Goal: Task Accomplishment & Management: Complete application form

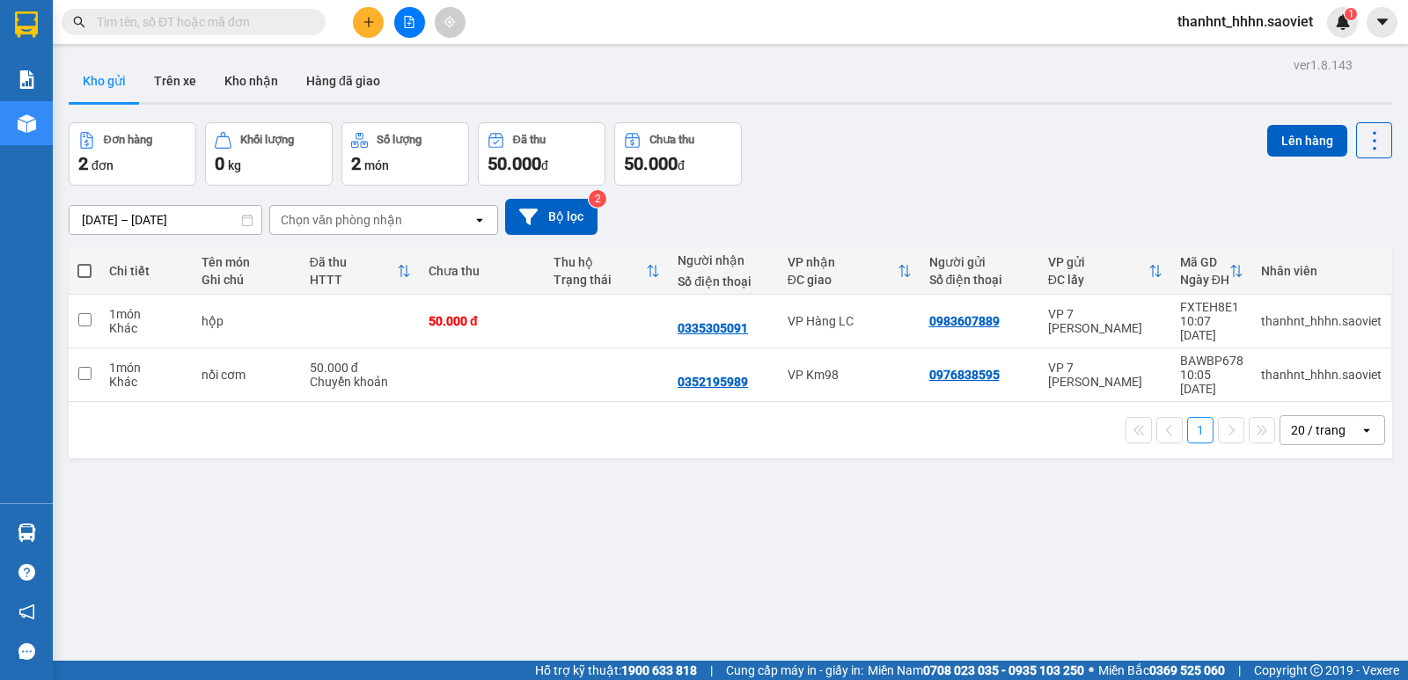
click at [207, 11] on span at bounding box center [194, 22] width 264 height 26
click at [189, 26] on input "text" at bounding box center [201, 21] width 208 height 19
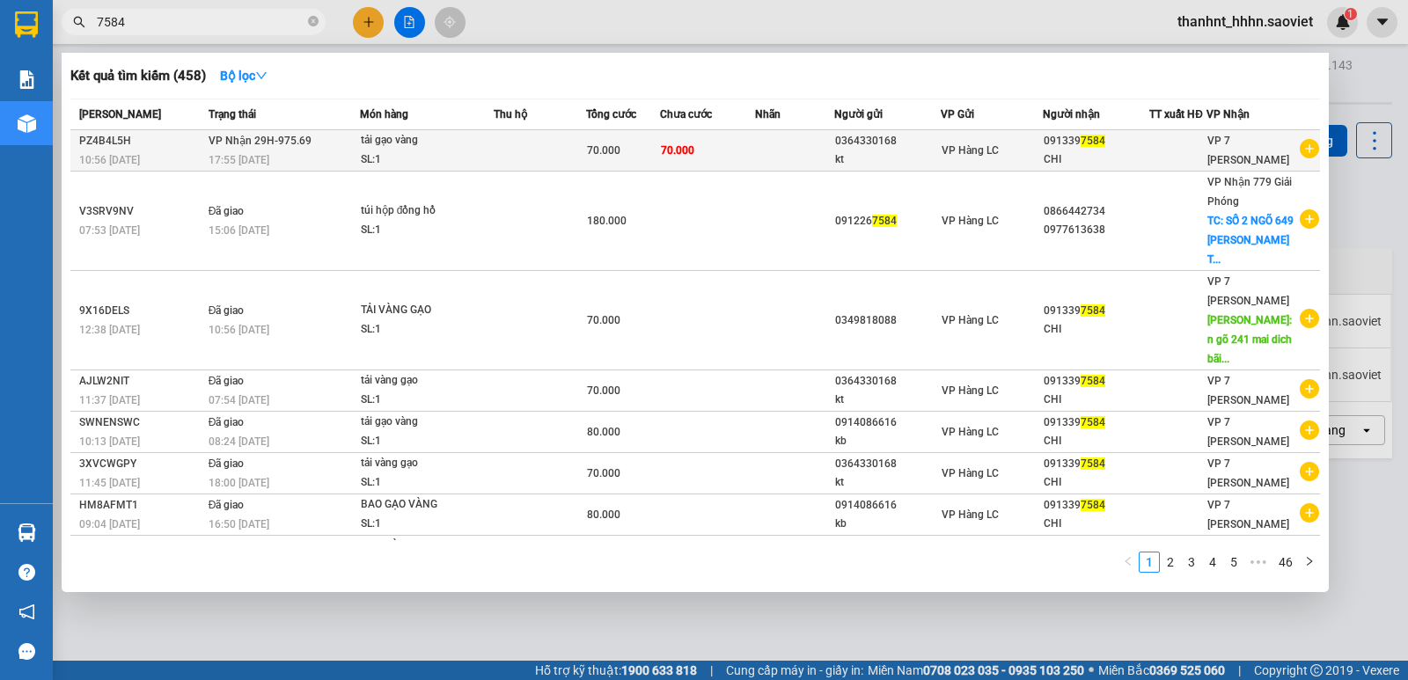
type input "7584"
click at [498, 148] on td at bounding box center [540, 150] width 93 height 41
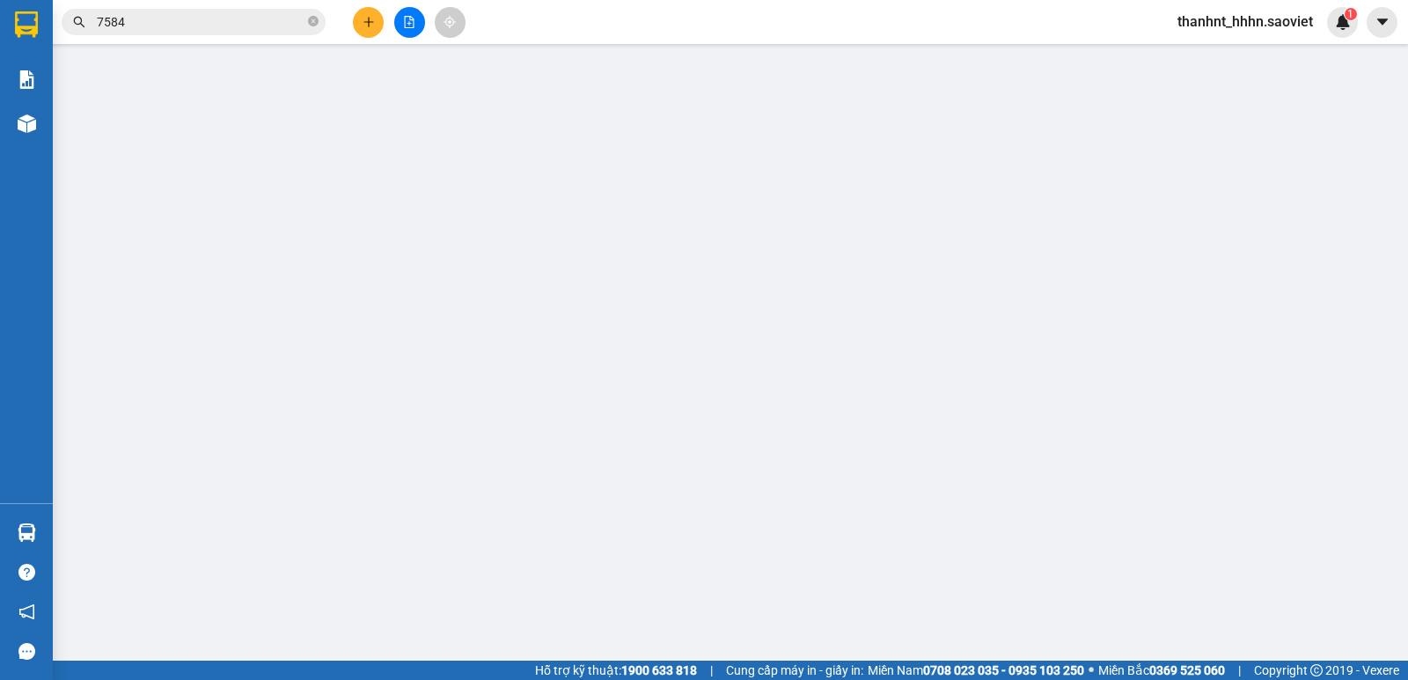
type input "0364330168"
type input "kt"
type input "0913397584"
type input "CHI"
type input "70.000"
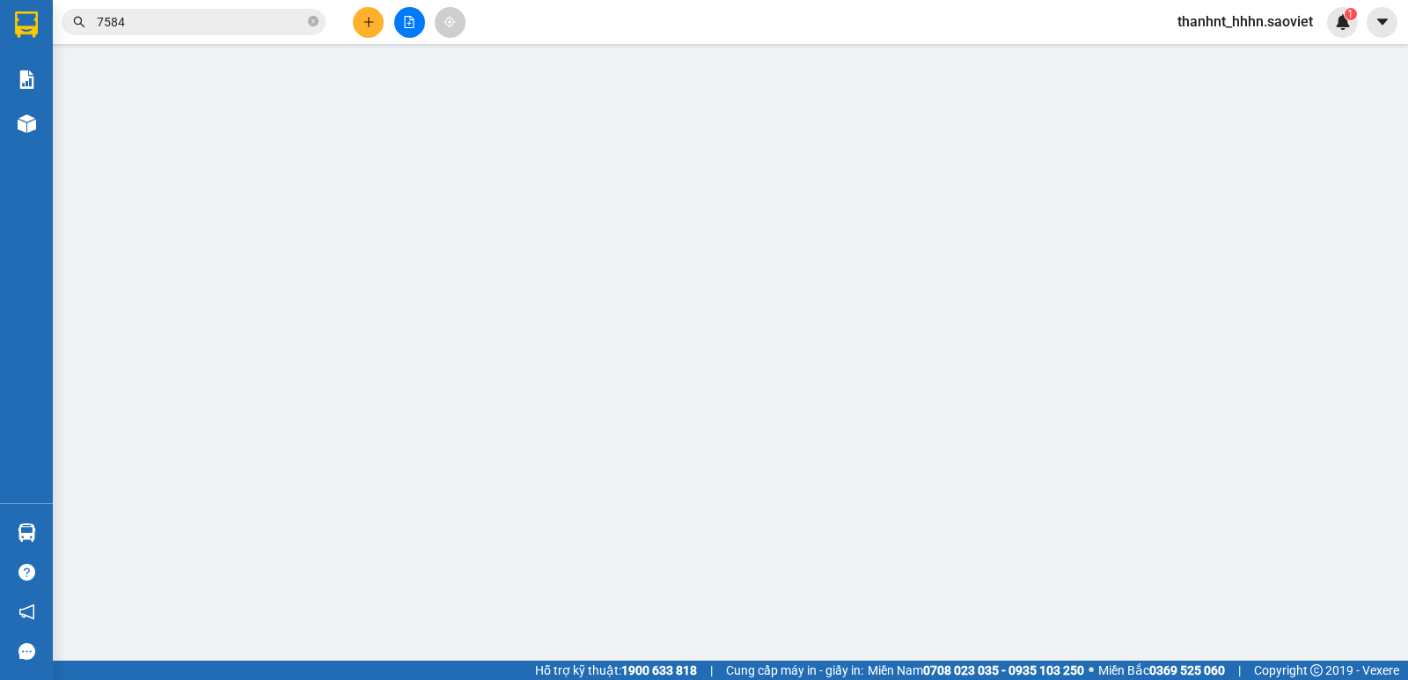
type input "70.000"
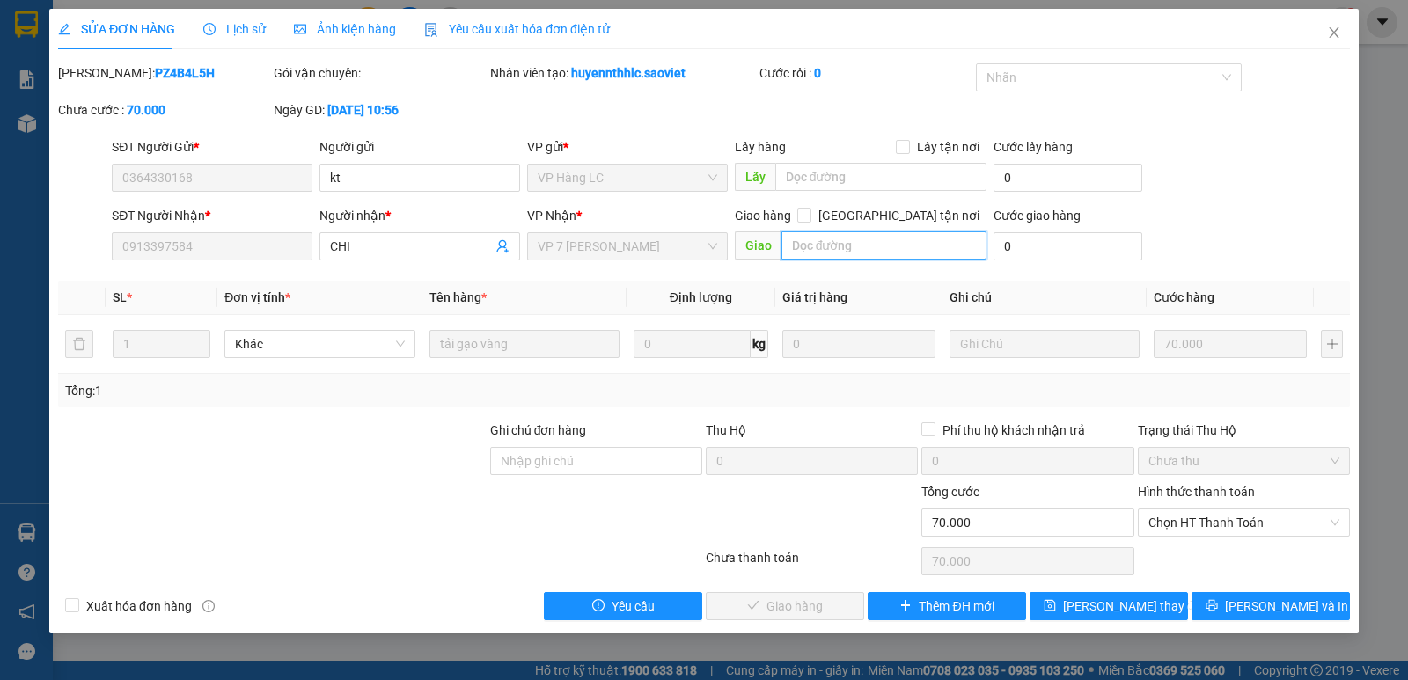
click at [834, 247] on input "text" at bounding box center [885, 245] width 206 height 28
type input "ship"
click at [1129, 604] on span "[PERSON_NAME] thay đổi" at bounding box center [1133, 606] width 141 height 19
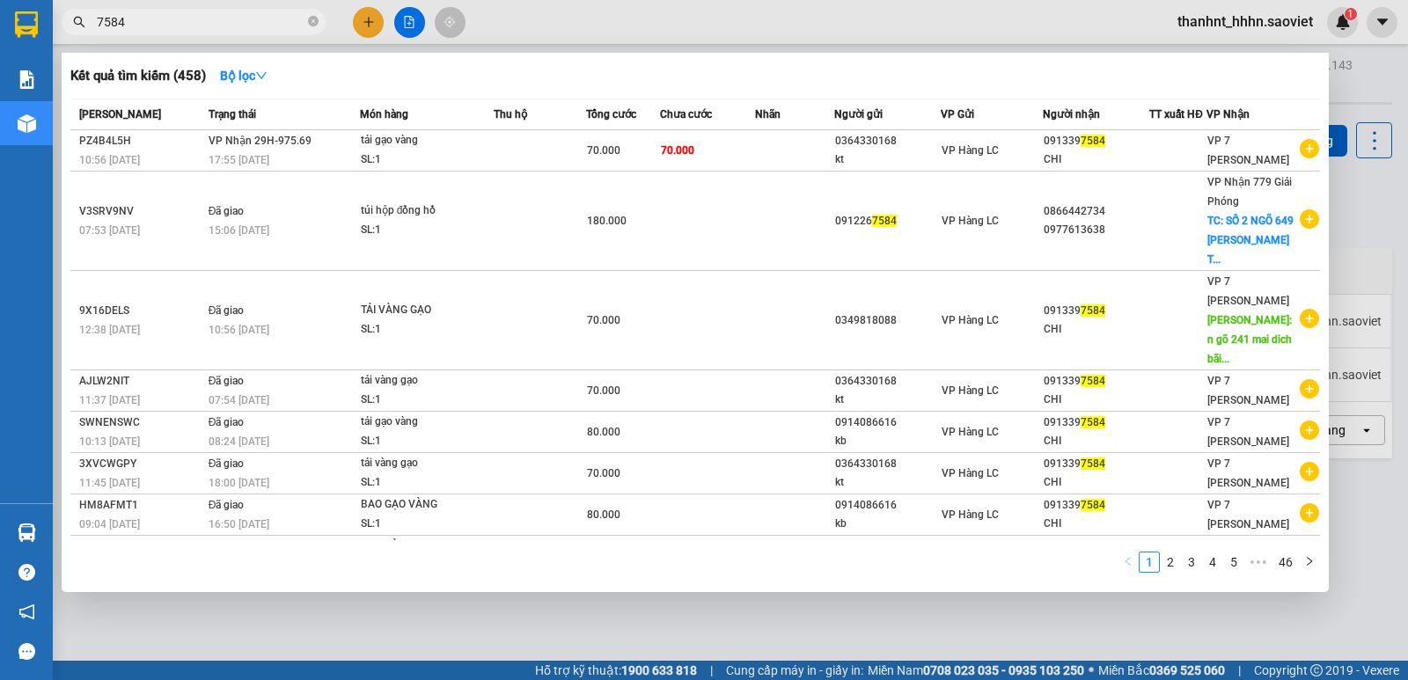
click at [221, 21] on input "7584" at bounding box center [201, 21] width 208 height 19
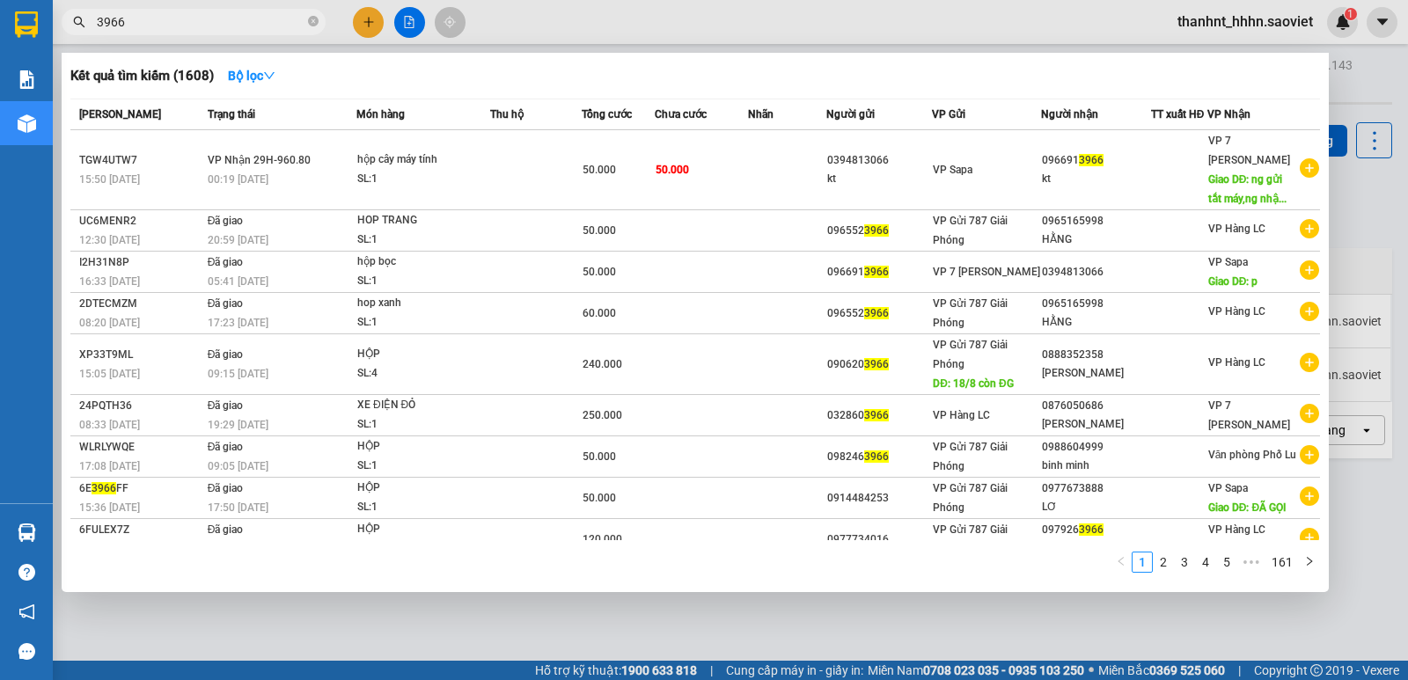
click at [173, 19] on input "3966" at bounding box center [201, 21] width 208 height 19
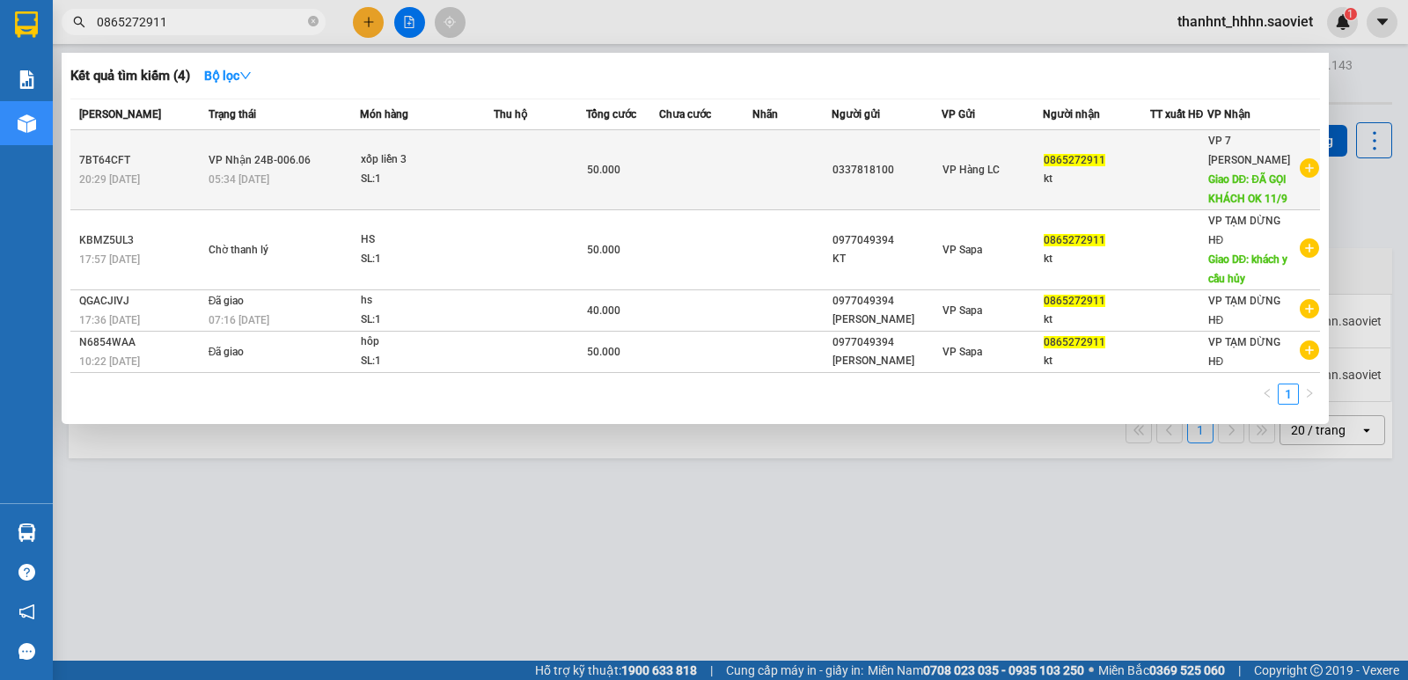
type input "0865272911"
click at [537, 159] on td at bounding box center [540, 170] width 93 height 80
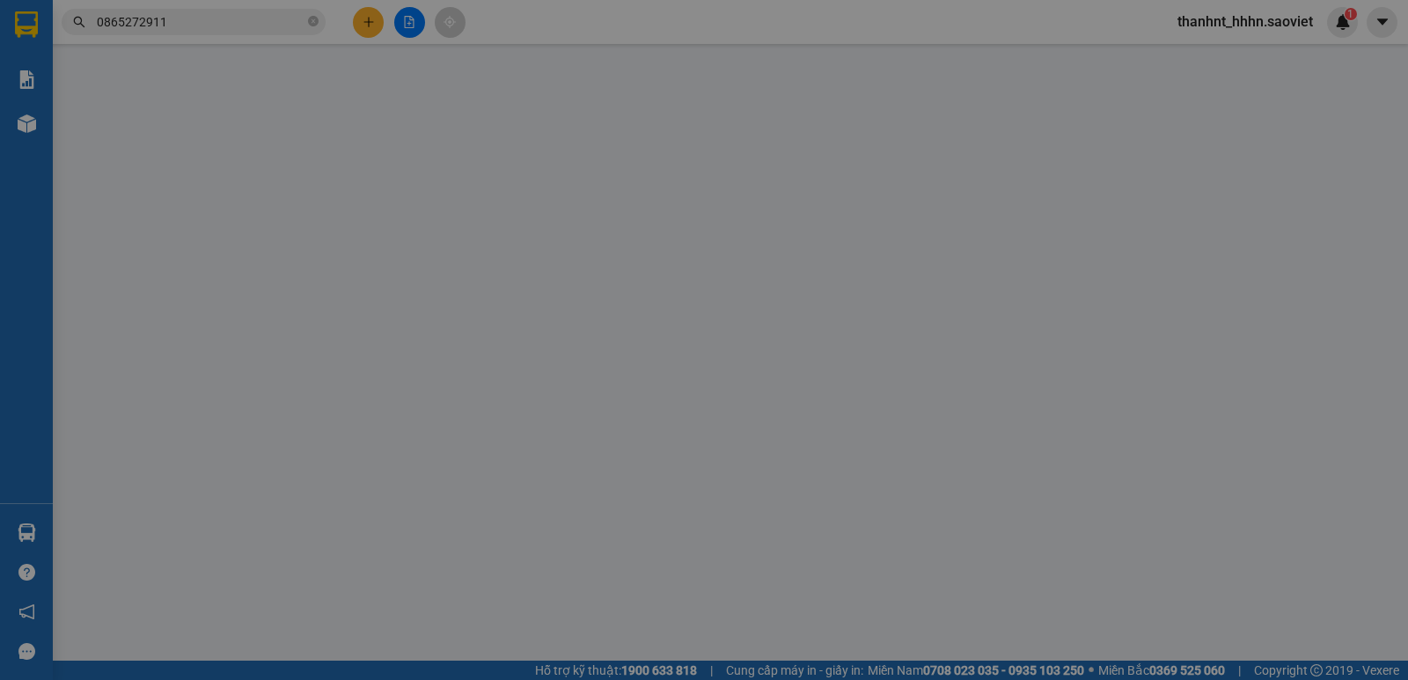
type input "0337818100"
type input "0865272911"
type input "kt"
type input "ĐÃ GỌI KHÁCH OK 11/9"
type input "50.000"
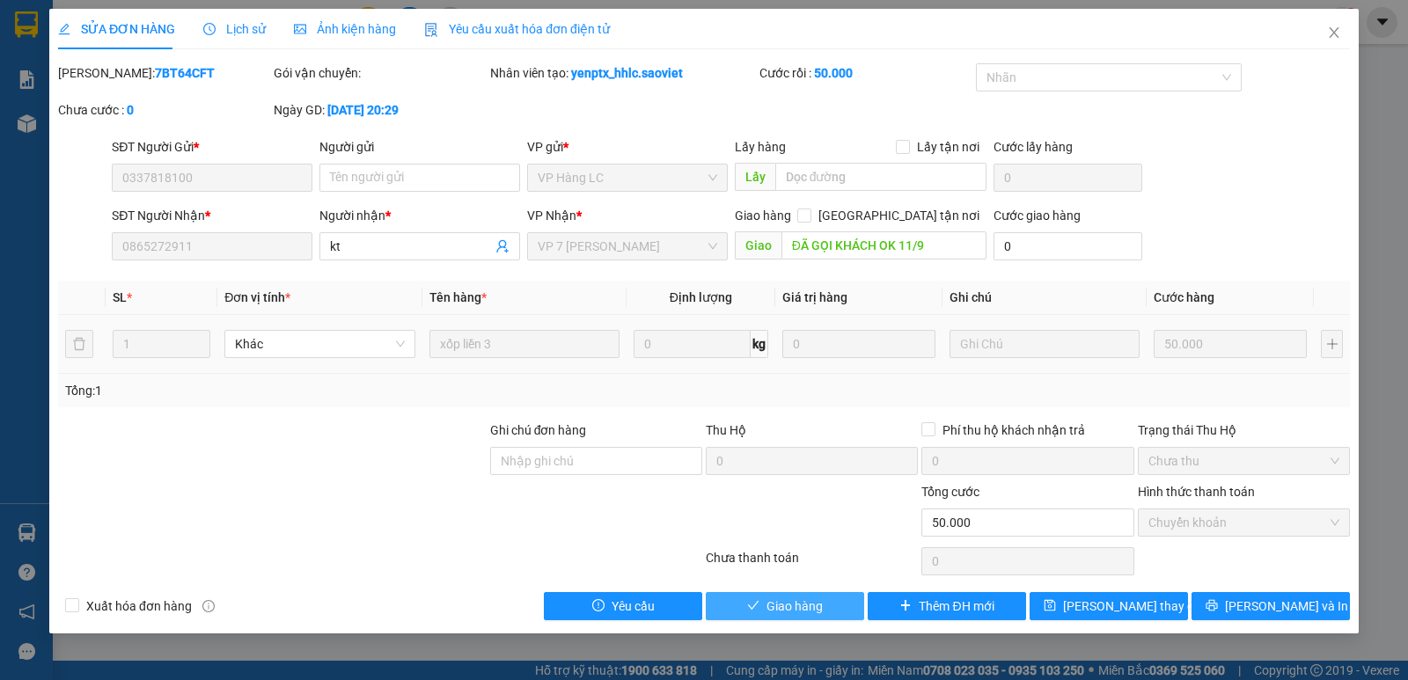
drag, startPoint x: 802, startPoint y: 612, endPoint x: 836, endPoint y: 613, distance: 34.3
click at [803, 611] on span "Giao hàng" at bounding box center [795, 606] width 56 height 19
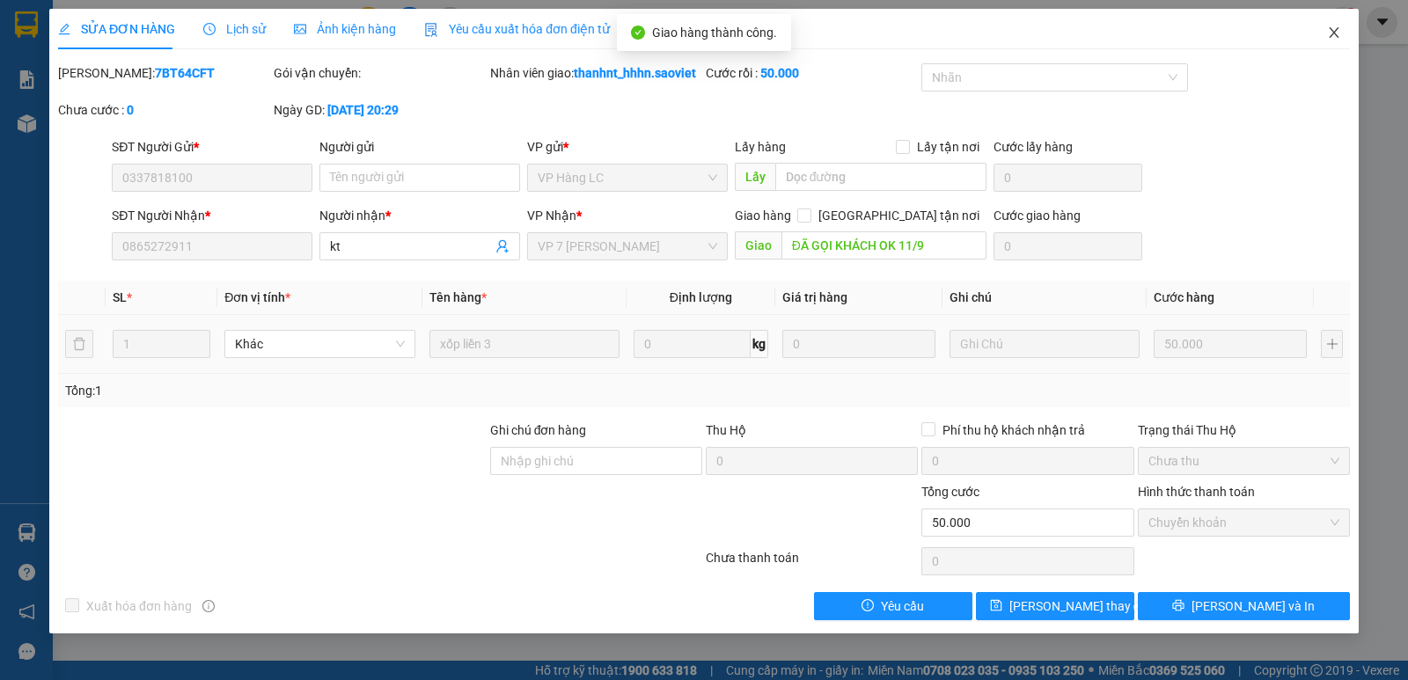
click at [1335, 33] on icon "close" at bounding box center [1334, 33] width 14 height 14
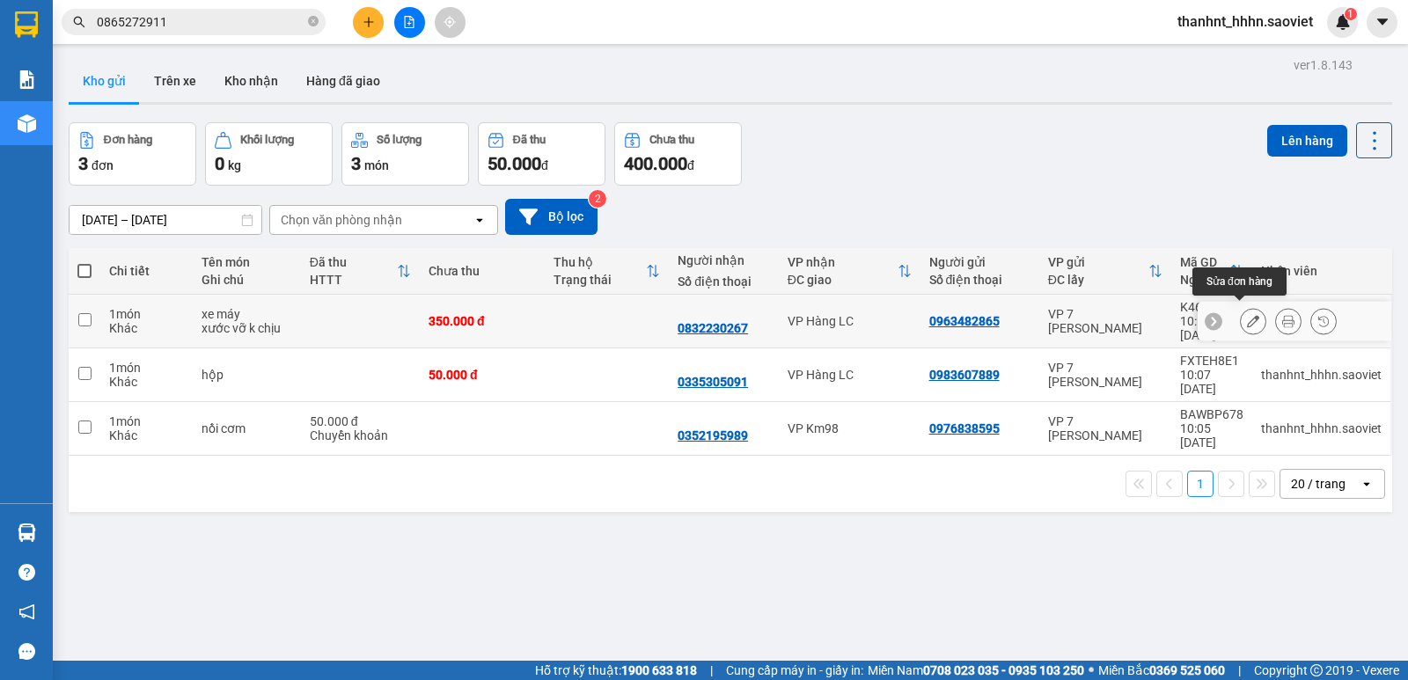
click at [1247, 315] on icon at bounding box center [1253, 321] width 12 height 12
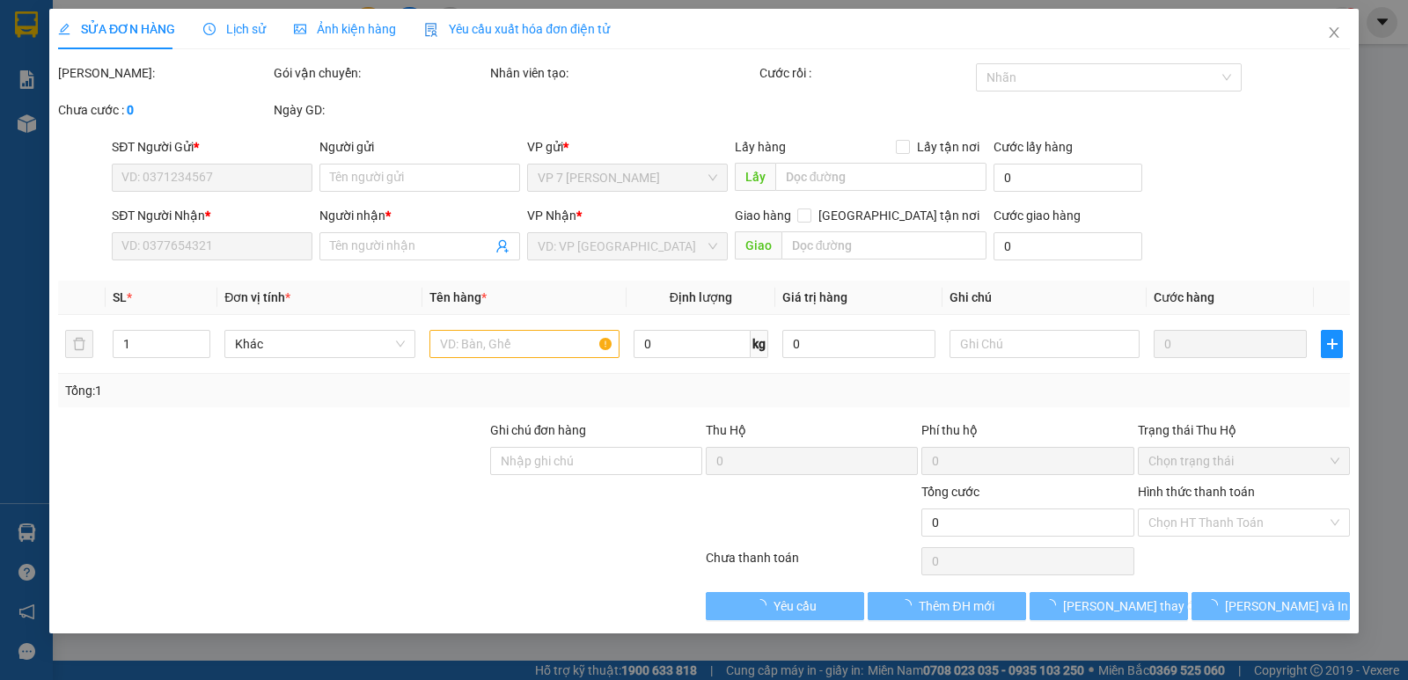
type input "0963482865"
type input "0832230267"
type input "350.000"
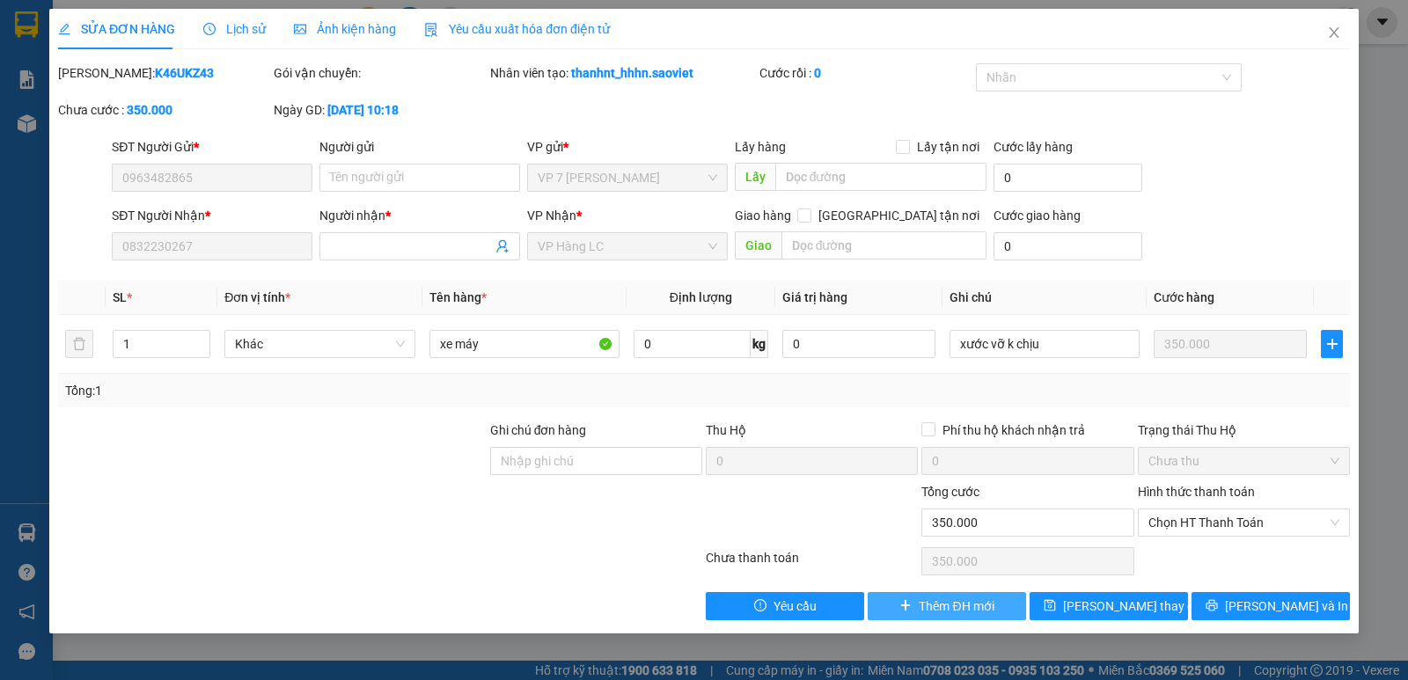
click at [943, 613] on span "Thêm ĐH mới" at bounding box center [956, 606] width 75 height 19
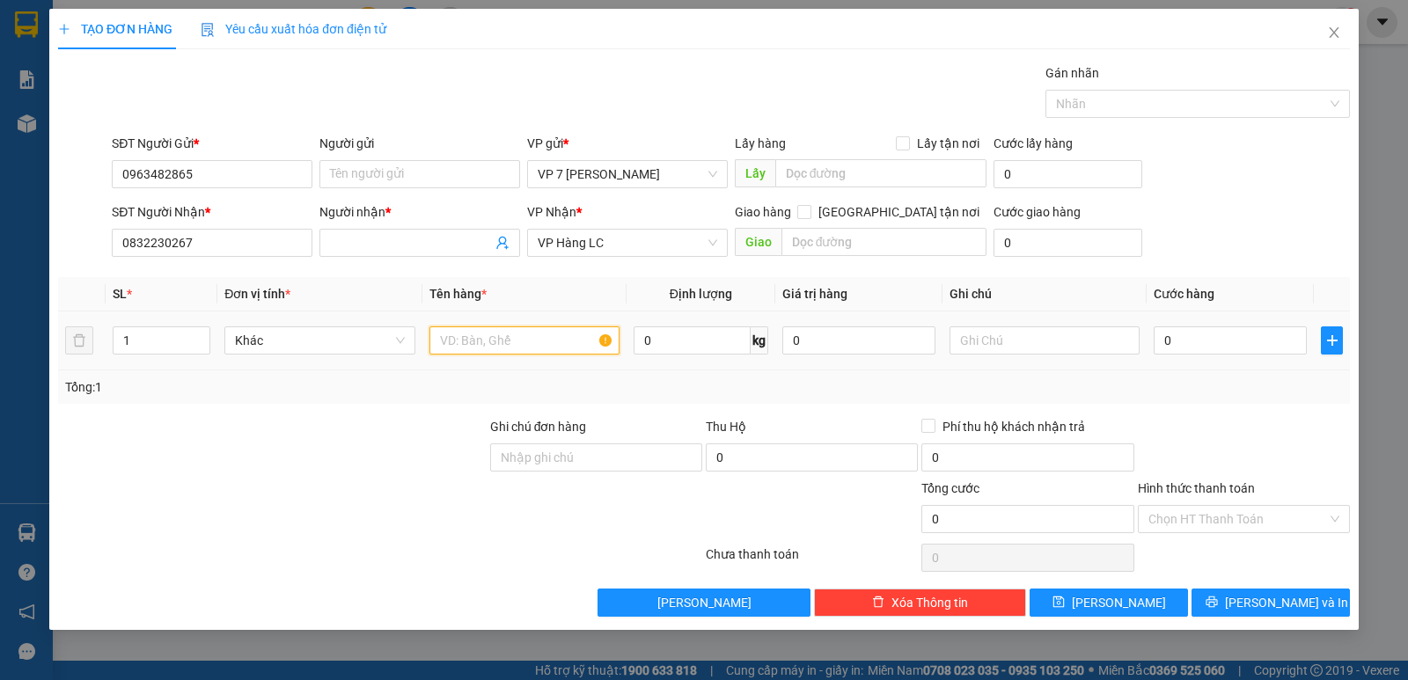
click at [503, 345] on input "text" at bounding box center [525, 341] width 190 height 28
type input "xe máy"
click at [1022, 344] on input "text" at bounding box center [1045, 341] width 190 height 28
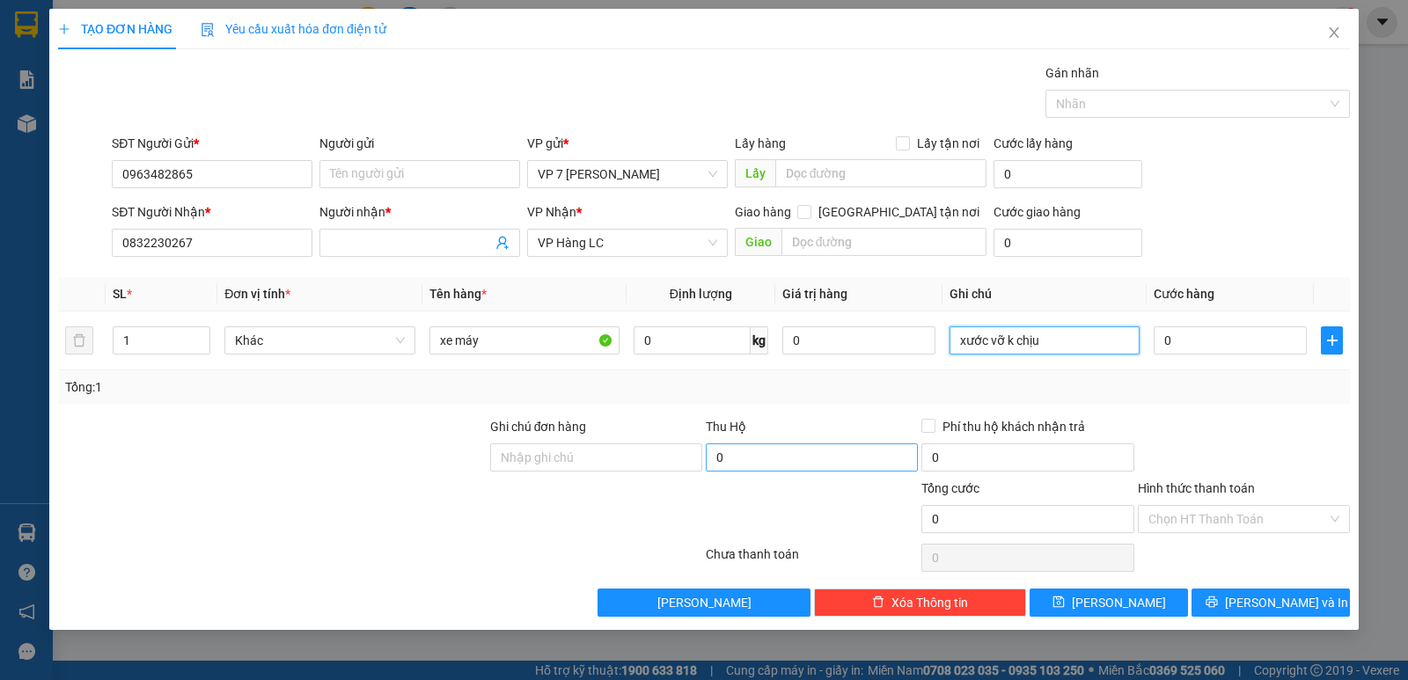
type input "xước vỡ k chịu"
click at [752, 450] on input "0" at bounding box center [812, 458] width 212 height 28
click at [1238, 338] on input "0" at bounding box center [1230, 341] width 153 height 28
type input "3"
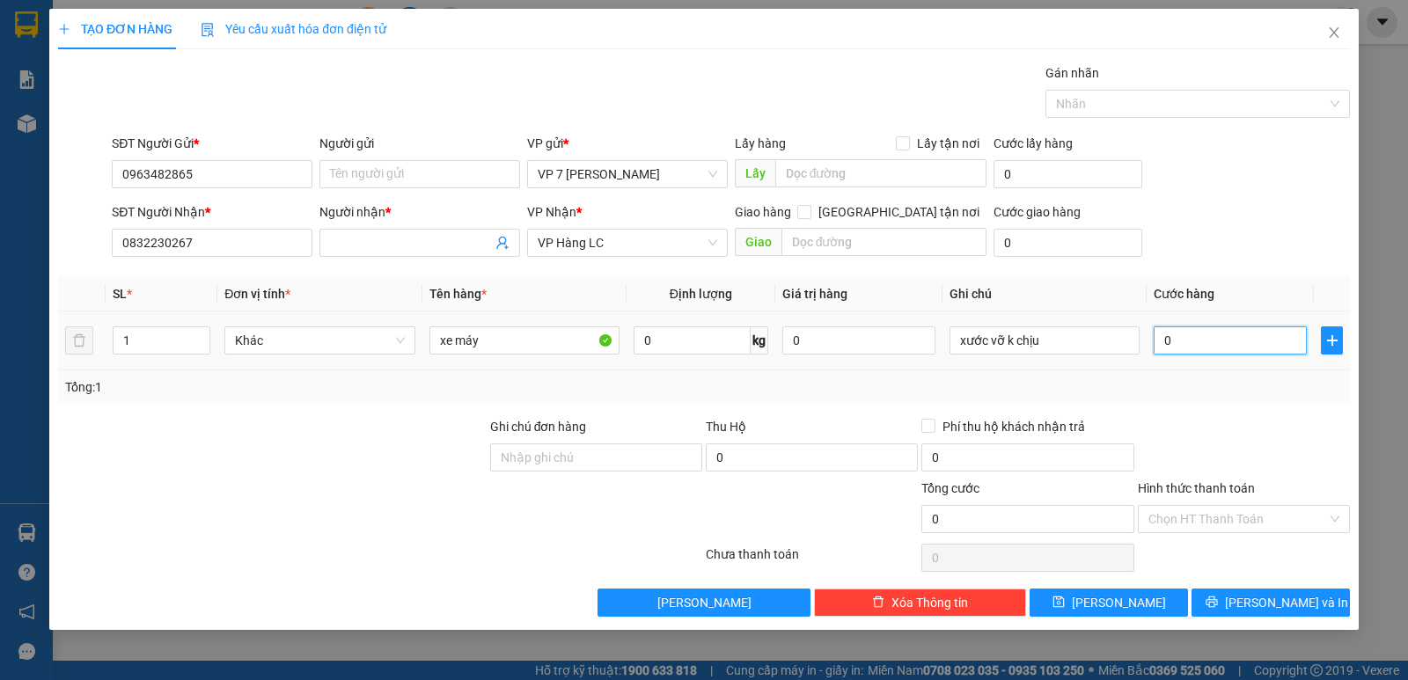
type input "3"
type input "35"
type input "350"
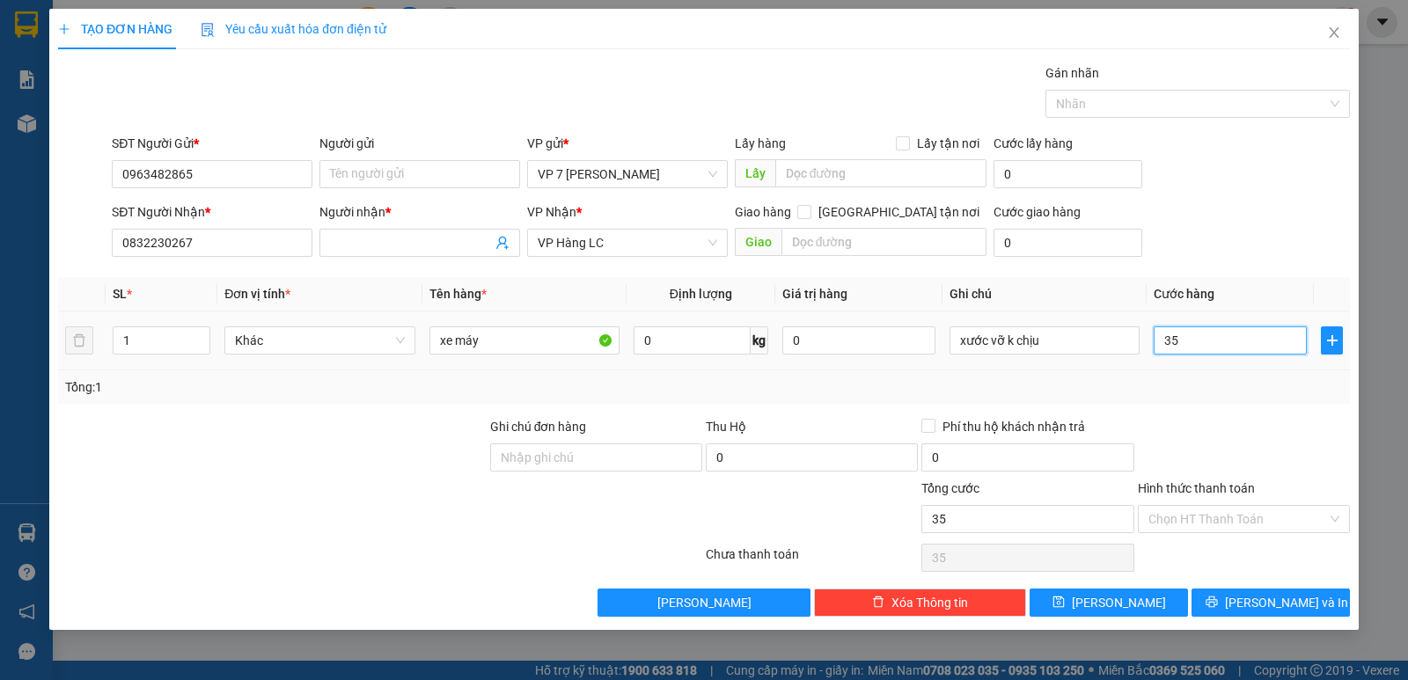
type input "350"
type input "350.000"
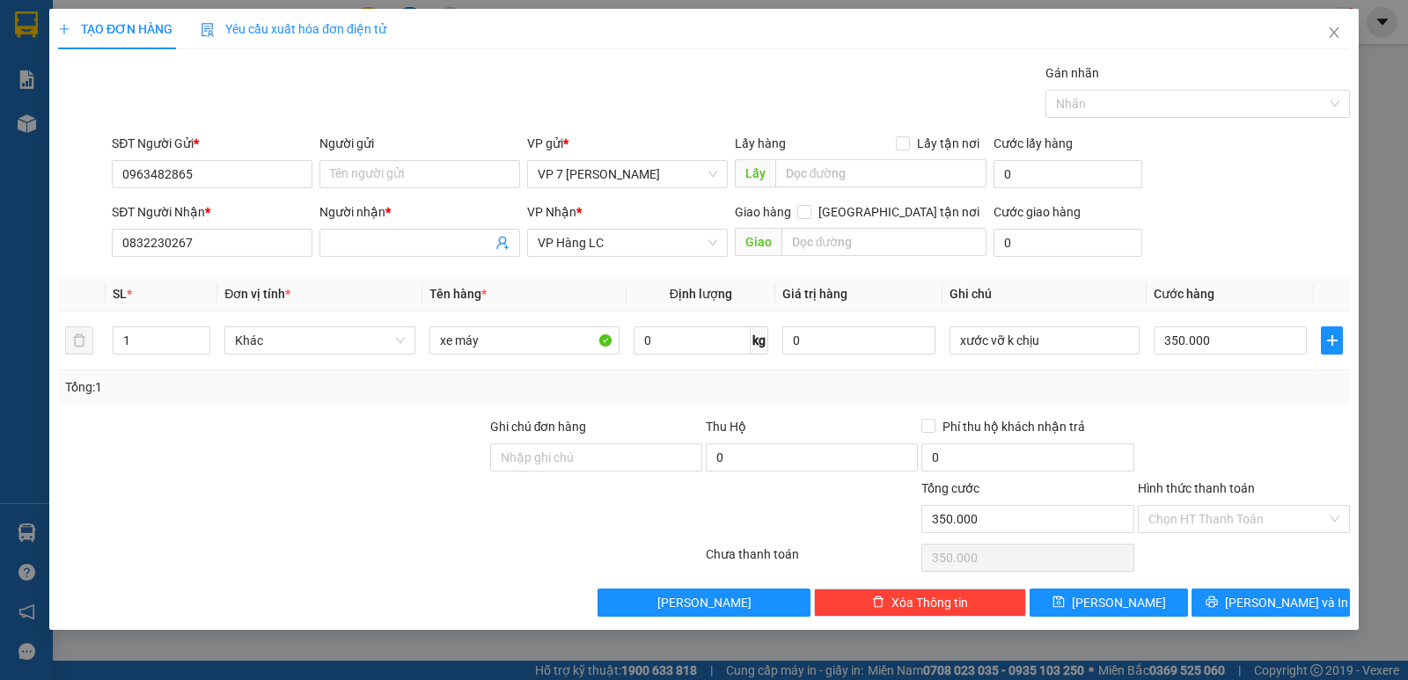
drag, startPoint x: 1171, startPoint y: 418, endPoint x: 939, endPoint y: 424, distance: 231.6
click at [1170, 419] on div at bounding box center [1244, 448] width 216 height 62
click at [780, 460] on input "0" at bounding box center [812, 458] width 212 height 28
type input "13.500.000"
click at [792, 393] on div "Tổng: 1" at bounding box center [704, 387] width 1278 height 19
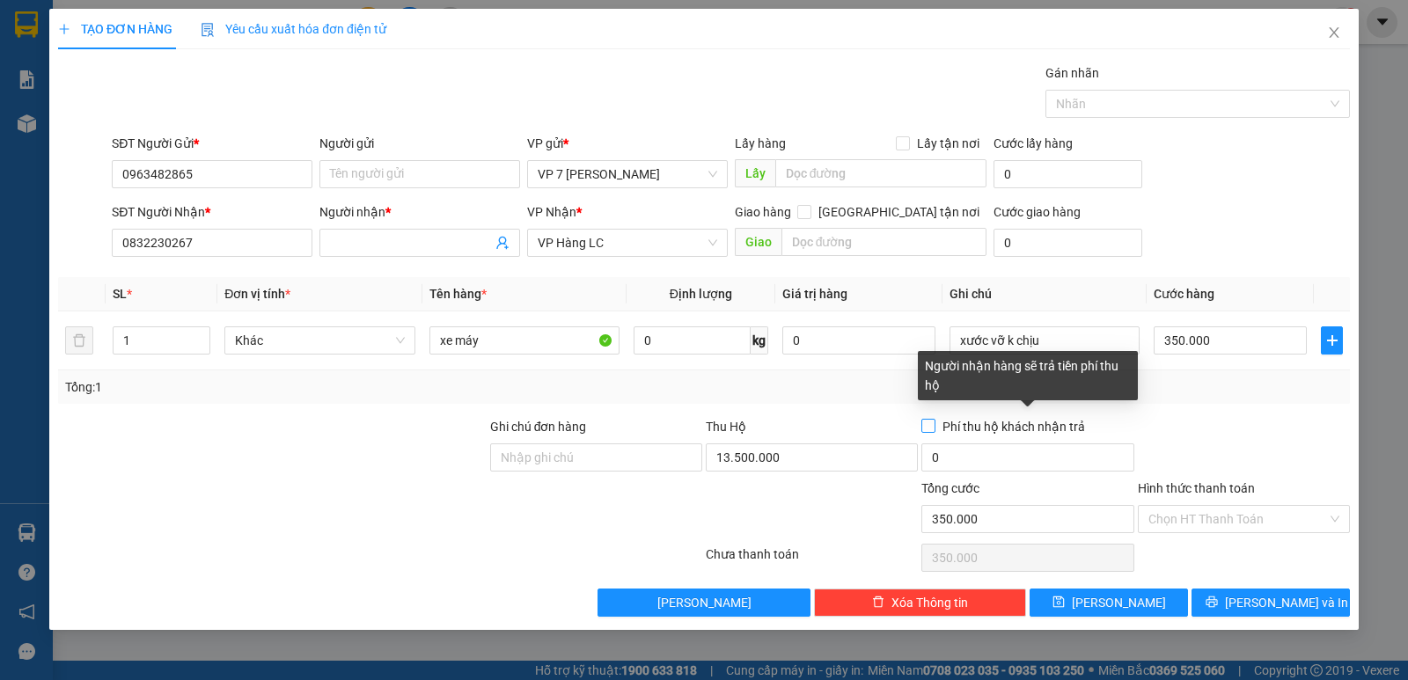
click at [930, 429] on input "Phí thu hộ khách nhận trả" at bounding box center [928, 425] width 12 height 12
checkbox input "true"
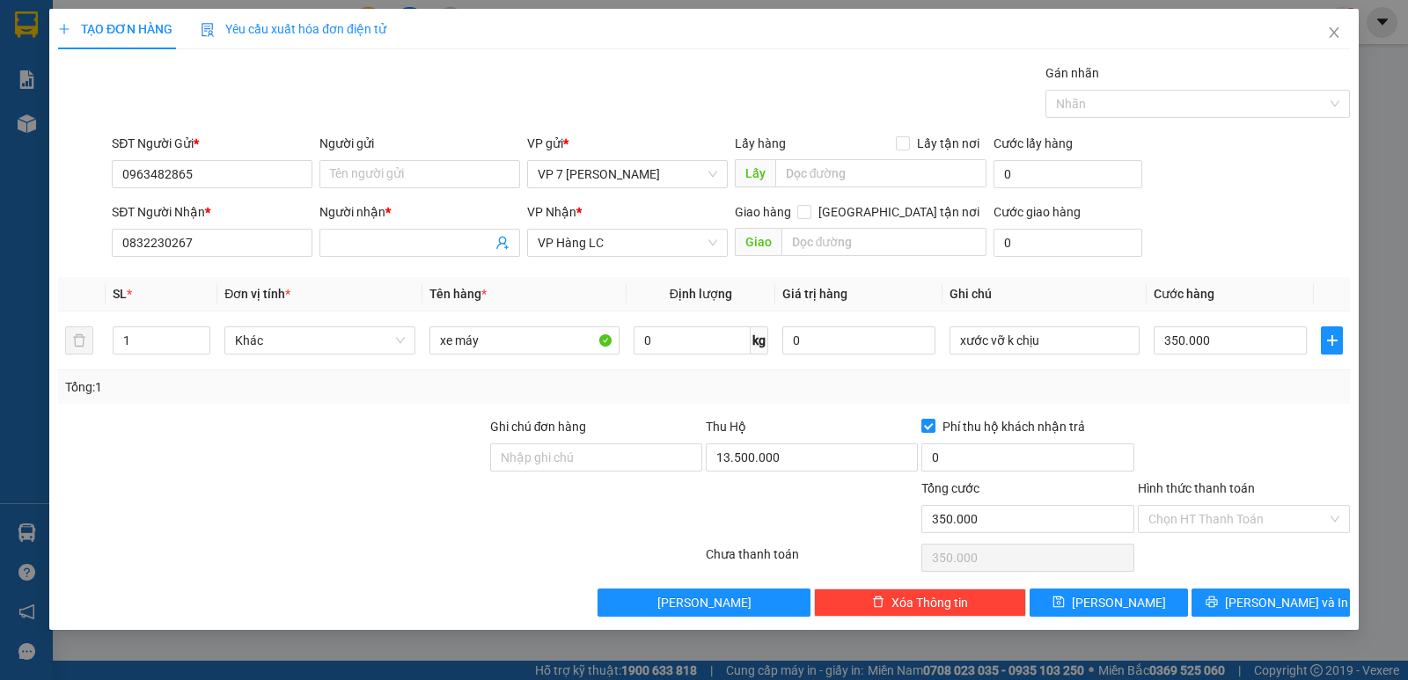
click at [969, 472] on div "0" at bounding box center [1028, 461] width 212 height 35
click at [970, 466] on input "0" at bounding box center [1028, 458] width 212 height 28
type input "70.000"
click at [1044, 386] on div "Tổng: 1" at bounding box center [704, 387] width 1278 height 19
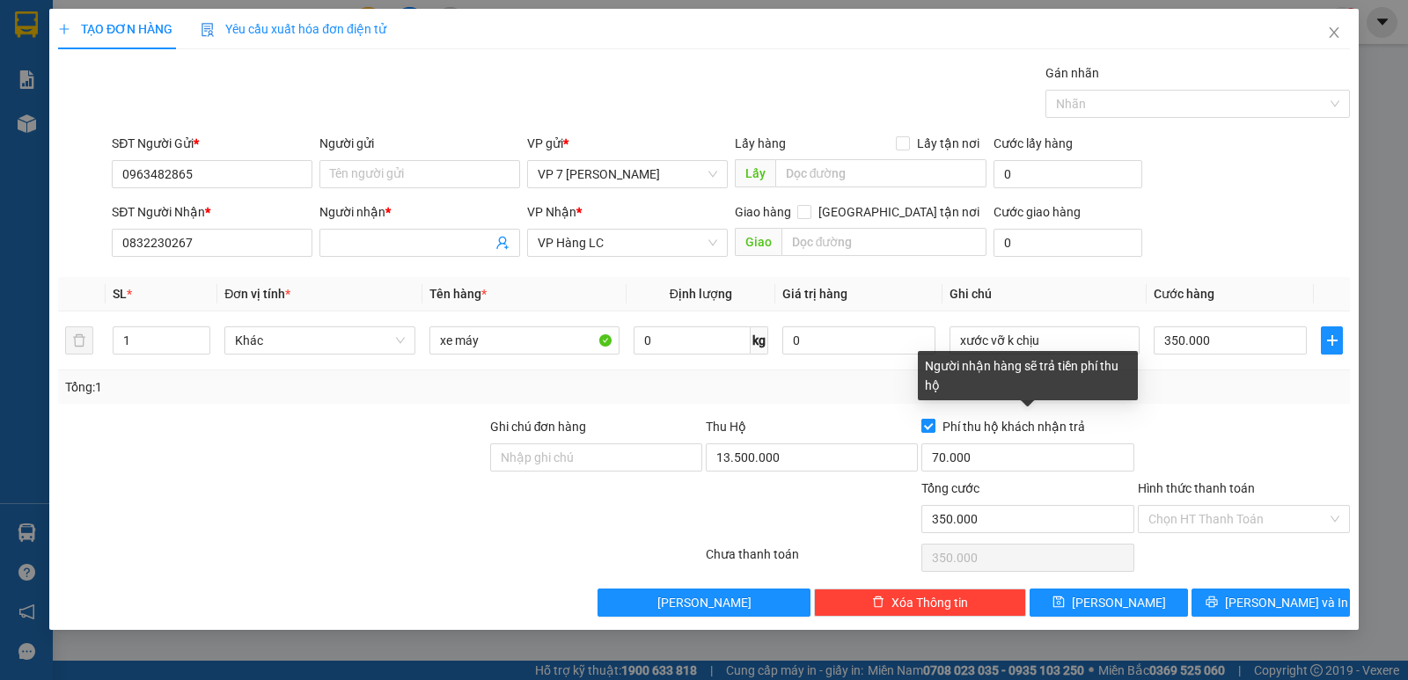
click at [931, 427] on input "Phí thu hộ khách nhận trả" at bounding box center [928, 425] width 12 height 12
checkbox input "false"
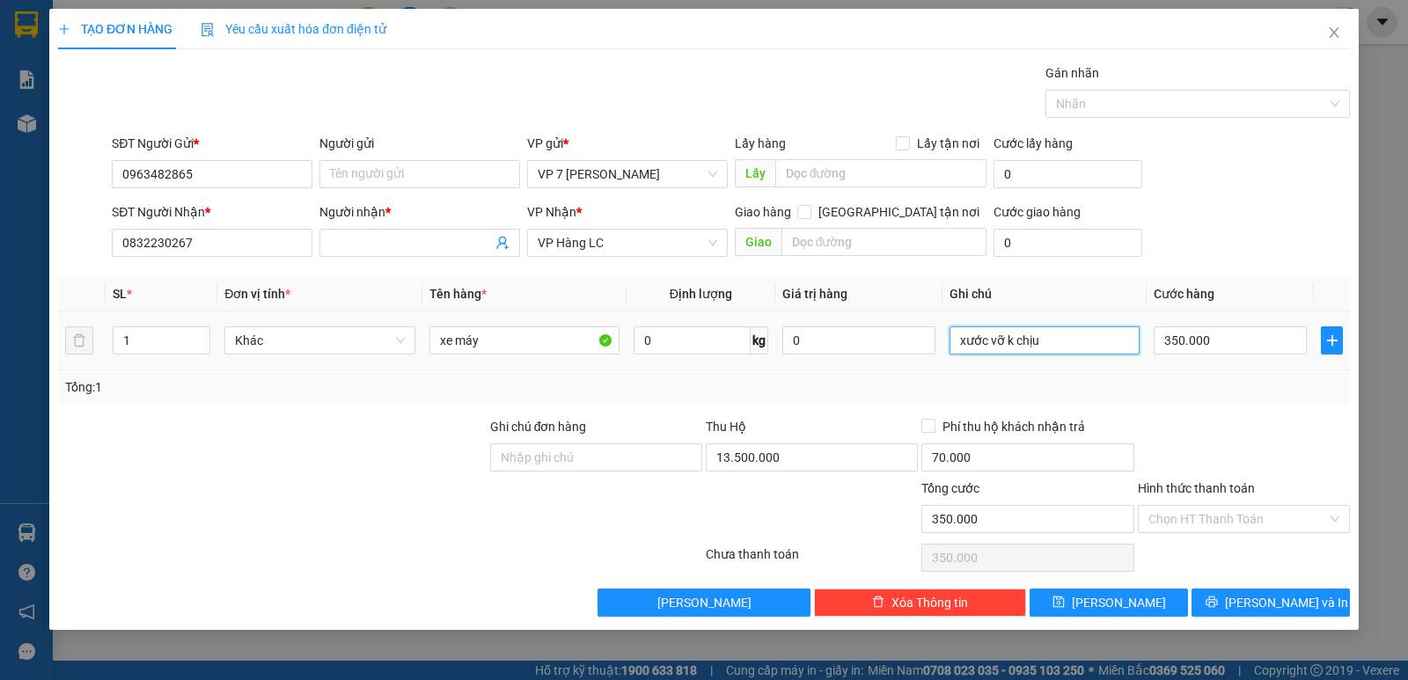
click at [1054, 347] on input "xước vỡ k chịu" at bounding box center [1045, 341] width 190 height 28
type input "xước vỡ k chịu, hn trả phí thu hộ"
click at [1210, 415] on div "Transit Pickup Surcharge Ids Transit Deliver Surcharge Ids Transit Deliver Surc…" at bounding box center [704, 340] width 1292 height 554
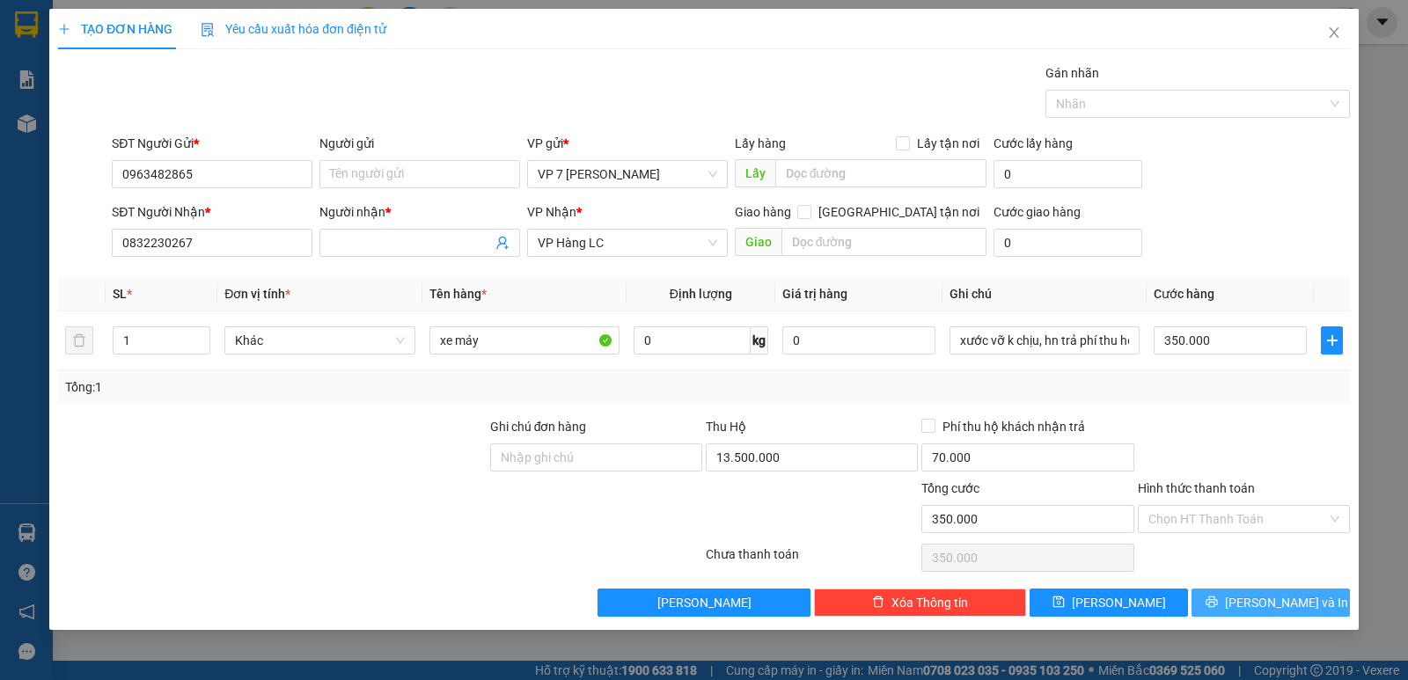
drag, startPoint x: 1277, startPoint y: 592, endPoint x: 1254, endPoint y: 617, distance: 33.6
click at [1277, 589] on button "[PERSON_NAME] và In" at bounding box center [1271, 603] width 158 height 28
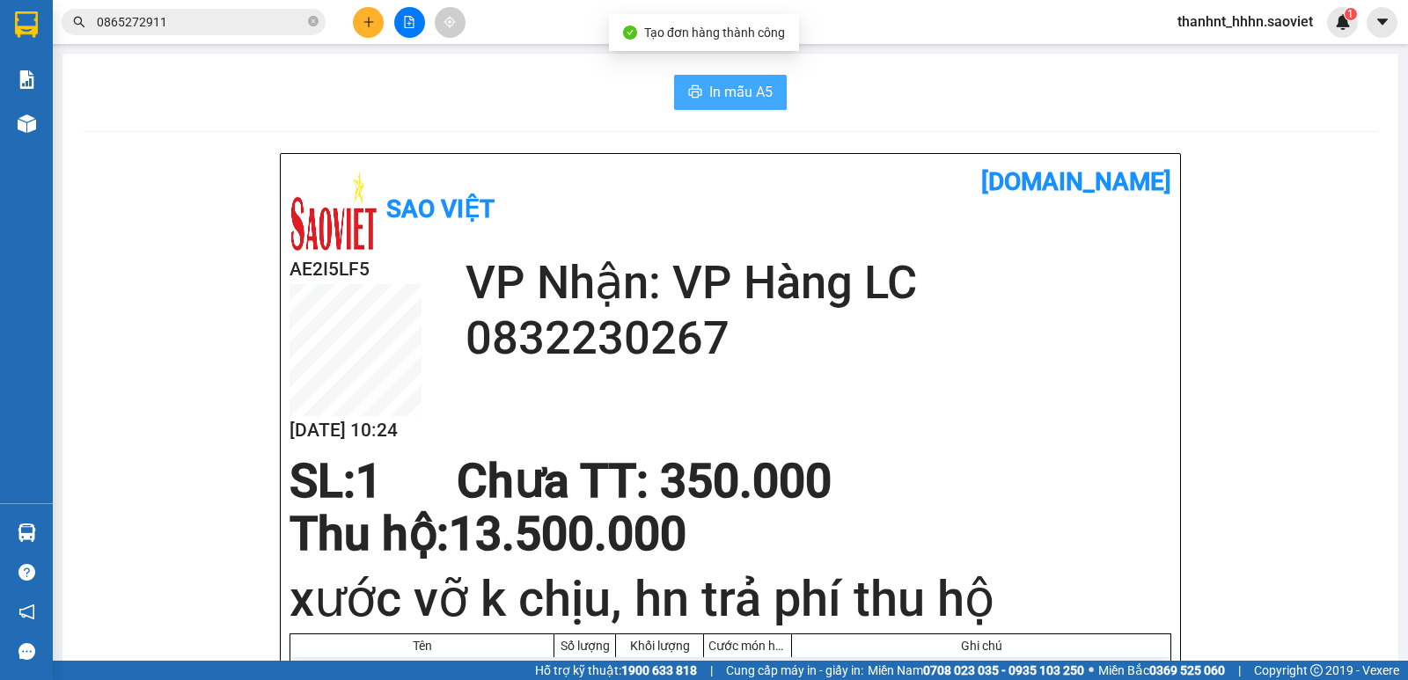
click at [728, 98] on span "In mẫu A5" at bounding box center [740, 92] width 63 height 22
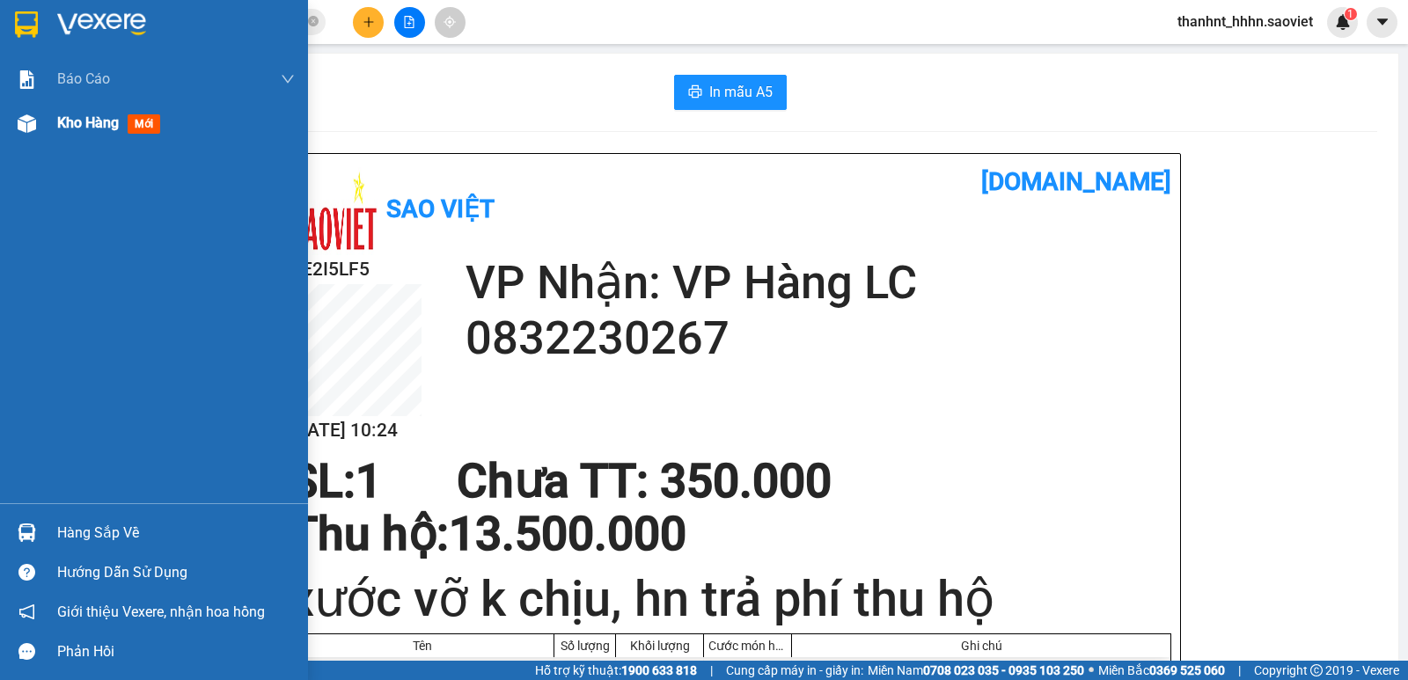
click at [4, 114] on div "Kho hàng mới" at bounding box center [154, 123] width 308 height 44
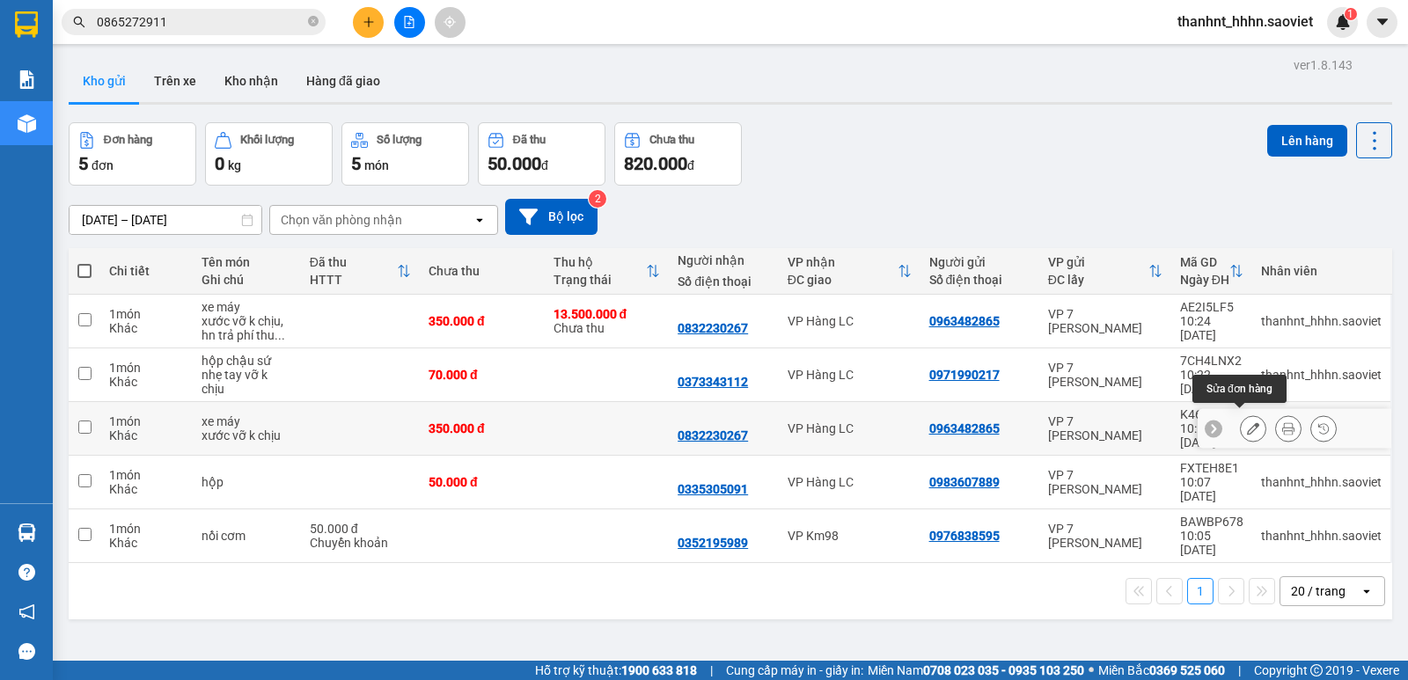
click at [1247, 422] on icon at bounding box center [1253, 428] width 12 height 12
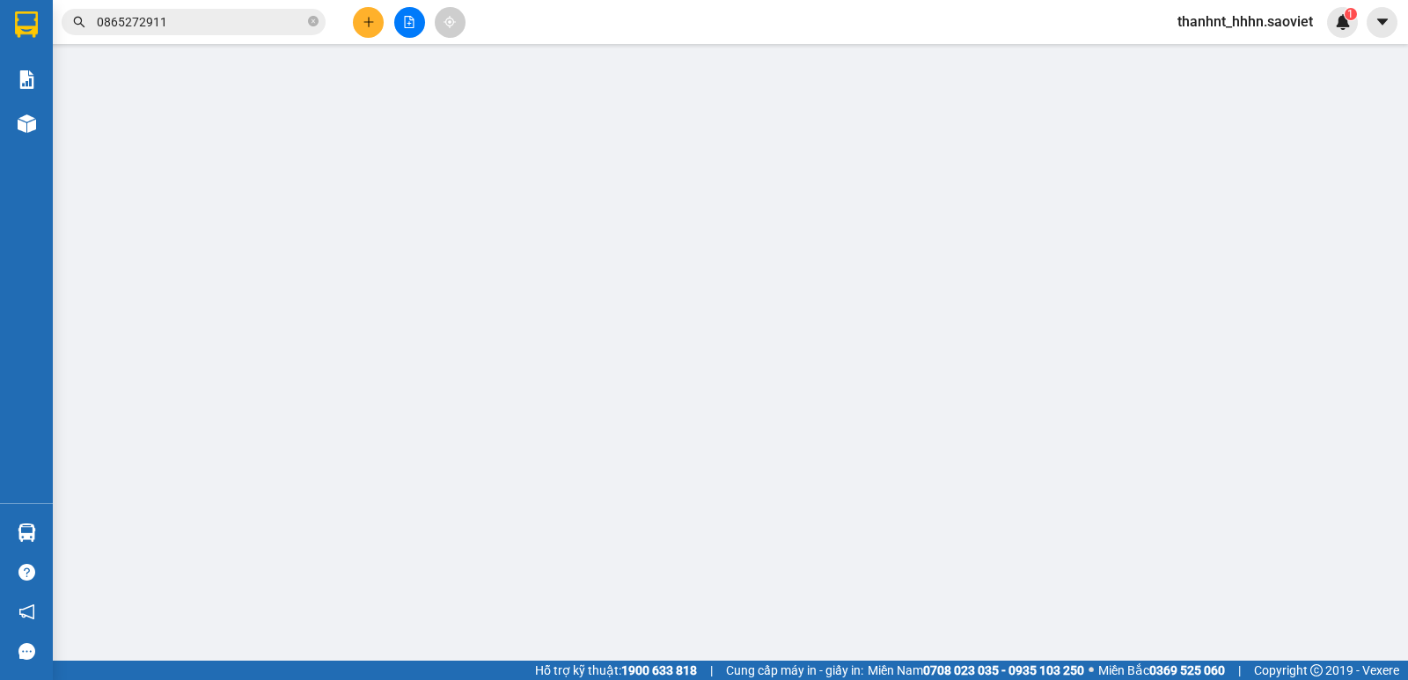
type input "0963482865"
type input "0832230267"
type input "350.000"
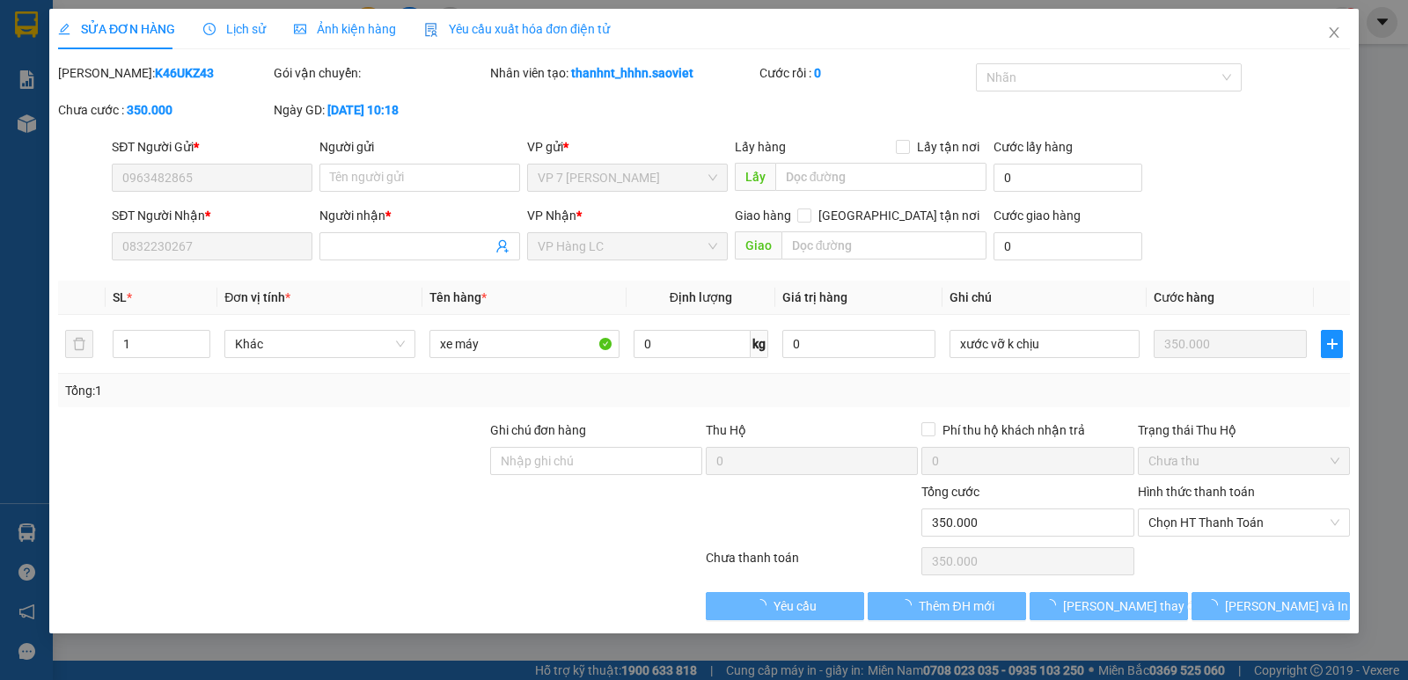
click at [823, 246] on div "SỬA ĐƠN HÀNG Lịch sử Ảnh kiện hàng Yêu cầu xuất hóa đơn điện tử Total Paid Fee …" at bounding box center [704, 340] width 1408 height 680
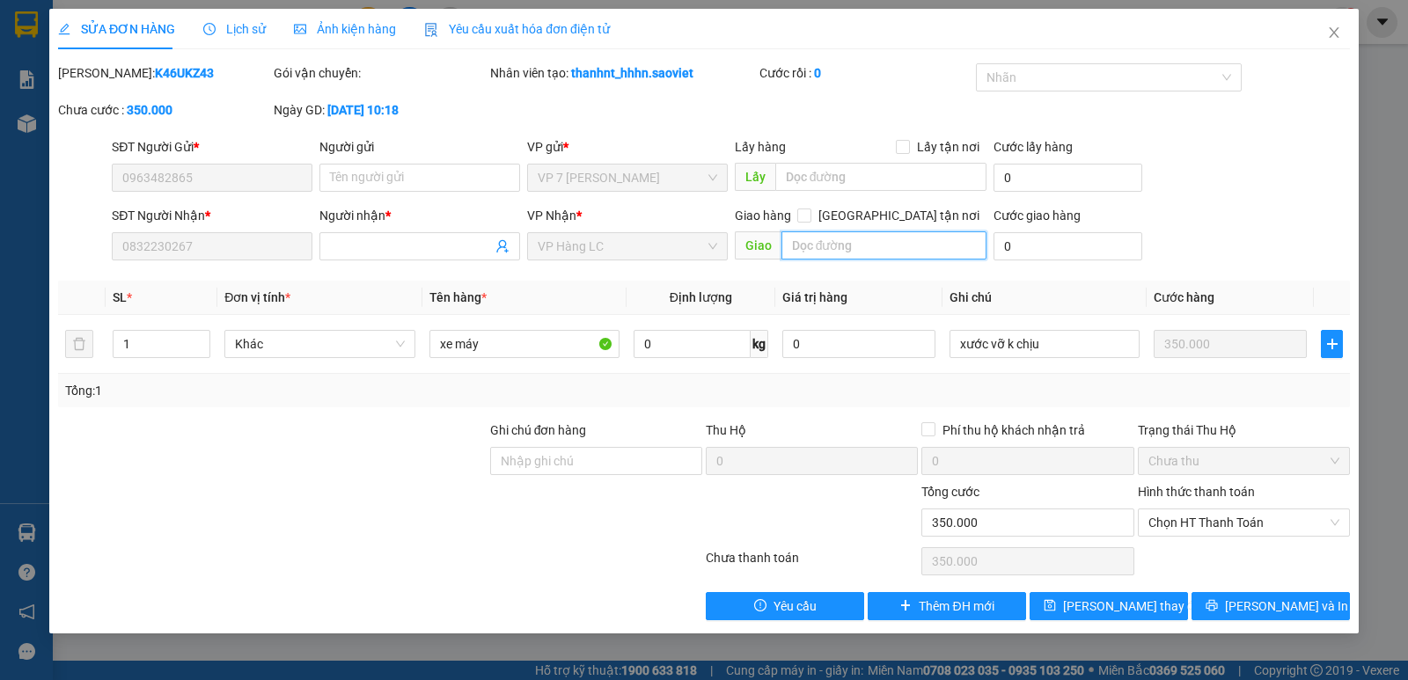
click at [823, 246] on input "text" at bounding box center [885, 245] width 206 height 28
type input "g"
type input "hủy thêm thu hộ"
click at [1119, 599] on span "[PERSON_NAME] thay đổi" at bounding box center [1133, 606] width 141 height 19
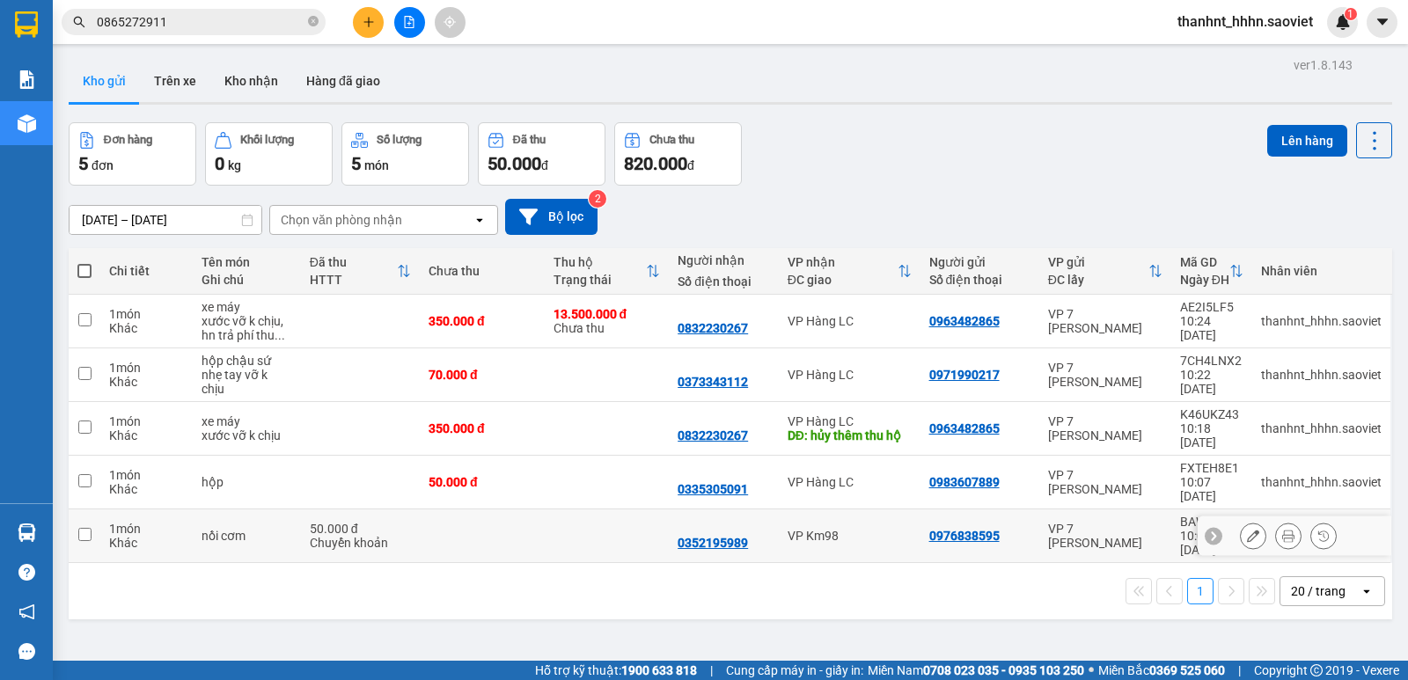
drag, startPoint x: 616, startPoint y: 491, endPoint x: 615, endPoint y: 481, distance: 9.7
click at [616, 510] on td at bounding box center [607, 537] width 125 height 54
checkbox input "true"
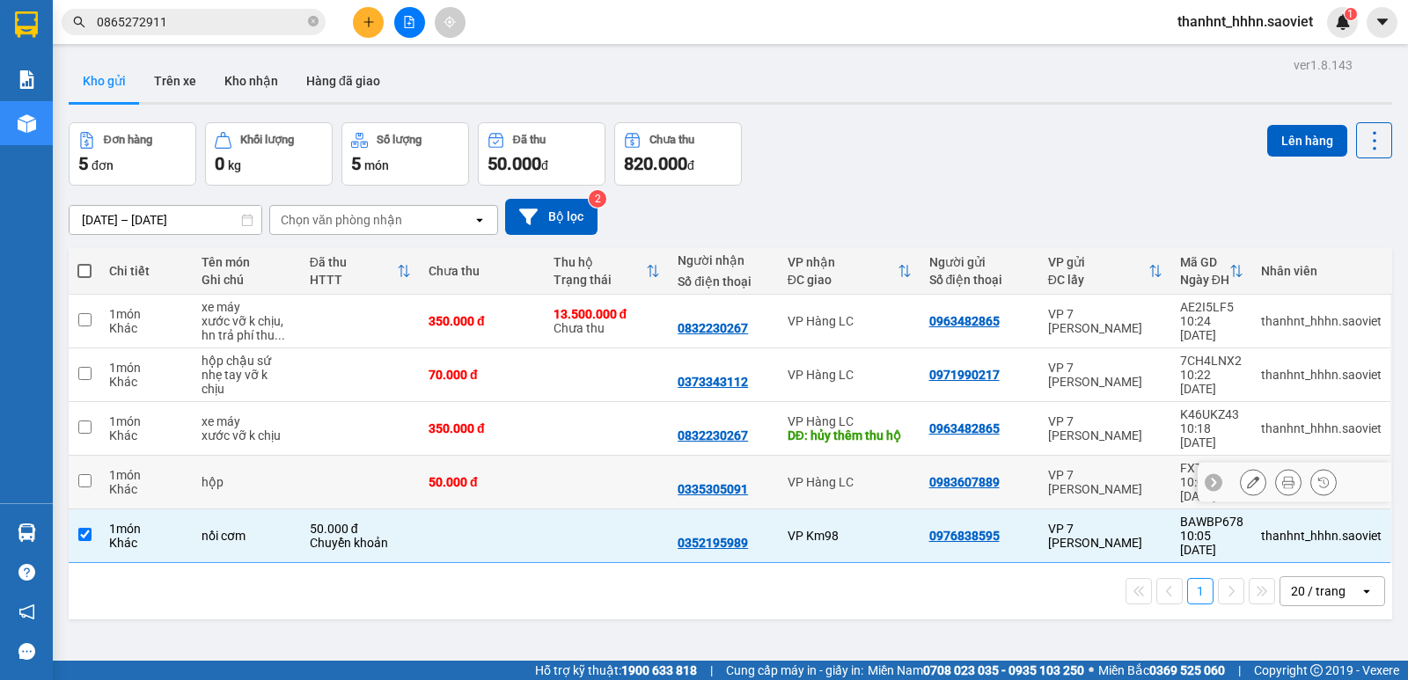
click at [612, 456] on td at bounding box center [607, 483] width 125 height 54
checkbox input "true"
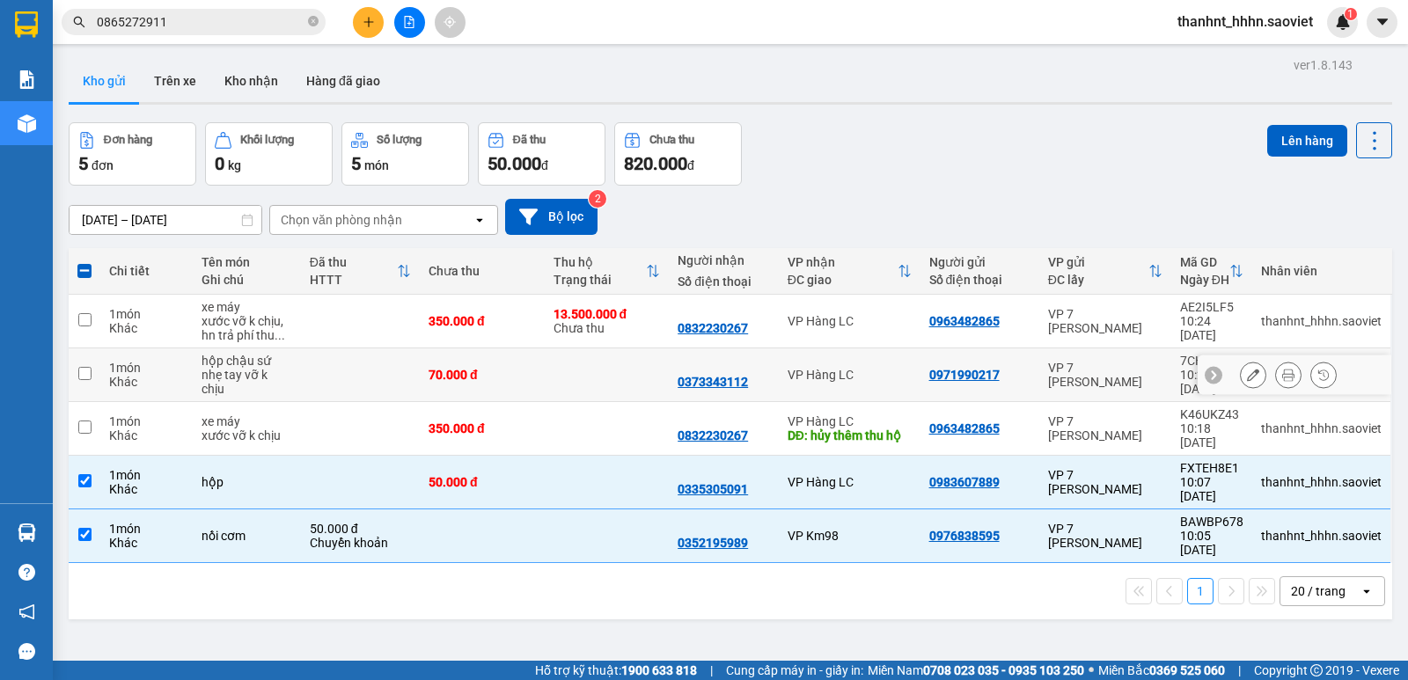
click at [606, 374] on td at bounding box center [607, 376] width 125 height 54
checkbox input "true"
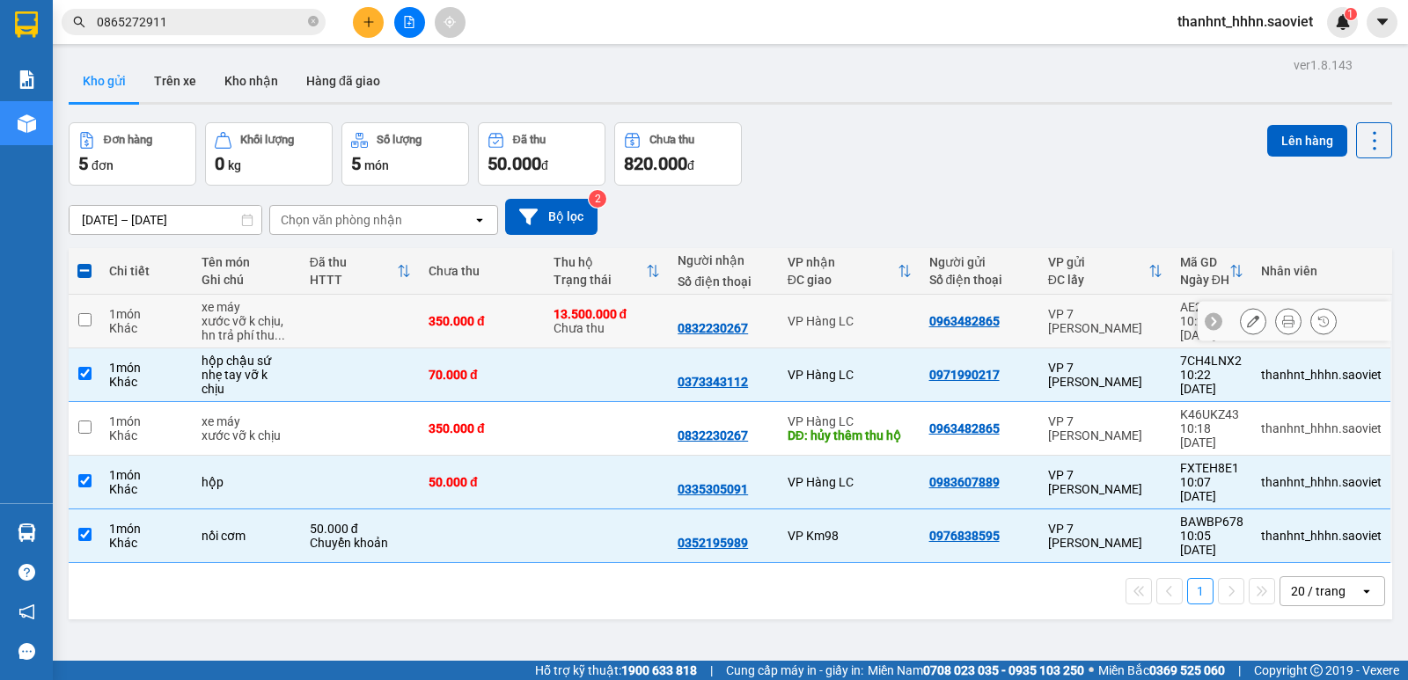
drag, startPoint x: 625, startPoint y: 333, endPoint x: 659, endPoint y: 342, distance: 35.7
click at [626, 333] on div "13.500.000 đ Chưa thu" at bounding box center [607, 321] width 107 height 28
checkbox input "true"
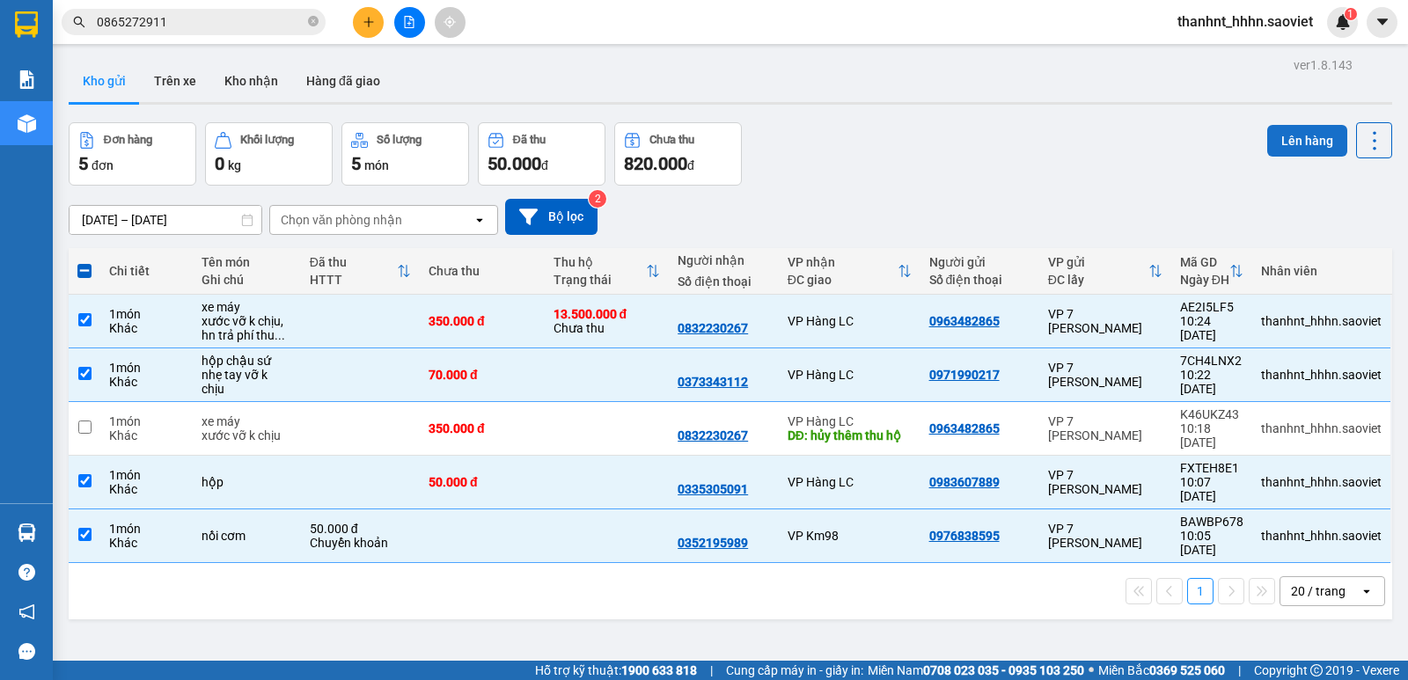
drag, startPoint x: 1289, startPoint y: 137, endPoint x: 1206, endPoint y: 265, distance: 152.1
click at [1289, 136] on button "Lên hàng" at bounding box center [1307, 141] width 80 height 32
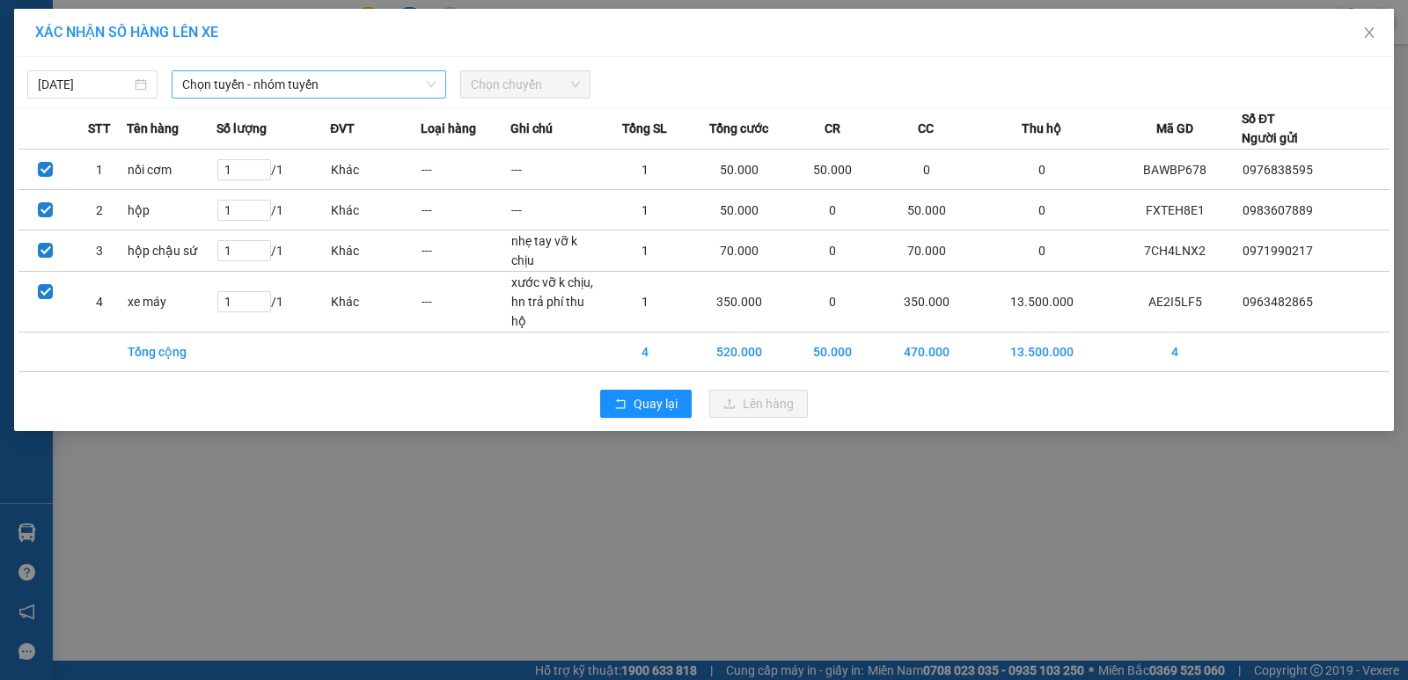
click at [275, 85] on span "Chọn tuyến - nhóm tuyến" at bounding box center [308, 84] width 253 height 26
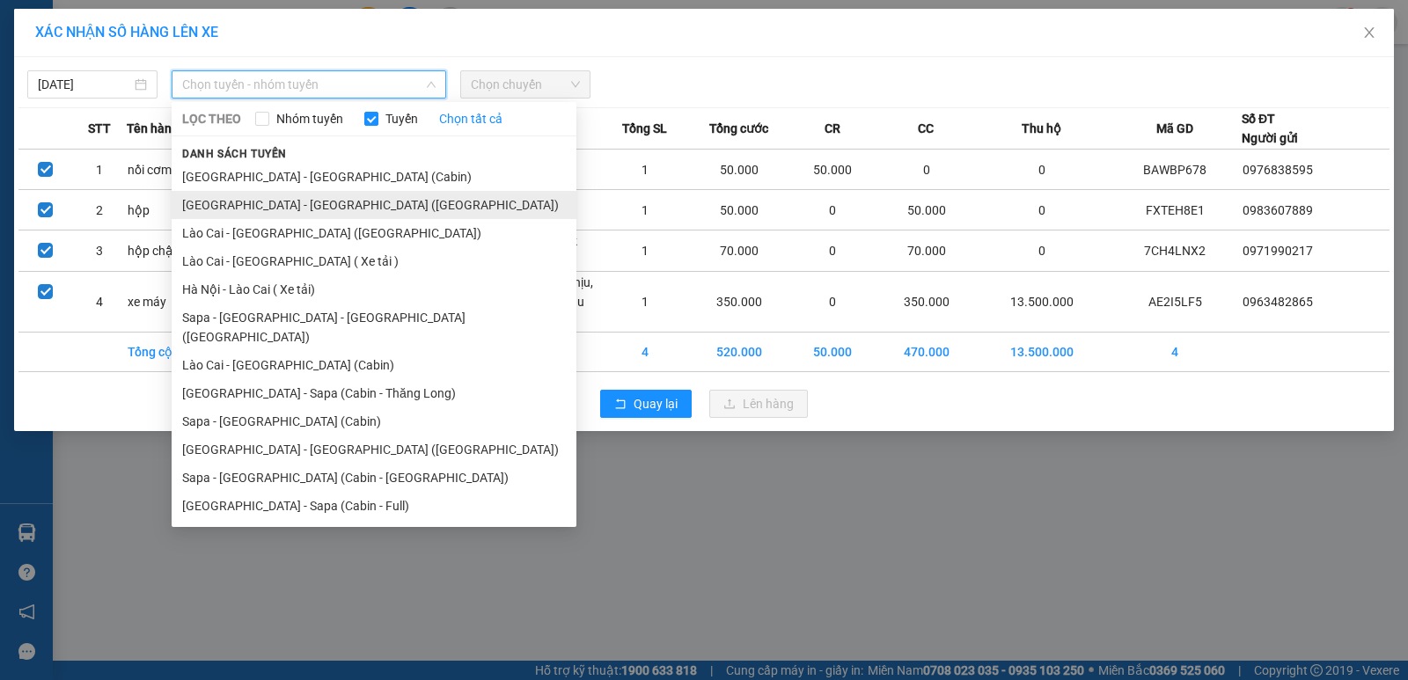
click at [316, 205] on li "[GEOGRAPHIC_DATA] - [GEOGRAPHIC_DATA] ([GEOGRAPHIC_DATA])" at bounding box center [374, 205] width 405 height 28
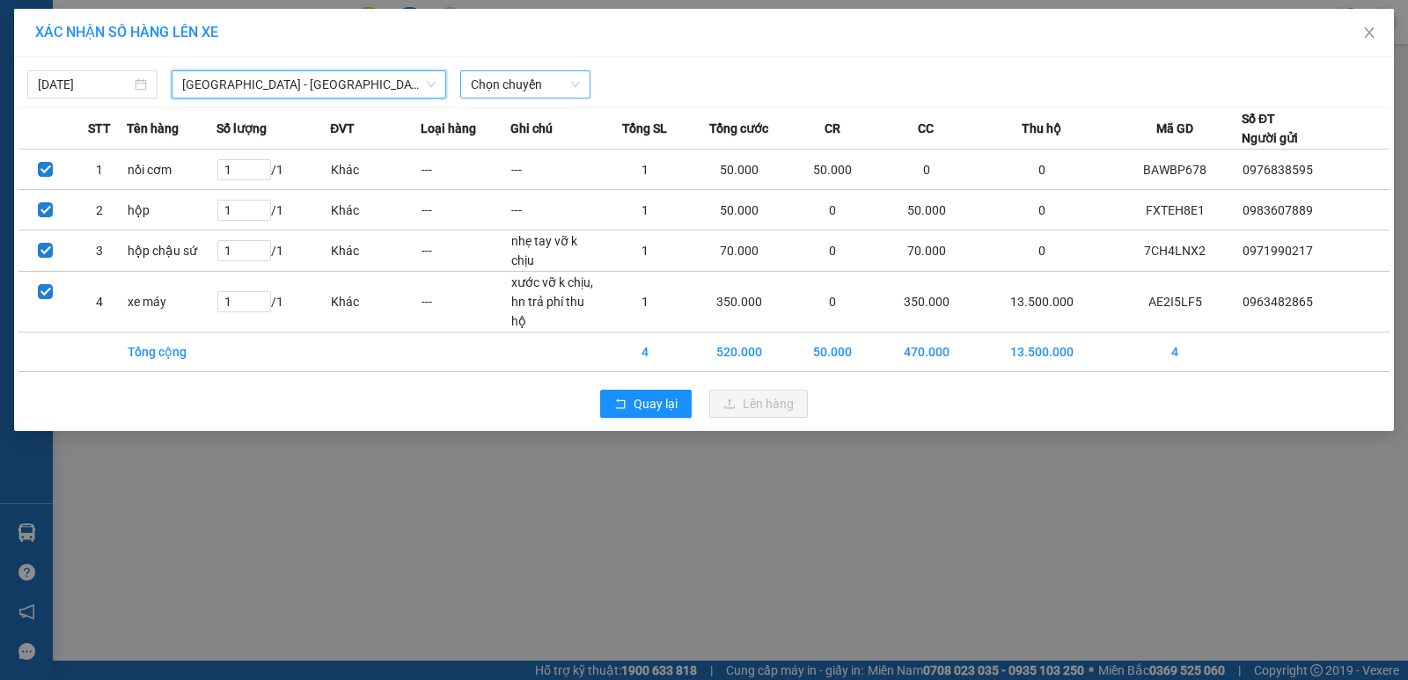
click at [516, 79] on span "Chọn chuyến" at bounding box center [525, 84] width 109 height 26
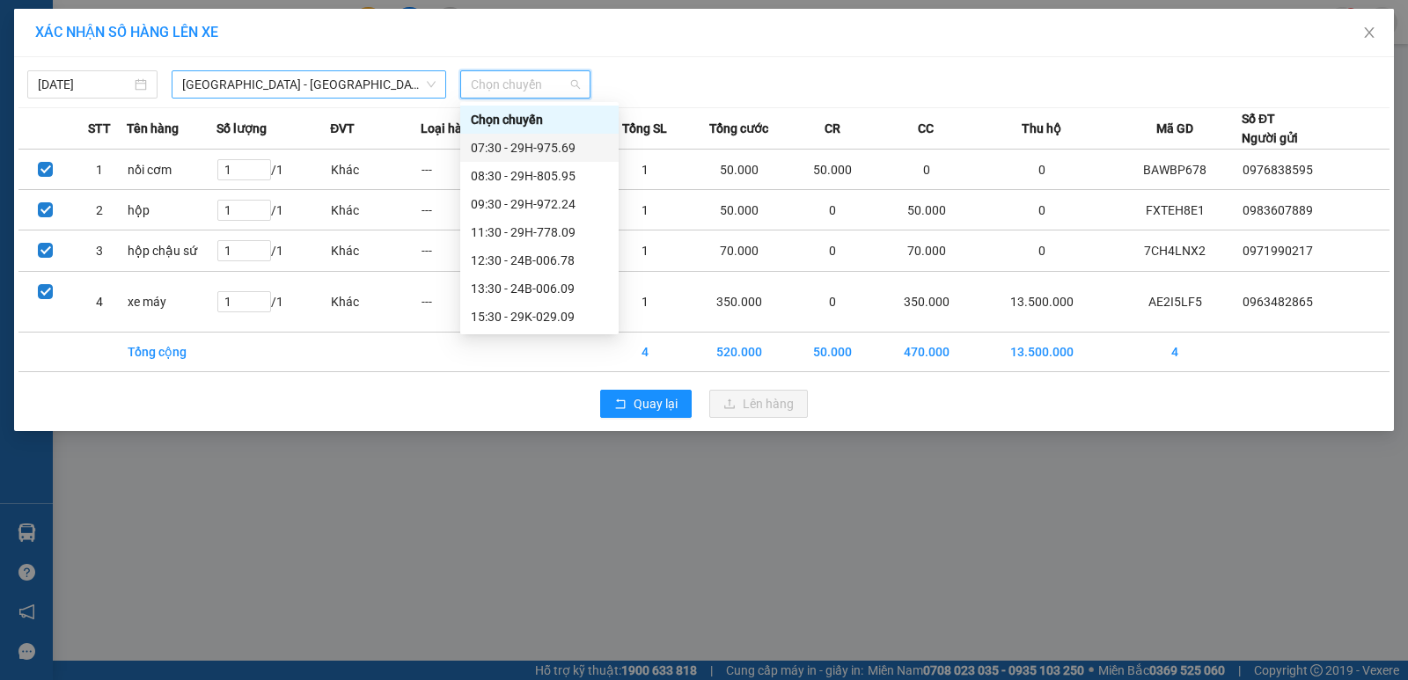
click at [269, 80] on span "[GEOGRAPHIC_DATA] - [GEOGRAPHIC_DATA] ([GEOGRAPHIC_DATA])" at bounding box center [308, 84] width 253 height 26
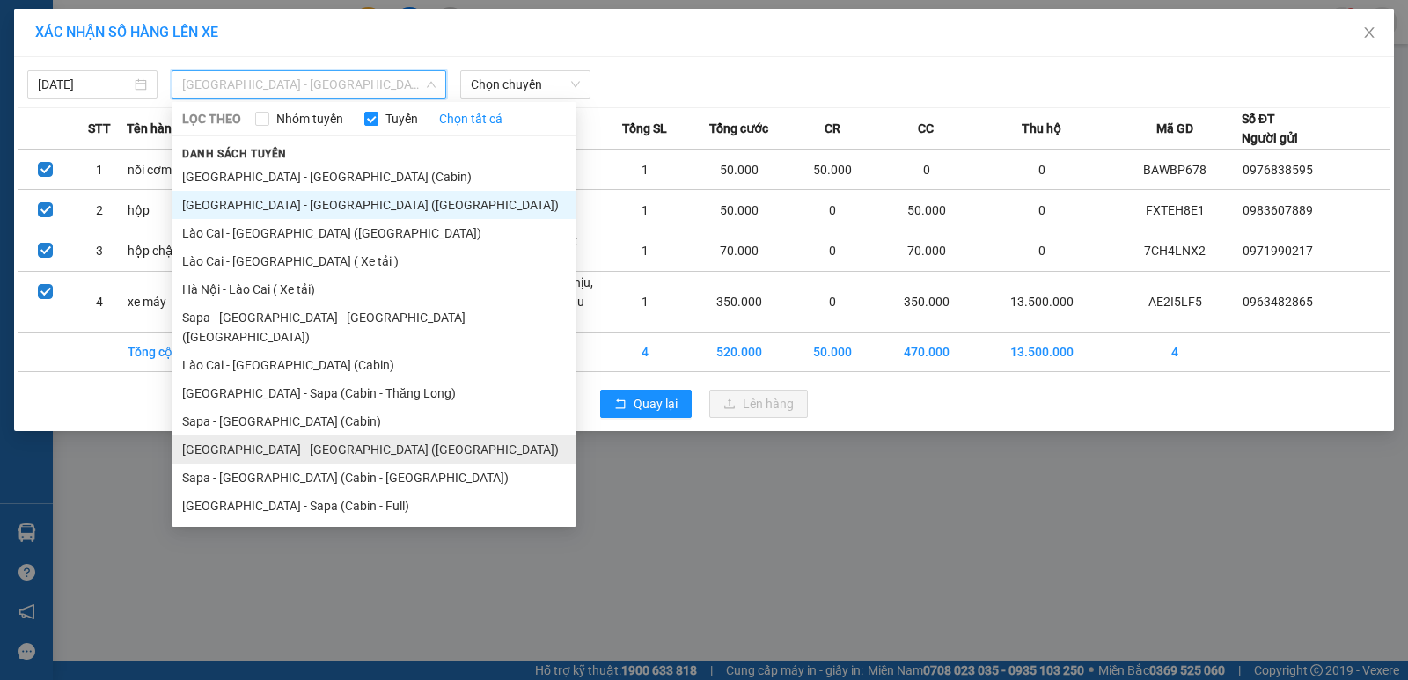
click at [296, 444] on li "[GEOGRAPHIC_DATA] - [GEOGRAPHIC_DATA] ([GEOGRAPHIC_DATA])" at bounding box center [374, 450] width 405 height 28
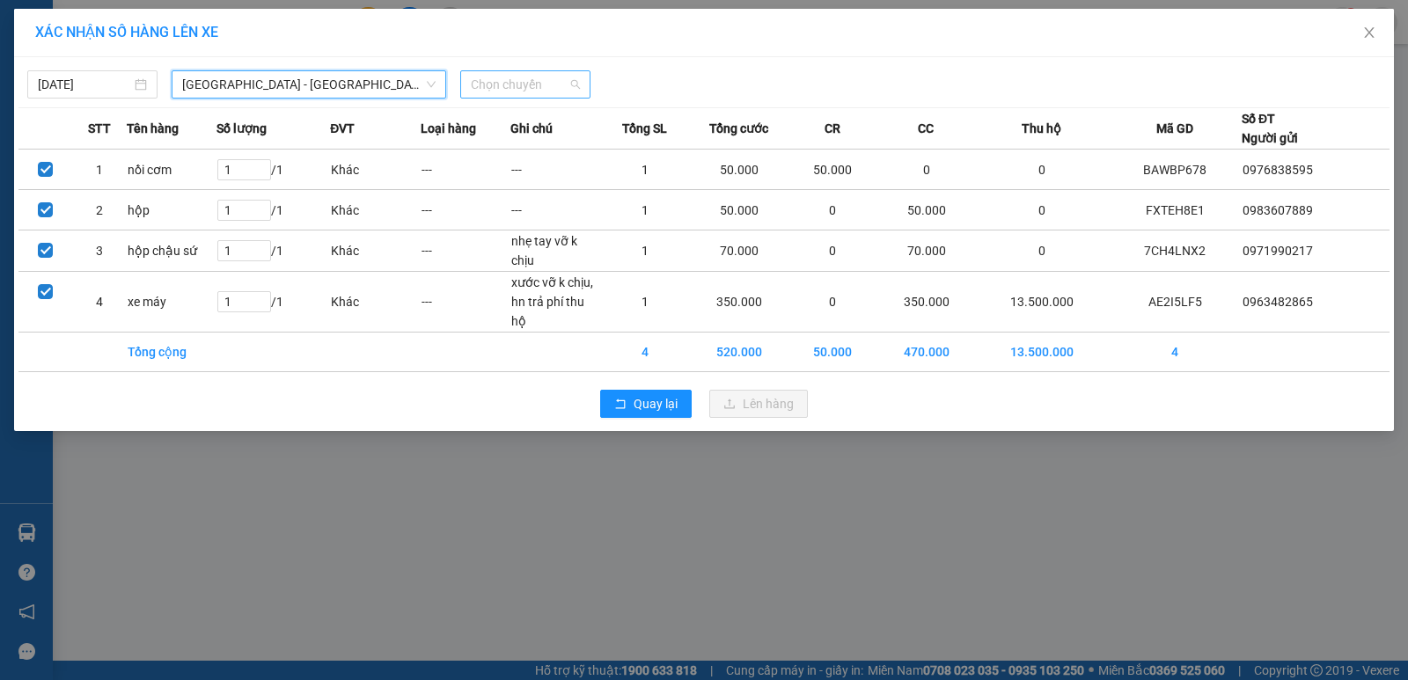
click at [501, 81] on span "Chọn chuyến" at bounding box center [525, 84] width 109 height 26
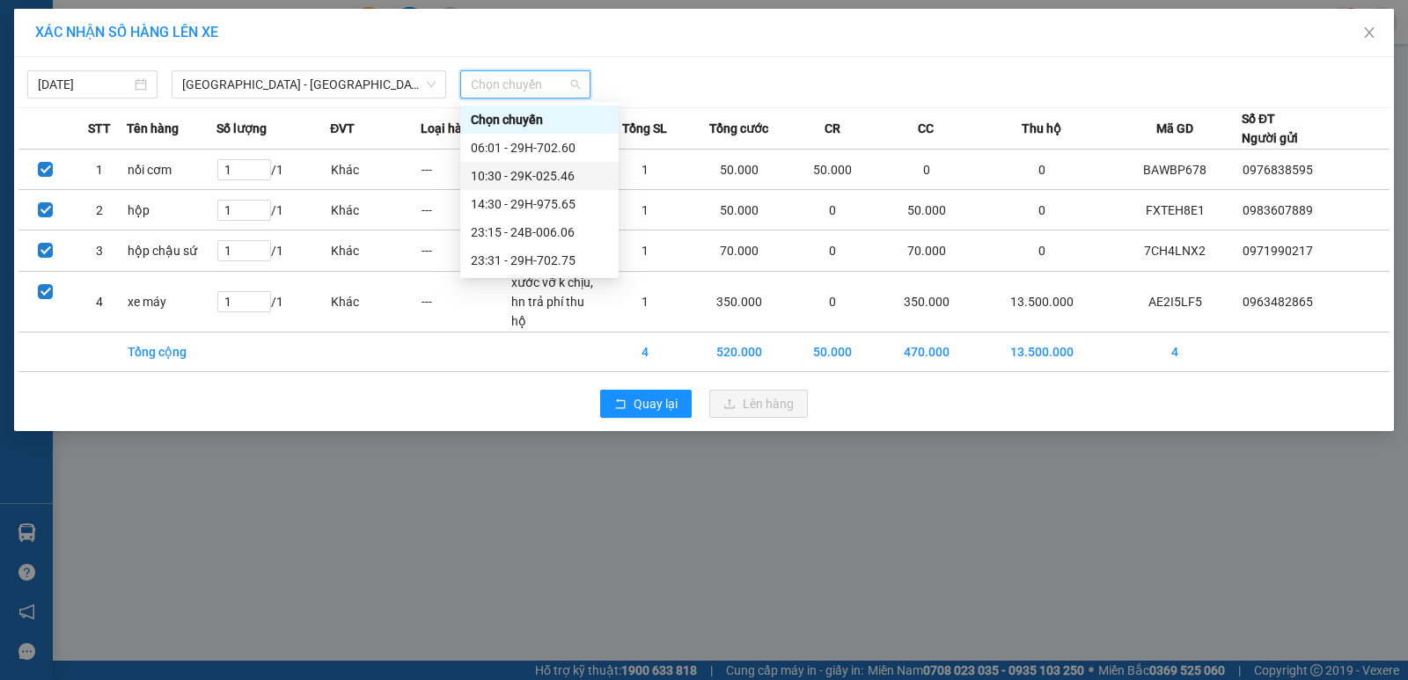
drag, startPoint x: 545, startPoint y: 177, endPoint x: 672, endPoint y: 303, distance: 178.6
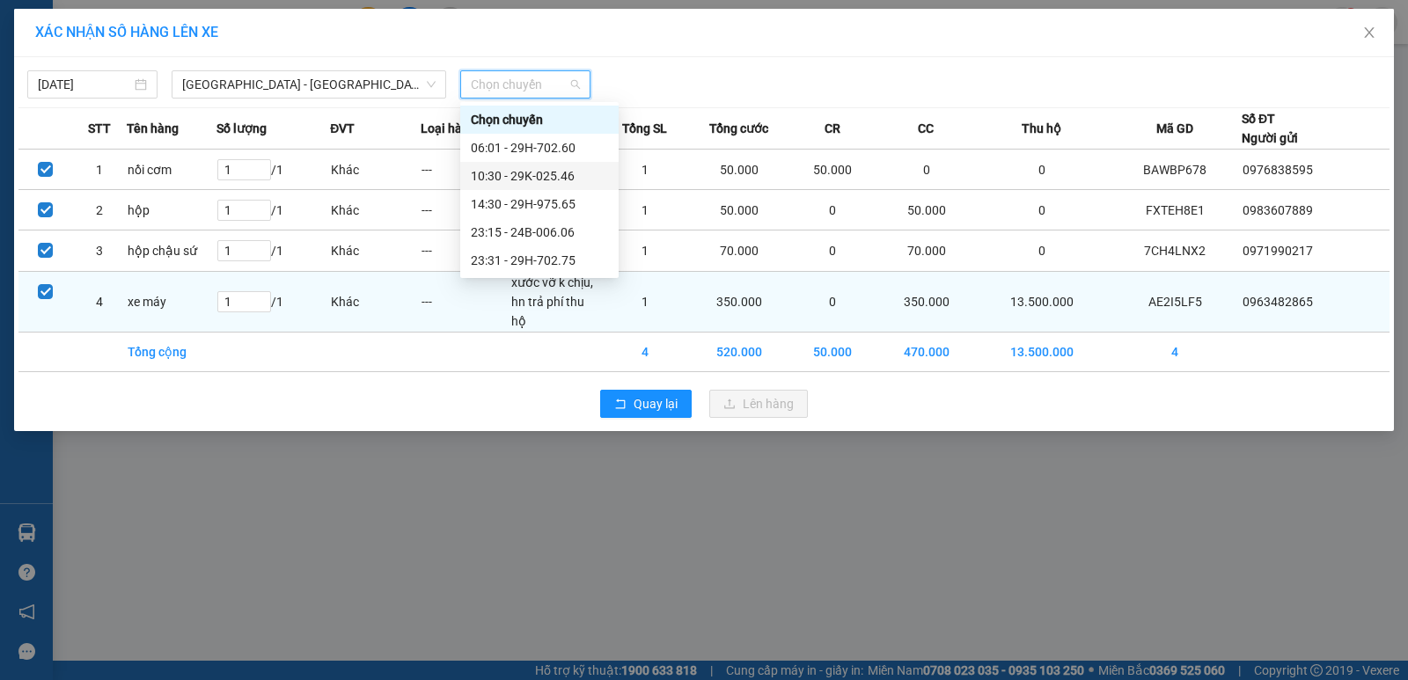
click at [545, 181] on div "10:30 - 29K-025.46" at bounding box center [539, 175] width 137 height 19
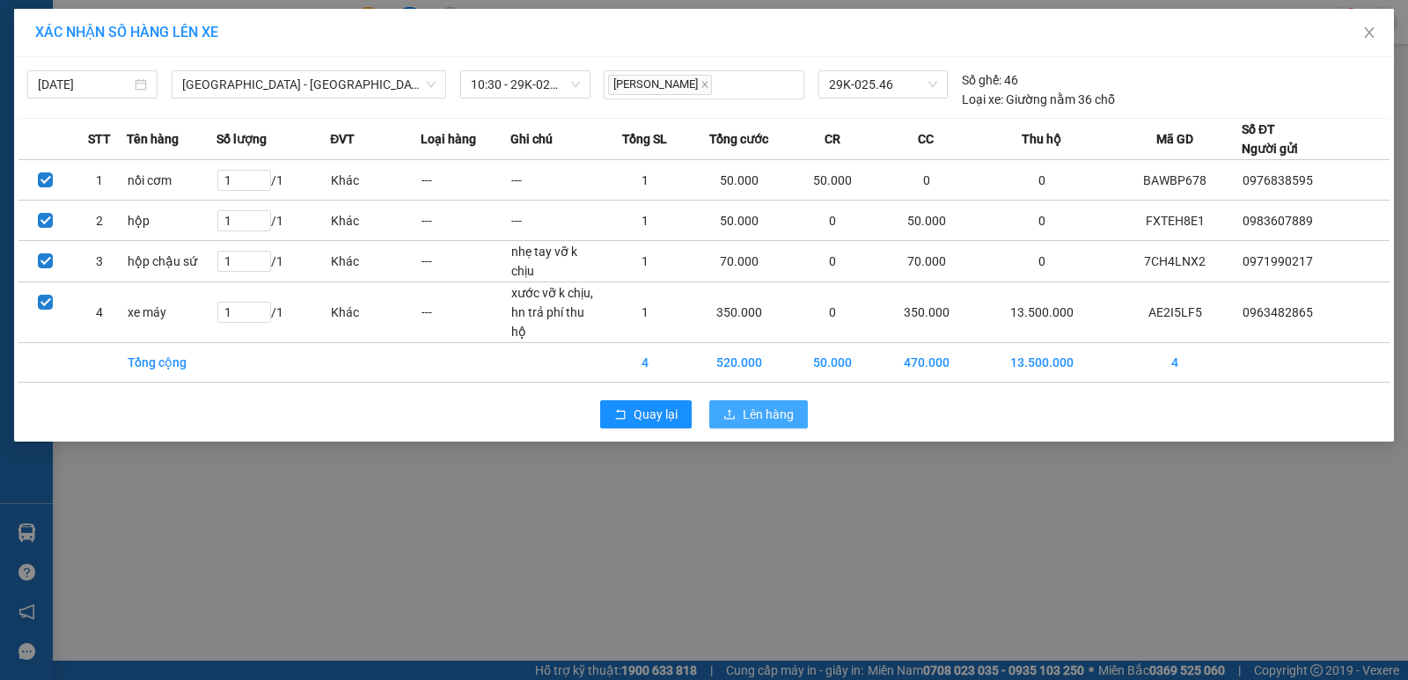
drag, startPoint x: 753, startPoint y: 411, endPoint x: 762, endPoint y: 444, distance: 33.7
click at [754, 411] on span "Lên hàng" at bounding box center [768, 414] width 51 height 19
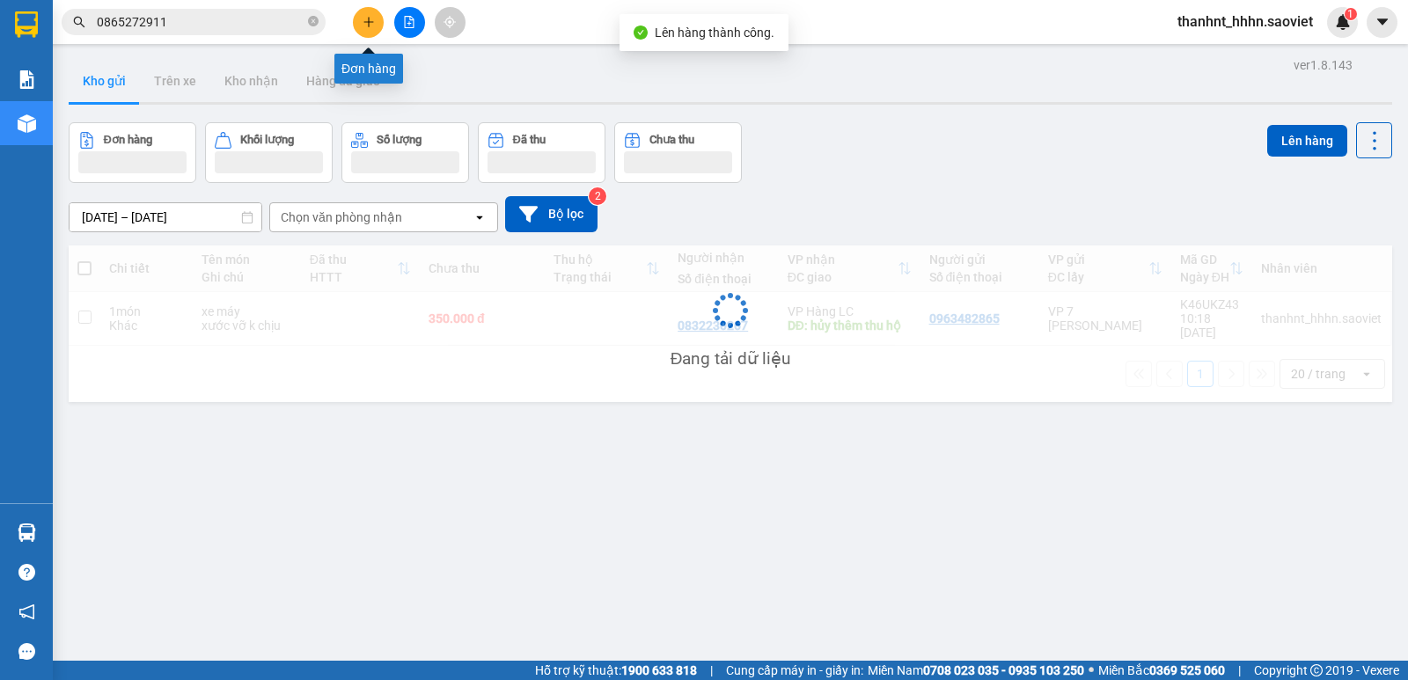
click at [370, 30] on button at bounding box center [368, 22] width 31 height 31
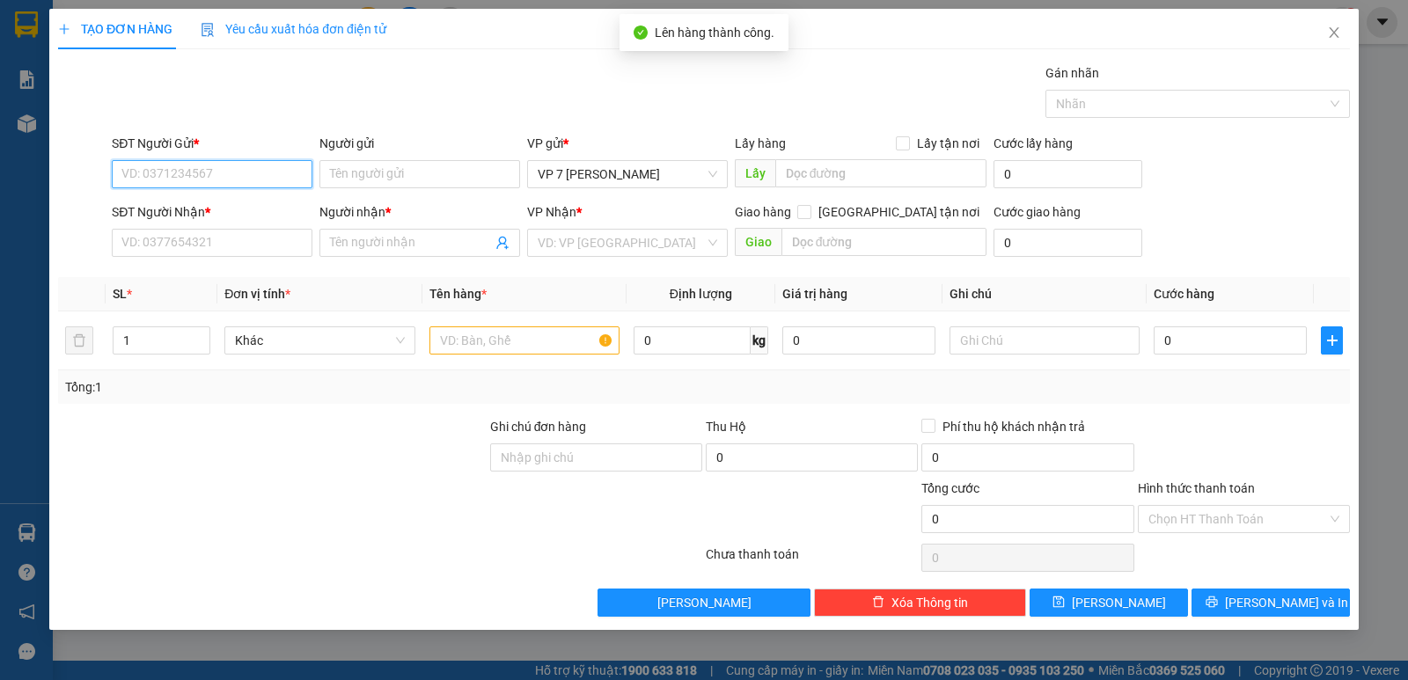
click at [193, 179] on input "SĐT Người Gửi *" at bounding box center [212, 174] width 201 height 28
type input "0981157024"
click at [149, 258] on div "SĐT Người Nhận * VD: 0377654321" at bounding box center [212, 233] width 201 height 62
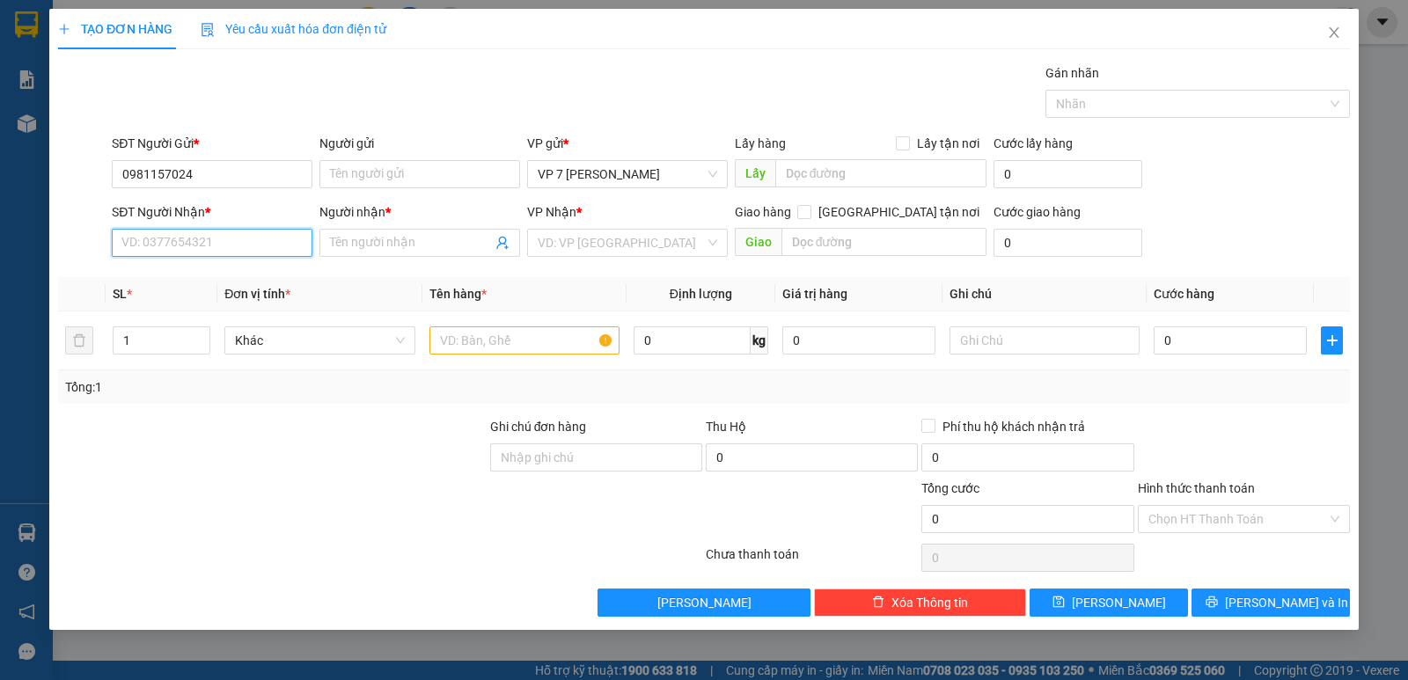
click at [161, 240] on input "SĐT Người Nhận *" at bounding box center [212, 243] width 201 height 28
type input "0971884884"
drag, startPoint x: 186, startPoint y: 275, endPoint x: 377, endPoint y: 313, distance: 194.9
click at [187, 275] on div "0971884884 - [GEOGRAPHIC_DATA]" at bounding box center [221, 277] width 198 height 19
type input "Minh"
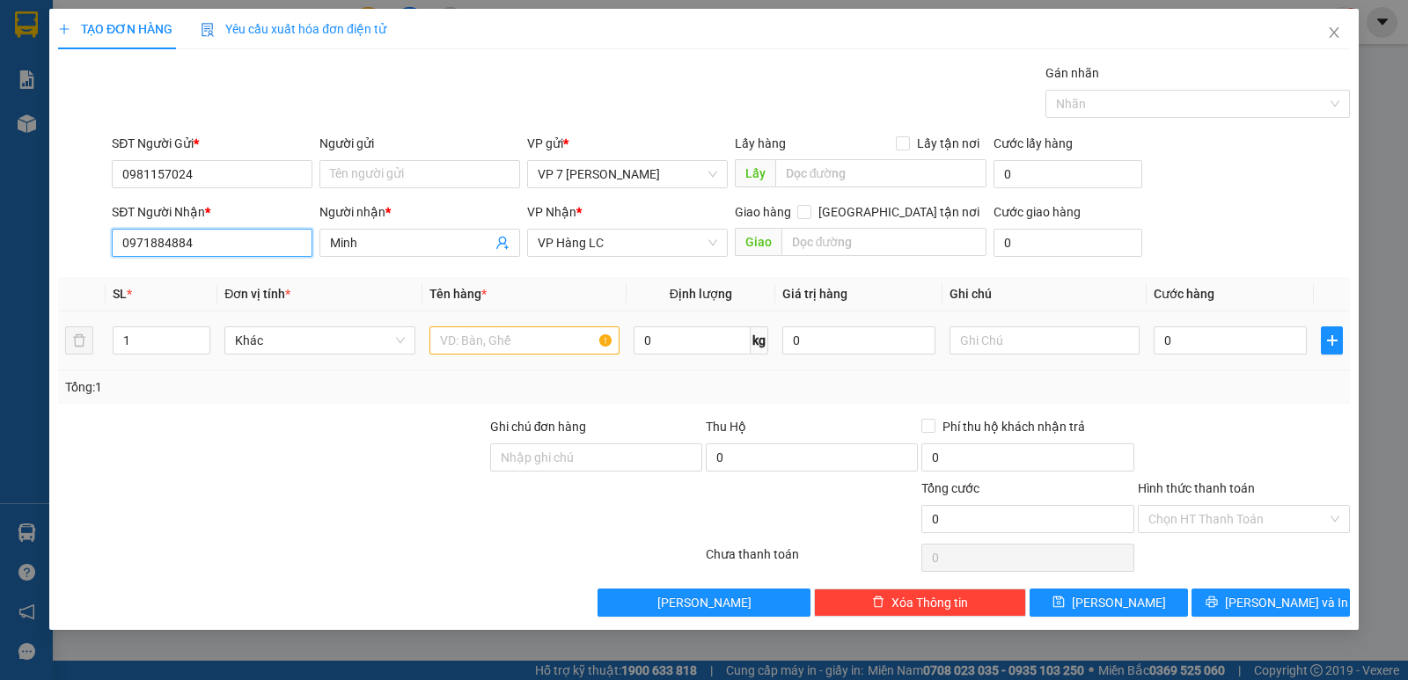
type input "0971884884"
click at [482, 338] on input "text" at bounding box center [525, 341] width 190 height 28
type input "hộp"
click at [1245, 342] on input "0" at bounding box center [1230, 341] width 153 height 28
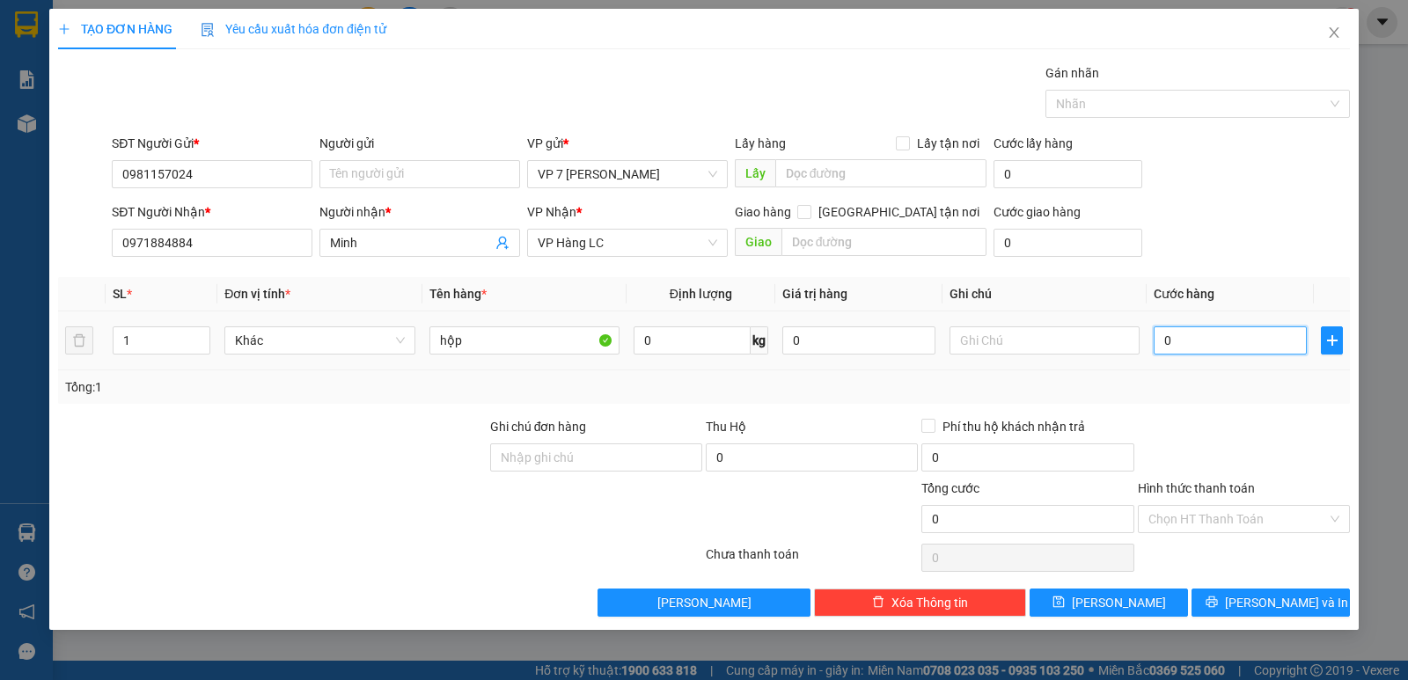
type input "5"
type input "50"
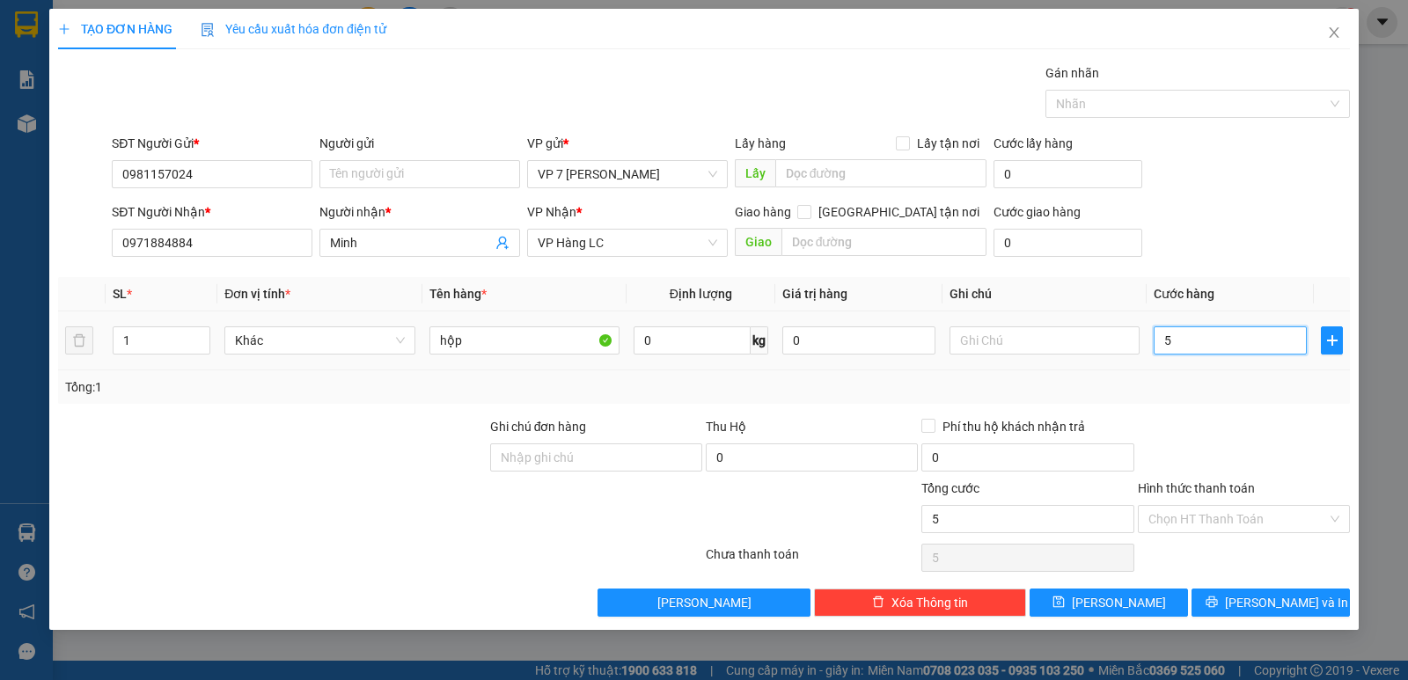
type input "50"
type input "50.000"
click at [1301, 407] on div "Transit Pickup Surcharge Ids Transit Deliver Surcharge Ids Transit Deliver Surc…" at bounding box center [704, 340] width 1292 height 554
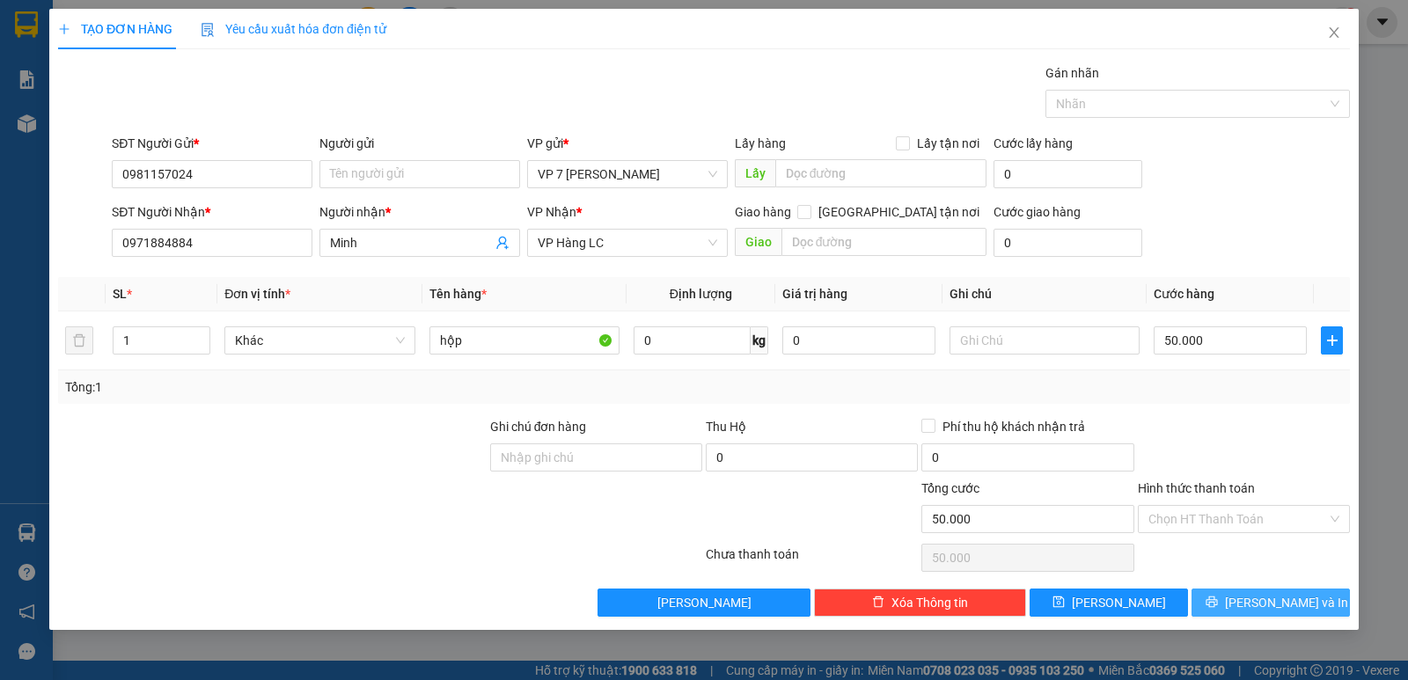
drag, startPoint x: 1278, startPoint y: 596, endPoint x: 1224, endPoint y: 591, distance: 53.9
click at [1278, 597] on span "[PERSON_NAME] và In" at bounding box center [1286, 602] width 123 height 19
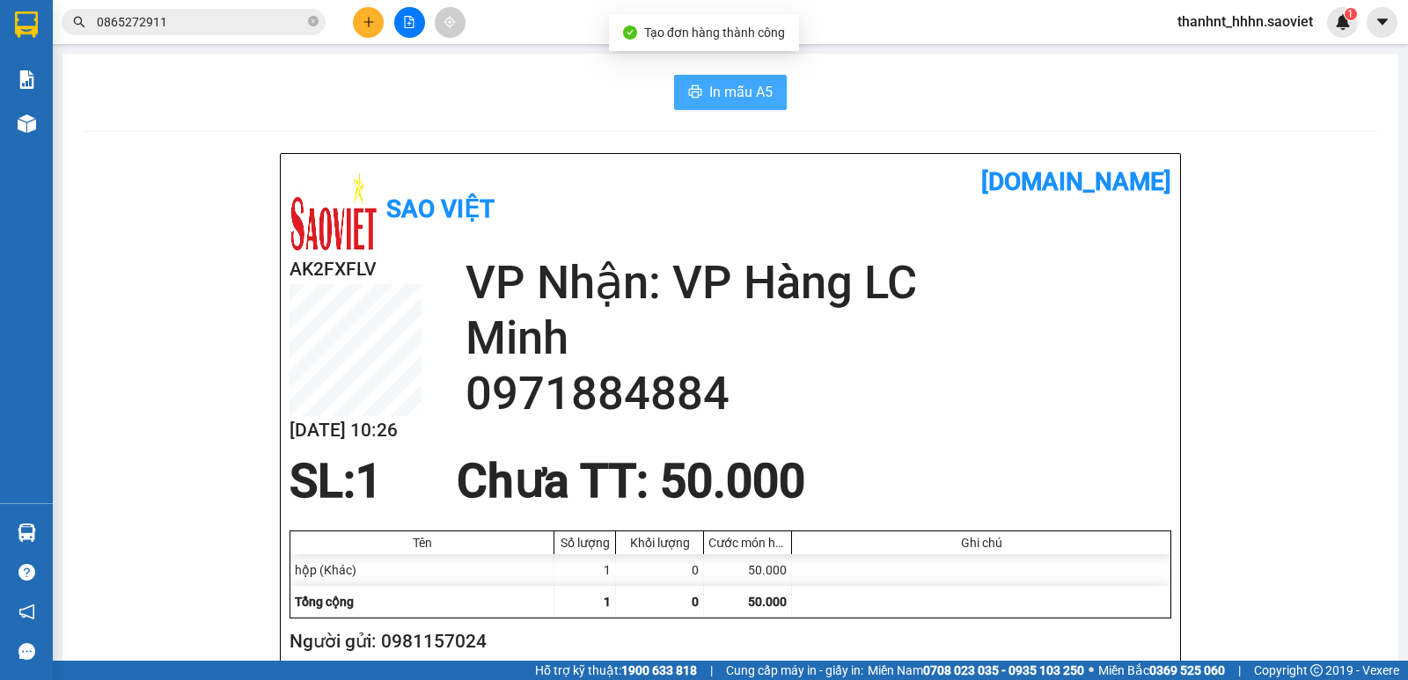
click at [693, 98] on icon "printer" at bounding box center [695, 91] width 14 height 14
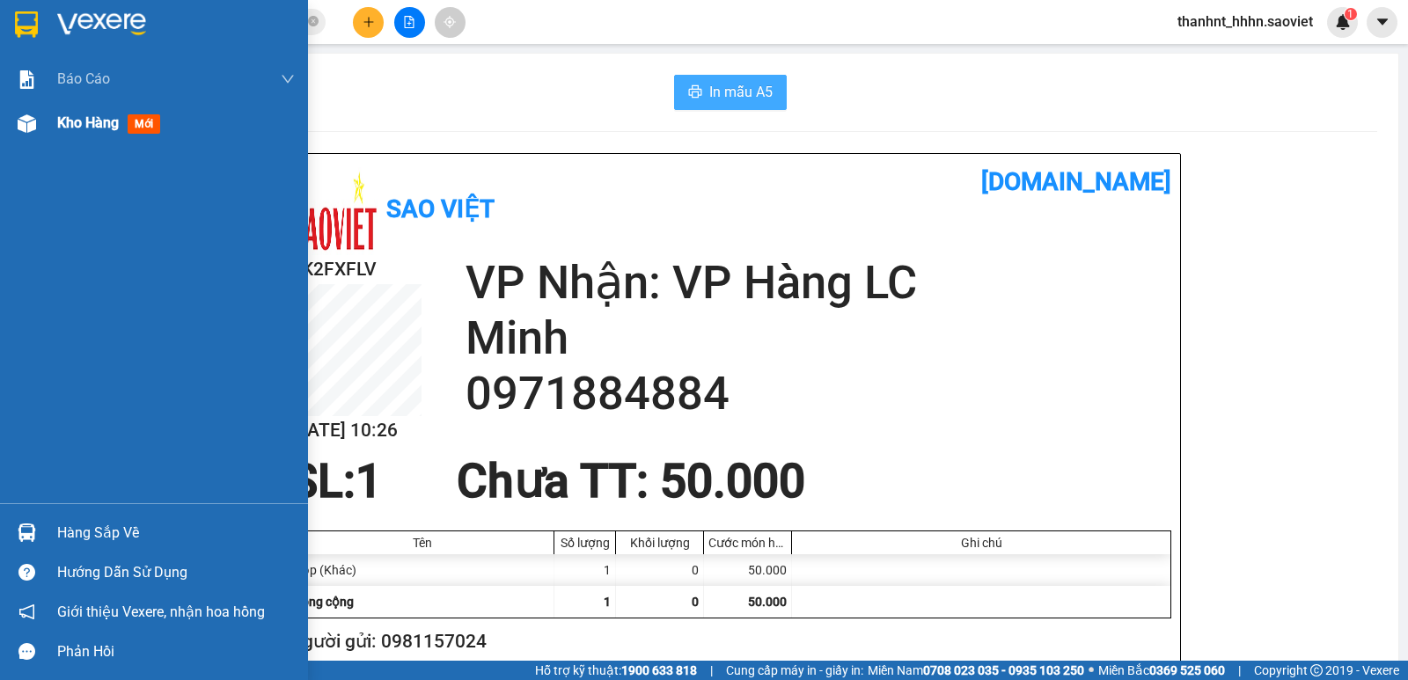
click at [92, 132] on div "Kho hàng mới" at bounding box center [112, 123] width 110 height 22
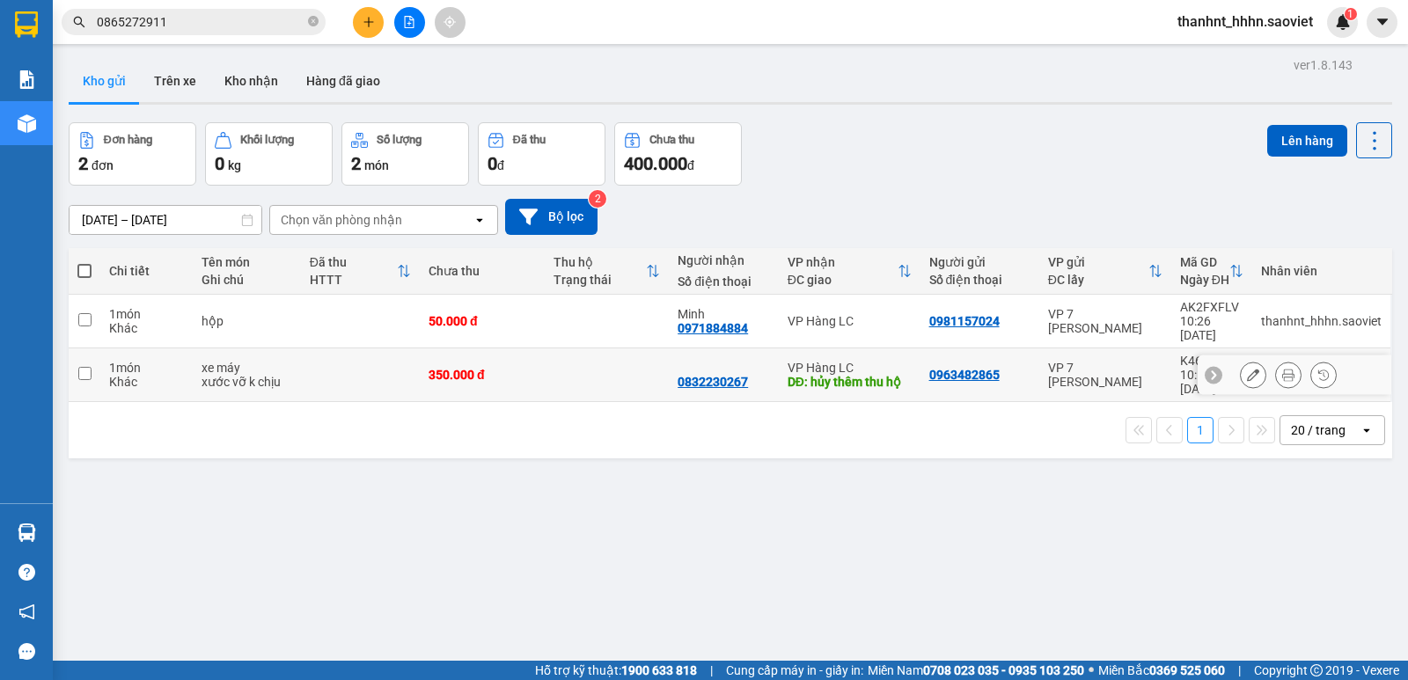
click at [618, 317] on td at bounding box center [607, 322] width 125 height 54
checkbox input "true"
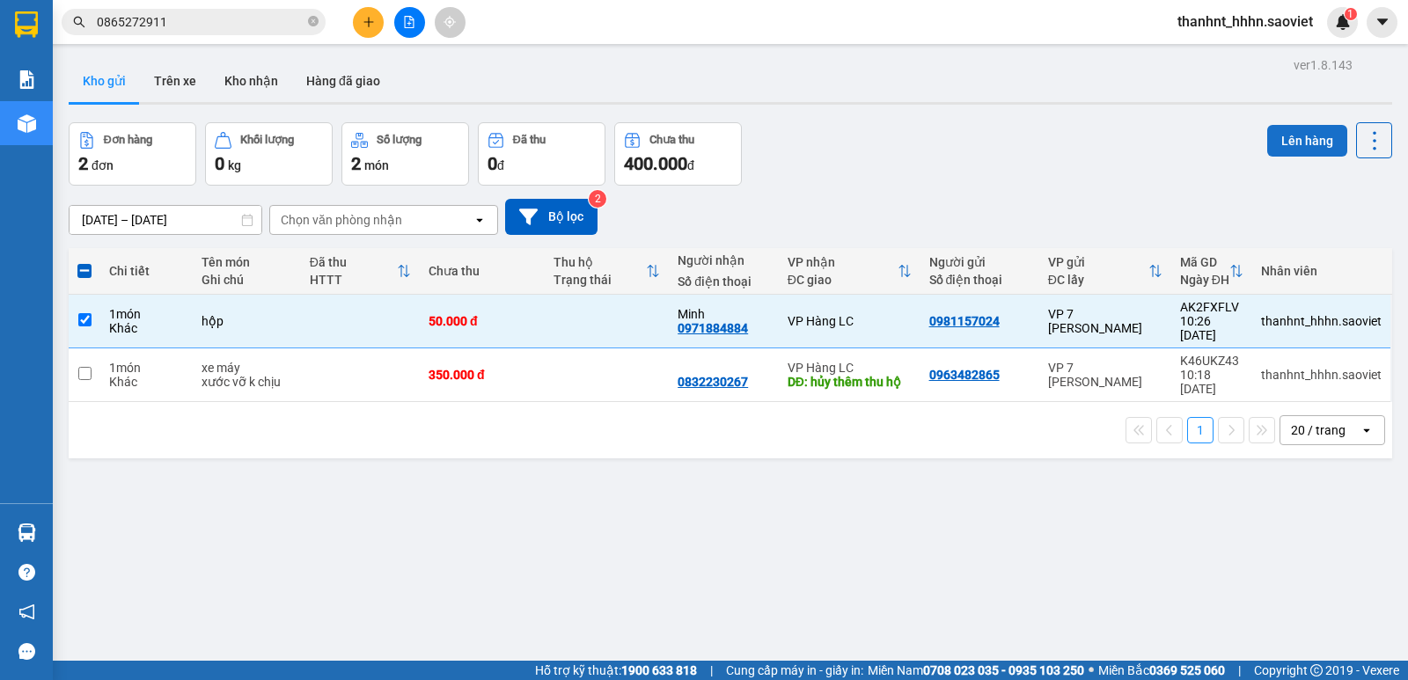
click at [1315, 142] on button "Lên hàng" at bounding box center [1307, 141] width 80 height 32
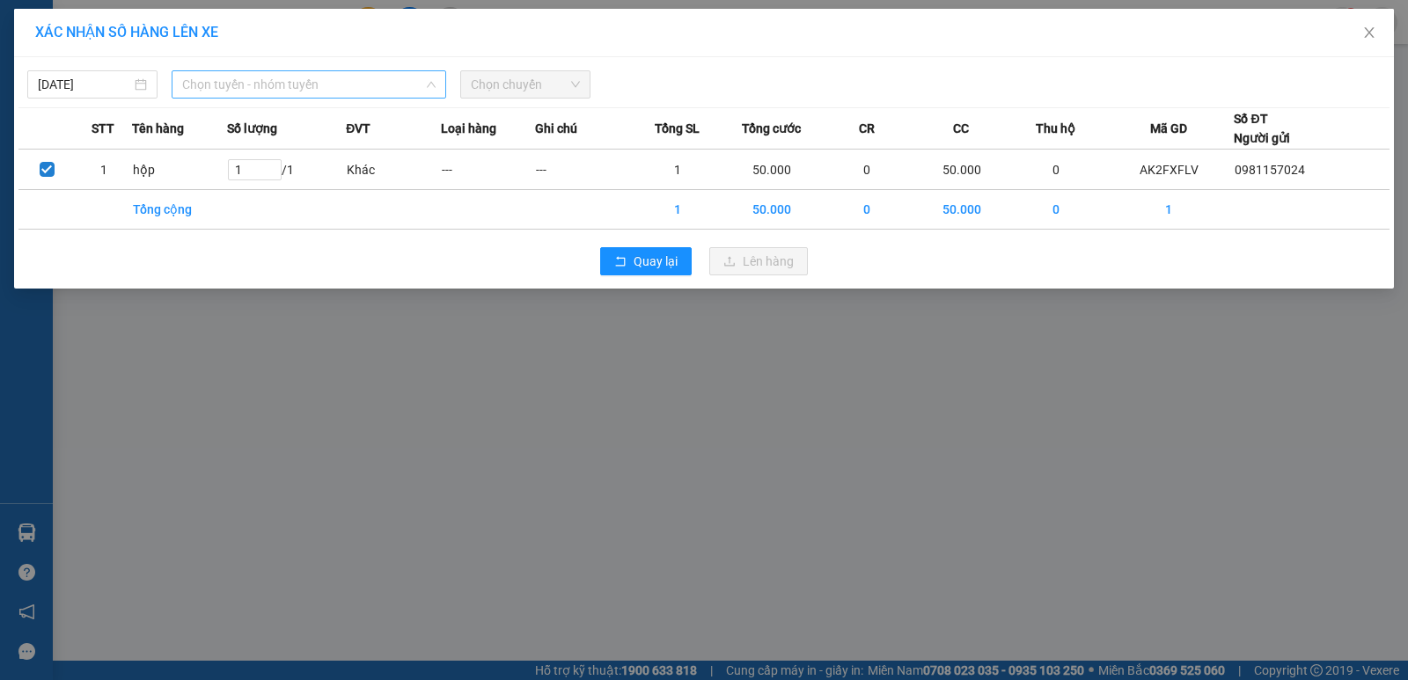
click at [245, 84] on span "Chọn tuyến - nhóm tuyến" at bounding box center [308, 84] width 253 height 26
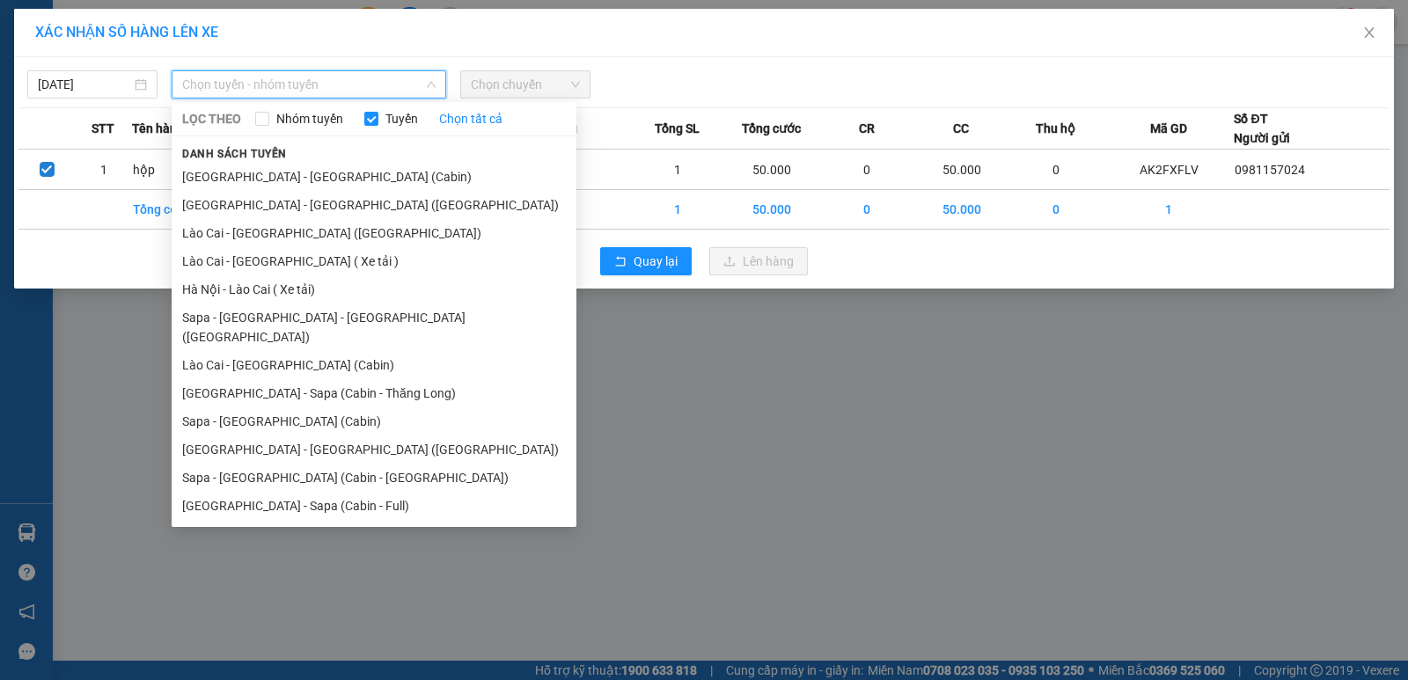
drag, startPoint x: 285, startPoint y: 430, endPoint x: 301, endPoint y: 418, distance: 20.1
click at [286, 436] on li "[GEOGRAPHIC_DATA] - [GEOGRAPHIC_DATA] ([GEOGRAPHIC_DATA])" at bounding box center [374, 450] width 405 height 28
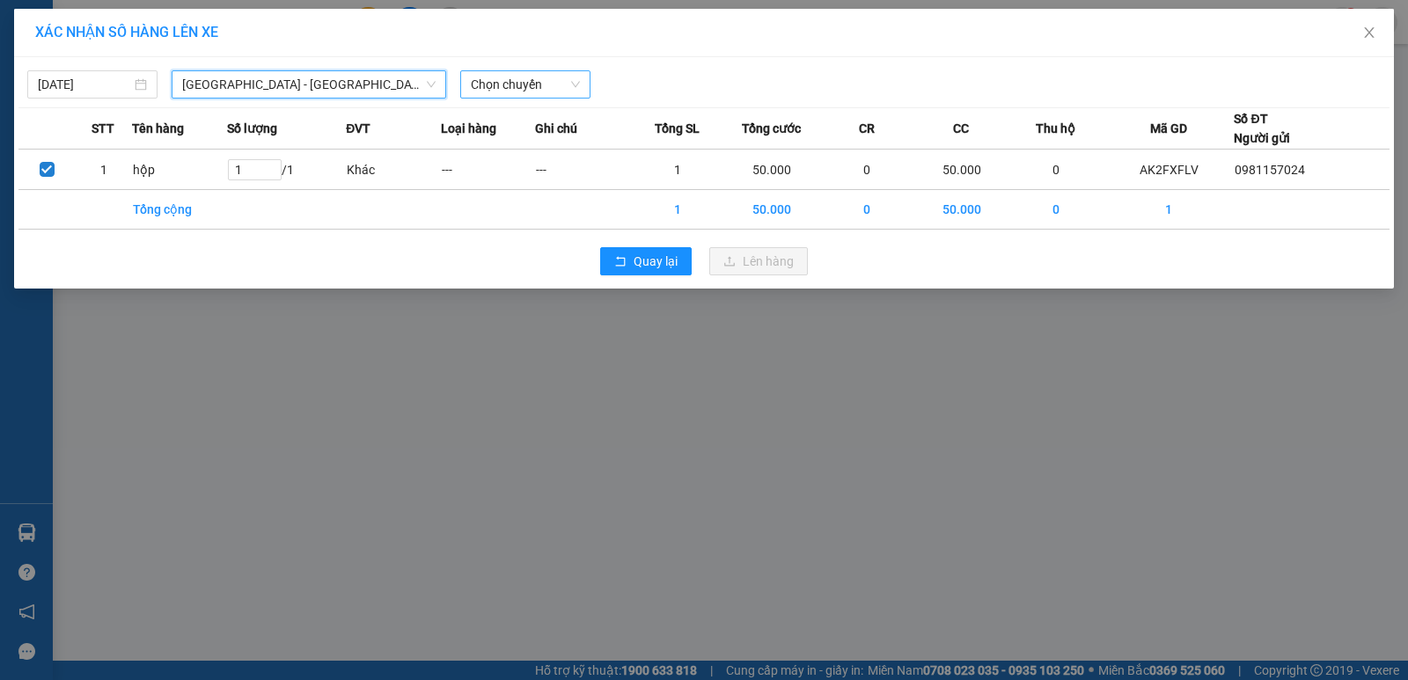
click at [559, 76] on span "Chọn chuyến" at bounding box center [525, 84] width 109 height 26
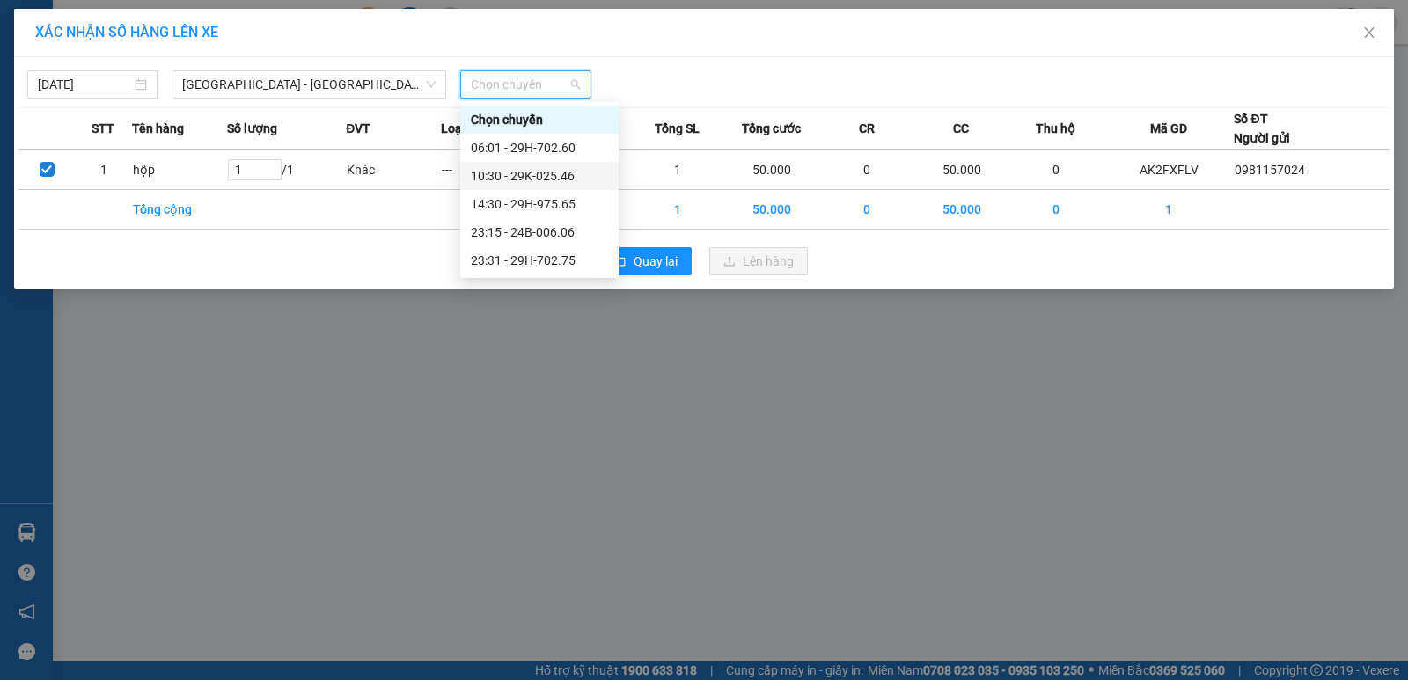
click at [547, 177] on div "10:30 - 29K-025.46" at bounding box center [539, 175] width 137 height 19
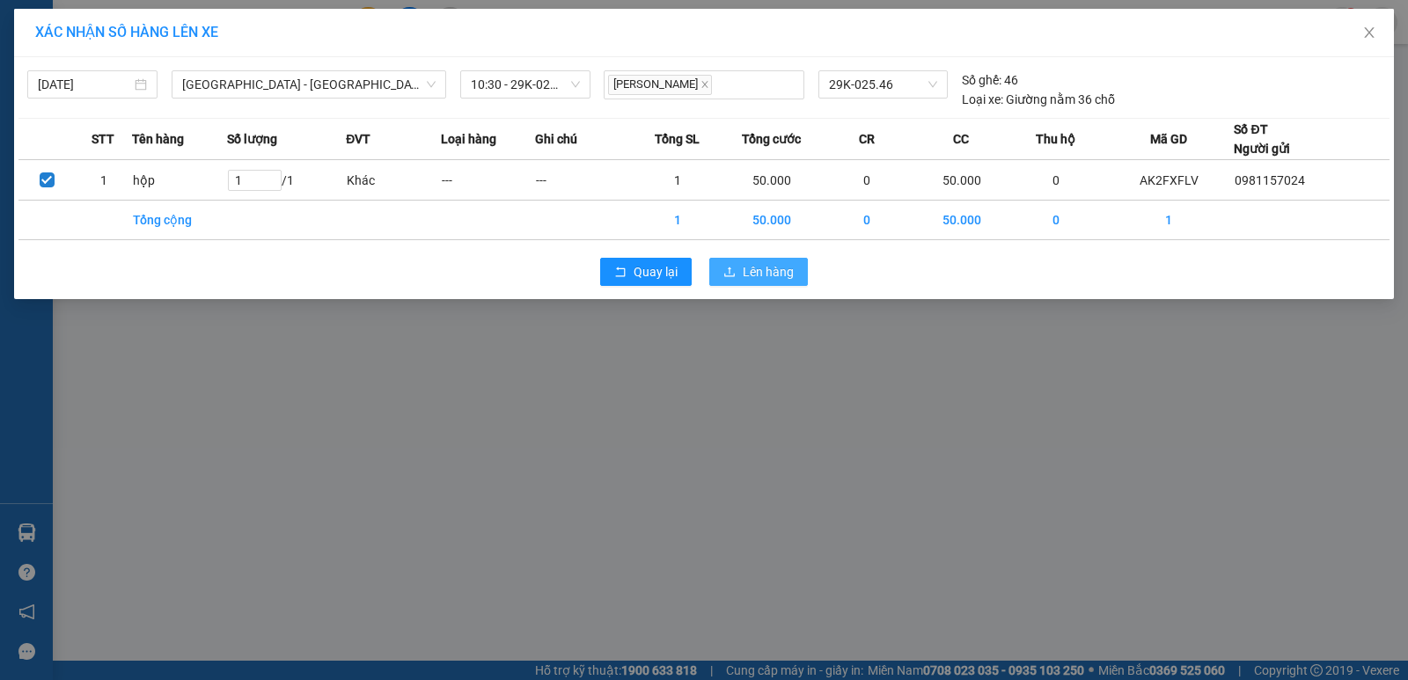
click at [757, 267] on span "Lên hàng" at bounding box center [768, 271] width 51 height 19
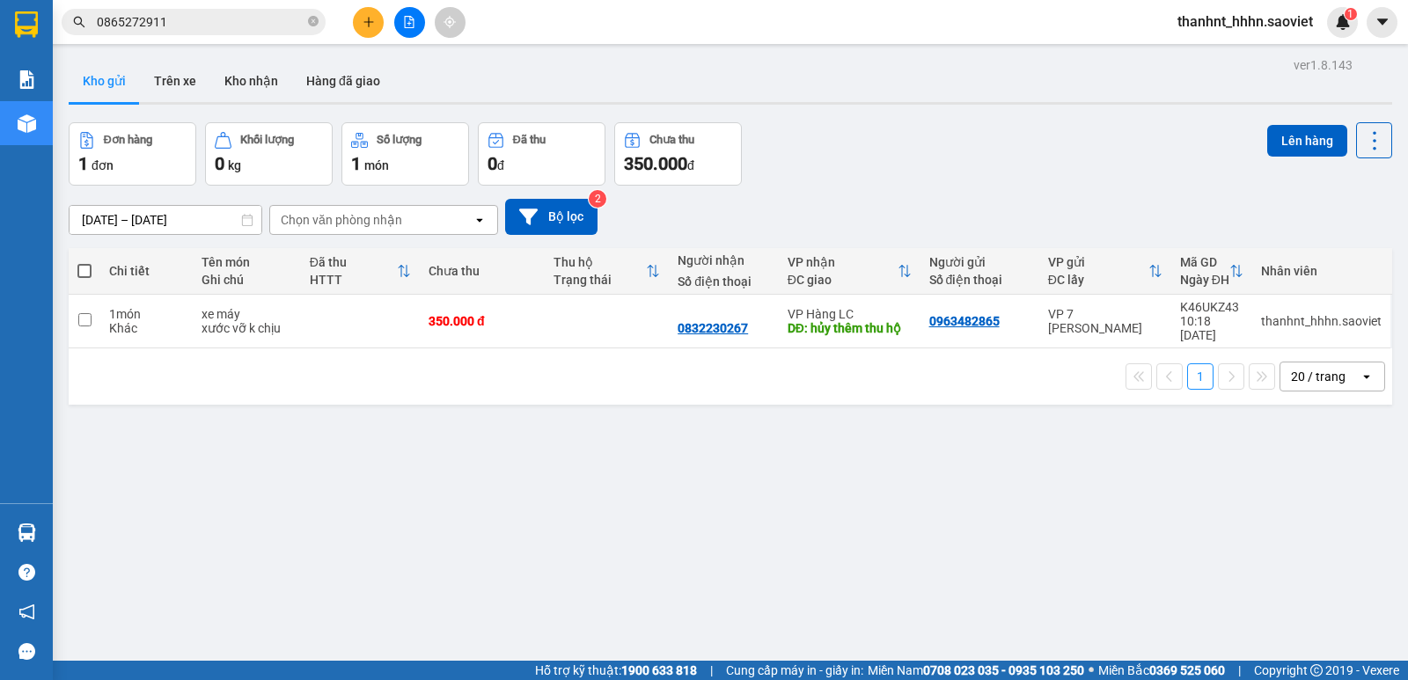
click at [415, 14] on button at bounding box center [409, 22] width 31 height 31
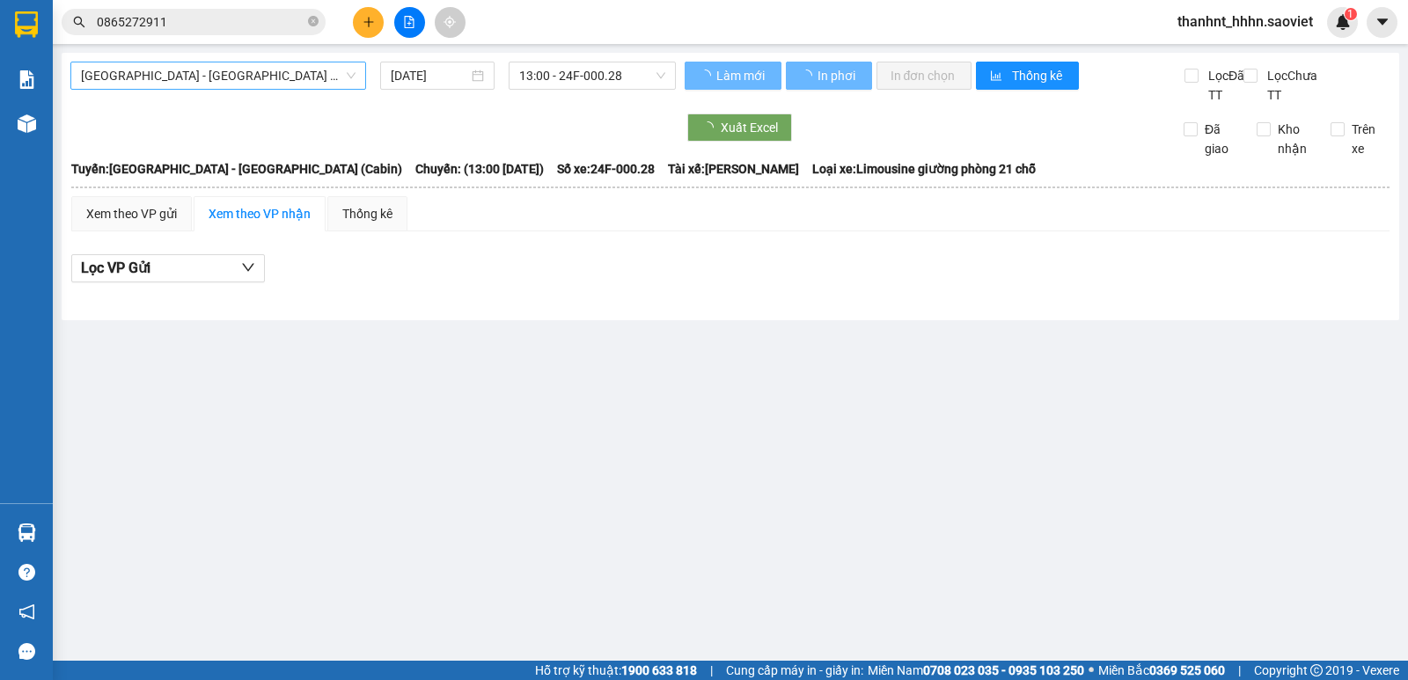
click at [272, 77] on span "[GEOGRAPHIC_DATA] - [GEOGRAPHIC_DATA] (Cabin)" at bounding box center [218, 75] width 275 height 26
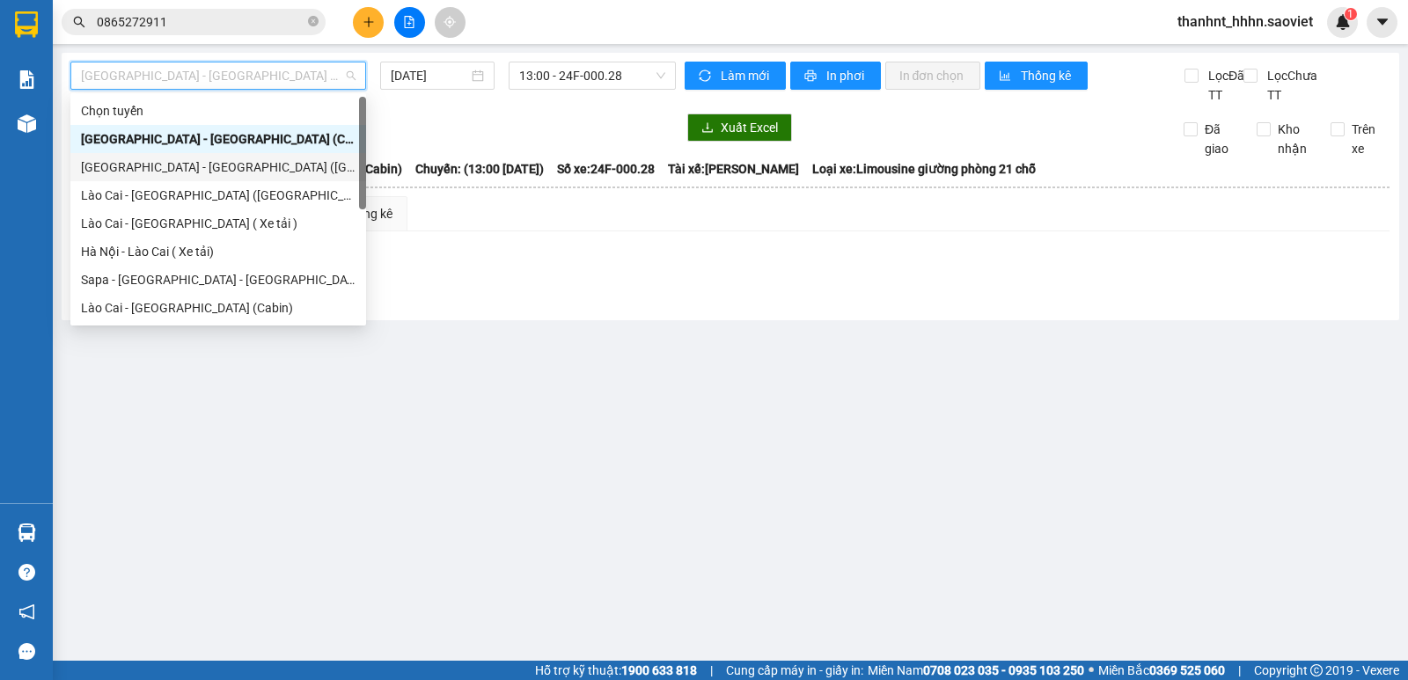
click at [205, 172] on div "[GEOGRAPHIC_DATA] - [GEOGRAPHIC_DATA] ([GEOGRAPHIC_DATA])" at bounding box center [218, 167] width 275 height 19
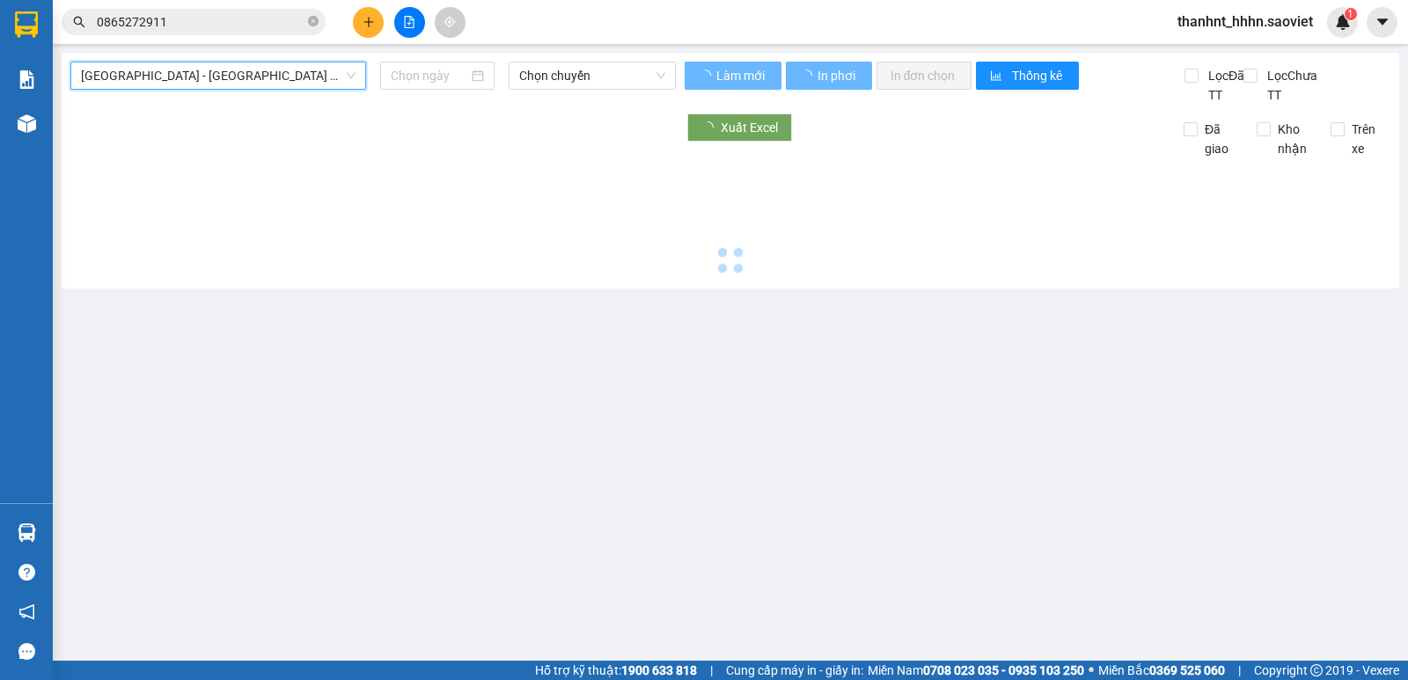
type input "[DATE]"
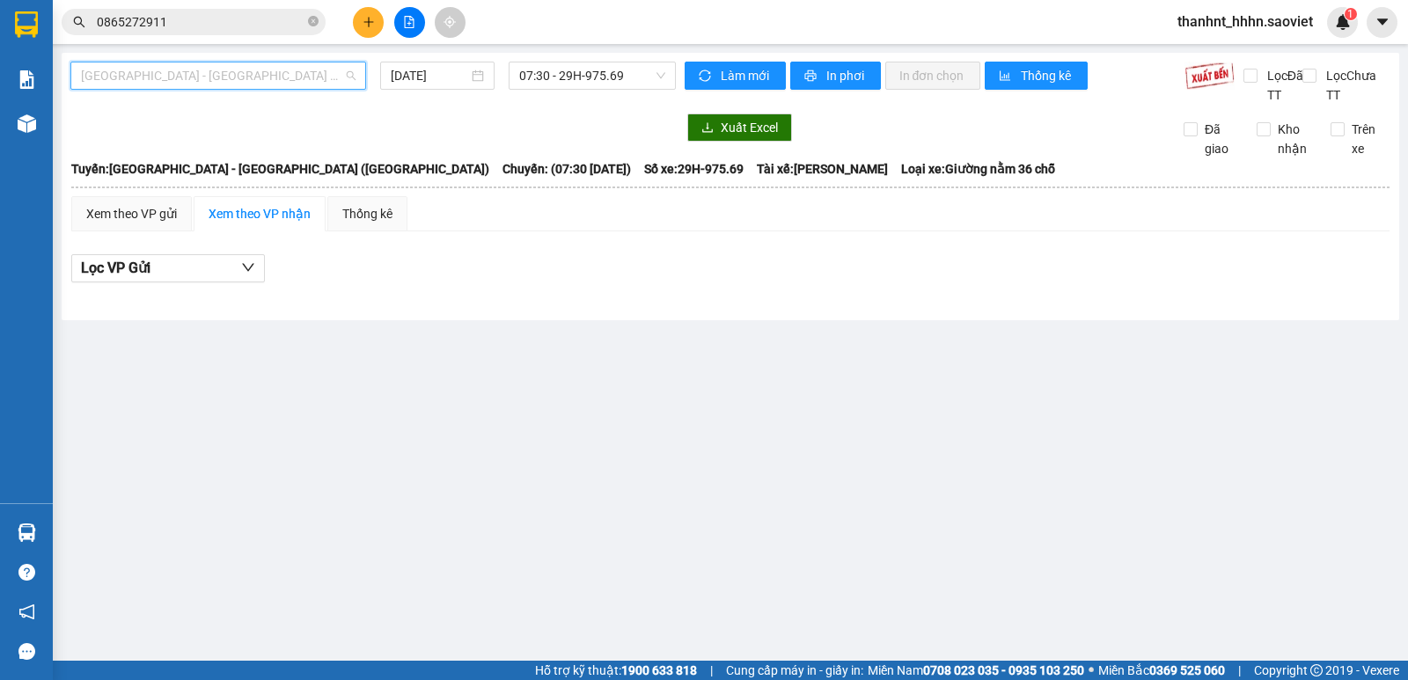
click at [310, 84] on span "[GEOGRAPHIC_DATA] - [GEOGRAPHIC_DATA] ([GEOGRAPHIC_DATA])" at bounding box center [218, 75] width 275 height 26
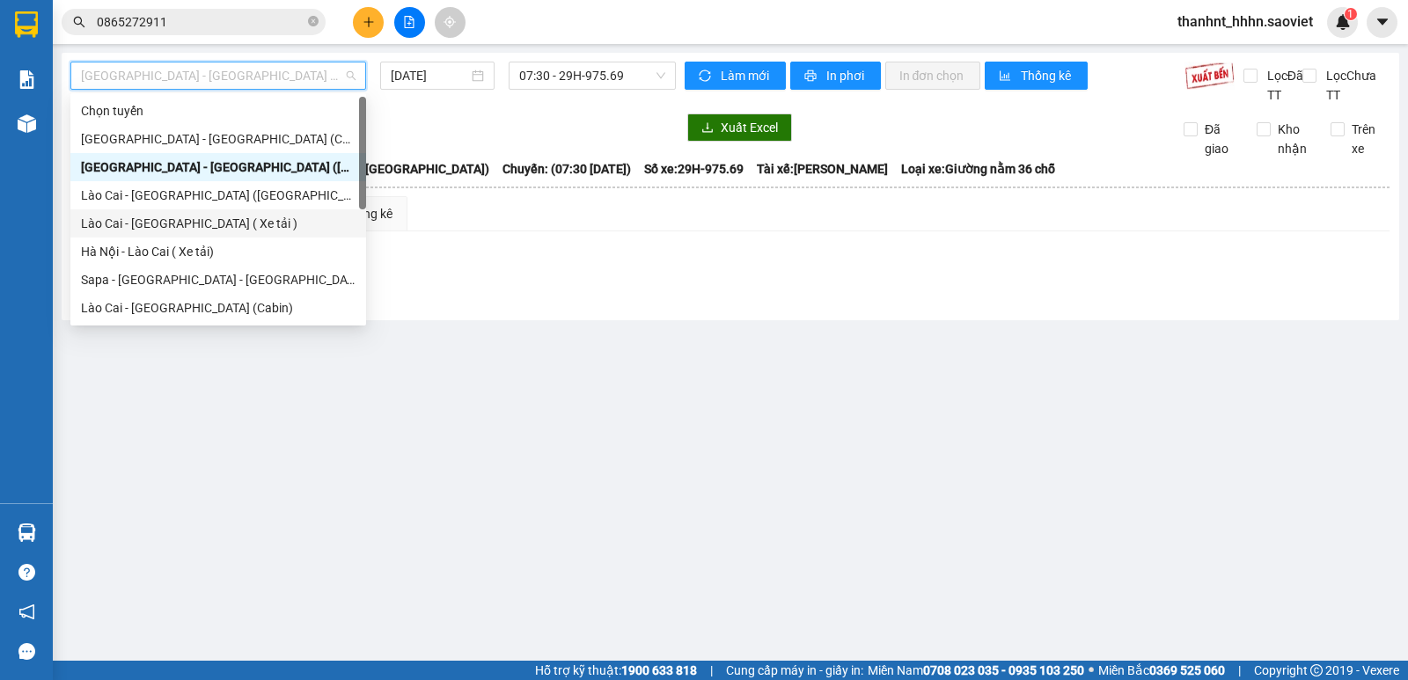
scroll to position [141, 0]
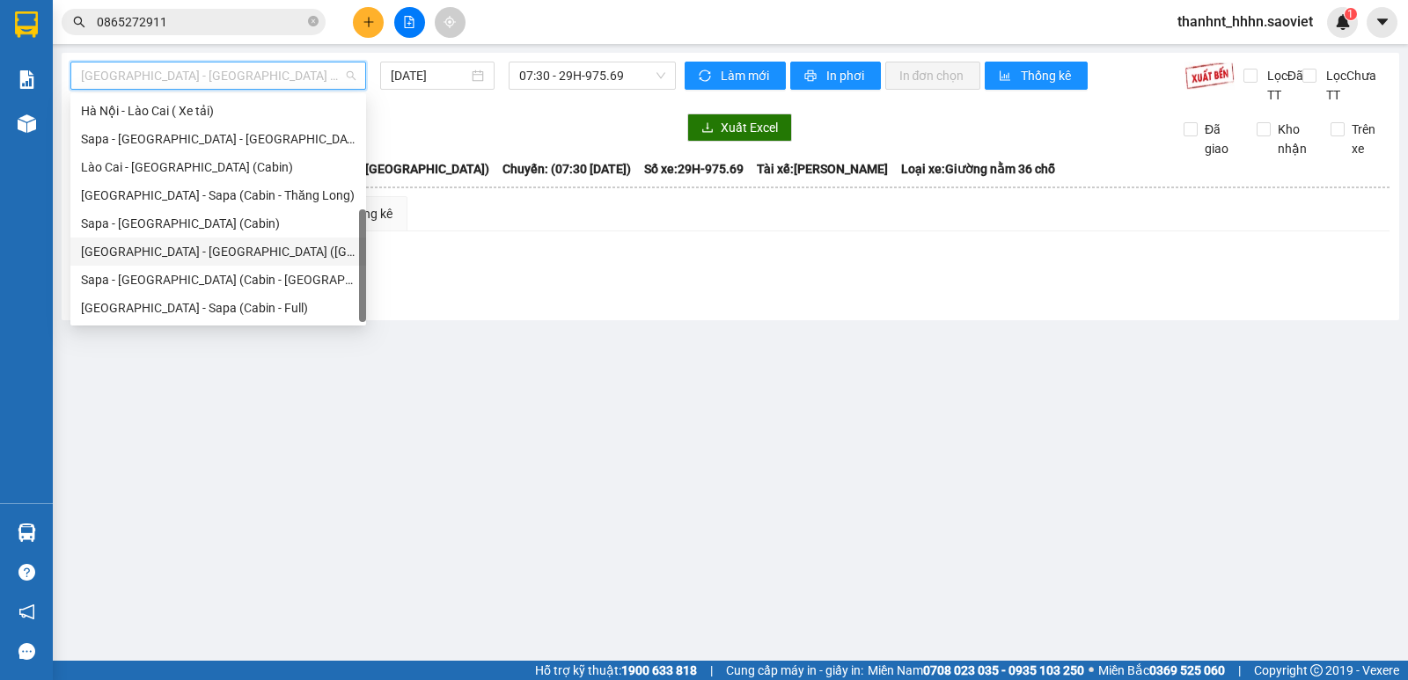
click at [192, 249] on div "[GEOGRAPHIC_DATA] - [GEOGRAPHIC_DATA] ([GEOGRAPHIC_DATA])" at bounding box center [218, 251] width 275 height 19
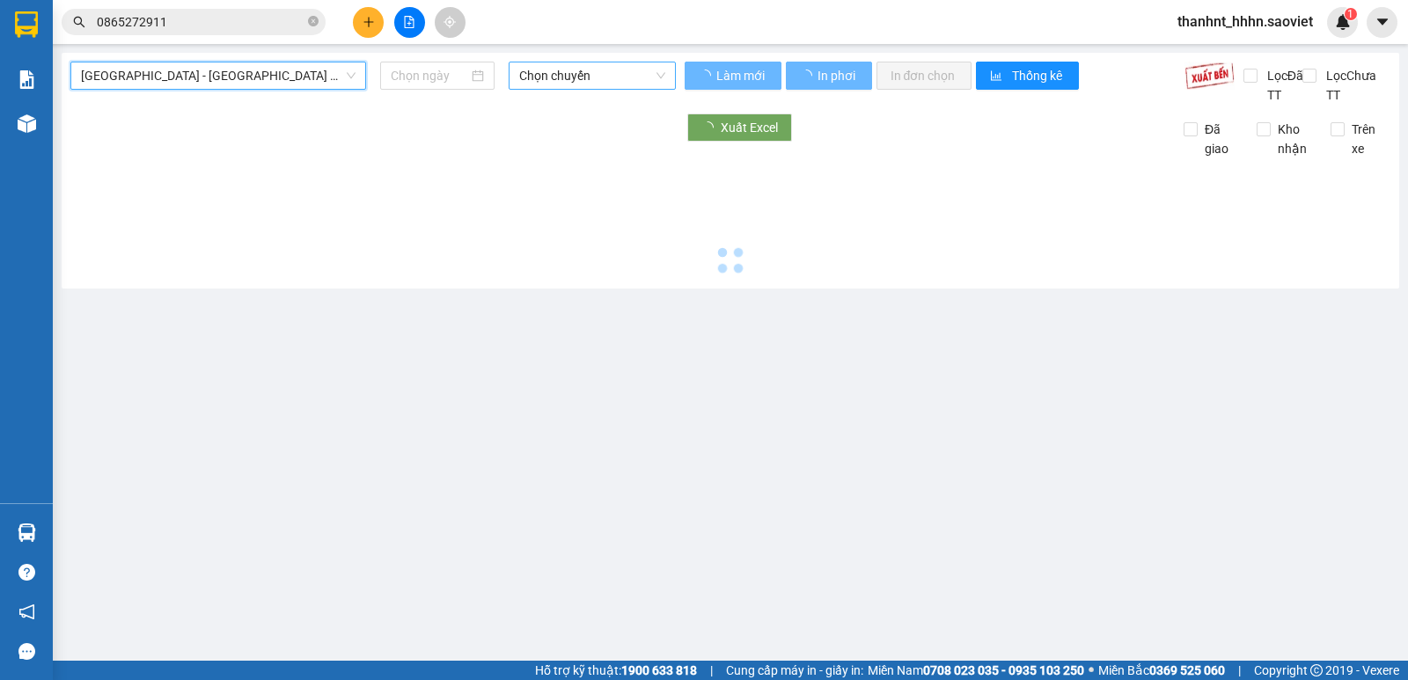
type input "[DATE]"
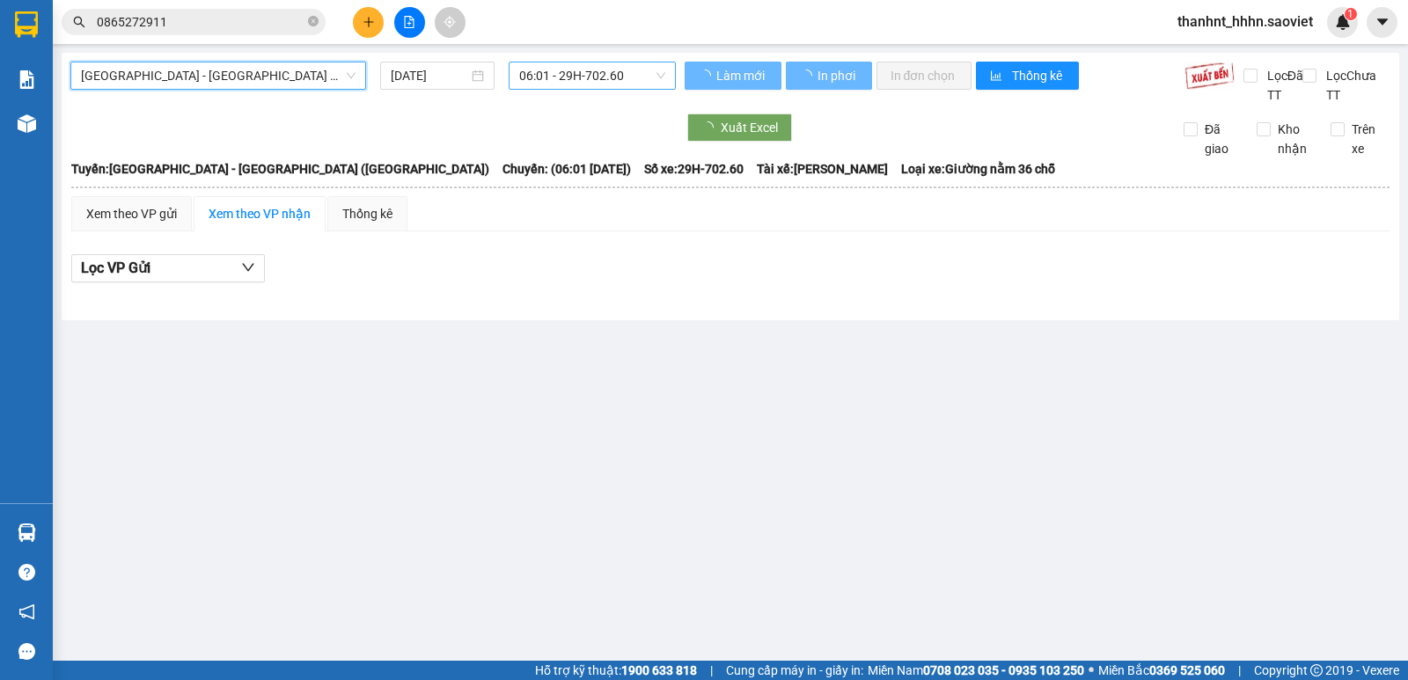
click at [554, 57] on div "[GEOGRAPHIC_DATA] - [GEOGRAPHIC_DATA] (Giường) [GEOGRAPHIC_DATA] - [GEOGRAPHIC_…" at bounding box center [731, 187] width 1338 height 268
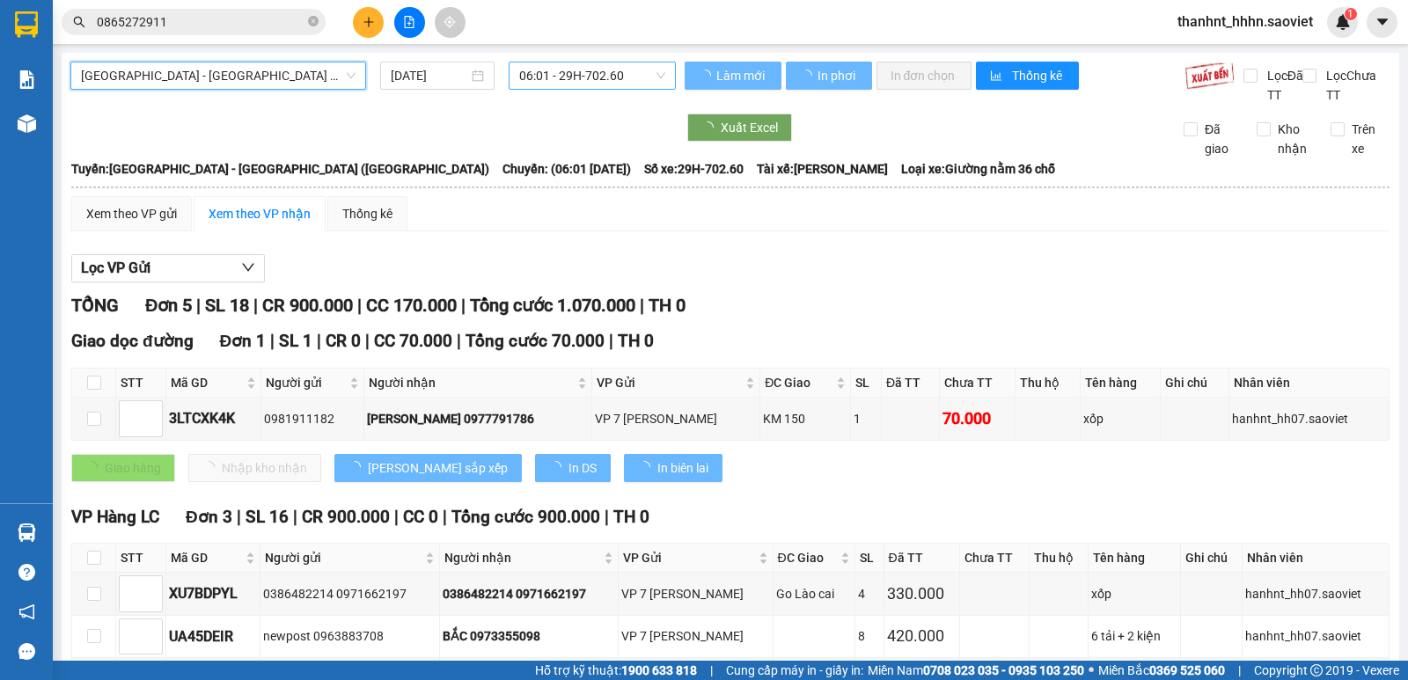
click at [569, 77] on span "06:01 - 29H-702.60" at bounding box center [591, 75] width 145 height 26
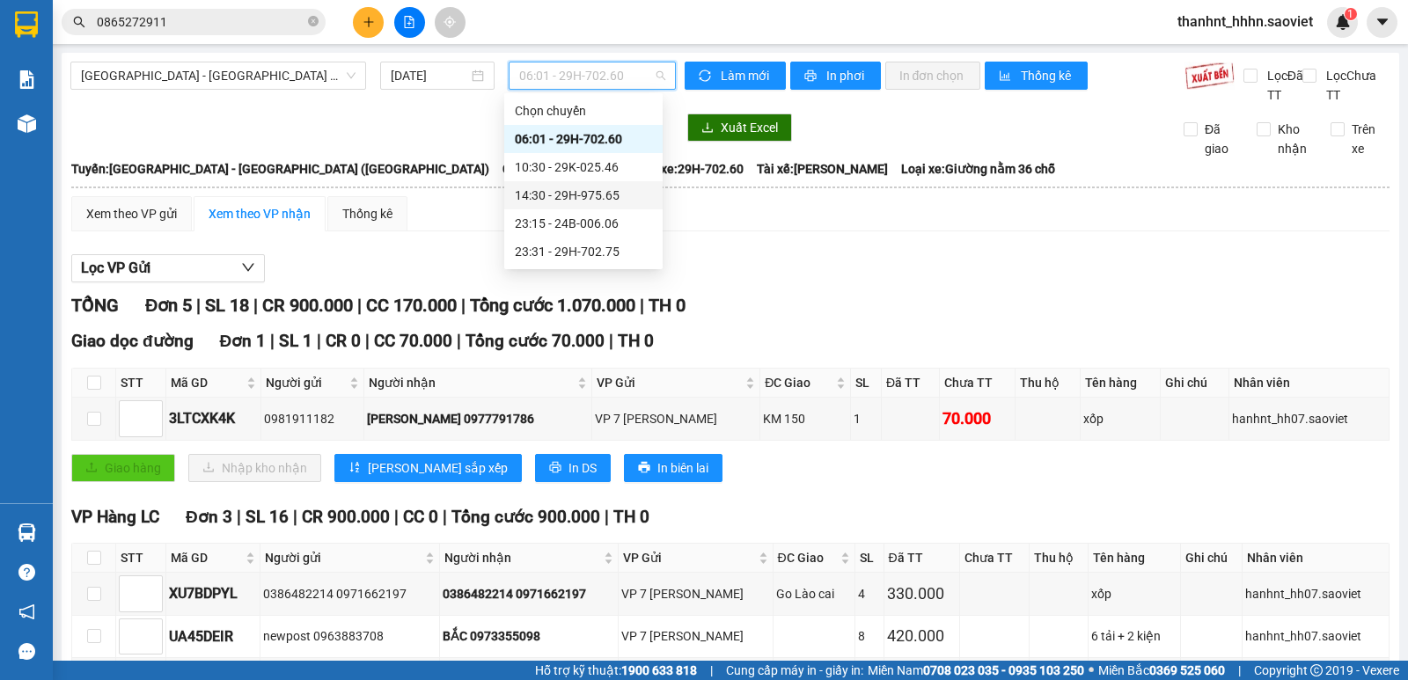
click at [593, 191] on div "14:30 - 29H-975.65" at bounding box center [583, 195] width 137 height 19
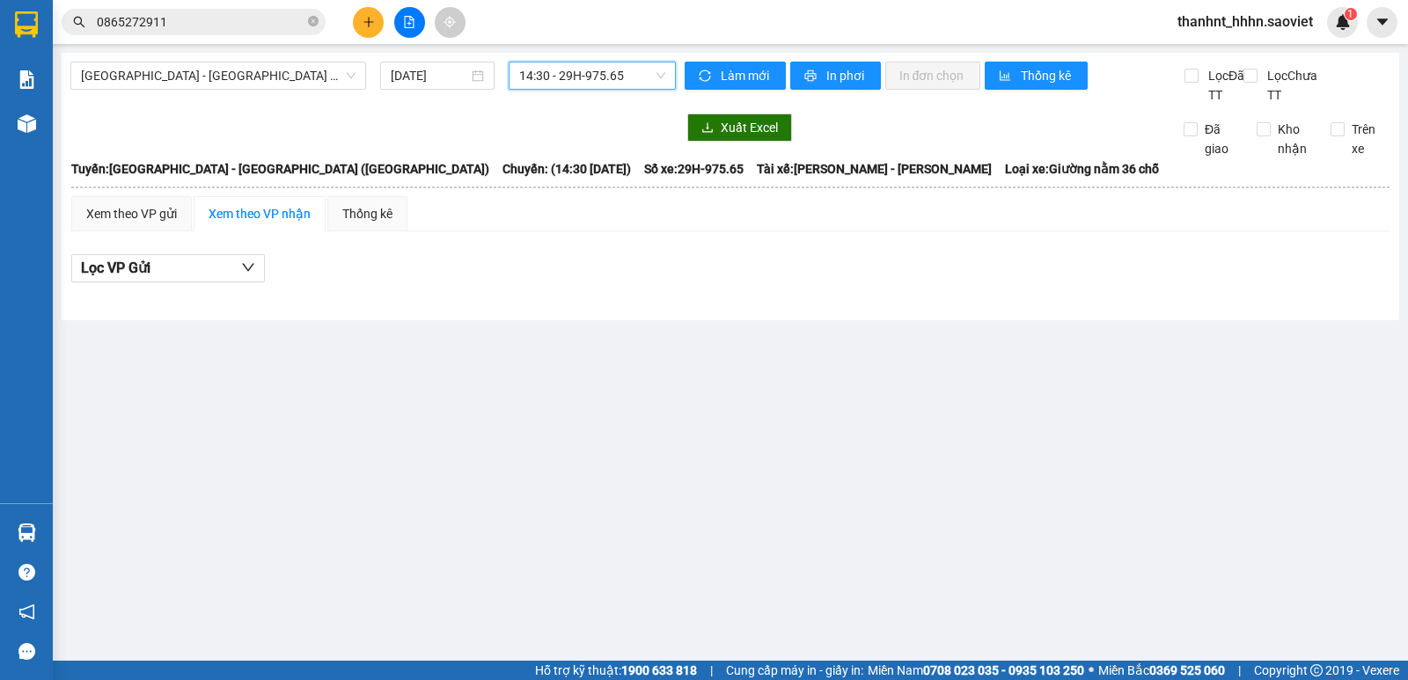
drag, startPoint x: 592, startPoint y: 64, endPoint x: 605, endPoint y: 129, distance: 65.4
click at [592, 65] on span "14:30 - 29H-975.65" at bounding box center [591, 75] width 145 height 26
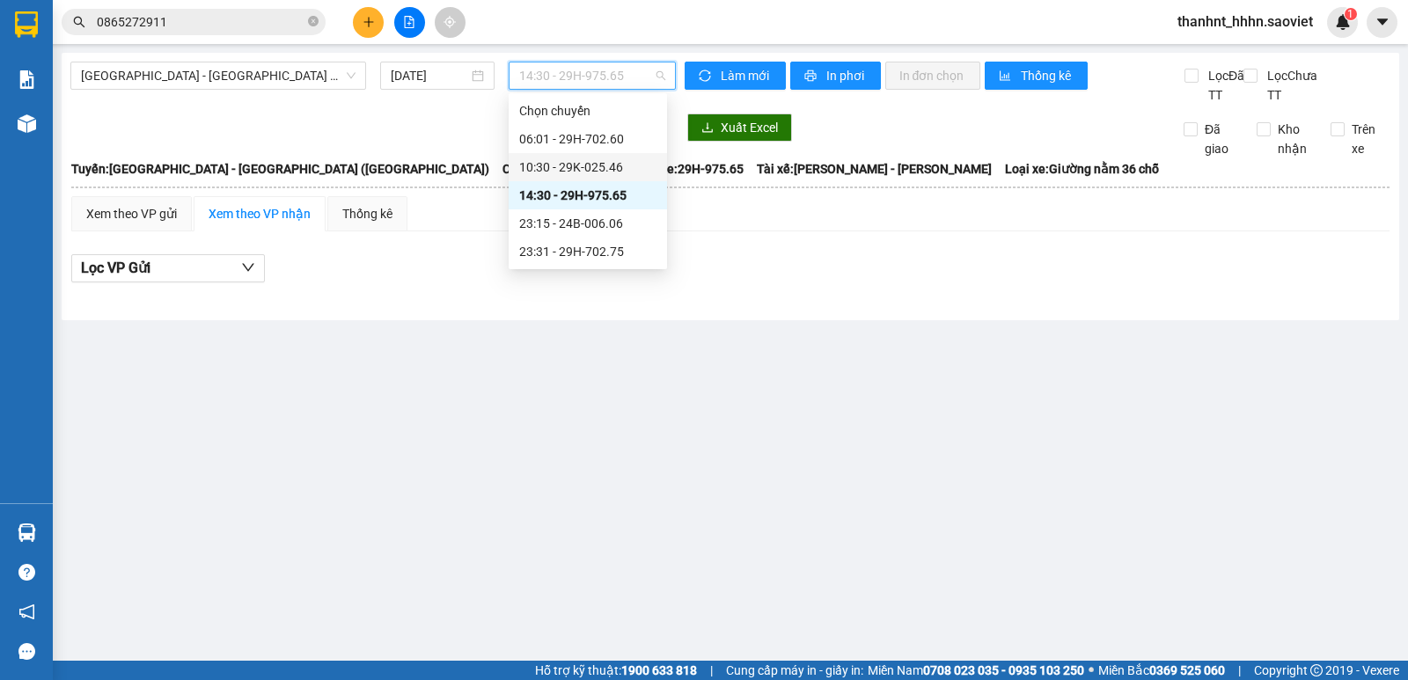
drag, startPoint x: 613, startPoint y: 163, endPoint x: 687, endPoint y: 122, distance: 83.5
click at [613, 164] on div "10:30 - 29K-025.46" at bounding box center [587, 167] width 137 height 19
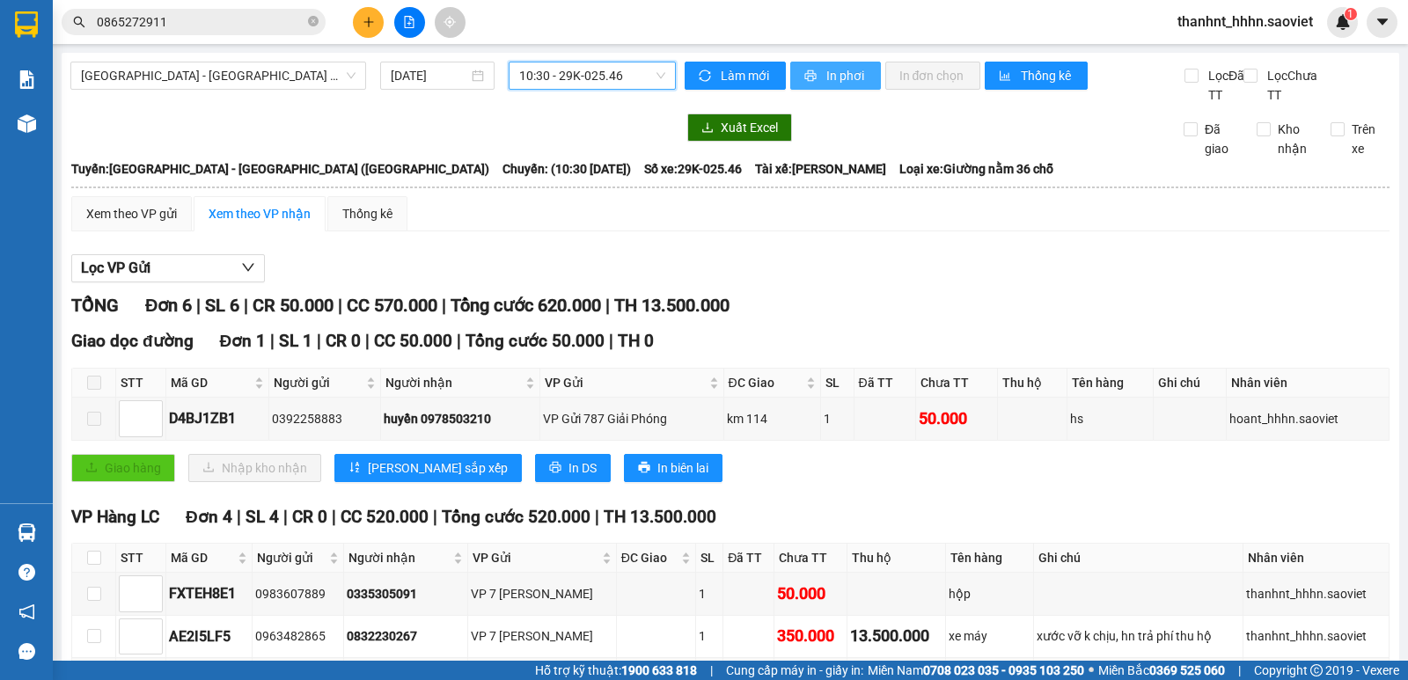
click at [826, 73] on span "In phơi" at bounding box center [846, 75] width 40 height 19
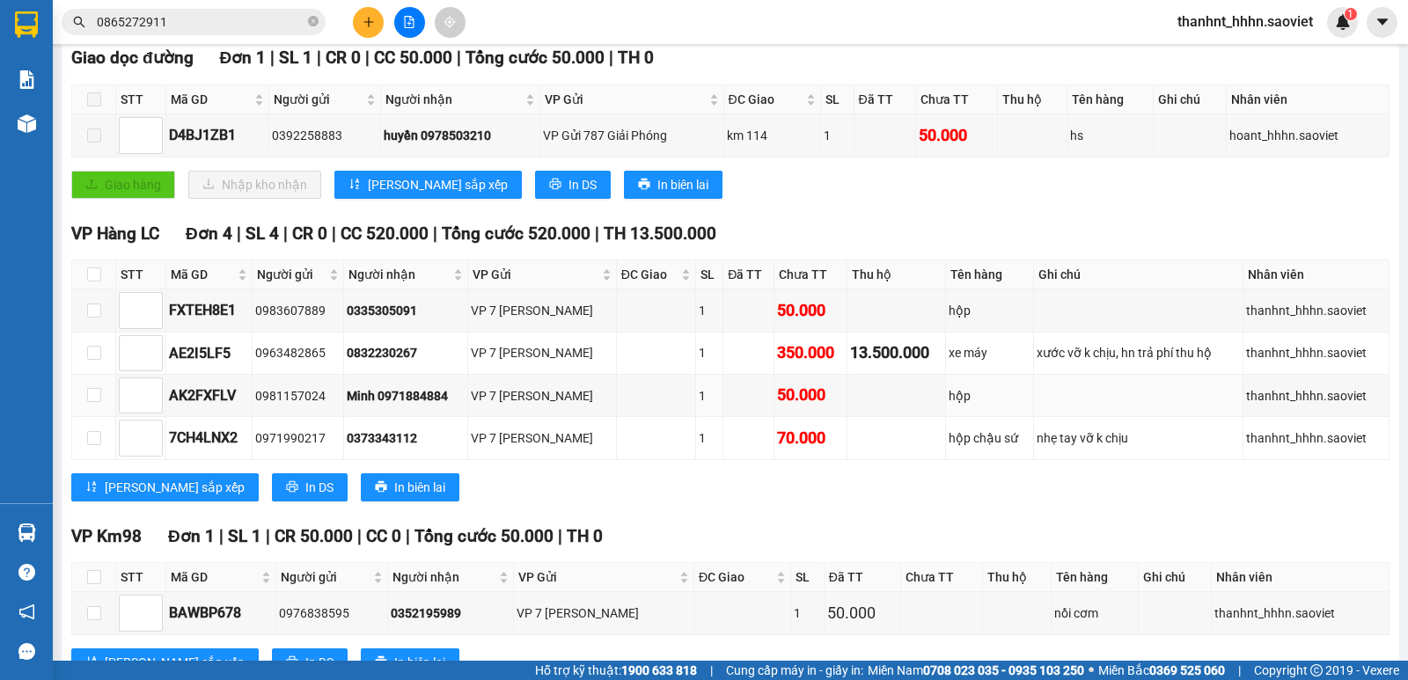
scroll to position [349, 0]
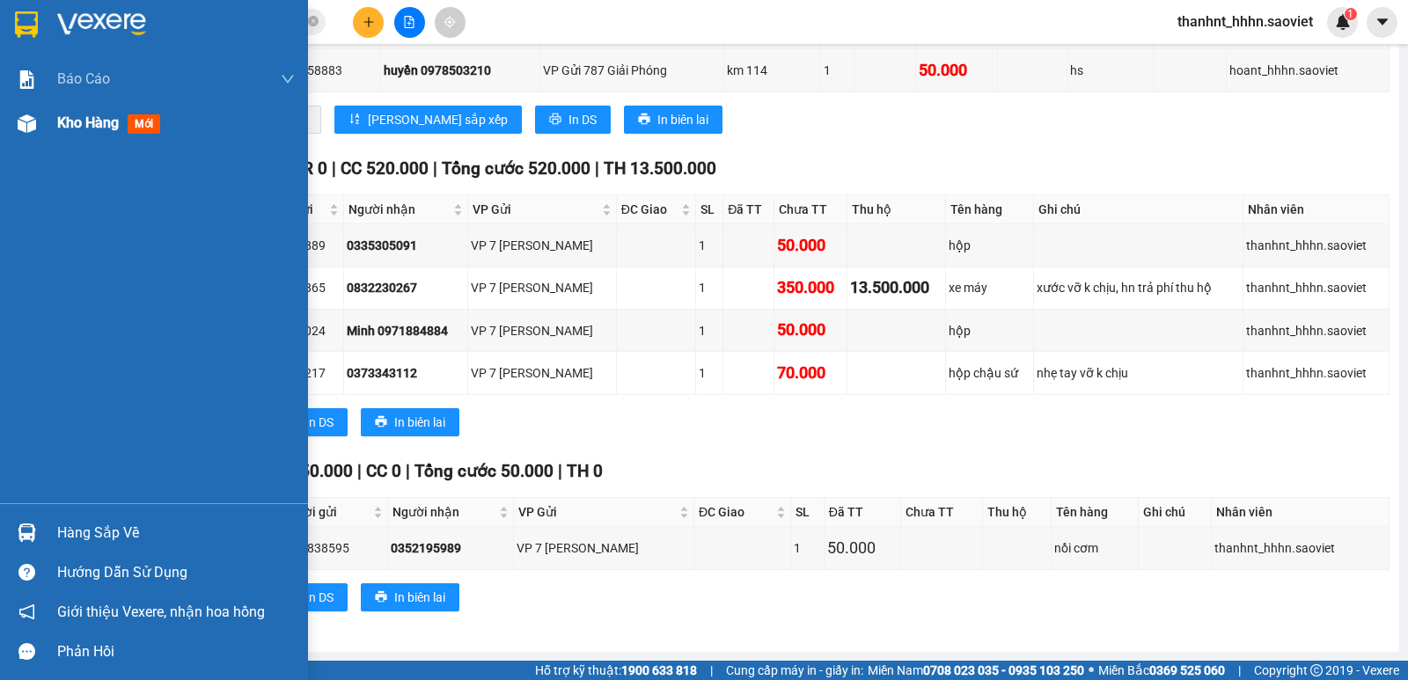
click at [42, 123] on div "Kho hàng mới" at bounding box center [154, 123] width 308 height 44
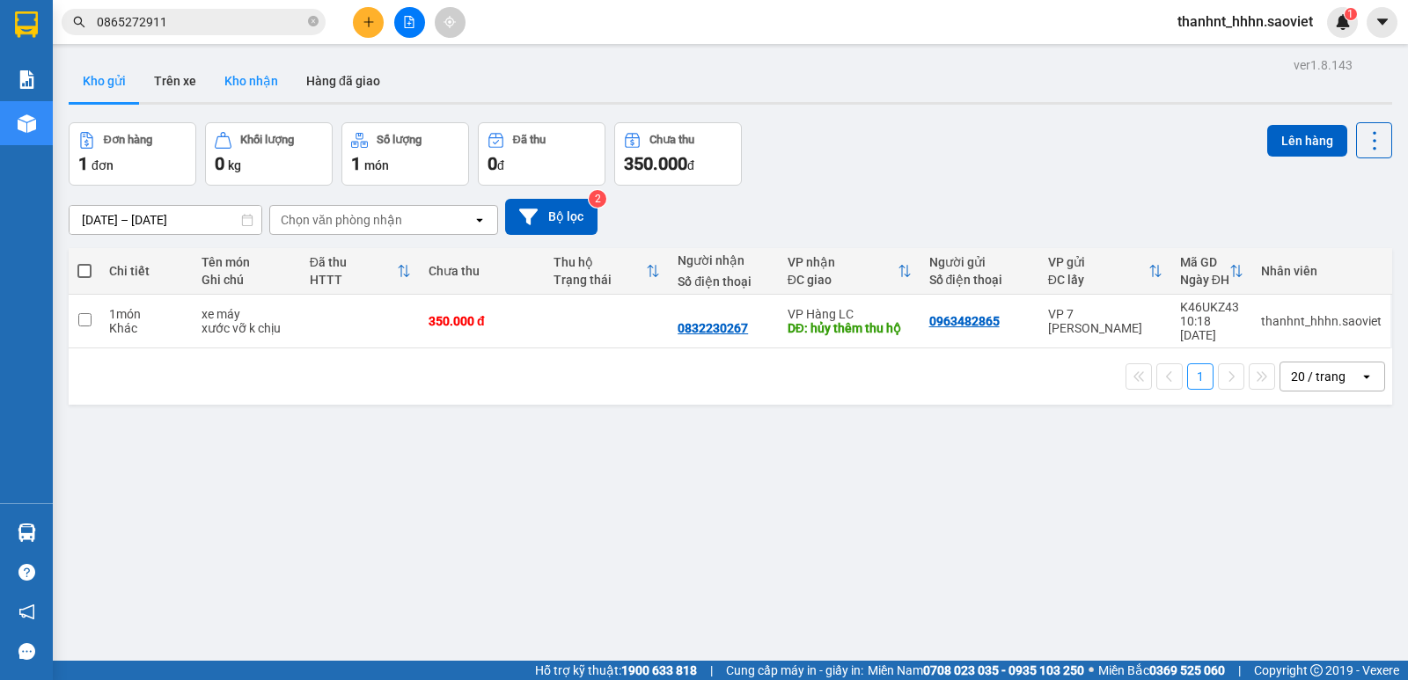
click at [260, 84] on button "Kho nhận" at bounding box center [251, 81] width 82 height 42
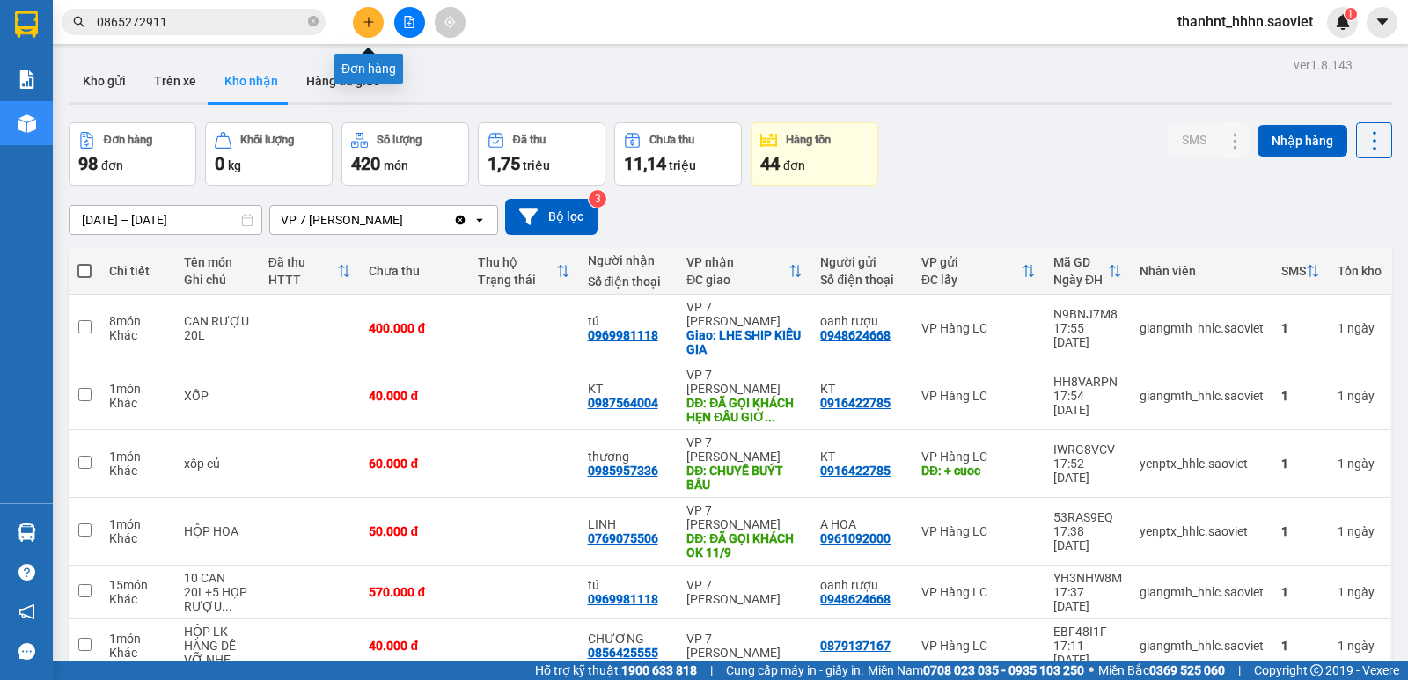
click at [370, 11] on button at bounding box center [368, 22] width 31 height 31
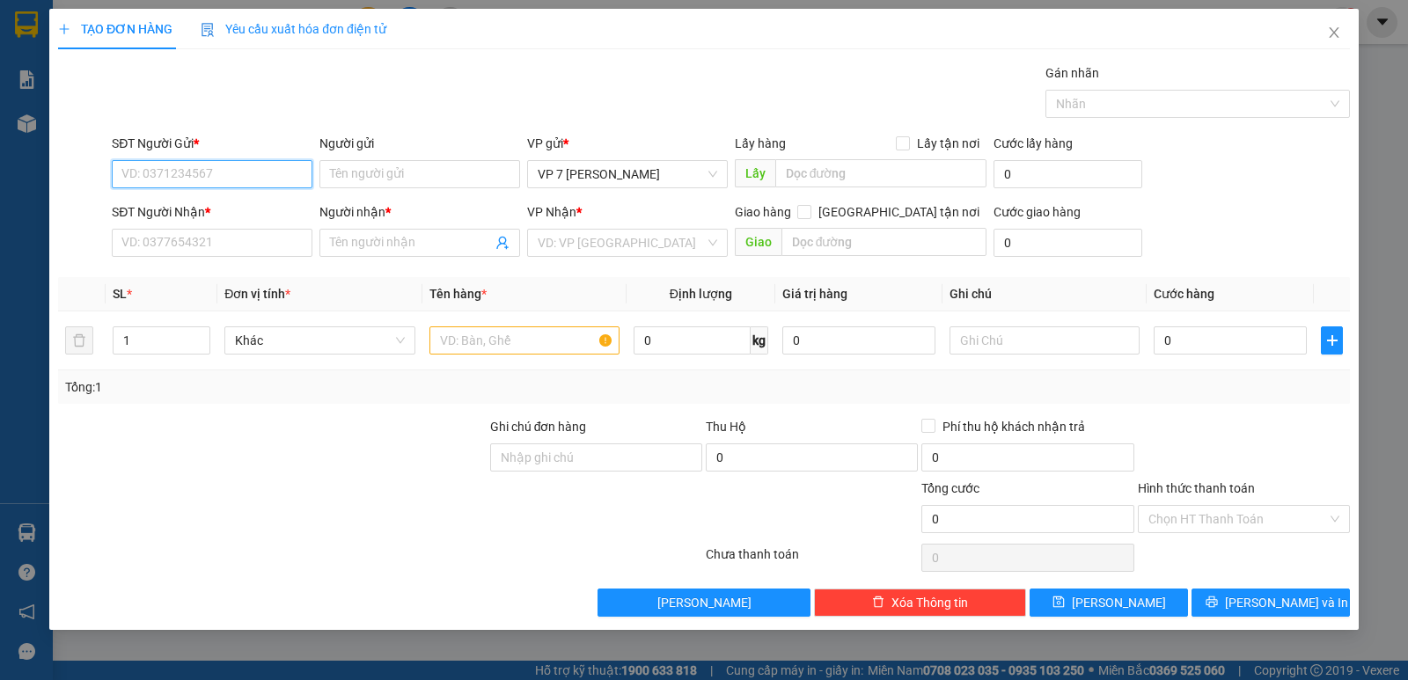
click at [180, 174] on input "SĐT Người Gửi *" at bounding box center [212, 174] width 201 height 28
click at [193, 199] on div "0862709932" at bounding box center [212, 209] width 201 height 28
type input "0862709932"
type input "0983228735"
type input "la trần"
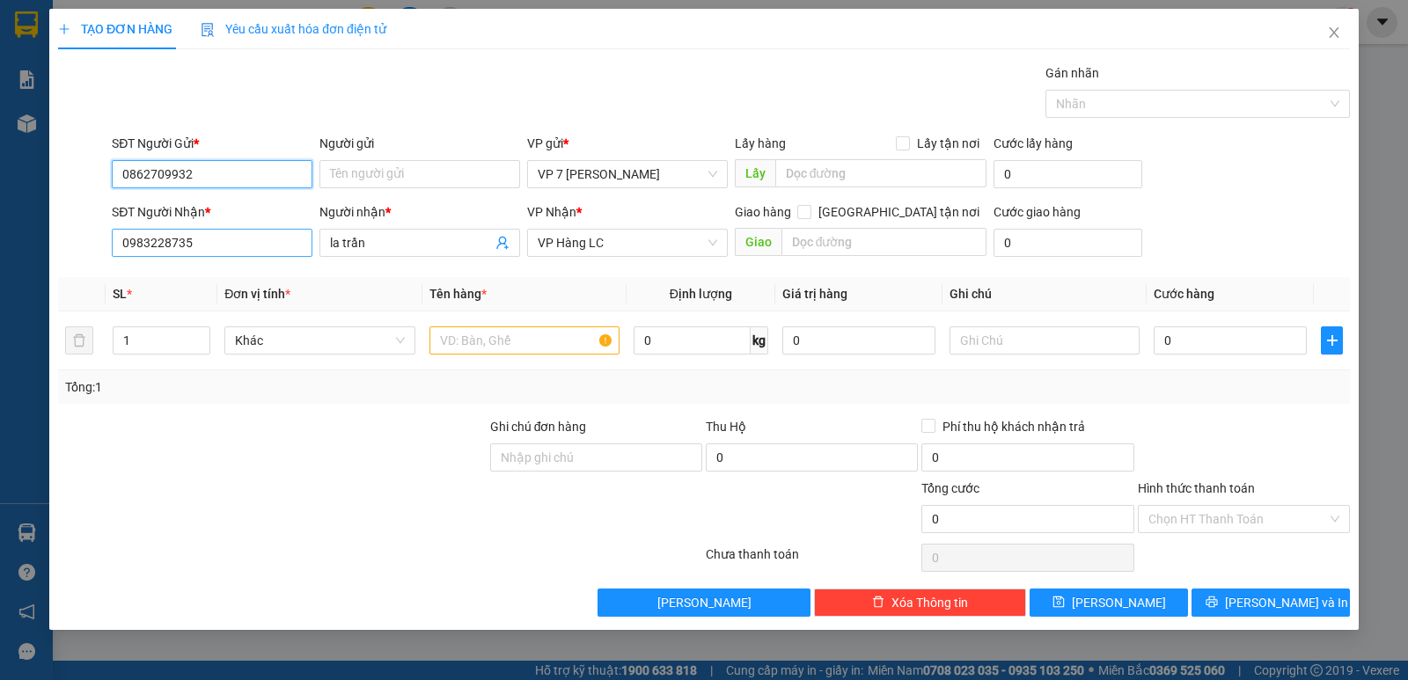
type input "0862709932"
click at [208, 234] on input "0983228735" at bounding box center [212, 243] width 201 height 28
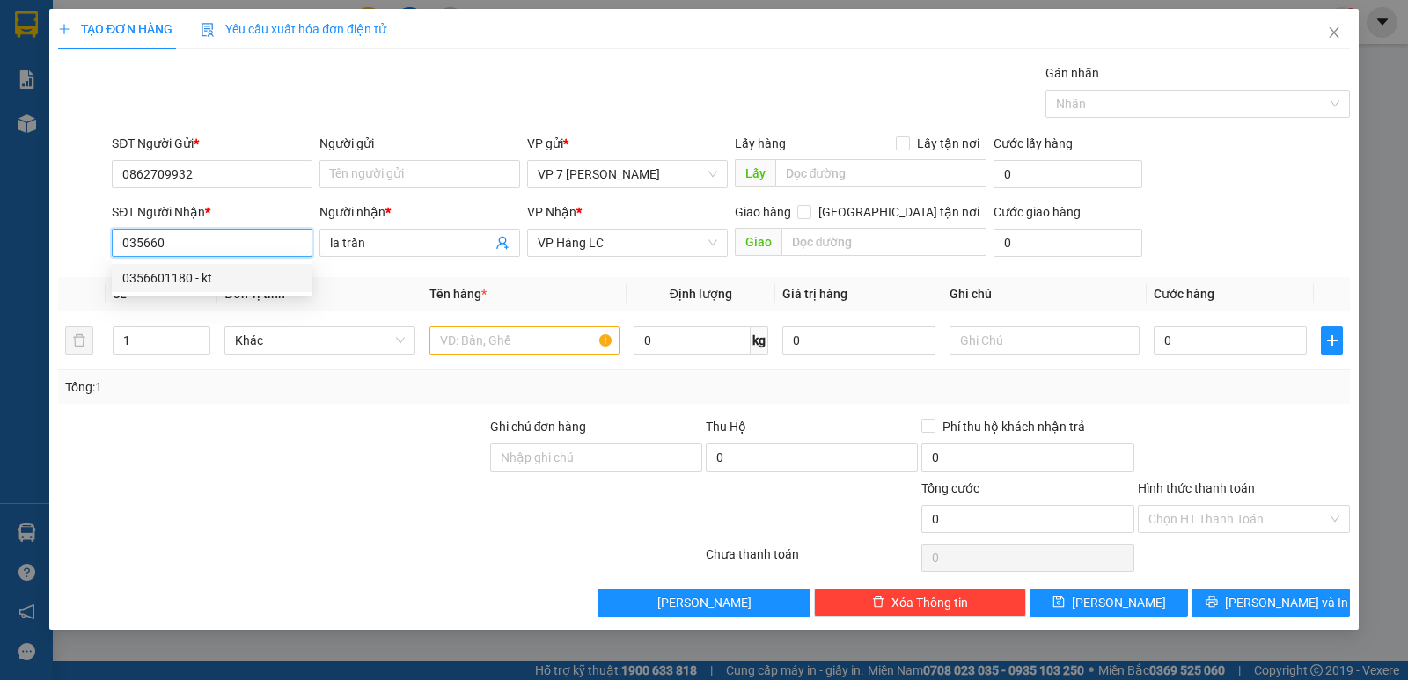
click at [200, 279] on div "0356601180 - kt" at bounding box center [212, 277] width 180 height 19
type input "0356601180"
type input "kt"
type input "0356601180"
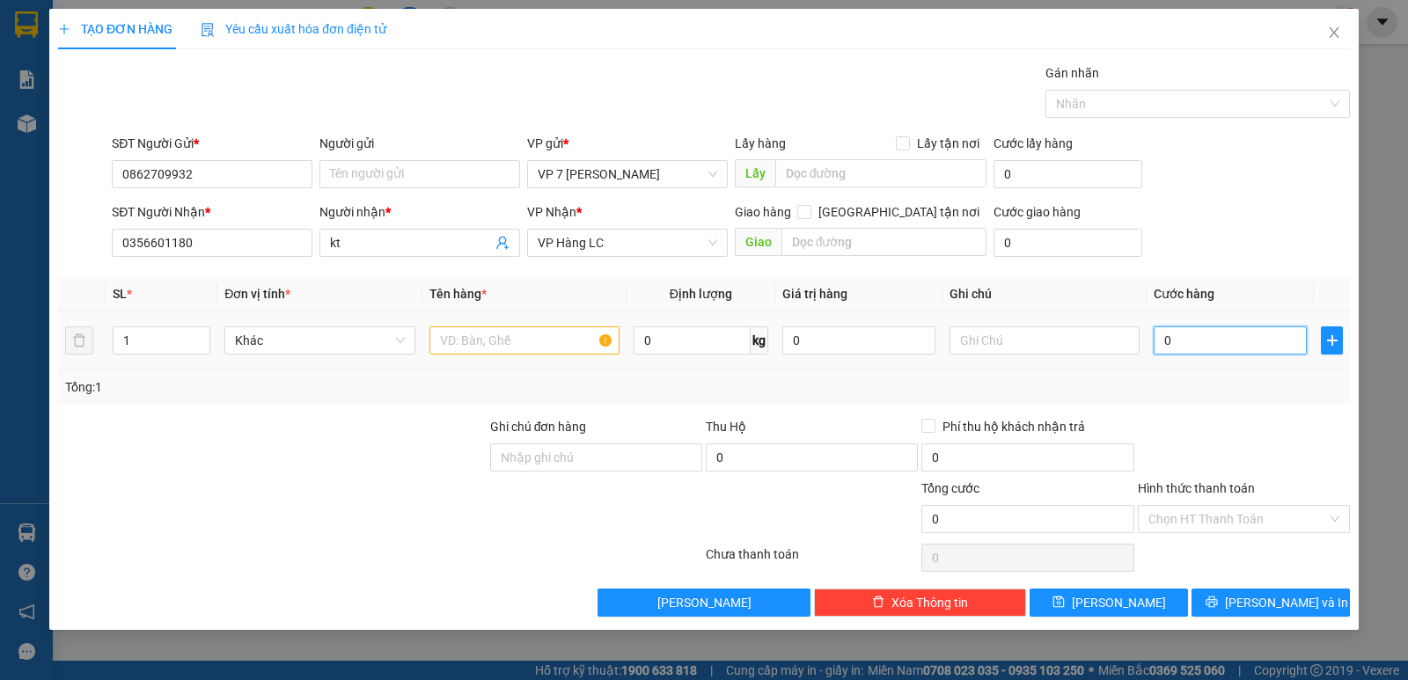
click at [1172, 340] on input "0" at bounding box center [1230, 341] width 153 height 28
type input "6"
type input "60"
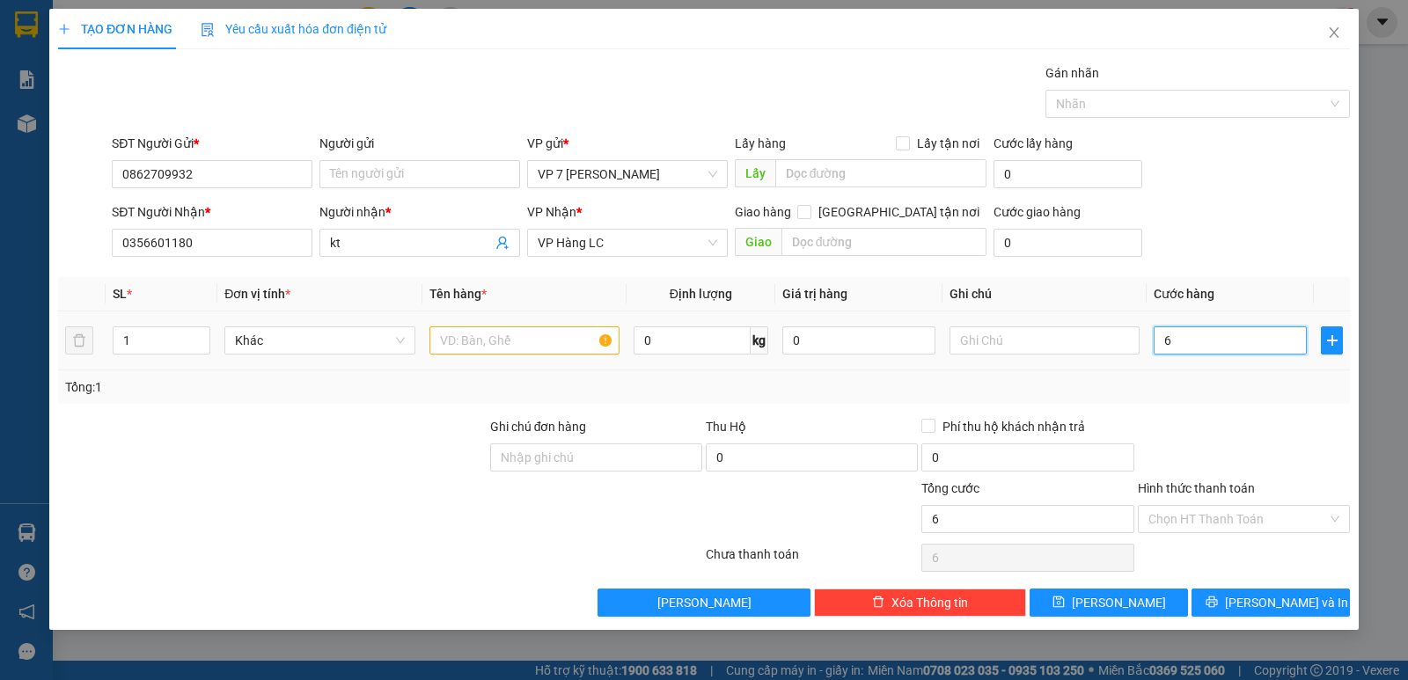
type input "60"
click at [518, 342] on input "text" at bounding box center [525, 341] width 190 height 28
type input "60.000"
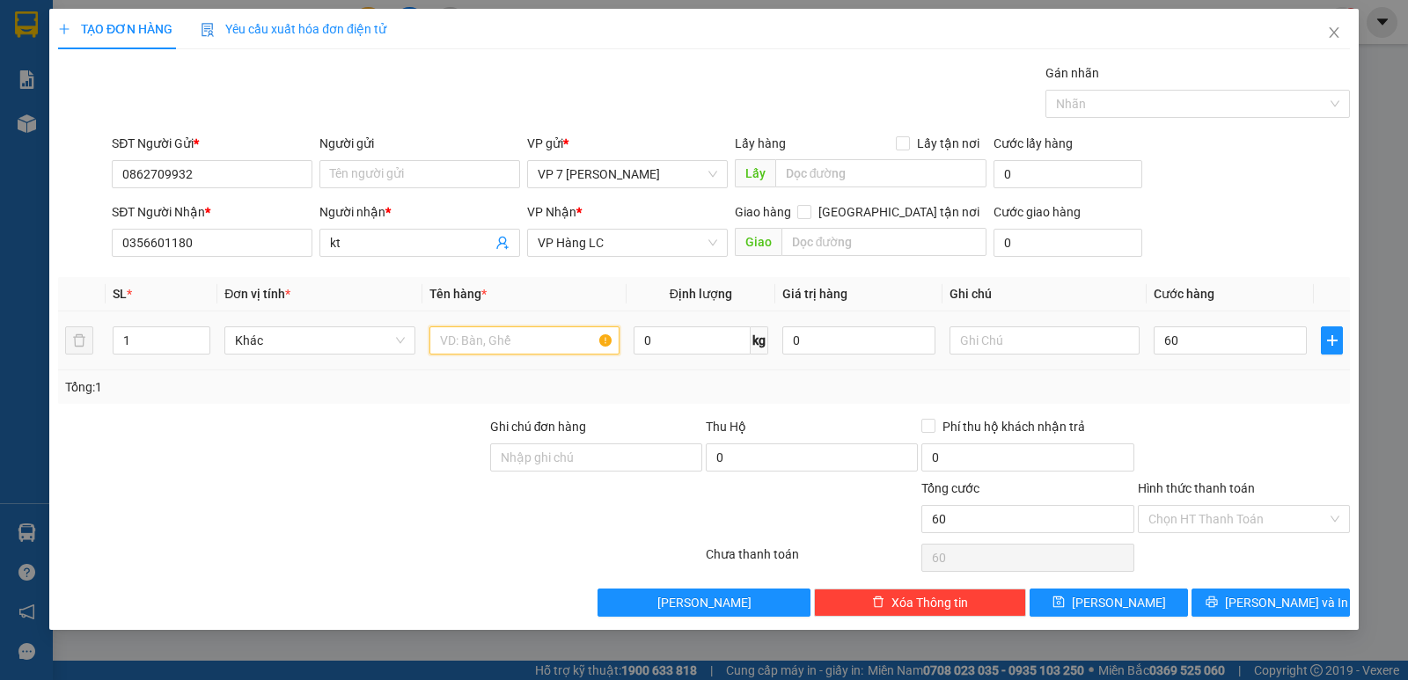
type input "60.000"
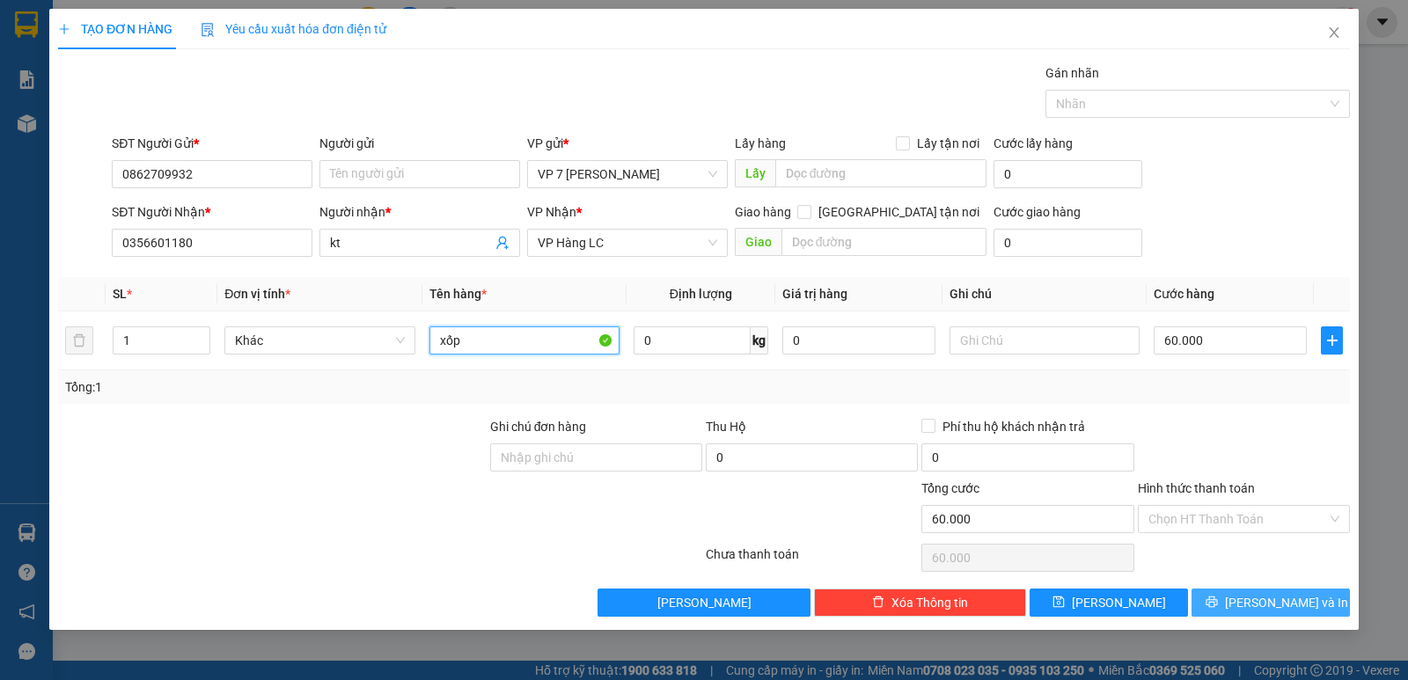
type input "xốp"
click at [1270, 594] on span "[PERSON_NAME] và In" at bounding box center [1286, 602] width 123 height 19
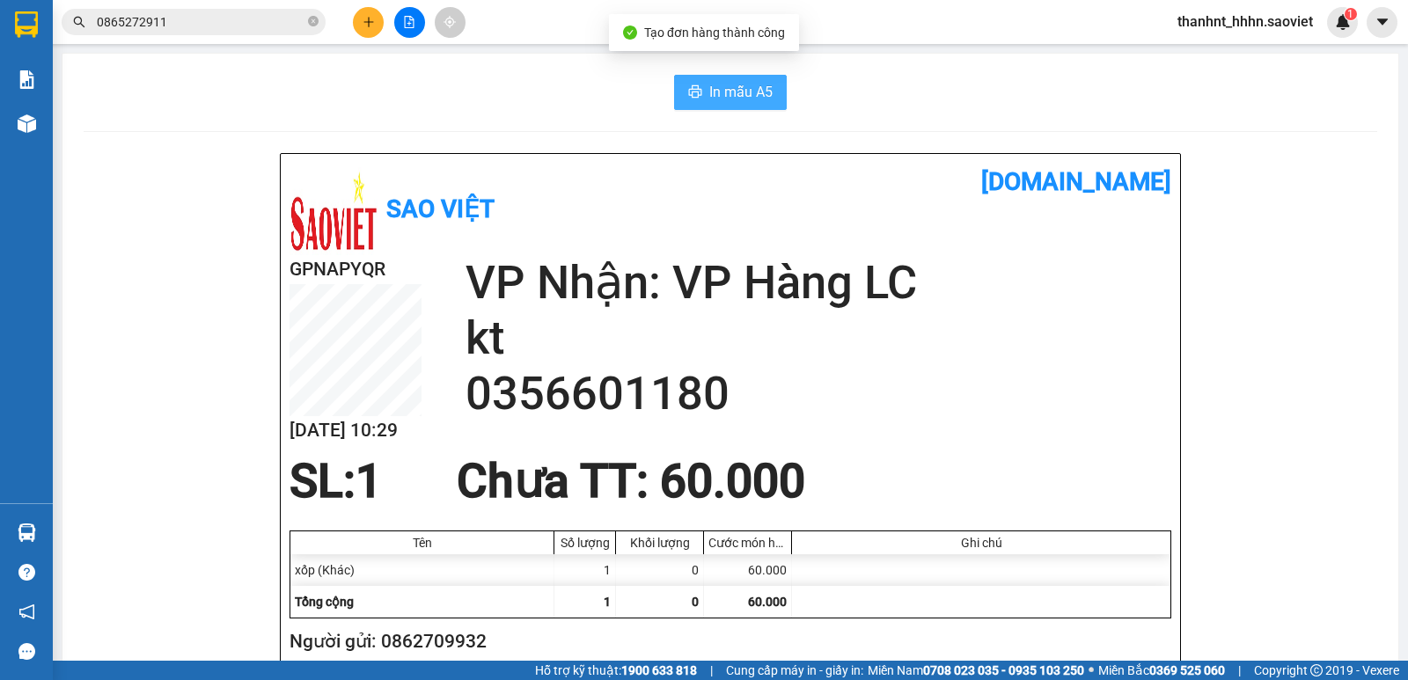
click at [730, 86] on span "In mẫu A5" at bounding box center [740, 92] width 63 height 22
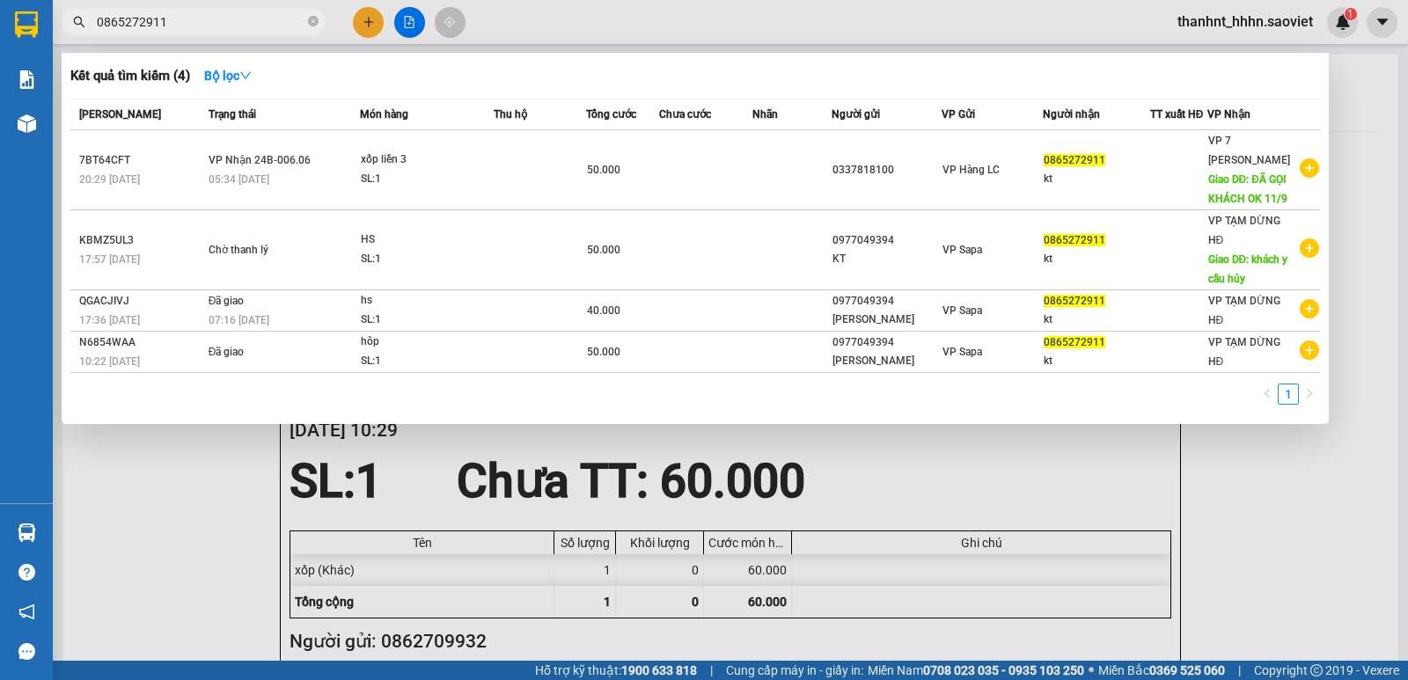
click at [197, 17] on input "0865272911" at bounding box center [201, 21] width 208 height 19
click at [364, 18] on div at bounding box center [704, 340] width 1408 height 680
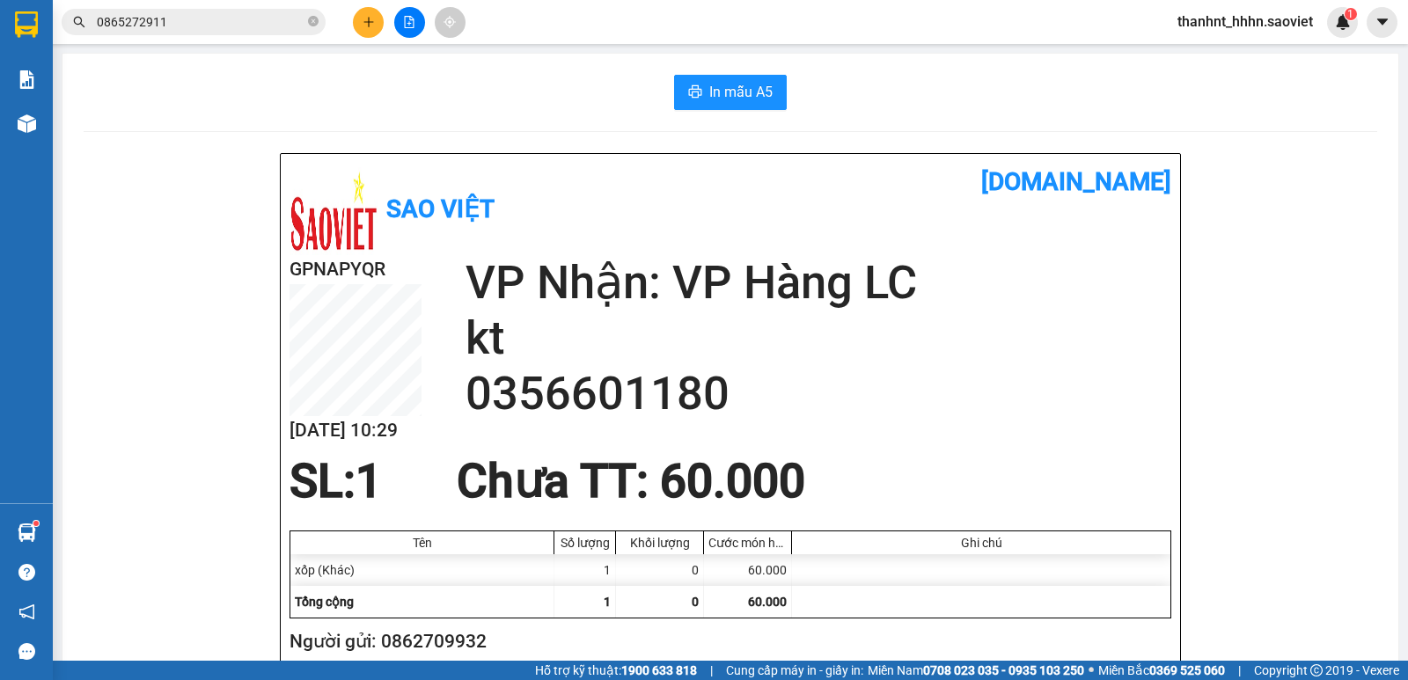
click at [368, 33] on button at bounding box center [368, 22] width 31 height 31
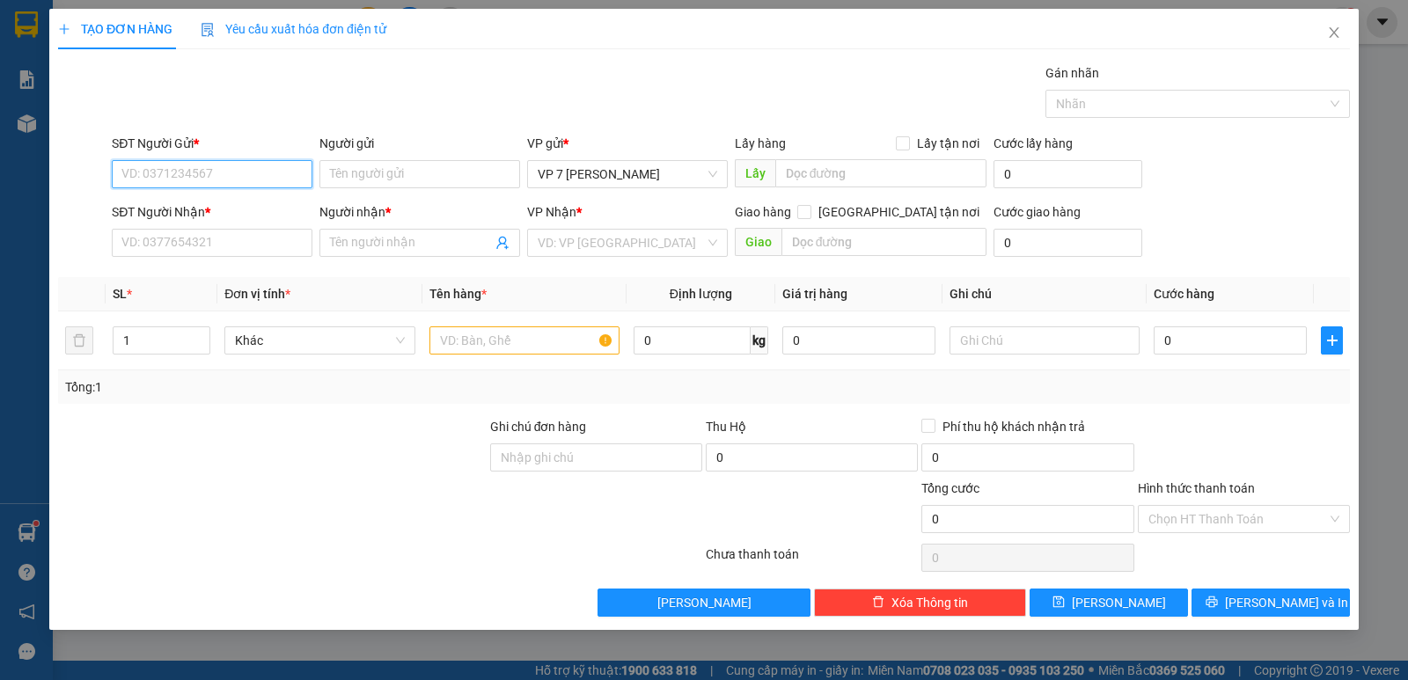
click at [187, 187] on input "SĐT Người Gửi *" at bounding box center [212, 174] width 201 height 28
type input "0979363315"
click at [183, 205] on div "0979363315" at bounding box center [212, 209] width 180 height 19
type input "0929797092"
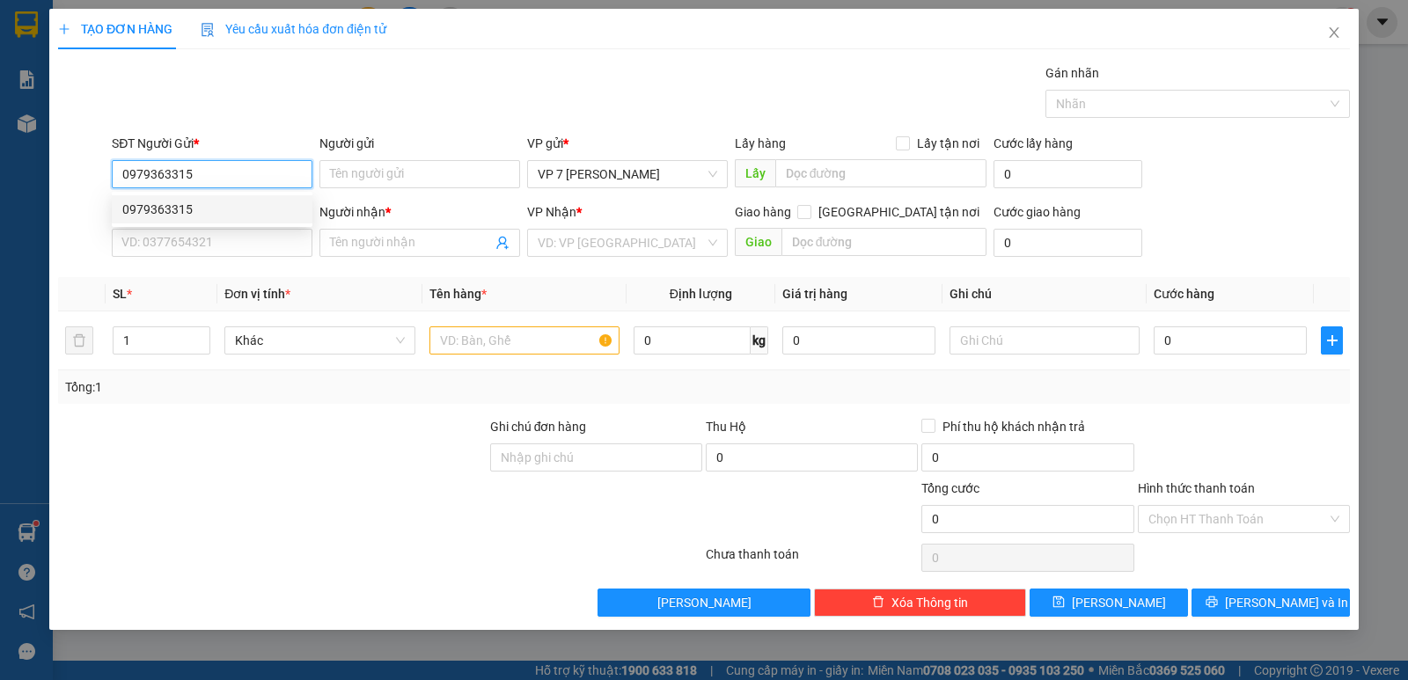
type input "KT"
type input "0979363315"
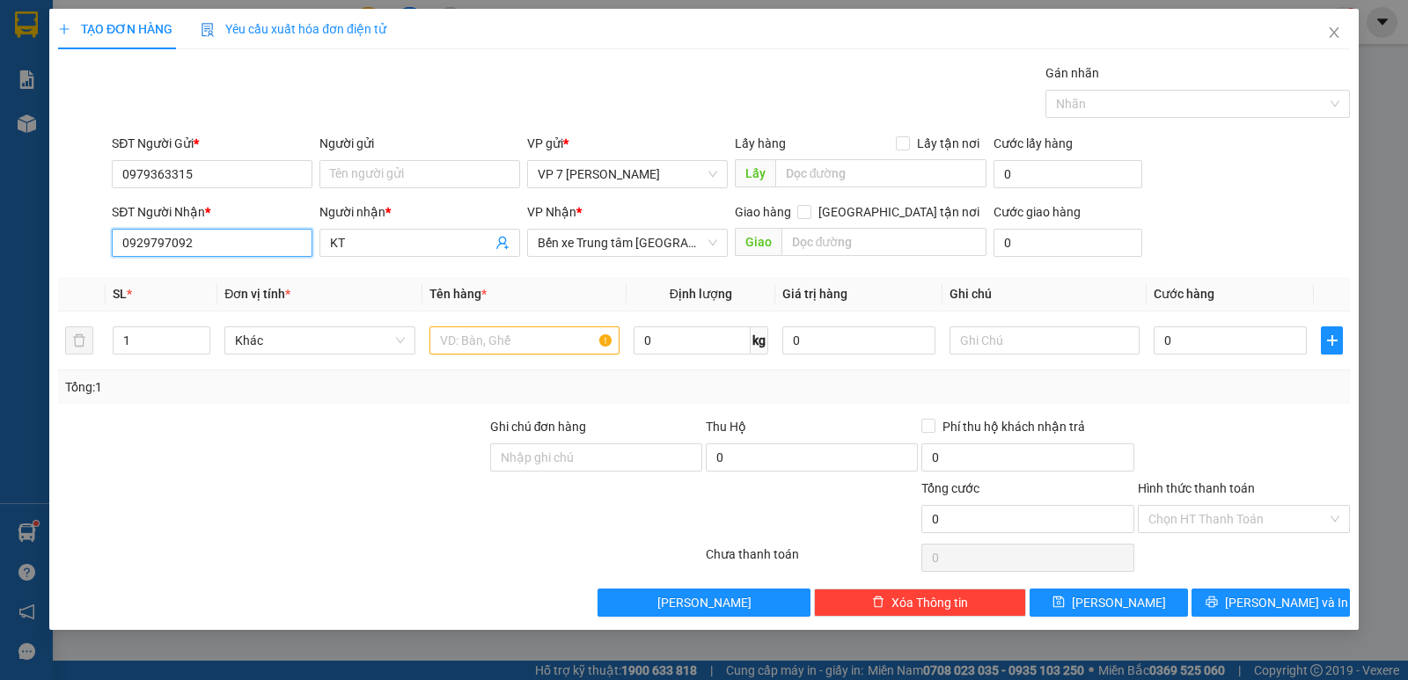
click at [239, 246] on input "0929797092" at bounding box center [212, 243] width 201 height 28
type input "0914994588"
drag, startPoint x: 185, startPoint y: 274, endPoint x: 363, endPoint y: 300, distance: 179.7
click at [185, 273] on div "0914994588 - CHƯƠNG" at bounding box center [212, 277] width 180 height 19
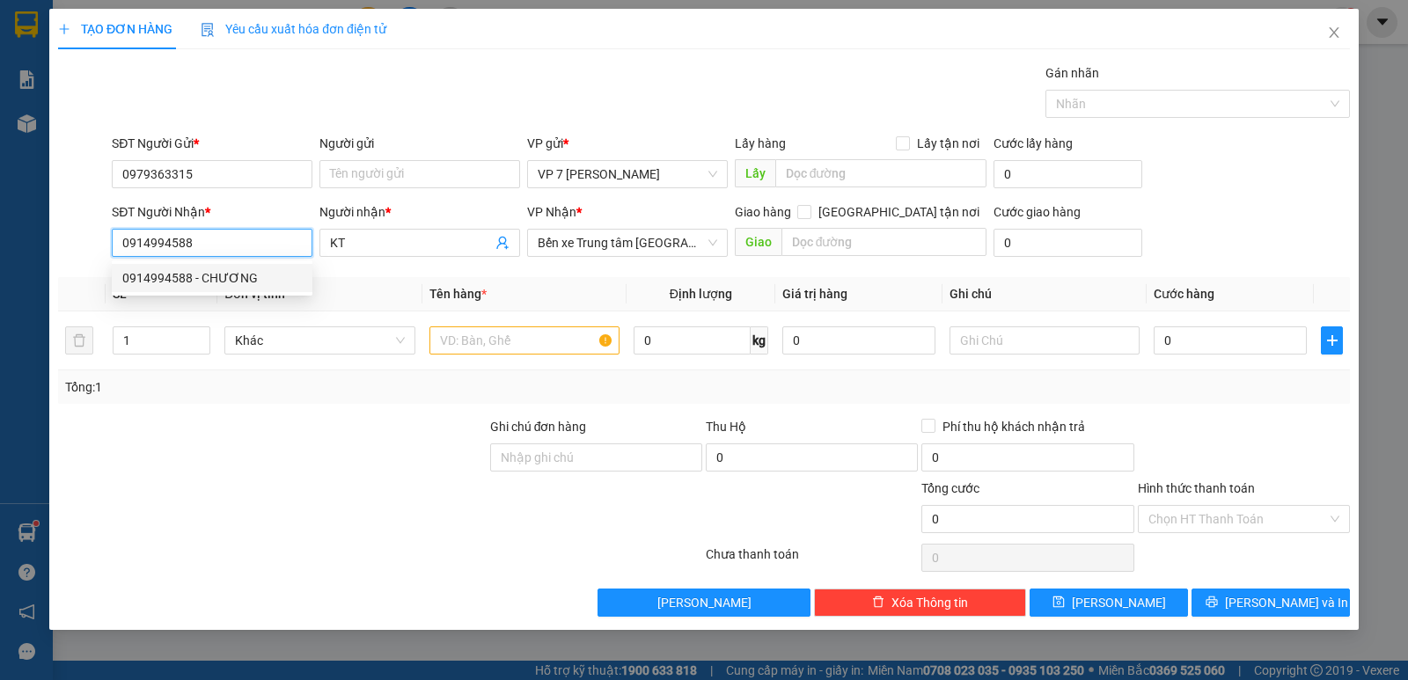
type input "CHƯƠNG"
type input "0914994588"
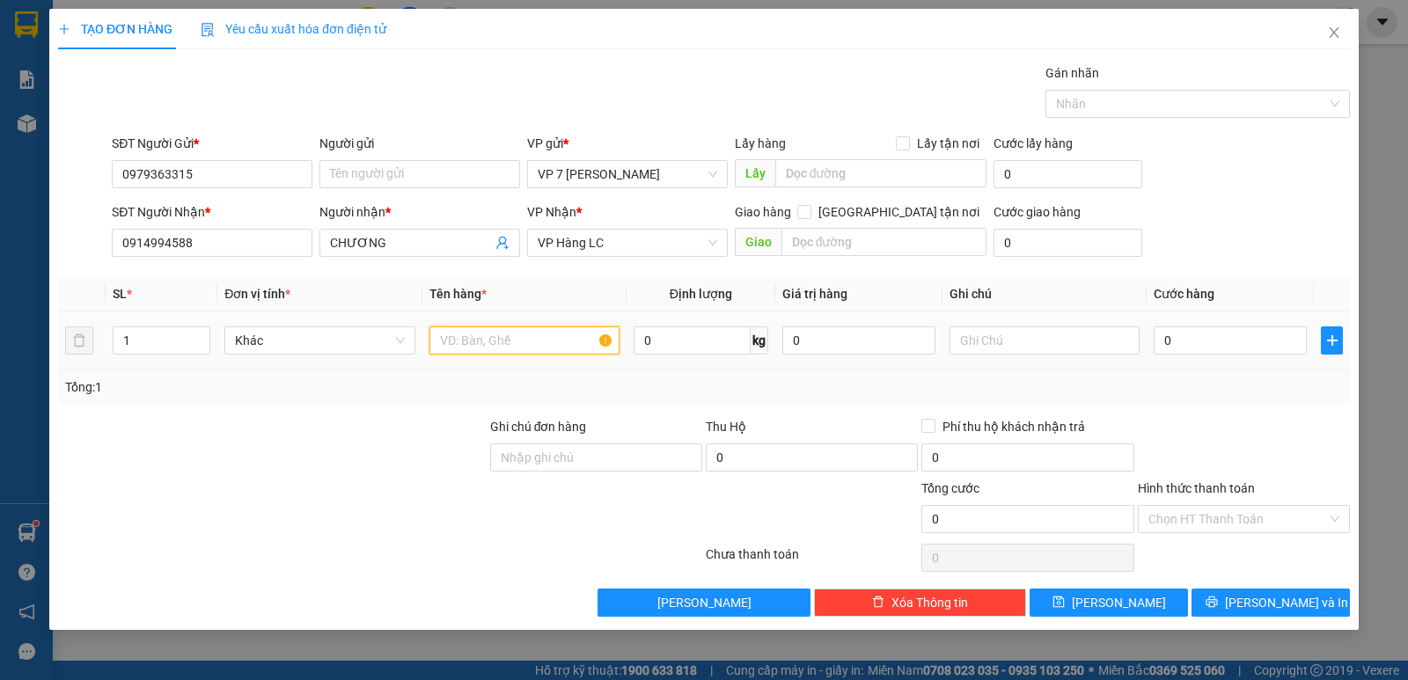
click at [507, 342] on input "text" at bounding box center [525, 341] width 190 height 28
drag, startPoint x: 507, startPoint y: 339, endPoint x: 511, endPoint y: 349, distance: 11.4
click at [507, 338] on input "text" at bounding box center [525, 341] width 190 height 28
click at [843, 238] on input "text" at bounding box center [885, 242] width 206 height 28
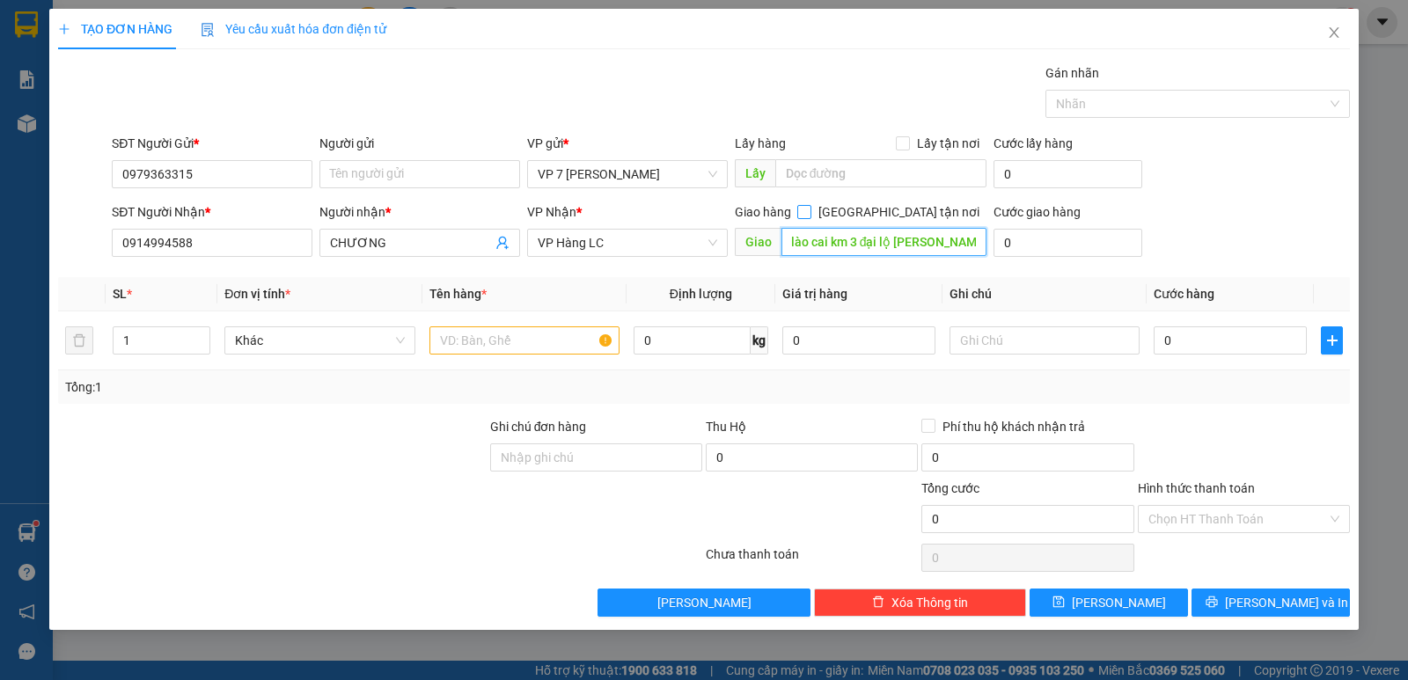
type input "tt tư vấn giám sát lào cai km 3 đại lộ [PERSON_NAME]"
drag, startPoint x: 897, startPoint y: 213, endPoint x: 994, endPoint y: 227, distance: 97.8
click at [810, 213] on input "[GEOGRAPHIC_DATA] tận nơi" at bounding box center [803, 211] width 12 height 12
checkbox input "true"
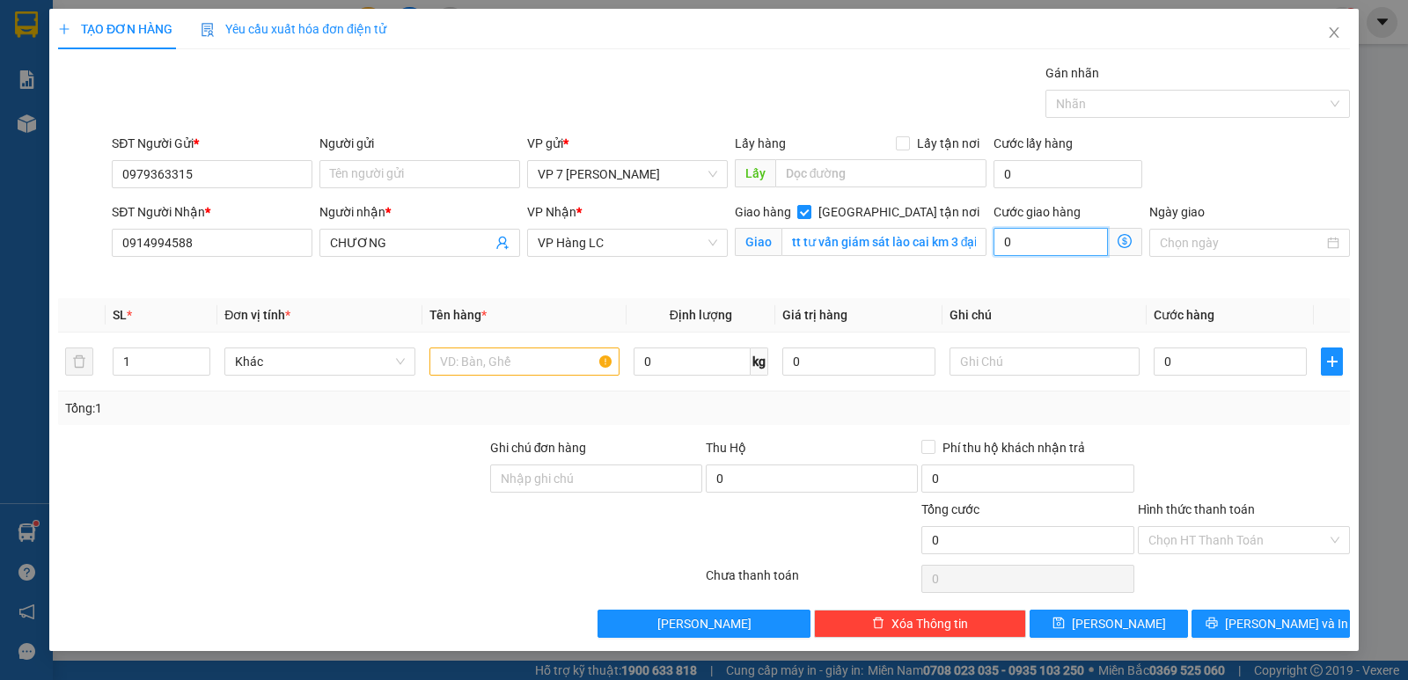
click at [1023, 240] on input "0" at bounding box center [1051, 242] width 114 height 28
type input "6"
type input "60"
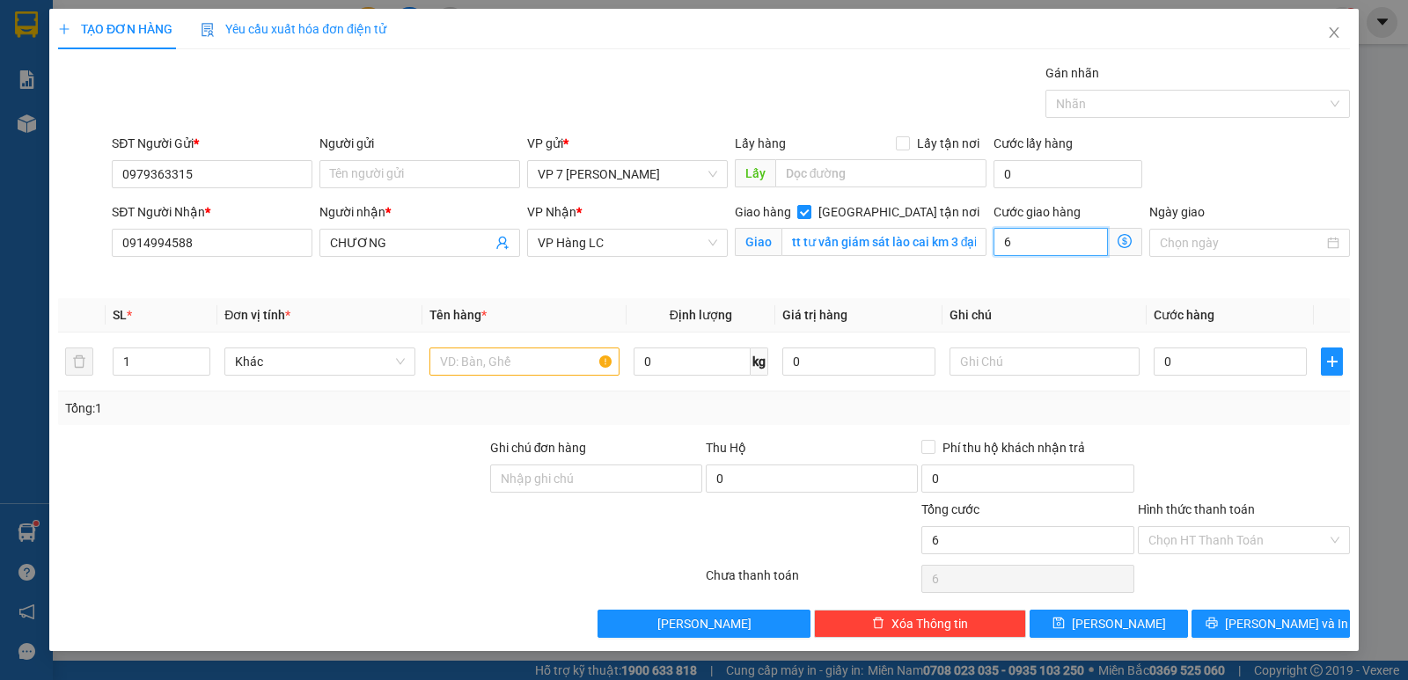
type input "60"
type input "60.000"
click at [469, 360] on input "text" at bounding box center [525, 362] width 190 height 28
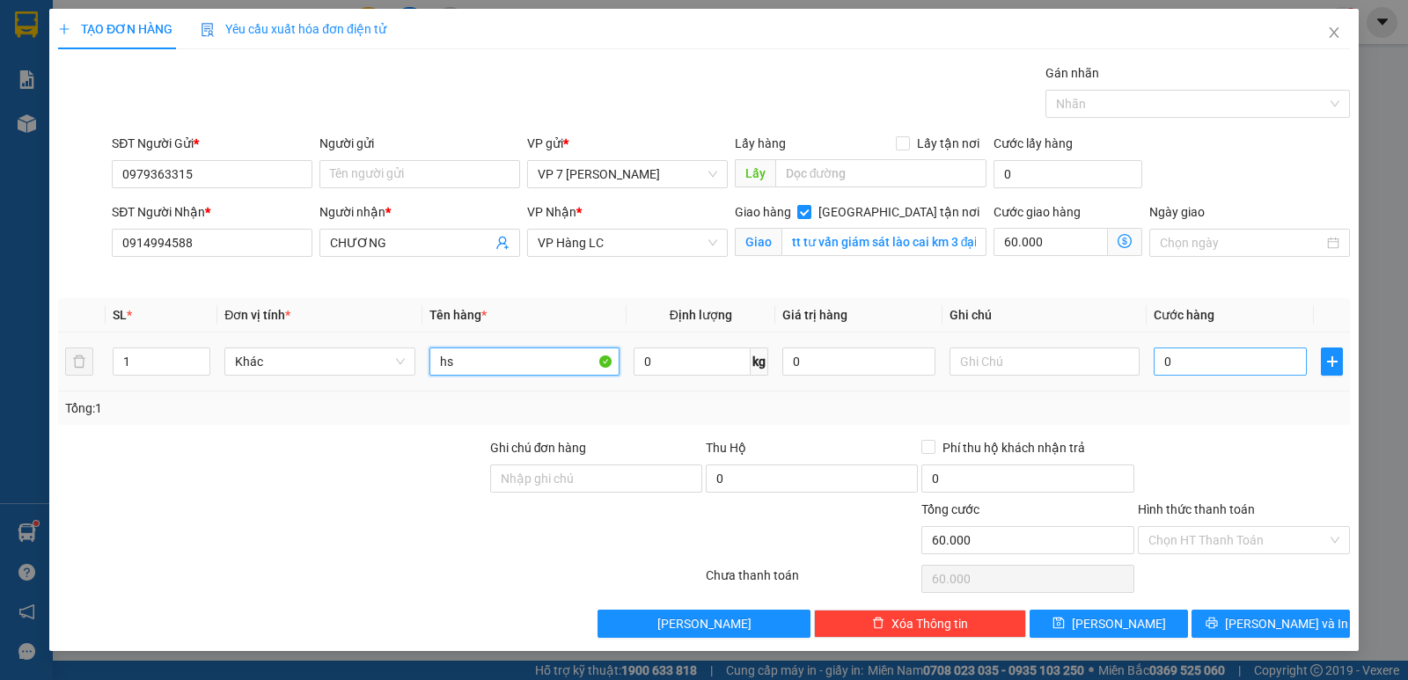
type input "hs"
click at [1175, 364] on input "0" at bounding box center [1230, 362] width 153 height 28
type input "4"
type input "60.004"
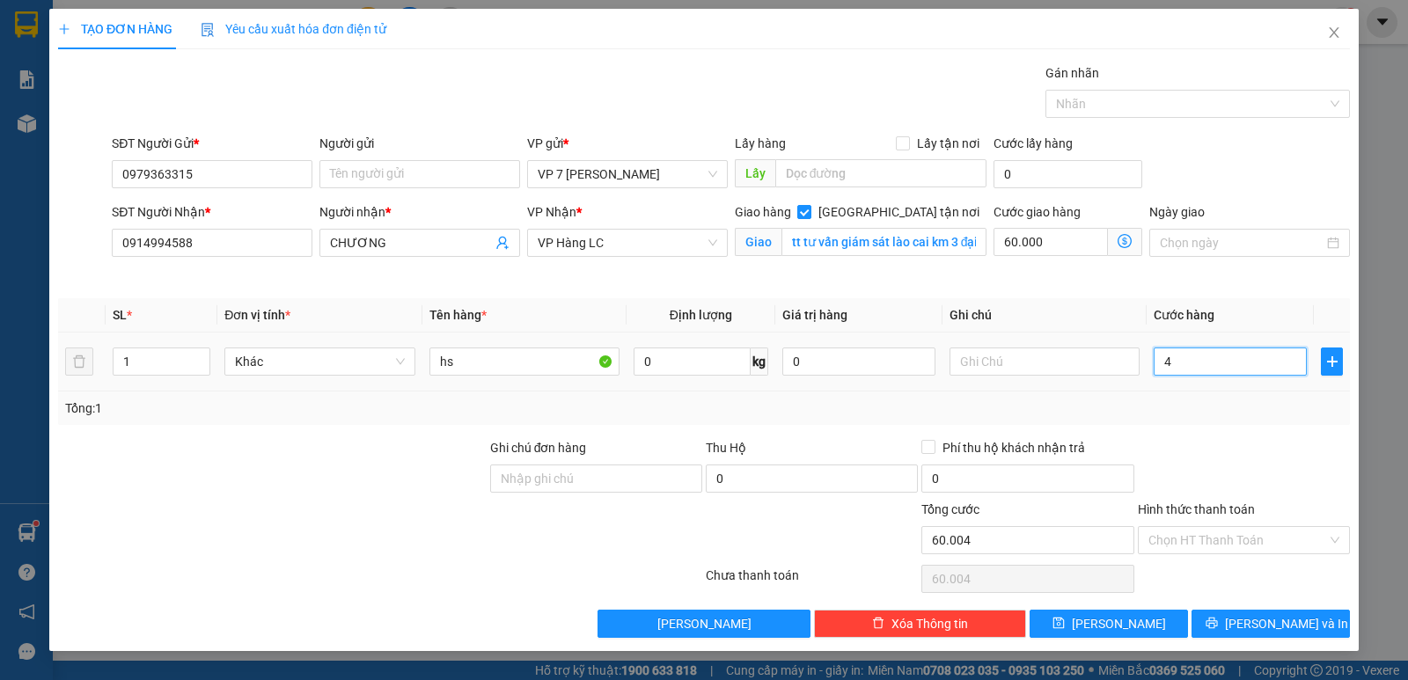
type input "40"
type input "60.040"
type input "40.000"
type input "100.000"
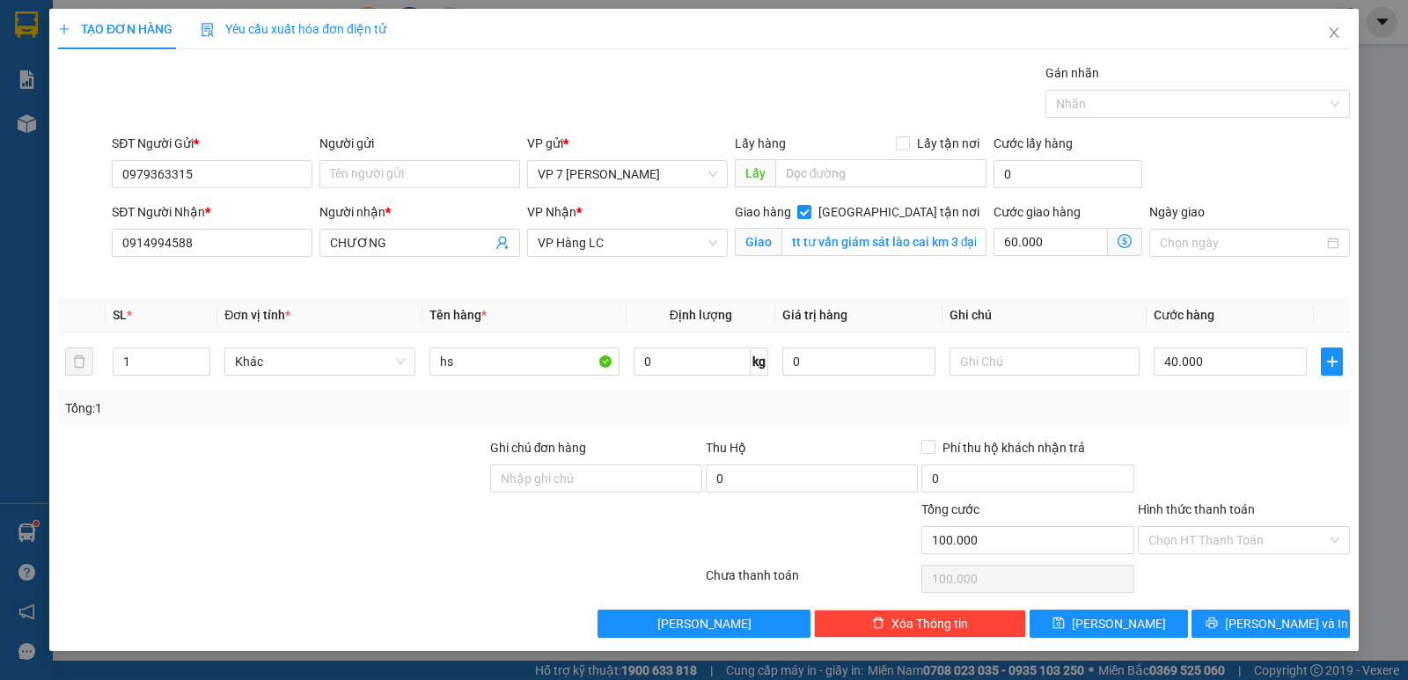
drag, startPoint x: 1219, startPoint y: 401, endPoint x: 1235, endPoint y: 504, distance: 104.2
click at [1222, 408] on div "Tổng: 1" at bounding box center [704, 408] width 1278 height 19
click at [1253, 535] on input "Hình thức thanh toán" at bounding box center [1238, 540] width 179 height 26
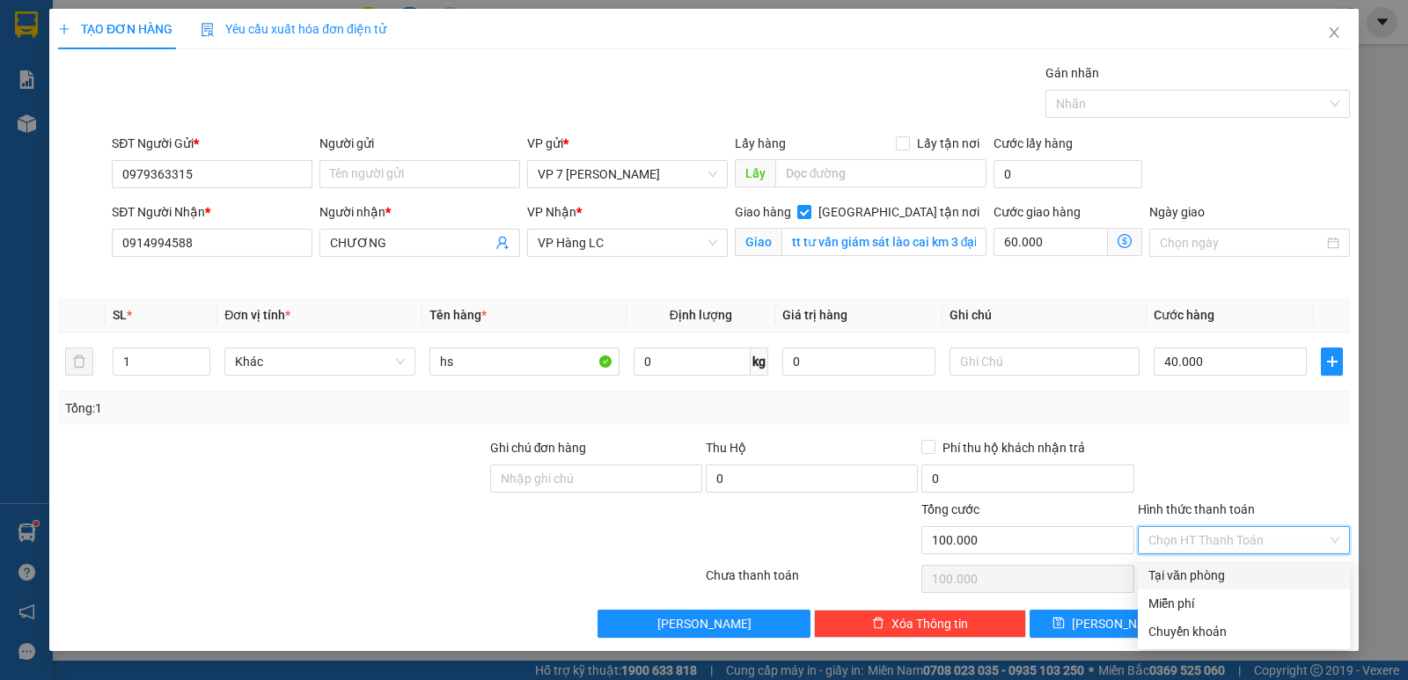
click at [1227, 577] on div "Tại văn phòng" at bounding box center [1244, 575] width 191 height 19
type input "0"
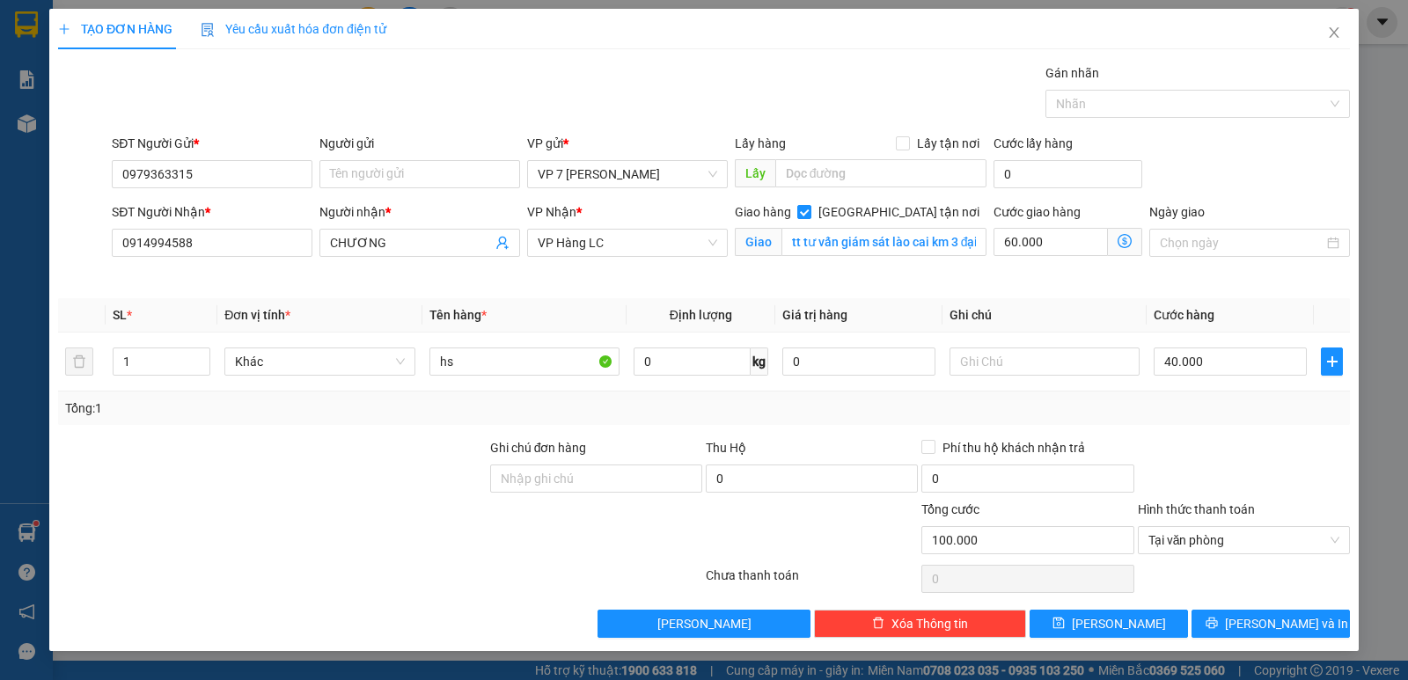
click at [1265, 497] on div at bounding box center [1244, 469] width 216 height 62
click at [1238, 532] on span "Tại văn phòng" at bounding box center [1244, 540] width 191 height 26
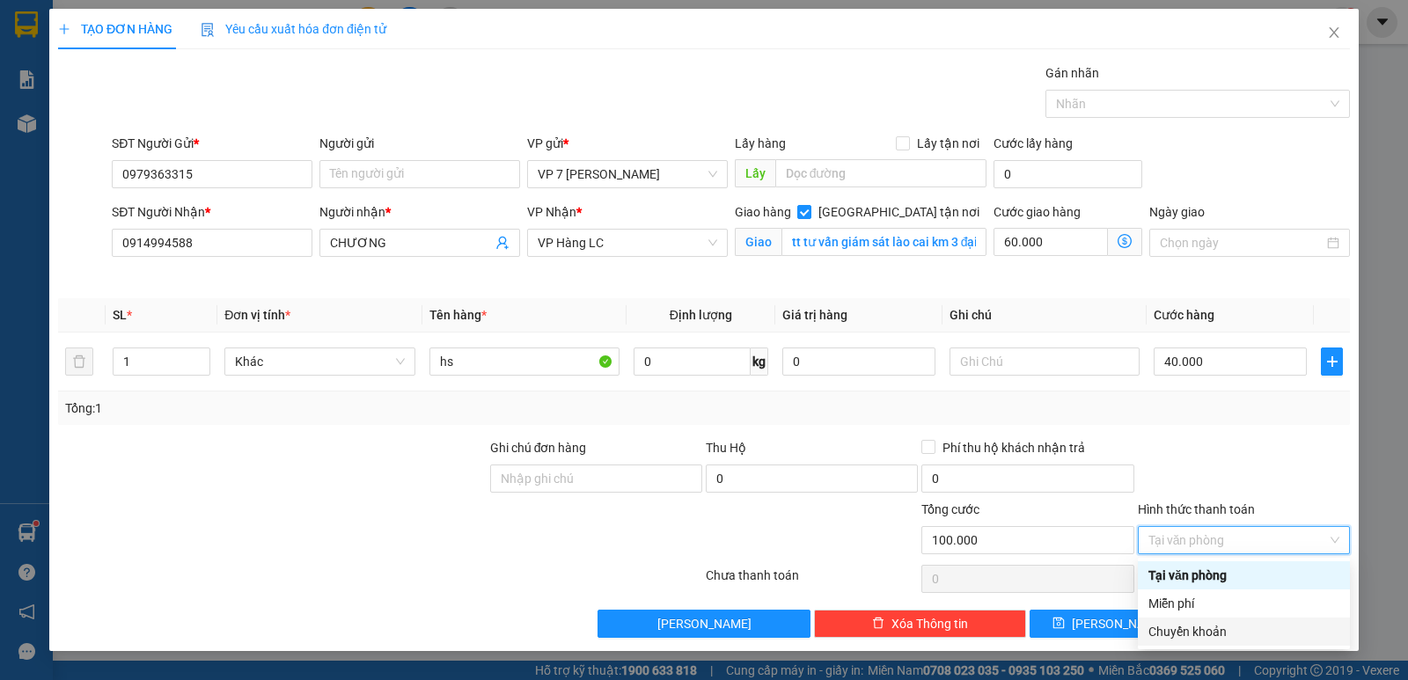
click at [1216, 629] on div "Chuyển khoản" at bounding box center [1244, 631] width 191 height 19
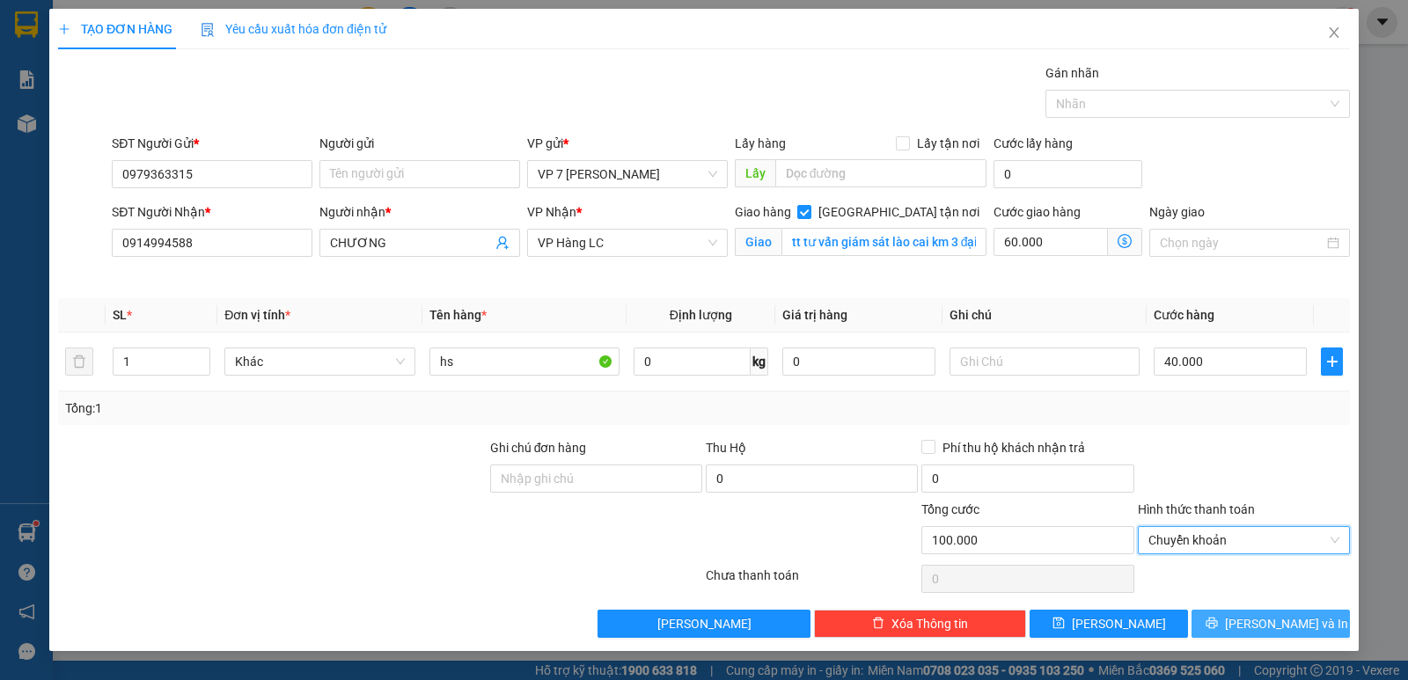
click at [1296, 614] on span "[PERSON_NAME] và In" at bounding box center [1286, 623] width 123 height 19
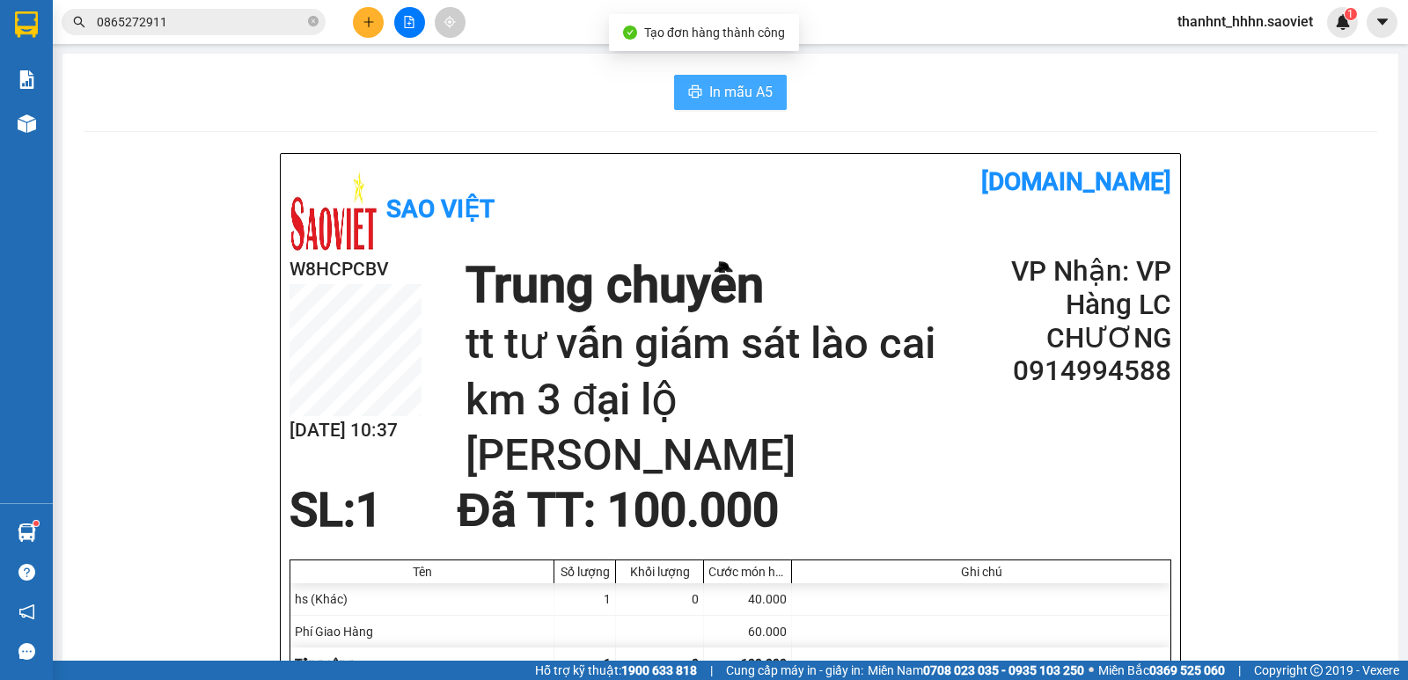
click at [716, 101] on span "In mẫu A5" at bounding box center [740, 92] width 63 height 22
click at [207, 17] on input "0865272911" at bounding box center [201, 21] width 208 height 19
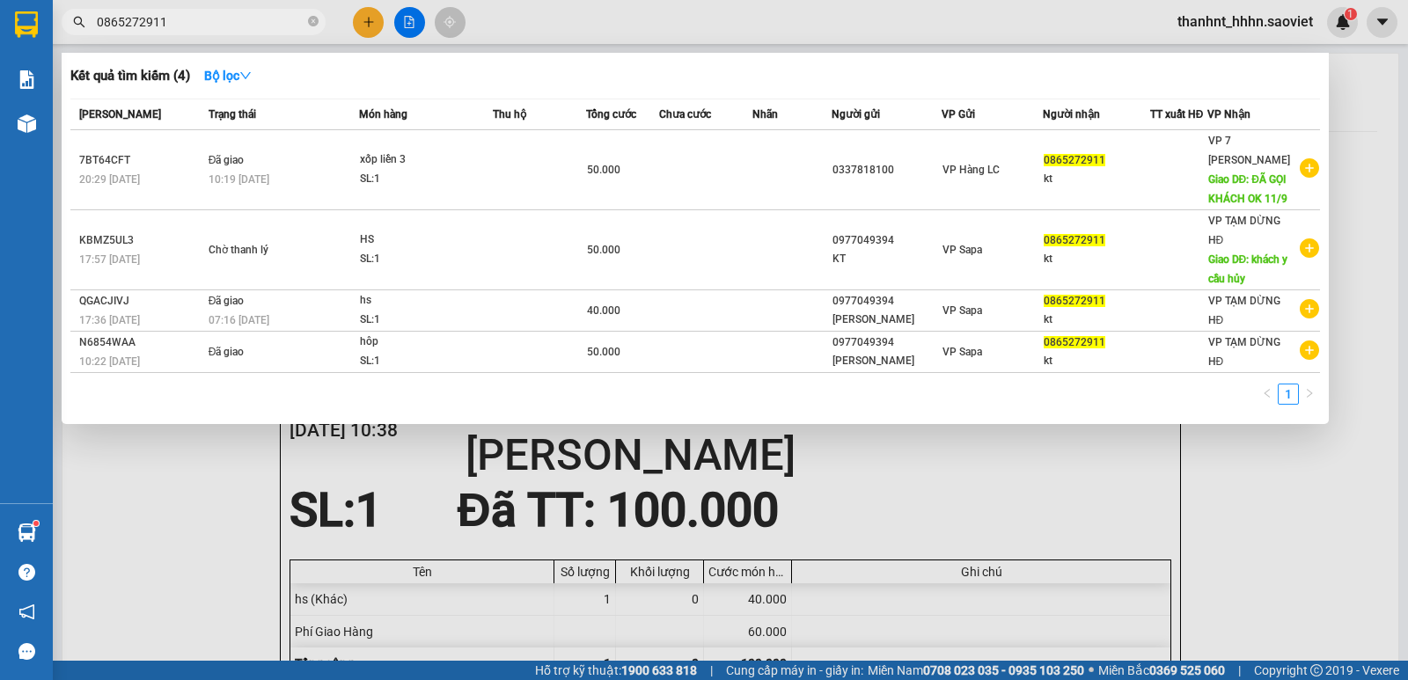
click at [207, 17] on input "0865272911" at bounding box center [201, 21] width 208 height 19
drag, startPoint x: 466, startPoint y: 453, endPoint x: 257, endPoint y: 369, distance: 225.1
click at [466, 454] on div at bounding box center [704, 340] width 1408 height 680
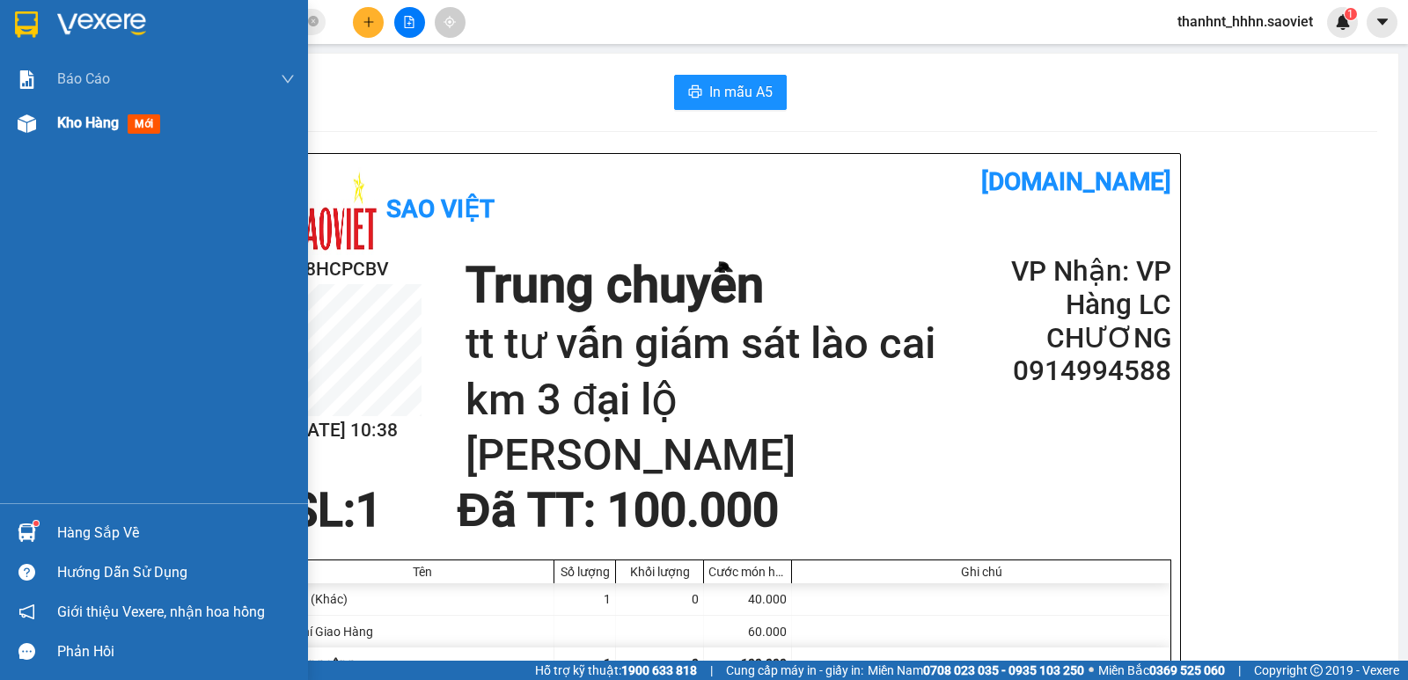
click at [24, 119] on img at bounding box center [27, 123] width 18 height 18
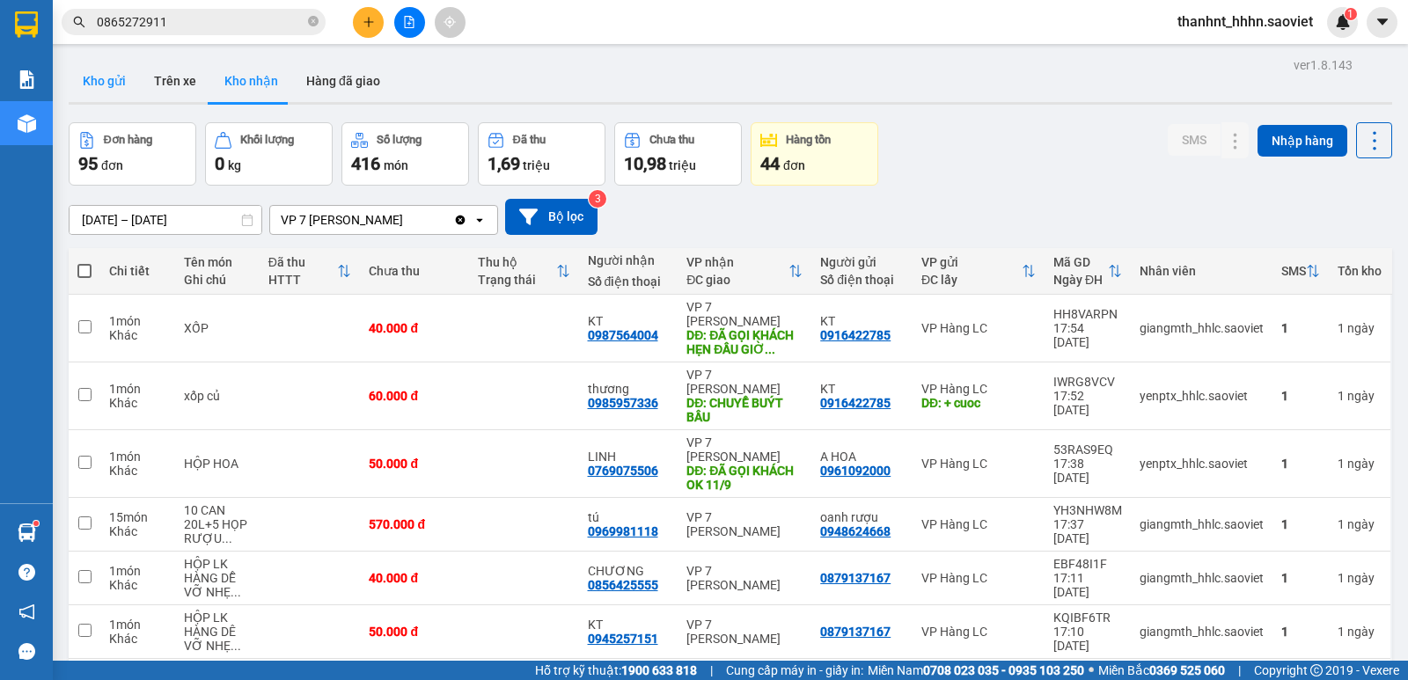
click at [115, 81] on button "Kho gửi" at bounding box center [104, 81] width 71 height 42
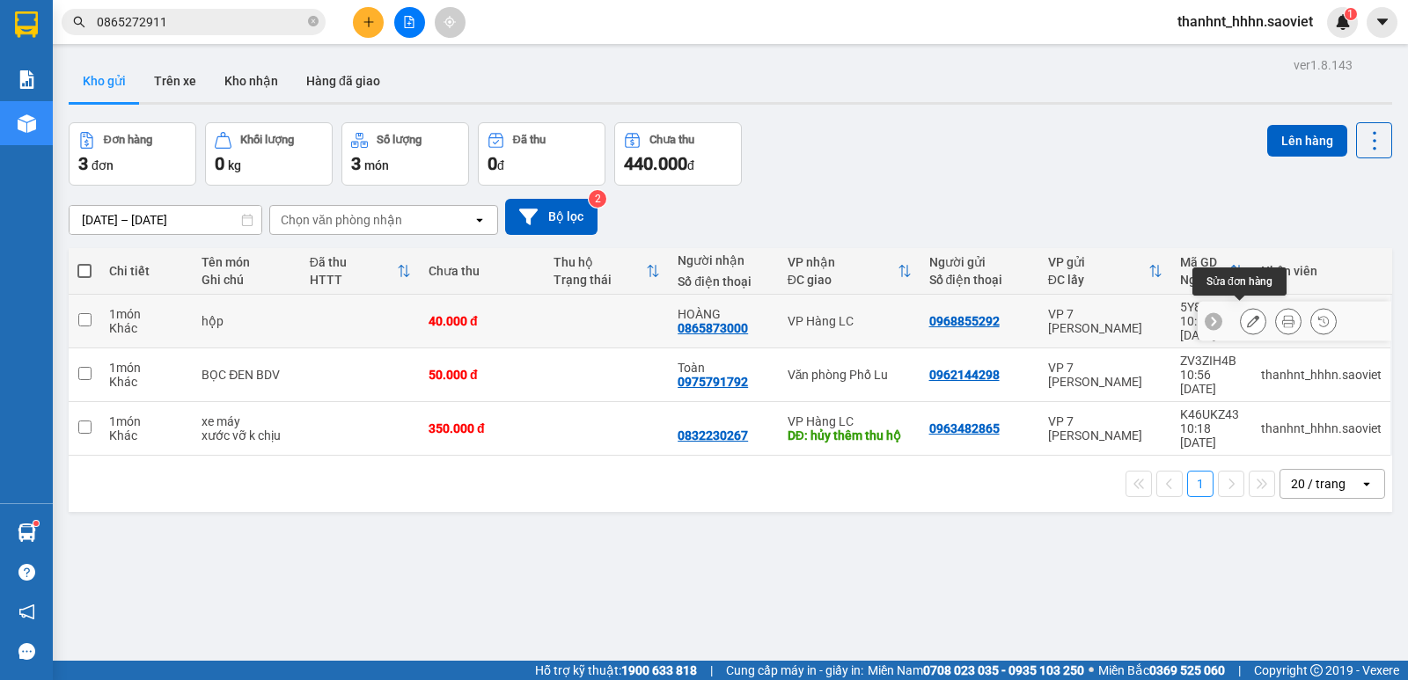
click at [1247, 315] on icon at bounding box center [1253, 321] width 12 height 12
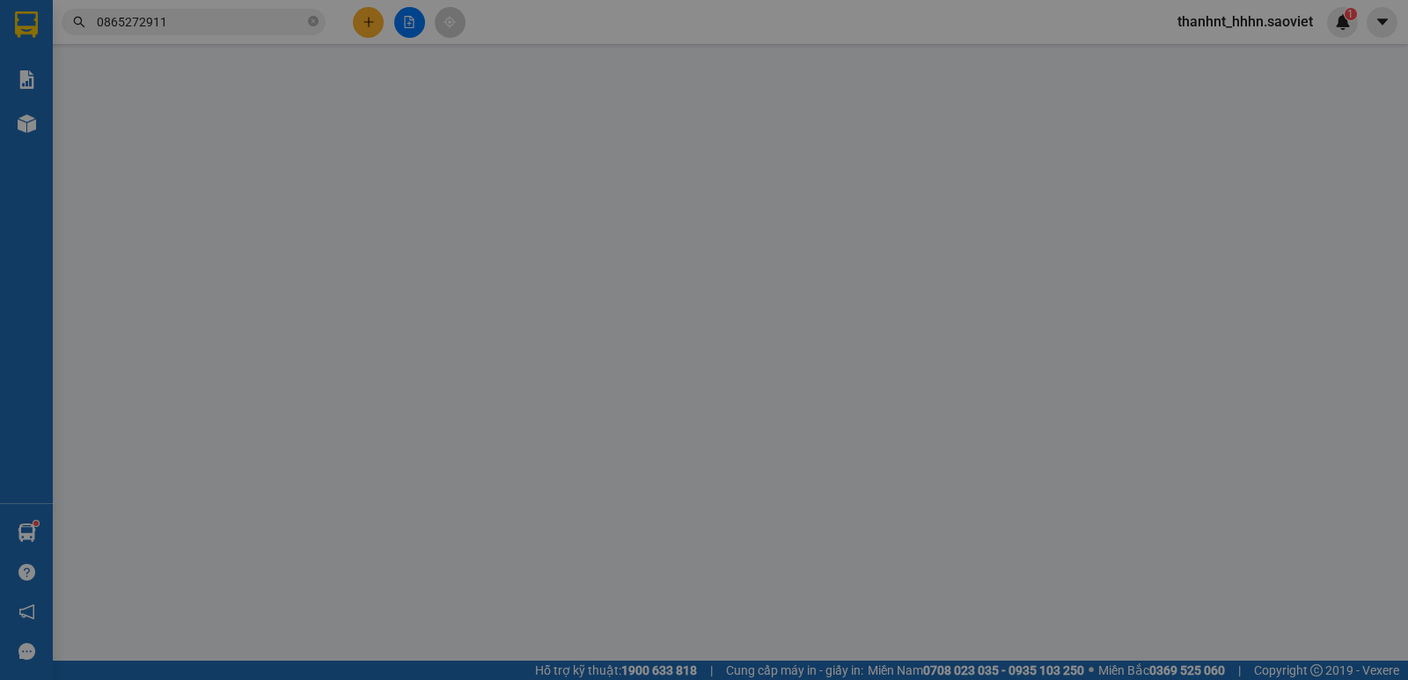
click at [1205, 525] on div "SỬA ĐƠN HÀNG Lịch sử Ảnh kiện hàng Yêu cầu xuất hóa đơn điện tử Total Paid Fee …" at bounding box center [704, 340] width 1408 height 680
type input "0968855292"
type input "0865873000"
type input "HOÀNG"
type input "40.000"
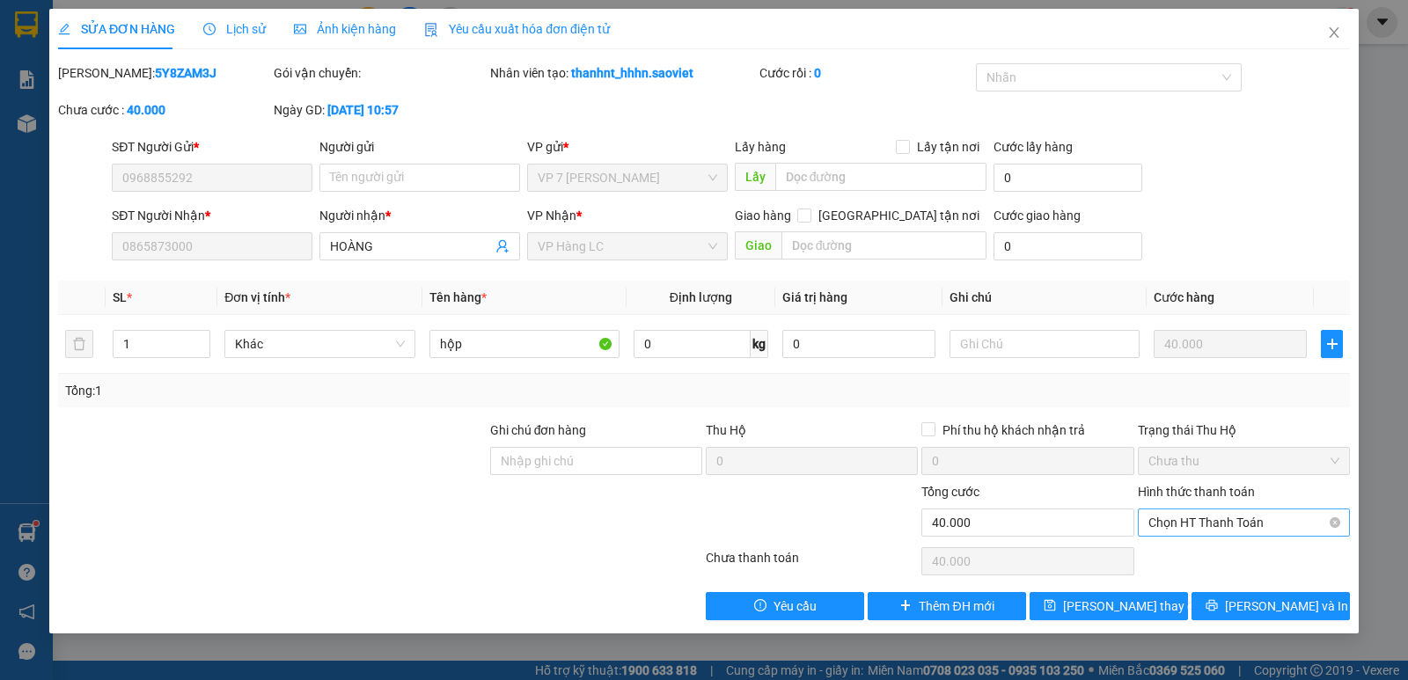
click at [1217, 518] on span "Chọn HT Thanh Toán" at bounding box center [1244, 523] width 191 height 26
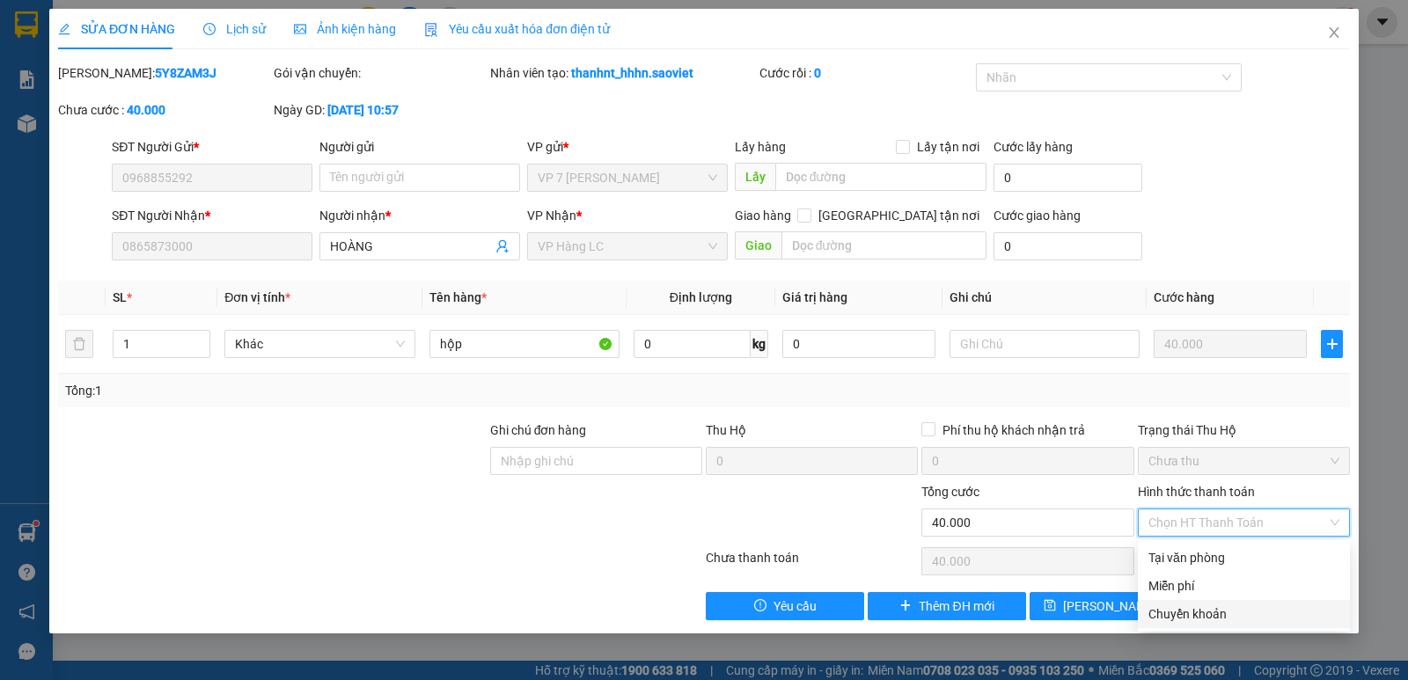
click at [1198, 610] on div "Chuyển khoản" at bounding box center [1244, 614] width 191 height 19
type input "0"
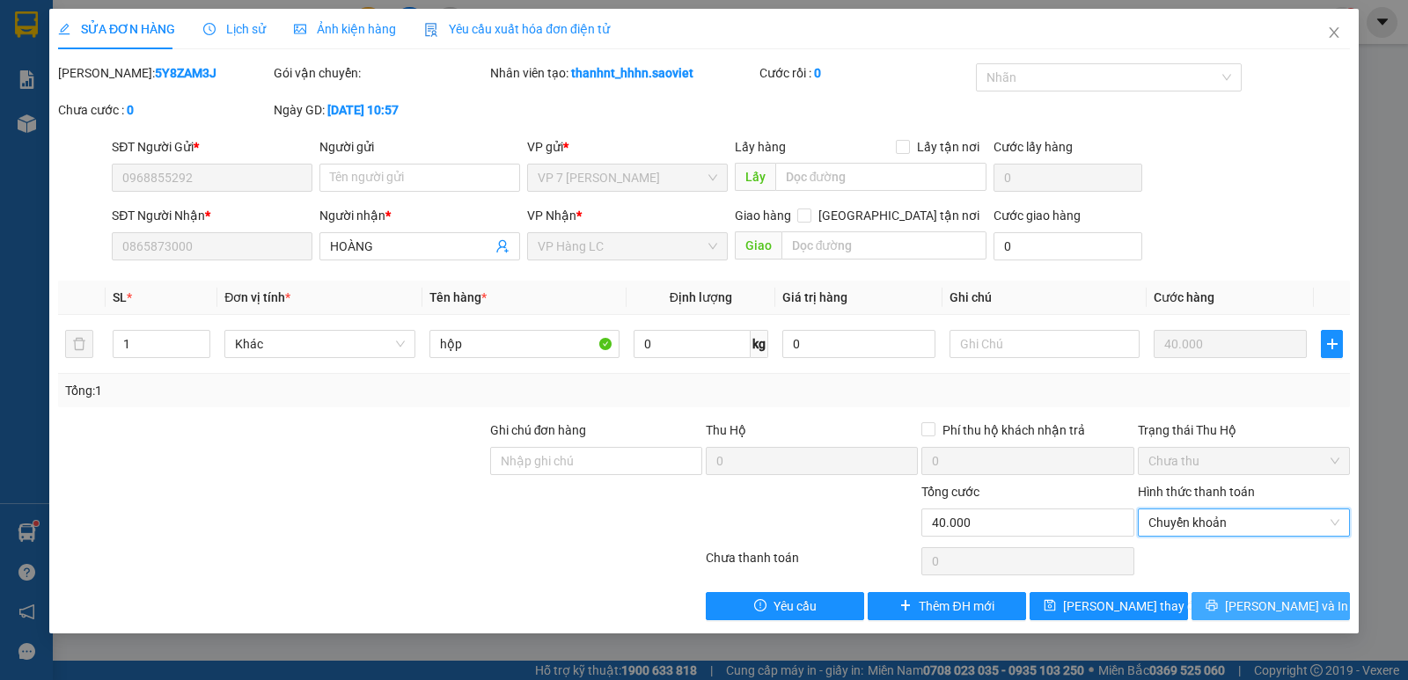
drag, startPoint x: 1245, startPoint y: 606, endPoint x: 1236, endPoint y: 623, distance: 19.3
click at [1218, 606] on icon "printer" at bounding box center [1212, 605] width 12 height 12
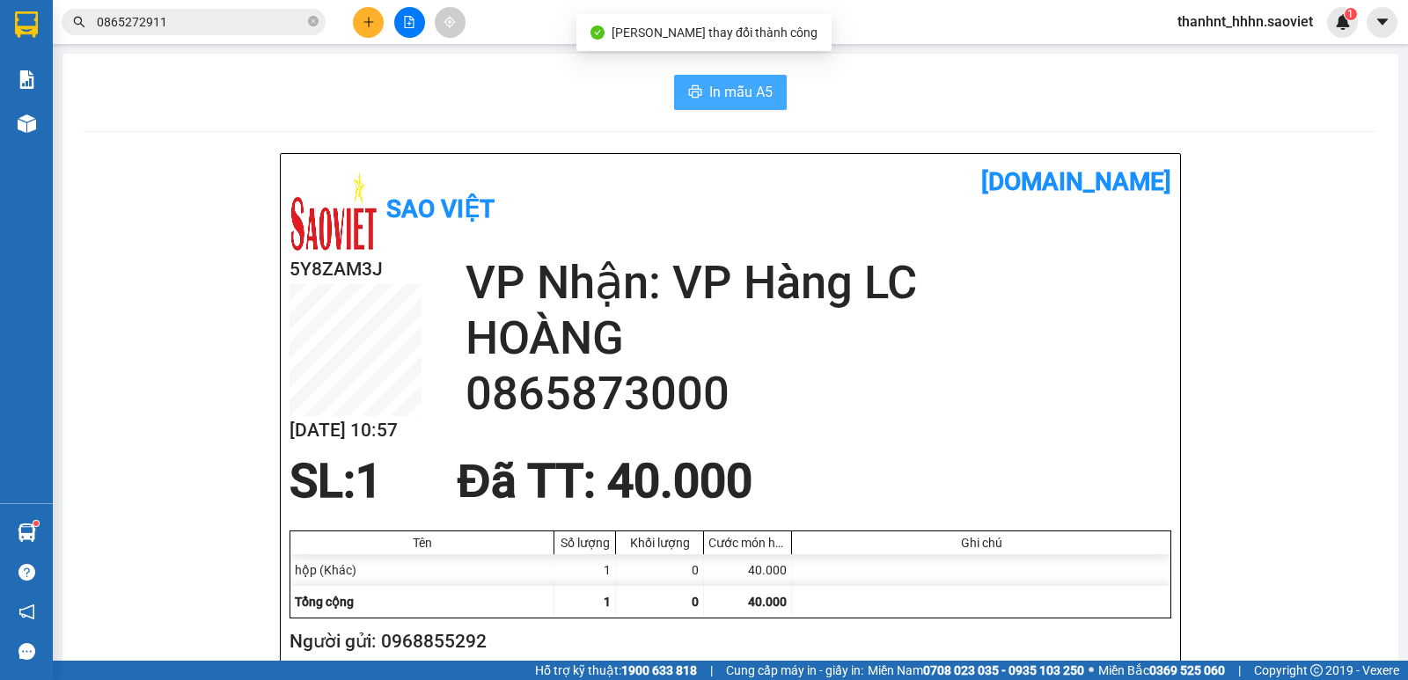
click at [724, 90] on span "In mẫu A5" at bounding box center [740, 92] width 63 height 22
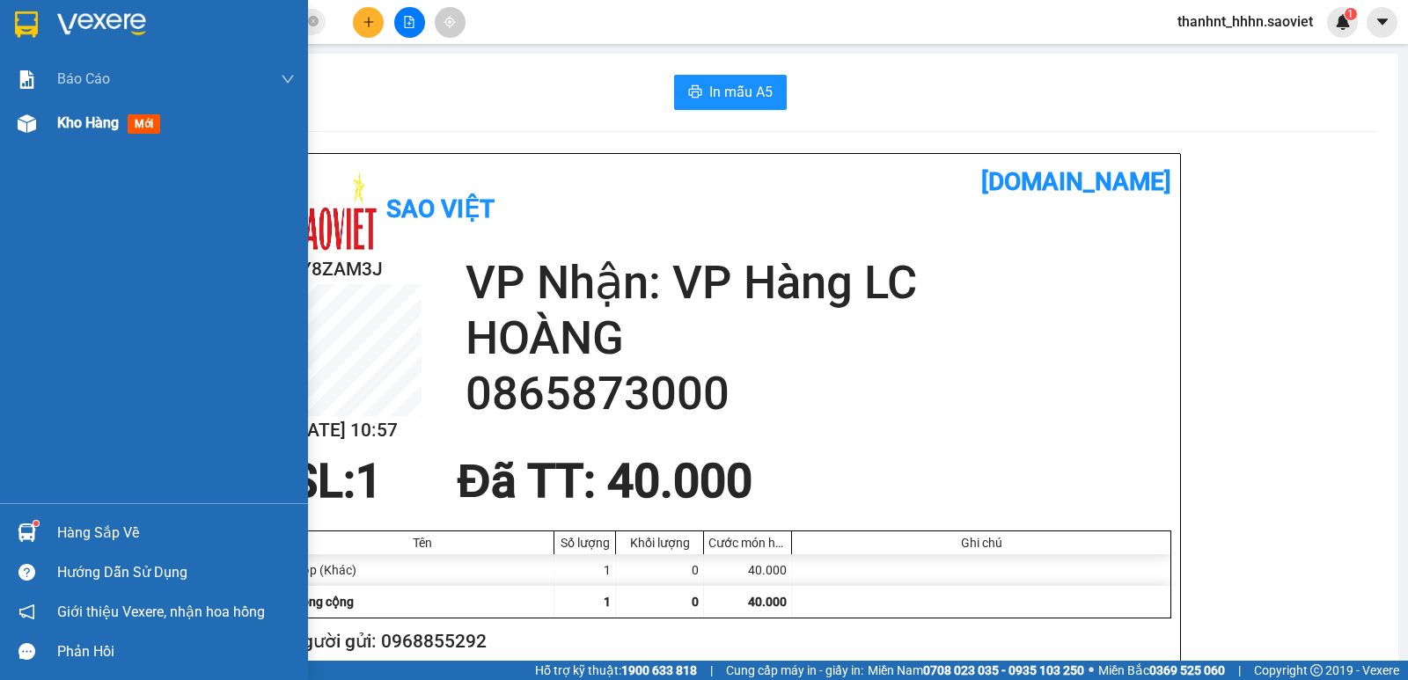
click at [45, 125] on div "Kho hàng mới" at bounding box center [154, 123] width 308 height 44
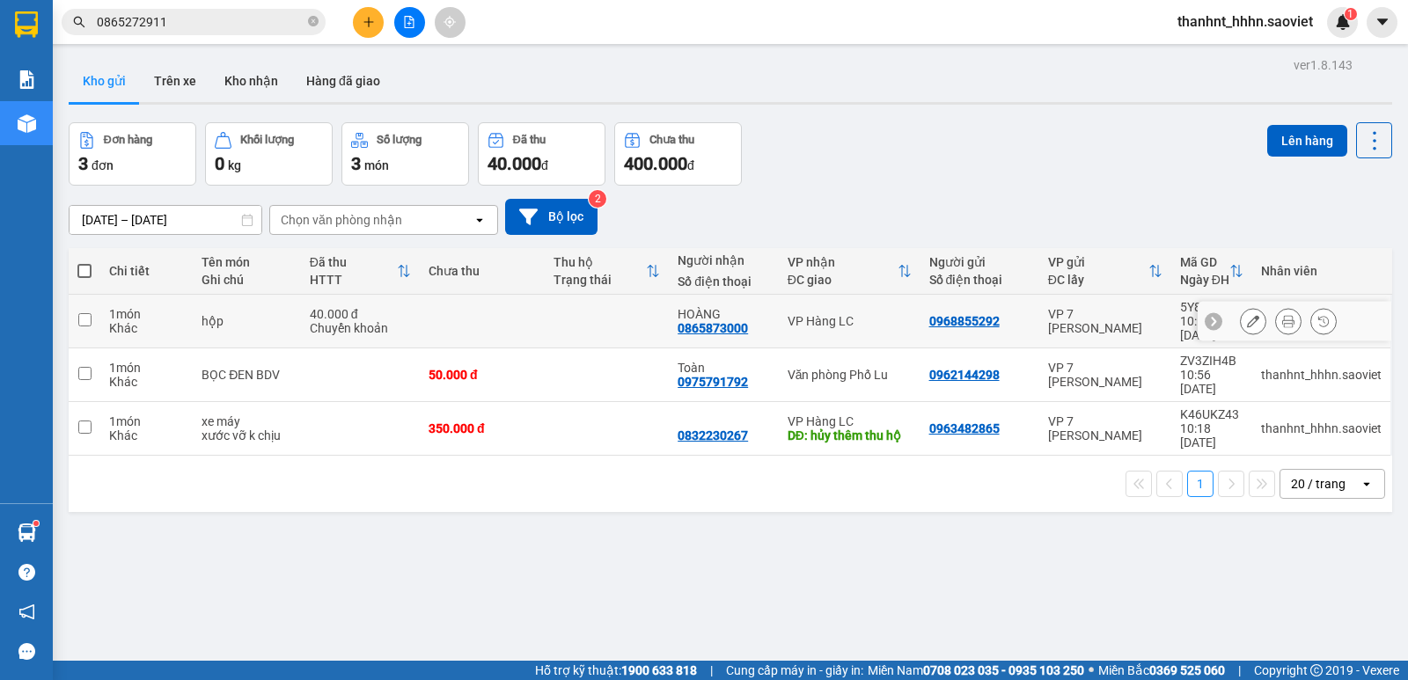
click at [555, 313] on td at bounding box center [607, 322] width 125 height 54
checkbox input "true"
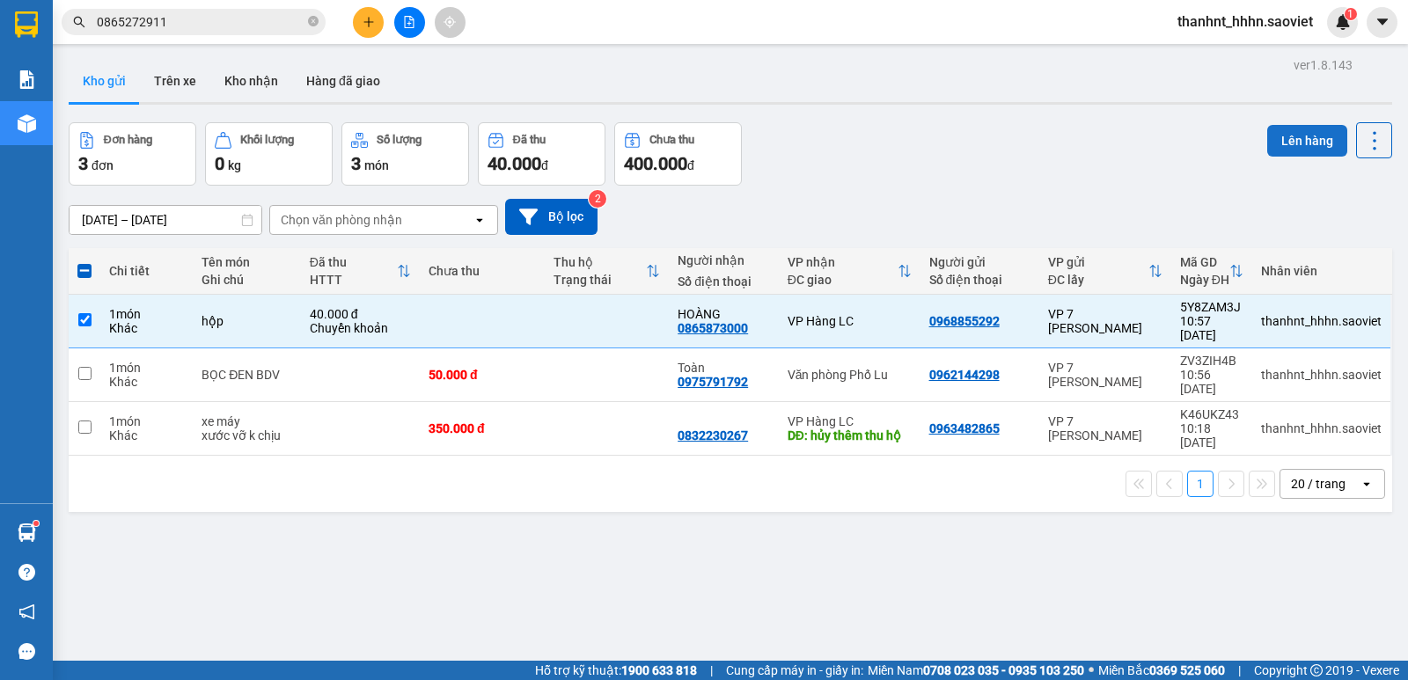
click at [1283, 137] on button "Lên hàng" at bounding box center [1307, 141] width 80 height 32
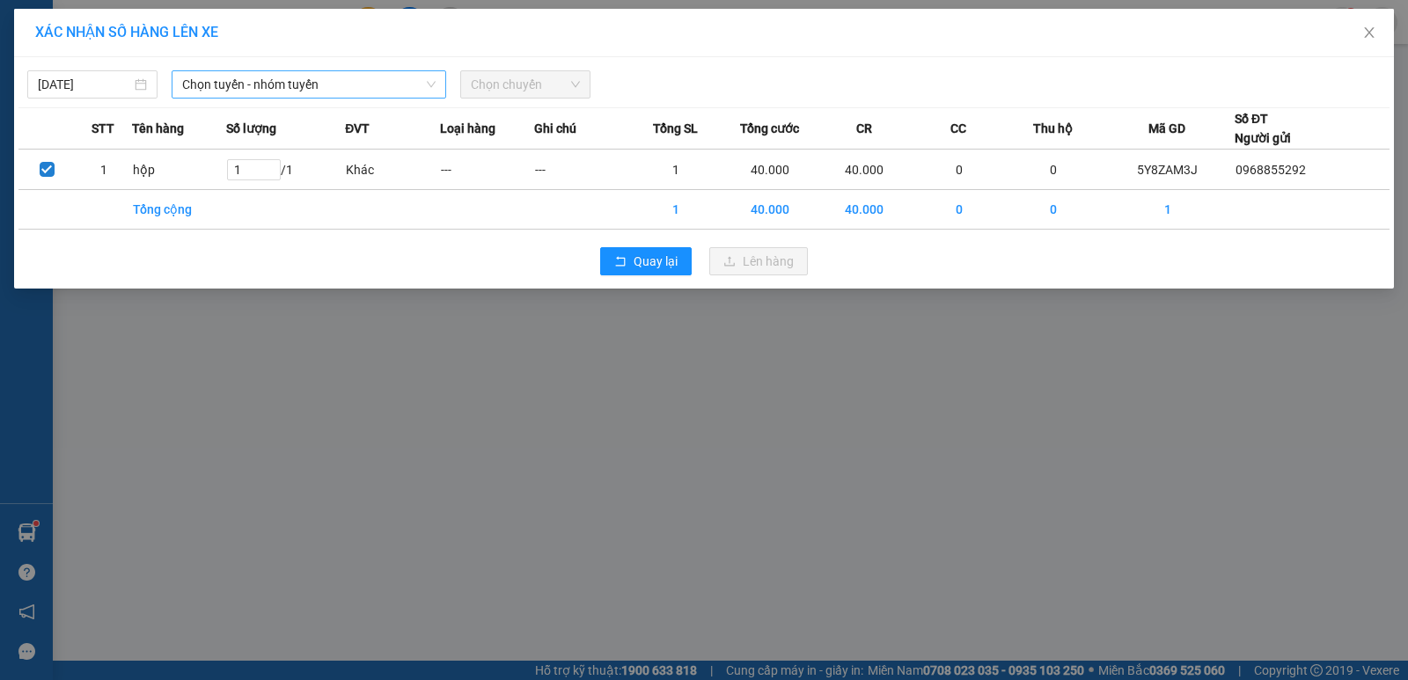
click at [377, 79] on span "Chọn tuyến - nhóm tuyến" at bounding box center [308, 84] width 253 height 26
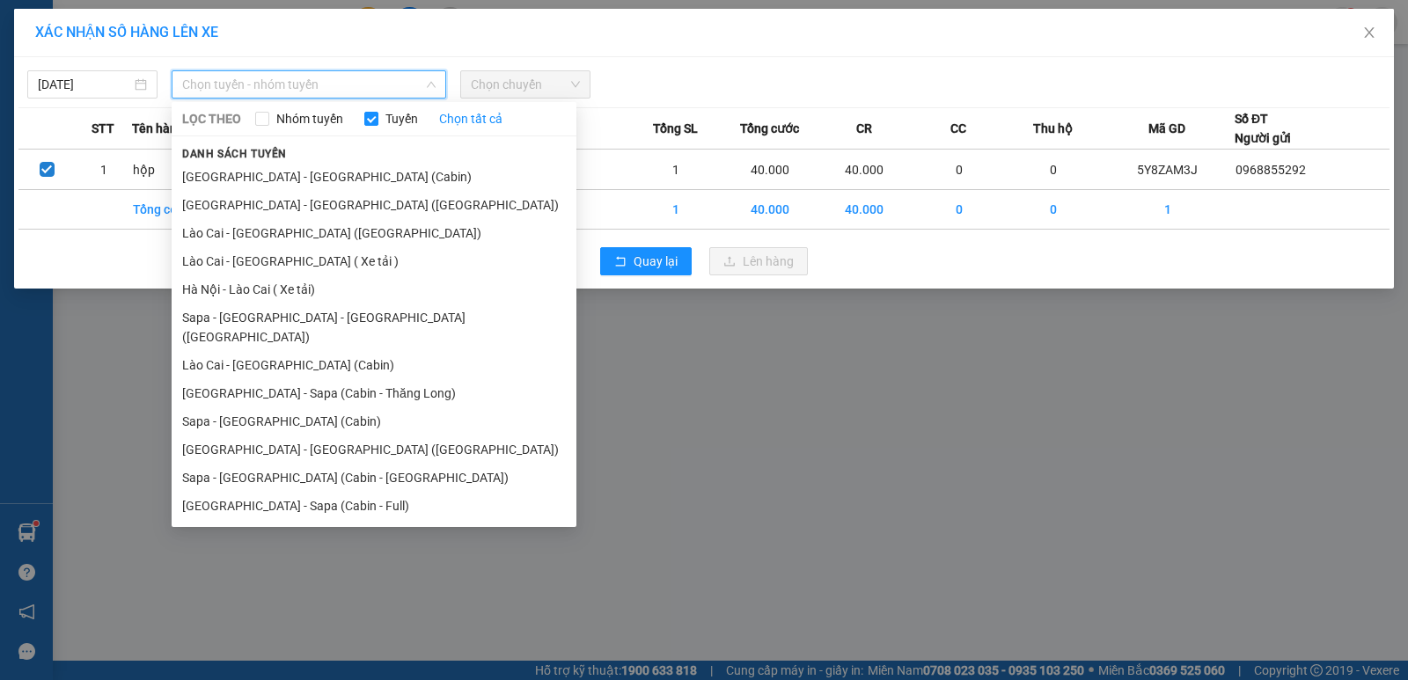
drag, startPoint x: 276, startPoint y: 202, endPoint x: 312, endPoint y: 202, distance: 36.1
click at [278, 202] on li "[GEOGRAPHIC_DATA] - [GEOGRAPHIC_DATA] ([GEOGRAPHIC_DATA])" at bounding box center [374, 205] width 405 height 28
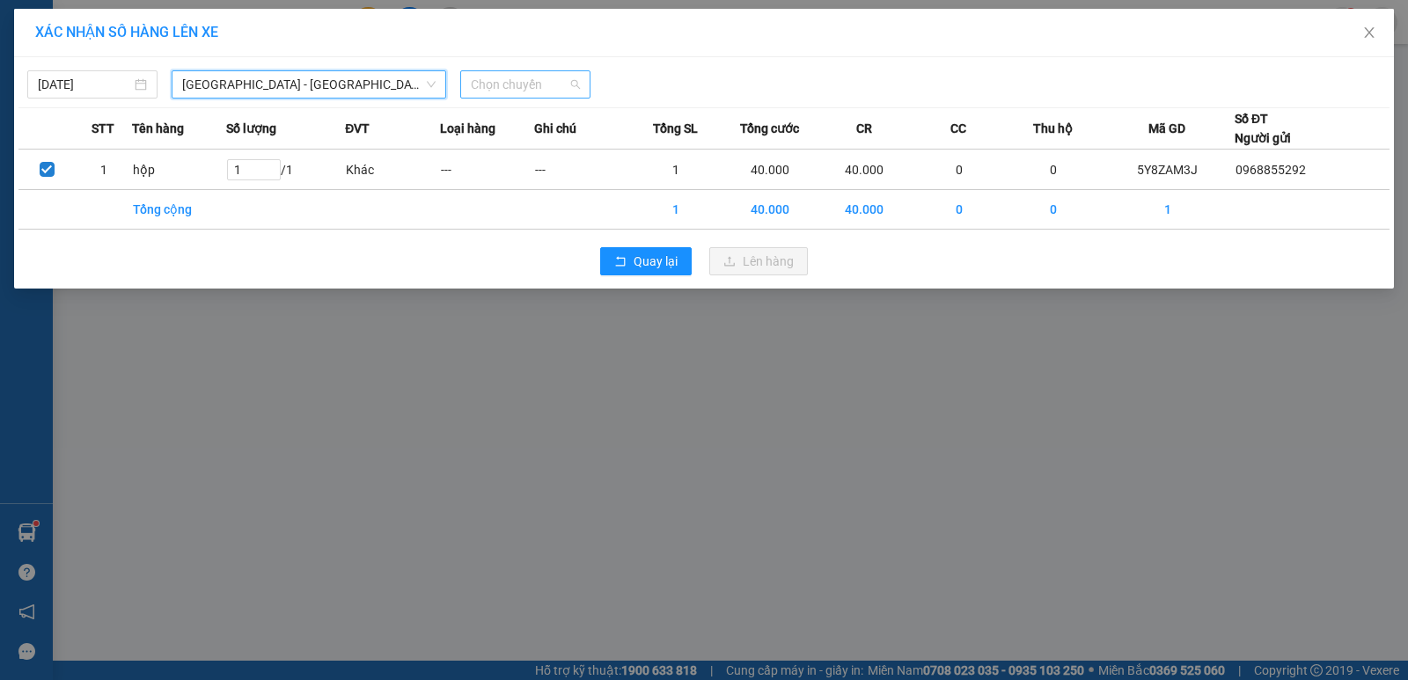
click at [561, 86] on span "Chọn chuyến" at bounding box center [525, 84] width 109 height 26
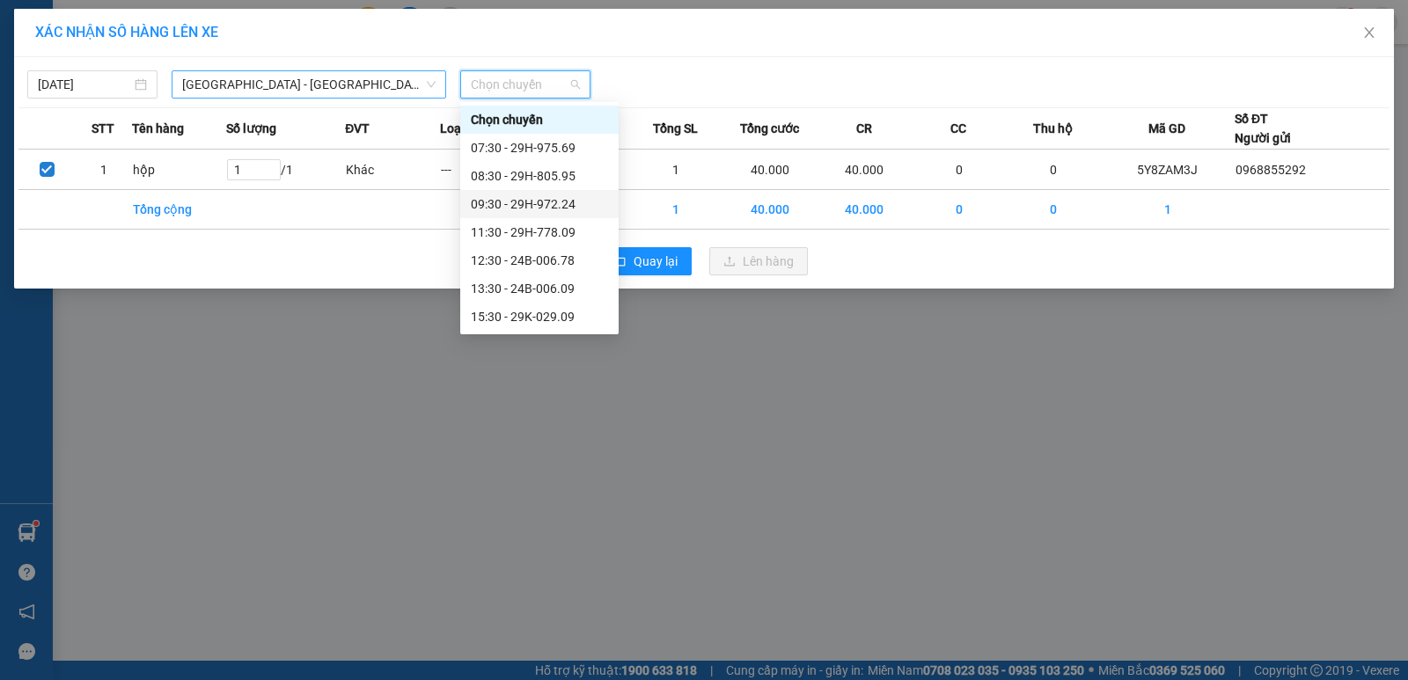
click at [328, 94] on span "[GEOGRAPHIC_DATA] - [GEOGRAPHIC_DATA] ([GEOGRAPHIC_DATA])" at bounding box center [308, 84] width 253 height 26
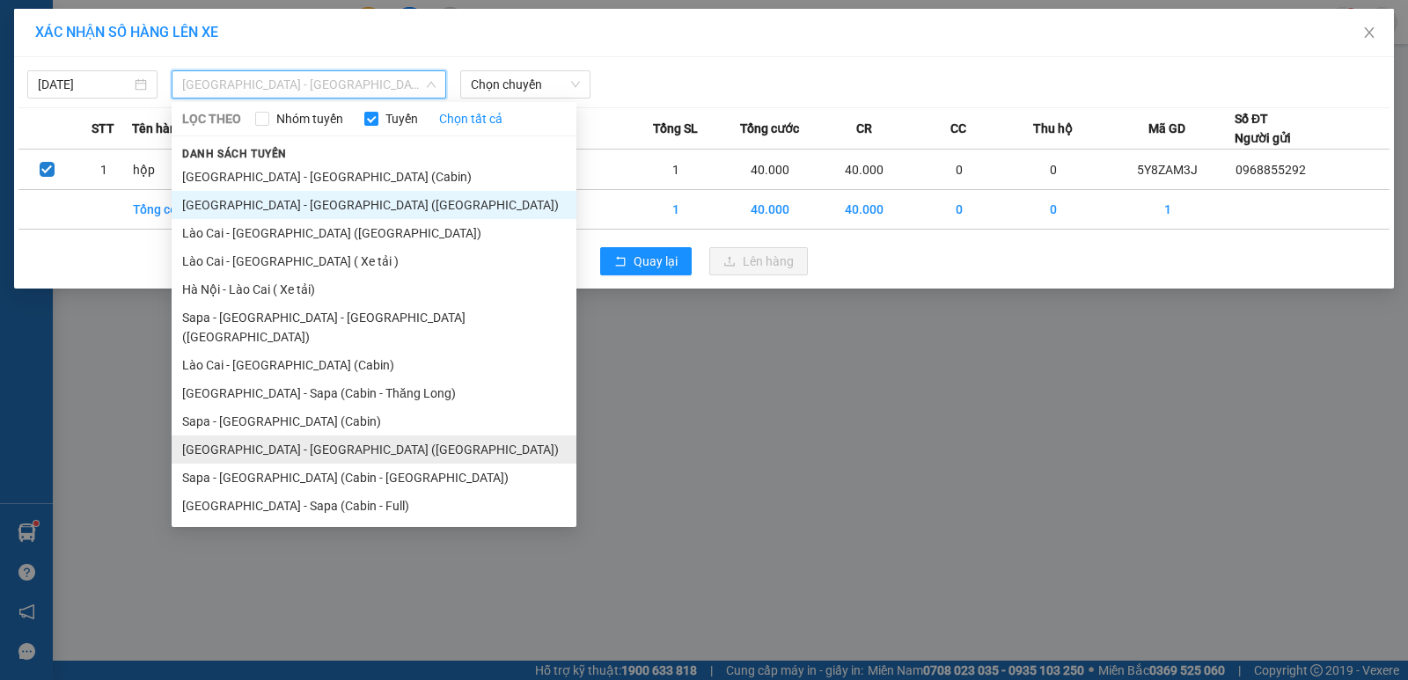
click at [304, 441] on li "[GEOGRAPHIC_DATA] - [GEOGRAPHIC_DATA] ([GEOGRAPHIC_DATA])" at bounding box center [374, 450] width 405 height 28
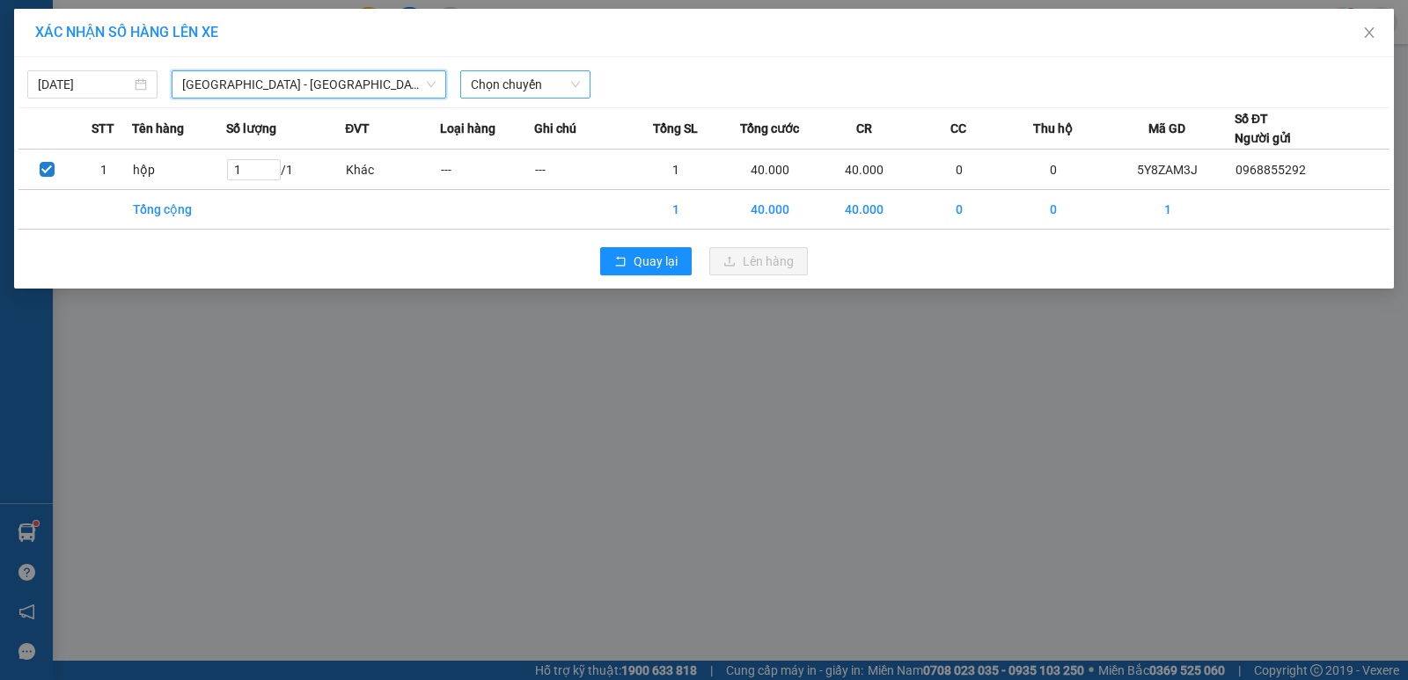
click at [548, 84] on span "Chọn chuyến" at bounding box center [525, 84] width 109 height 26
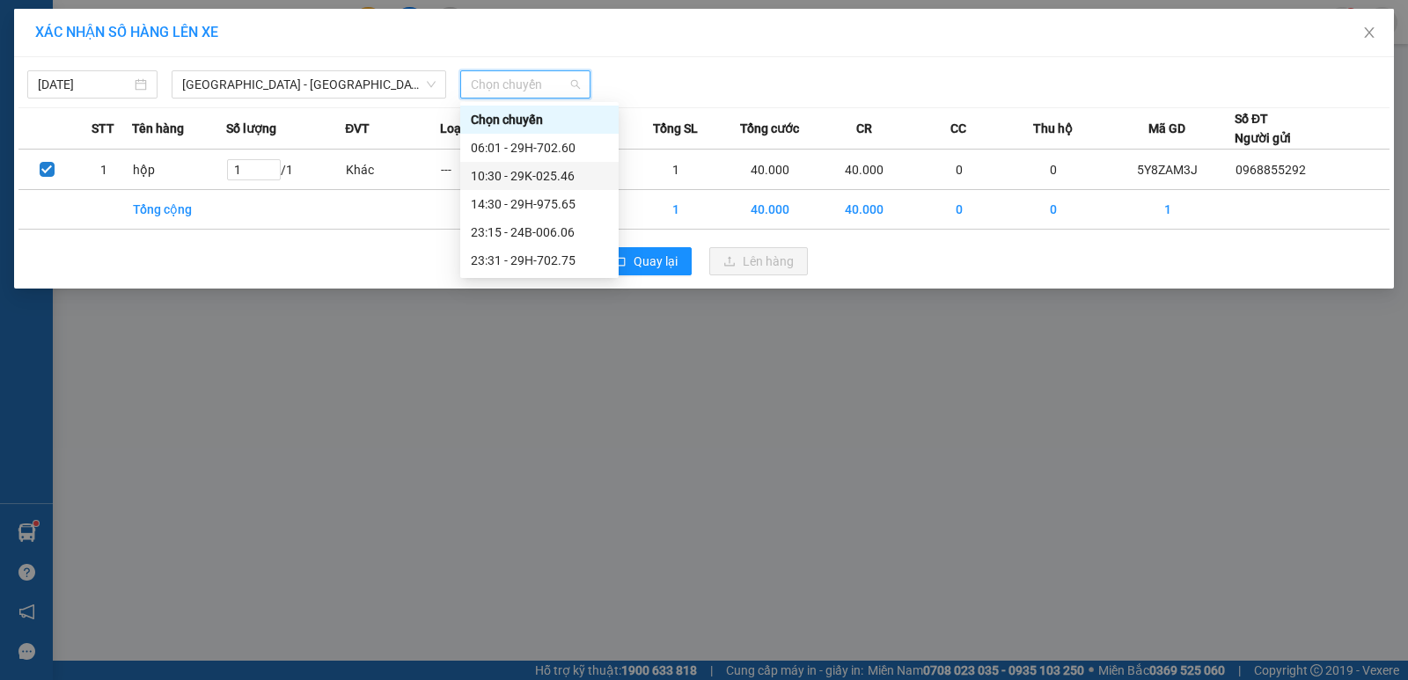
click at [534, 181] on div "10:30 - 29K-025.46" at bounding box center [539, 175] width 137 height 19
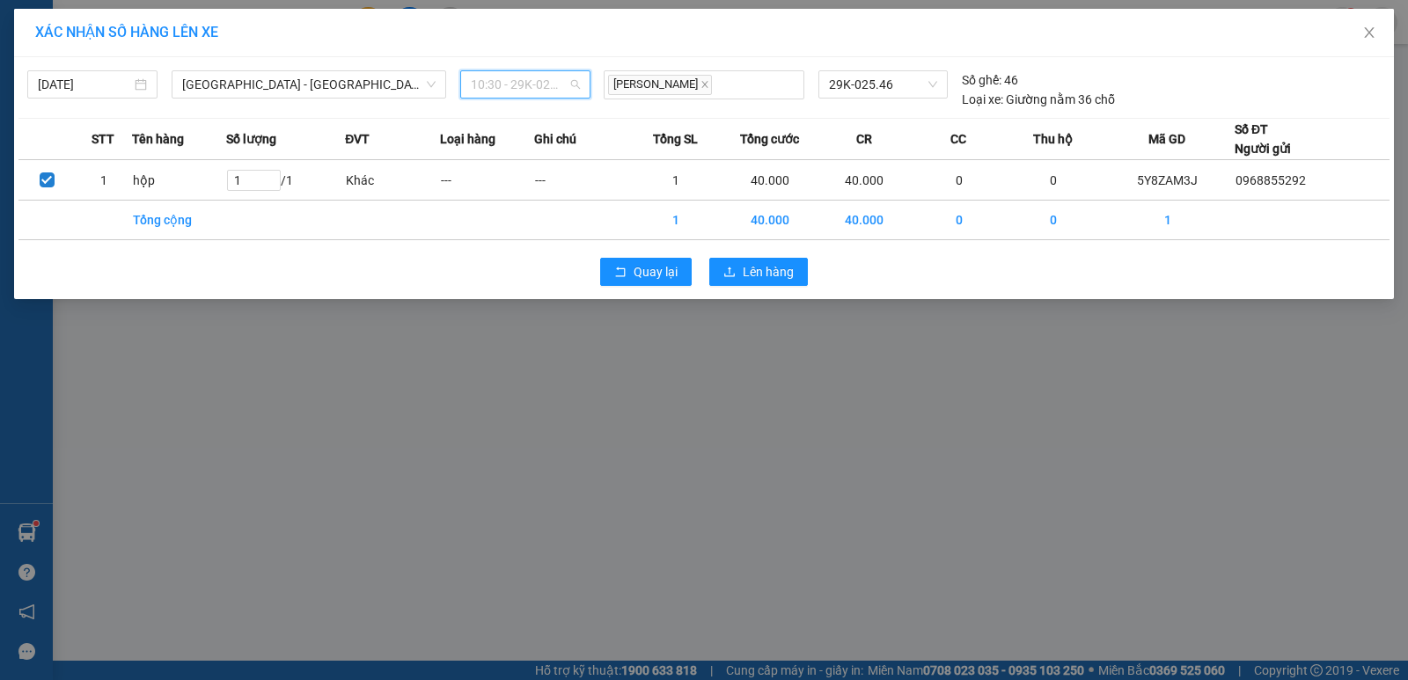
drag, startPoint x: 510, startPoint y: 84, endPoint x: 316, endPoint y: 97, distance: 194.1
click at [509, 84] on span "10:30 - 29K-025.46" at bounding box center [525, 84] width 109 height 26
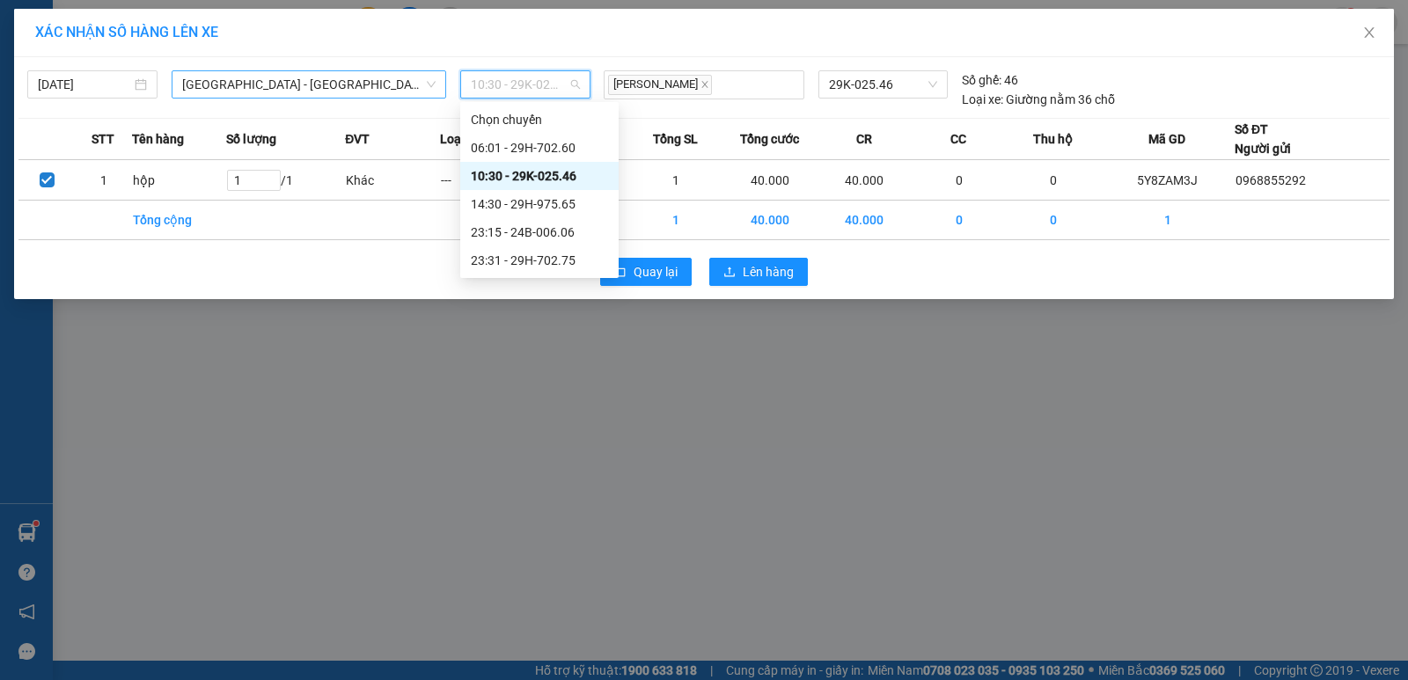
click at [292, 85] on span "[GEOGRAPHIC_DATA] - [GEOGRAPHIC_DATA] ([GEOGRAPHIC_DATA])" at bounding box center [308, 84] width 253 height 26
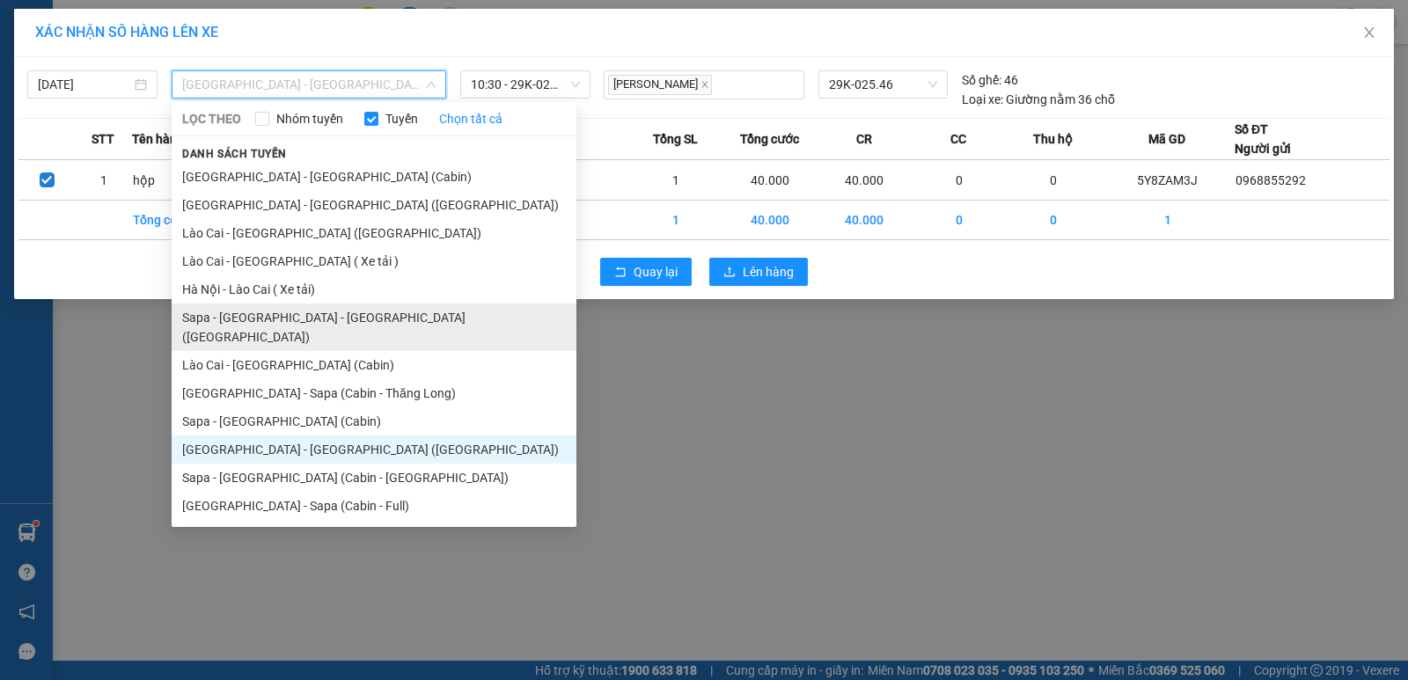
click at [299, 318] on li "Sapa - [GEOGRAPHIC_DATA] - [GEOGRAPHIC_DATA] ([GEOGRAPHIC_DATA])" at bounding box center [374, 328] width 405 height 48
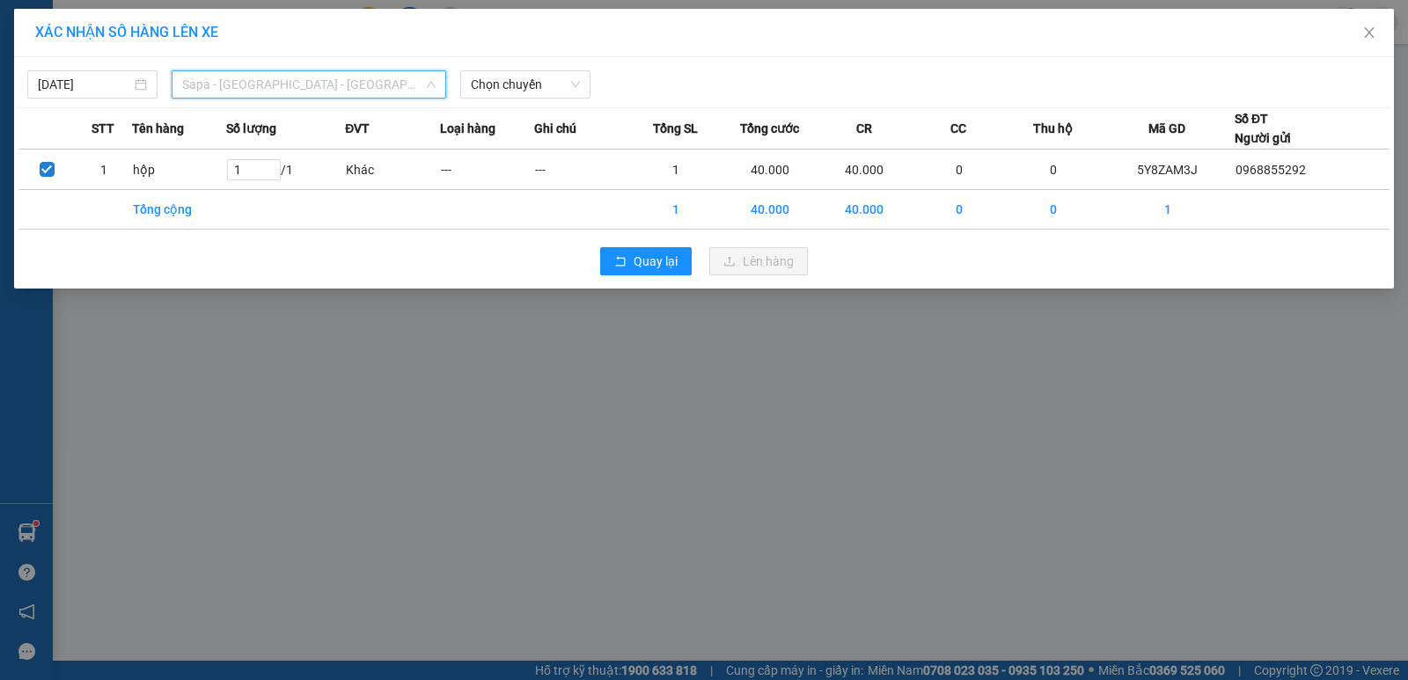
click at [325, 93] on span "Sapa - [GEOGRAPHIC_DATA] - [GEOGRAPHIC_DATA] ([GEOGRAPHIC_DATA])" at bounding box center [308, 84] width 253 height 26
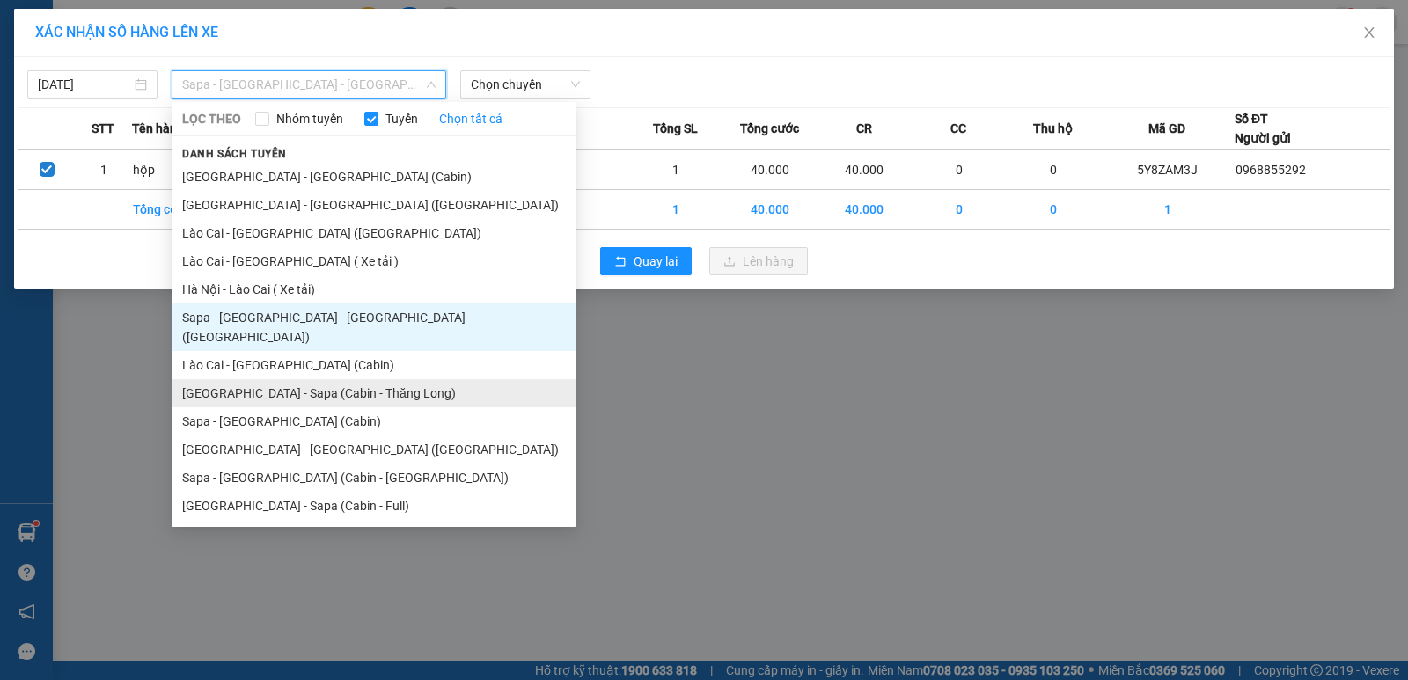
click at [324, 382] on li "[GEOGRAPHIC_DATA] - Sapa (Cabin - Thăng Long)" at bounding box center [374, 393] width 405 height 28
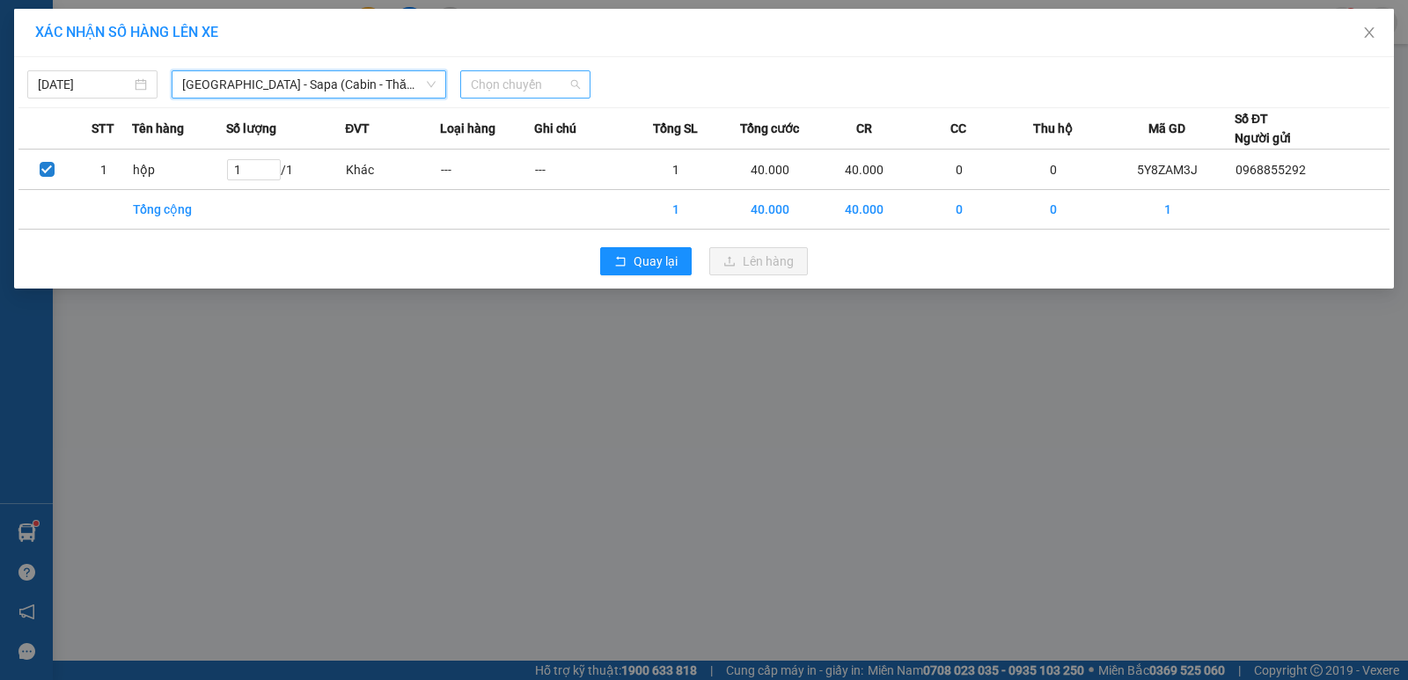
click at [548, 75] on span "Chọn chuyến" at bounding box center [525, 84] width 109 height 26
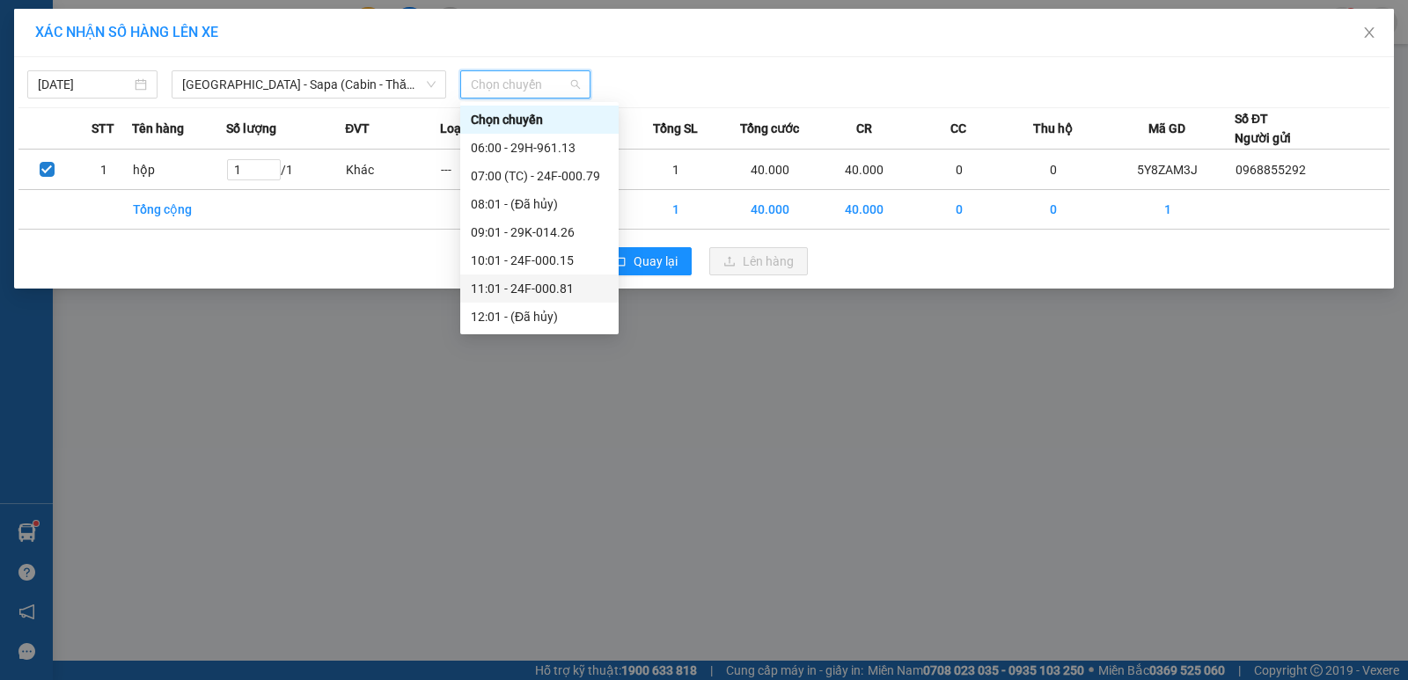
click at [549, 290] on div "11:01 - 24F-000.81" at bounding box center [539, 288] width 137 height 19
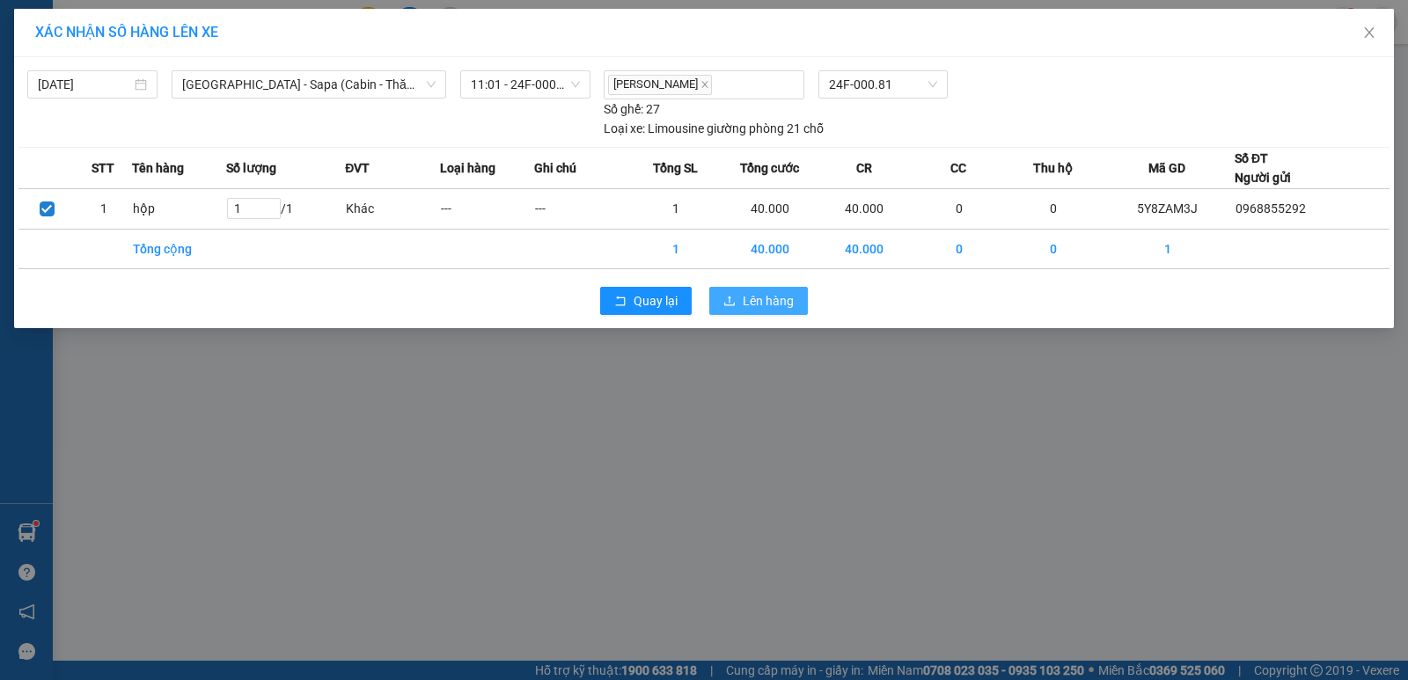
drag, startPoint x: 756, startPoint y: 300, endPoint x: 722, endPoint y: 315, distance: 37.4
click at [757, 302] on span "Lên hàng" at bounding box center [768, 300] width 51 height 19
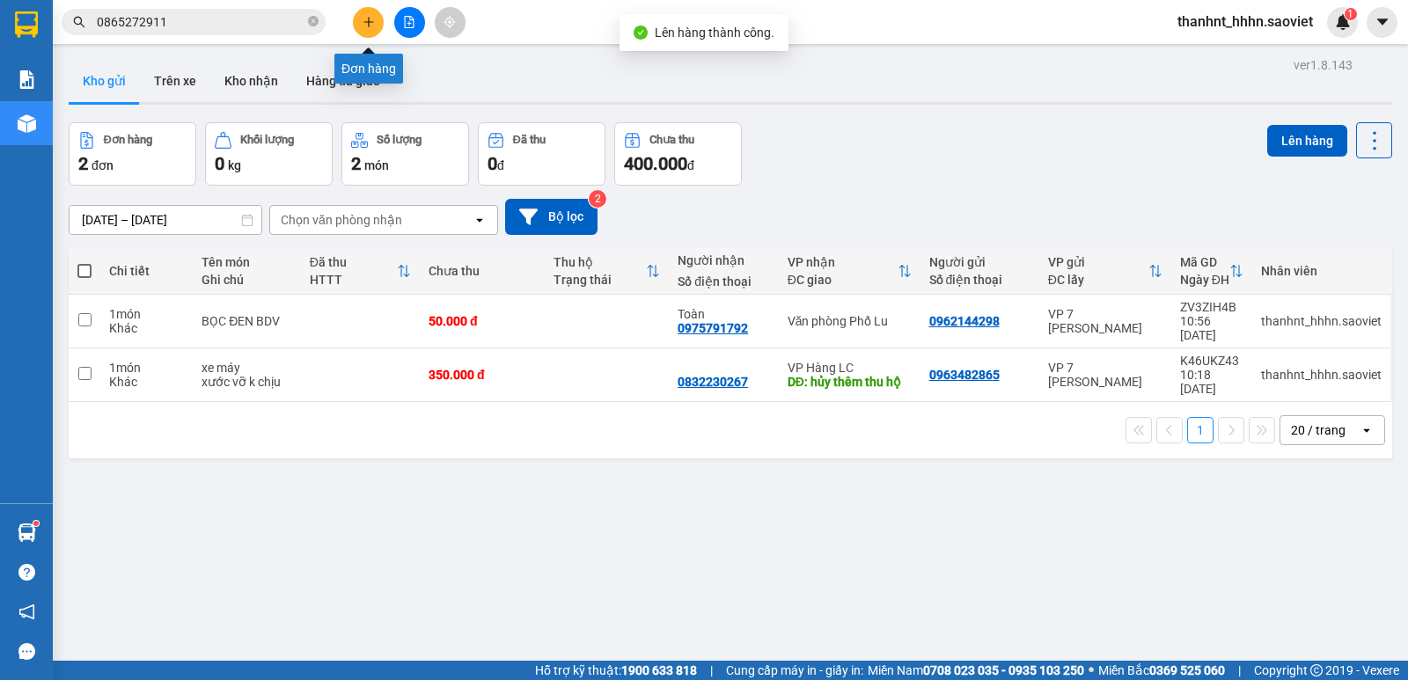
click at [377, 19] on button at bounding box center [368, 22] width 31 height 31
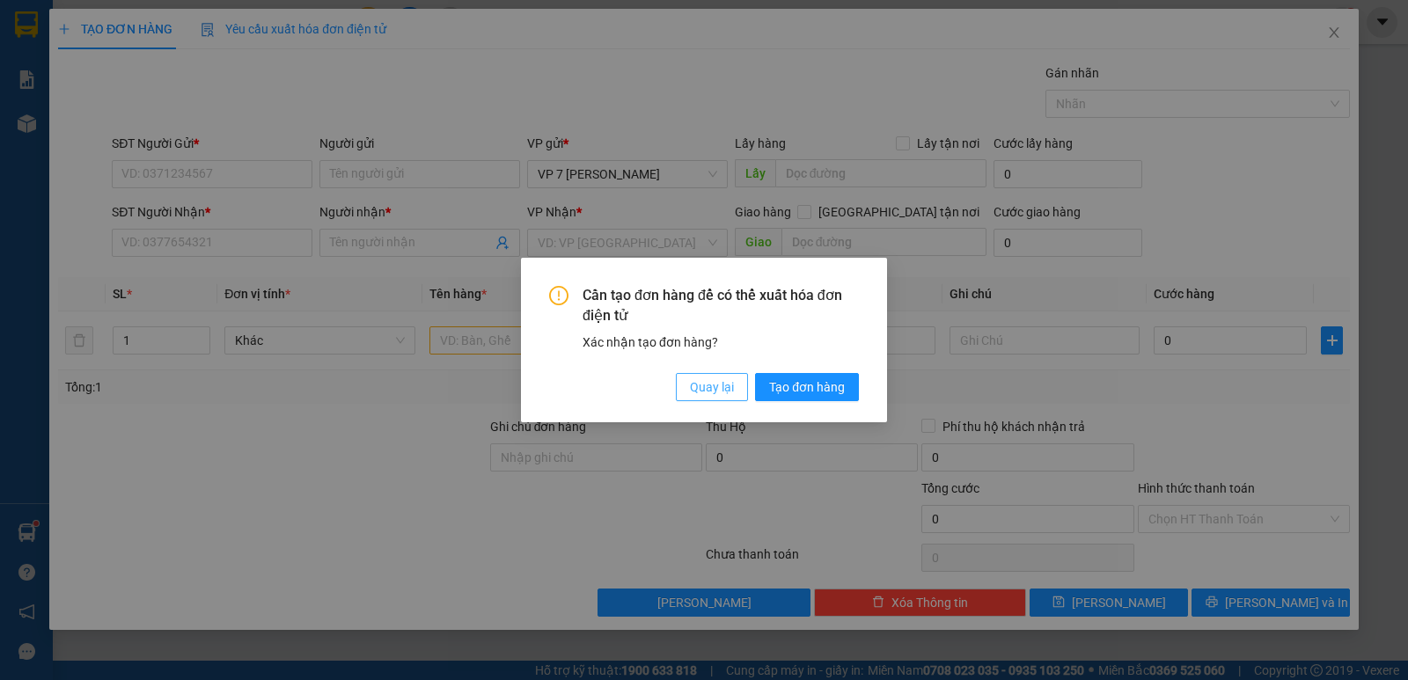
click at [725, 393] on span "Quay lại" at bounding box center [712, 387] width 44 height 19
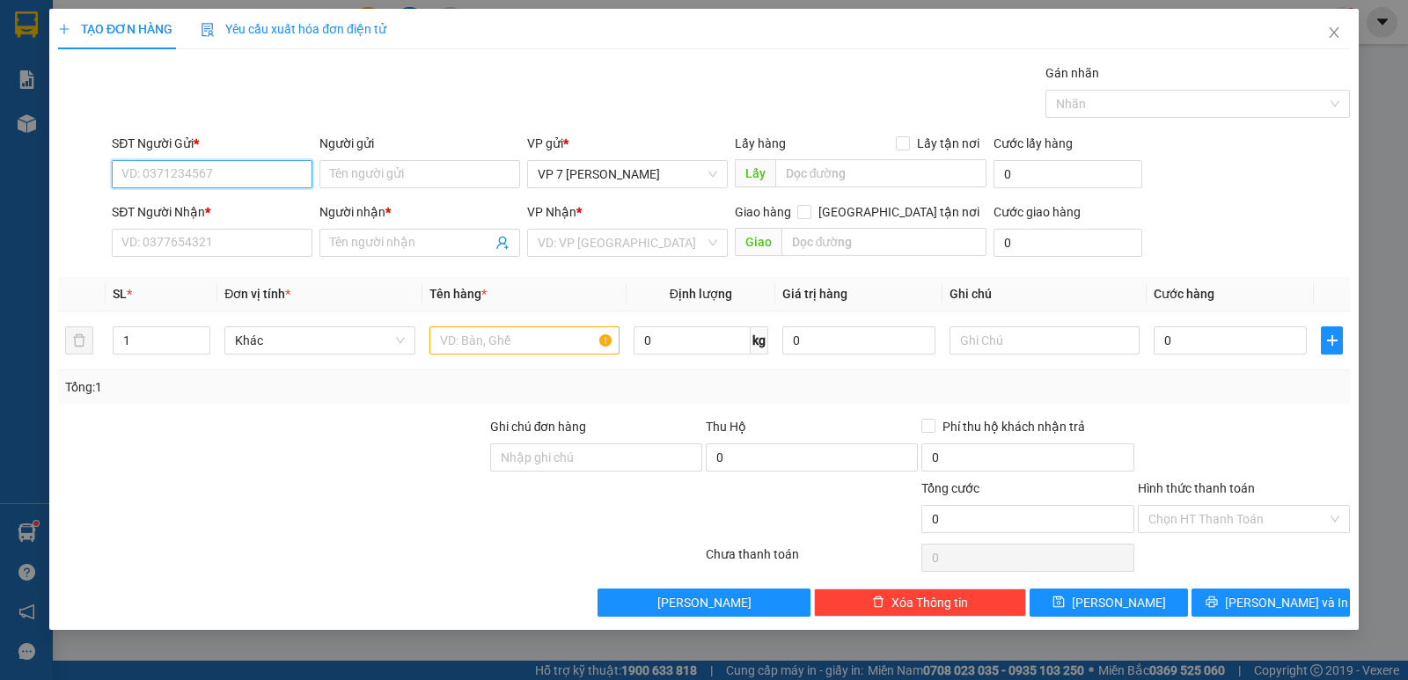
click at [222, 180] on input "SĐT Người Gửi *" at bounding box center [212, 174] width 201 height 28
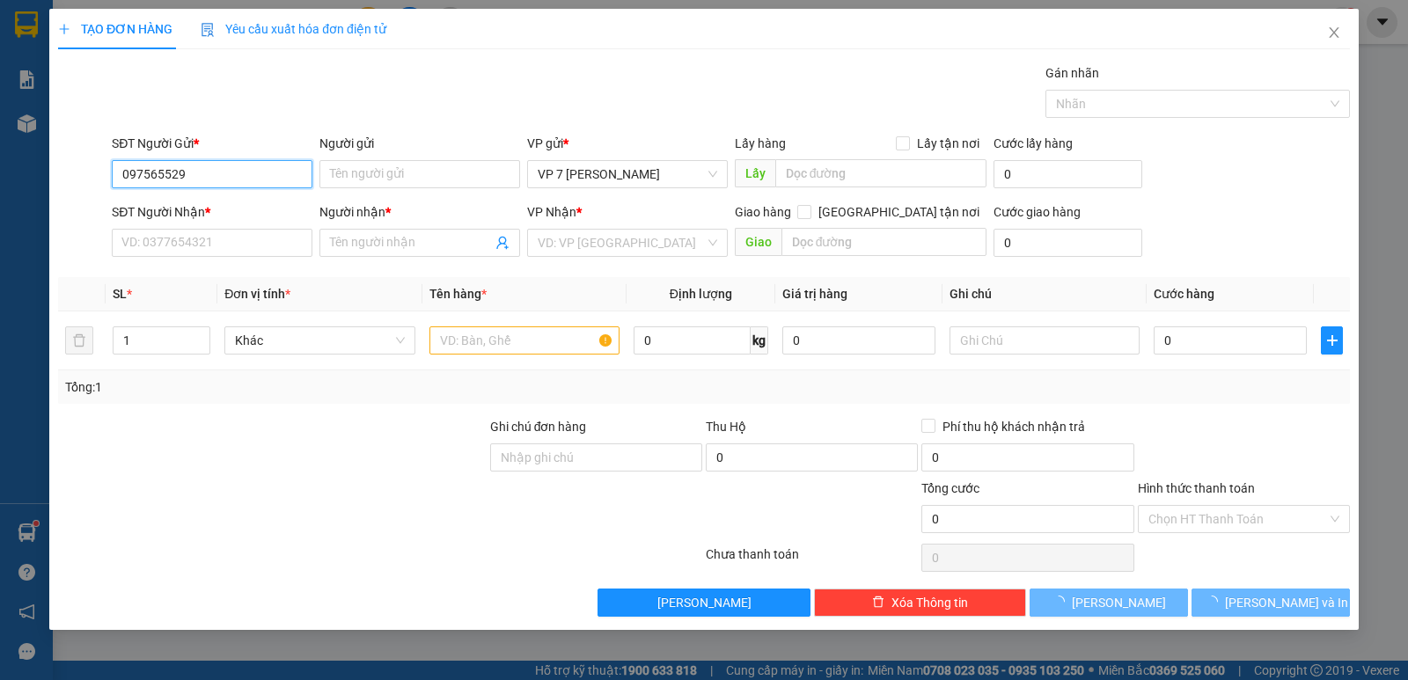
type input "0975655293"
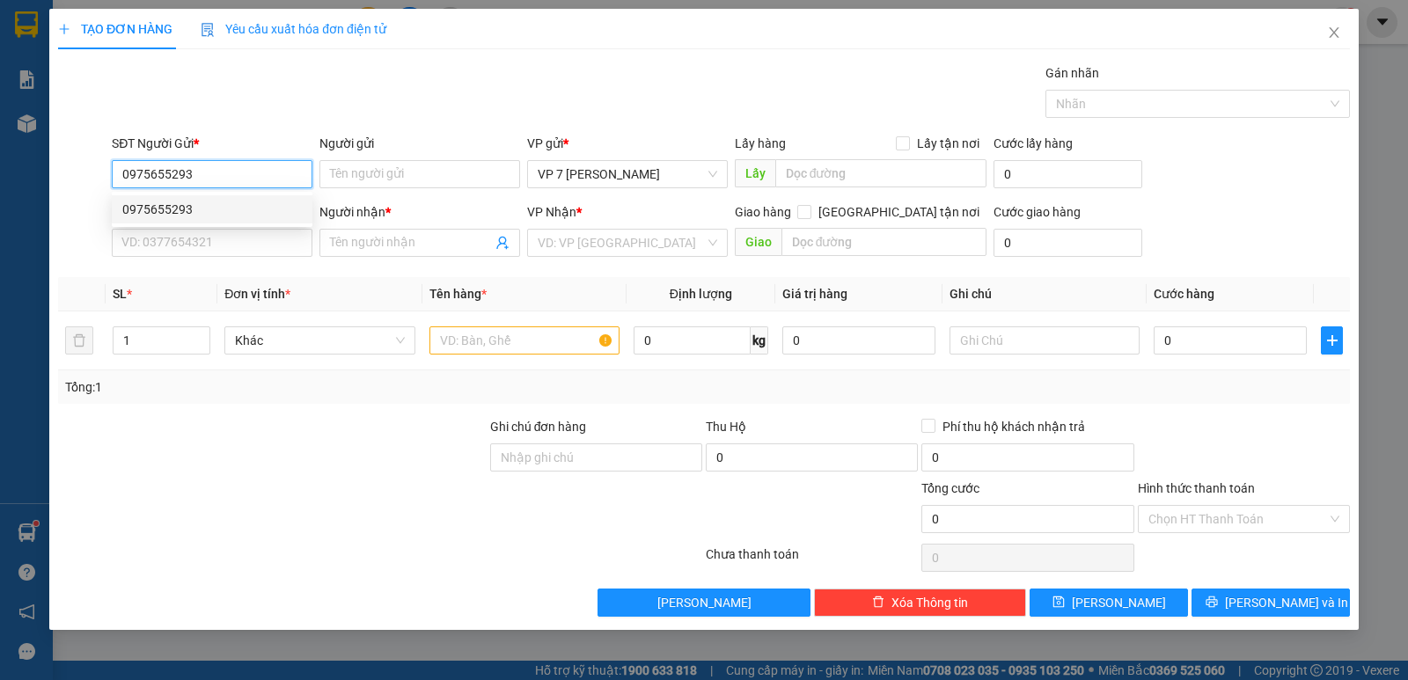
click at [176, 201] on div "0975655293" at bounding box center [212, 209] width 180 height 19
type input "0392168889"
type input "kt"
type input "0975655293"
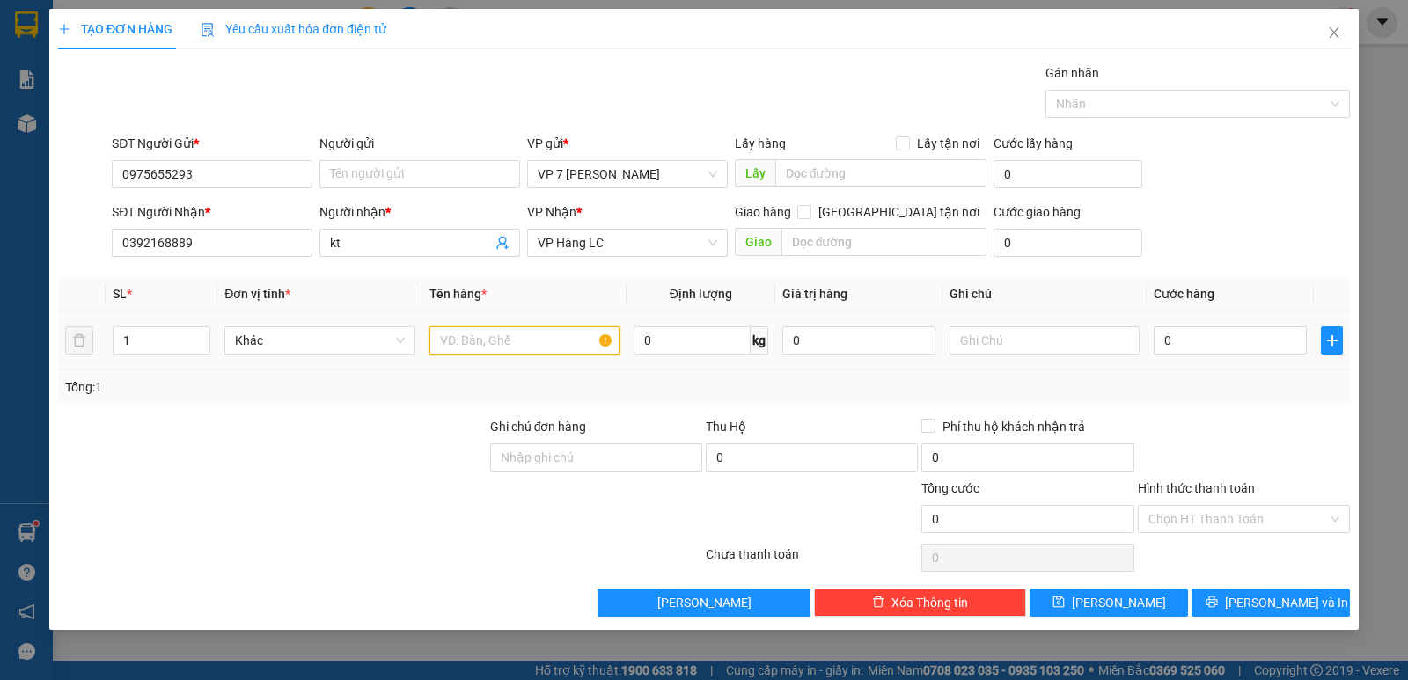
click at [497, 346] on input "text" at bounding box center [525, 341] width 190 height 28
type input "tải"
click at [1238, 342] on input "0" at bounding box center [1230, 341] width 153 height 28
type input "8"
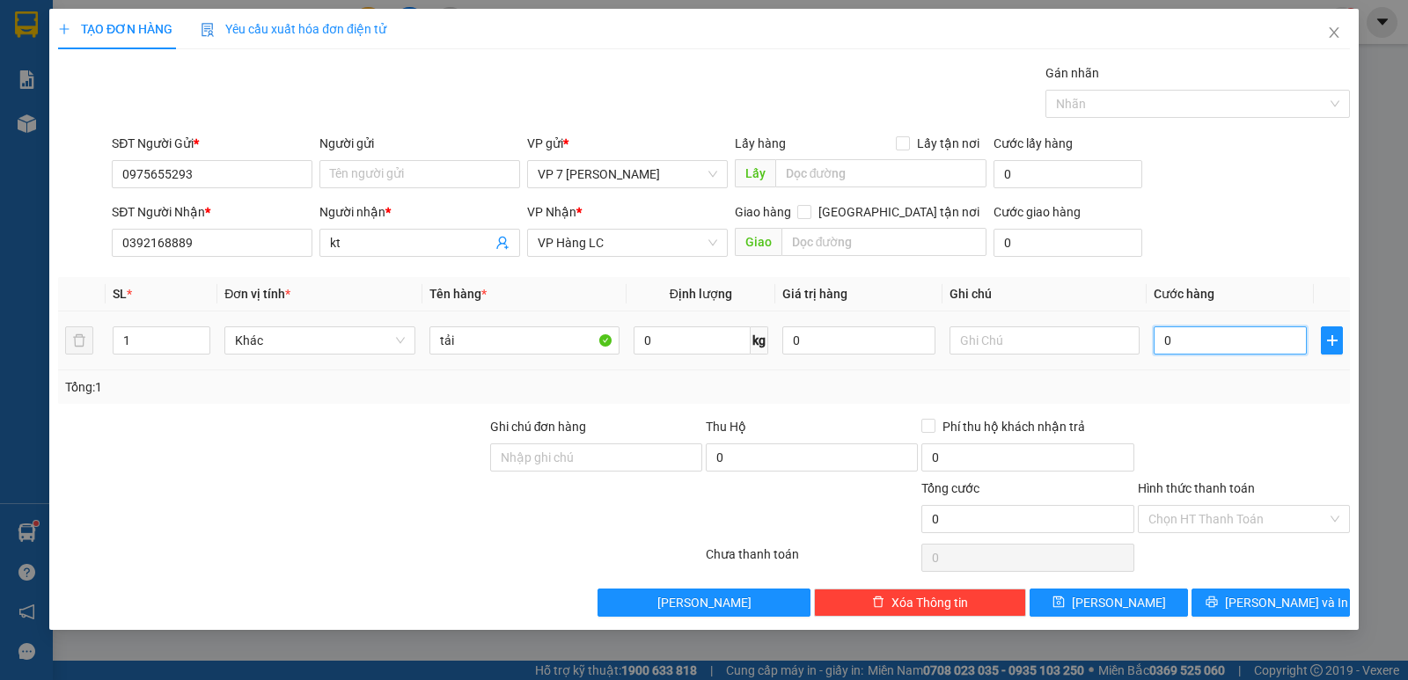
type input "8"
type input "80"
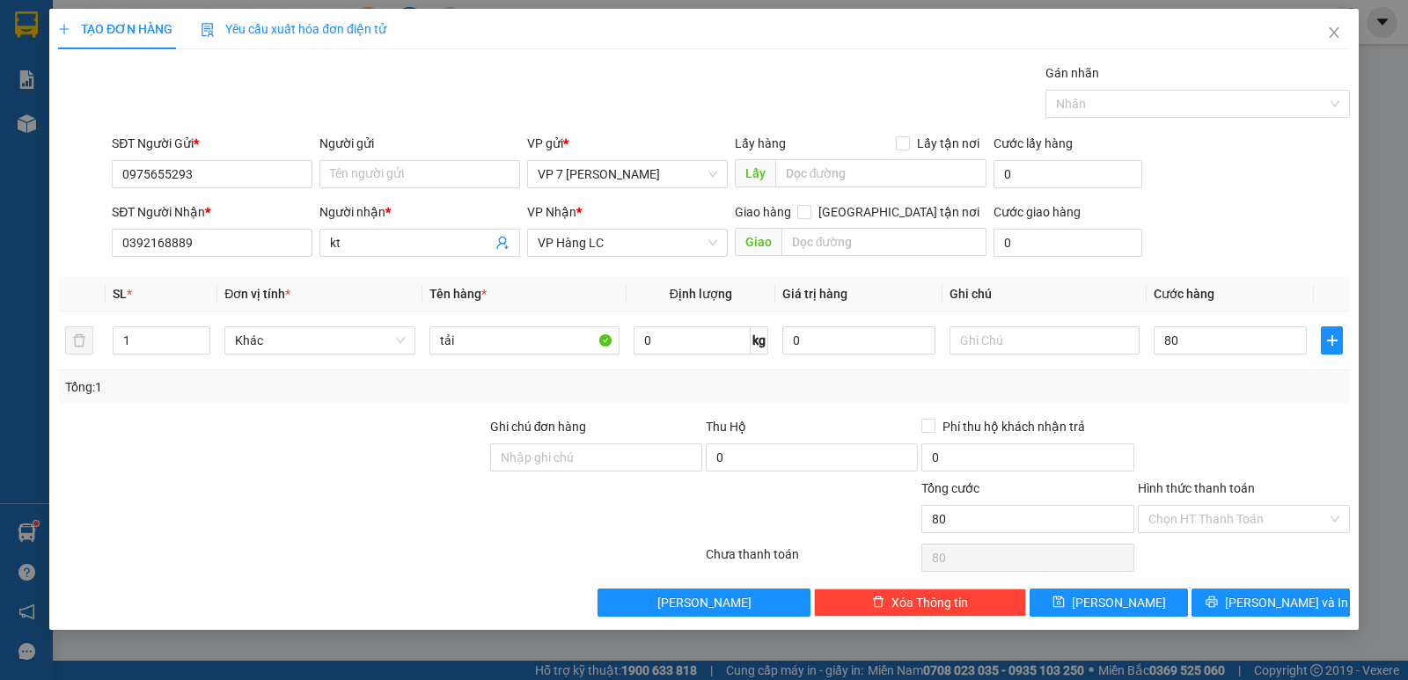
type input "80.000"
click at [1250, 399] on div "Tổng: 1" at bounding box center [704, 387] width 1292 height 33
click at [484, 337] on input "tải" at bounding box center [525, 341] width 190 height 28
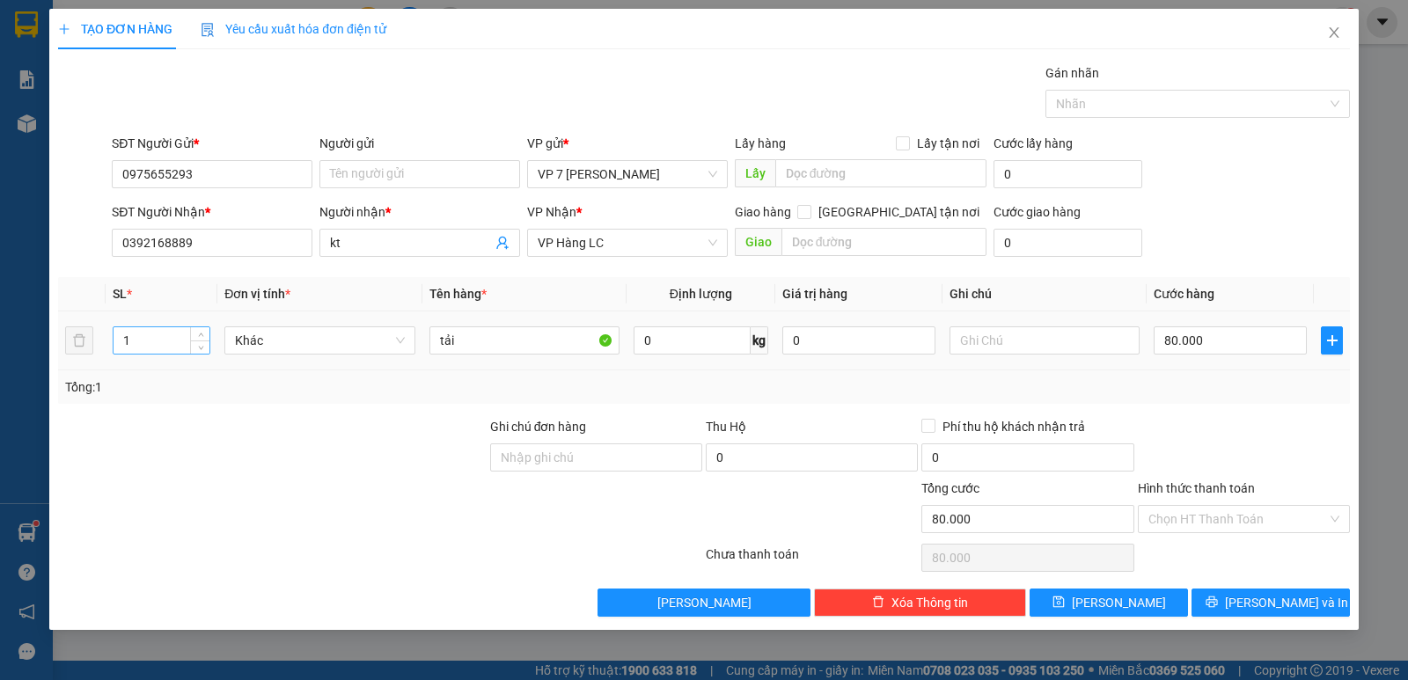
click at [137, 345] on input "1" at bounding box center [162, 340] width 96 height 26
type input "2"
click at [1211, 343] on input "80.000" at bounding box center [1230, 341] width 153 height 28
type input "1"
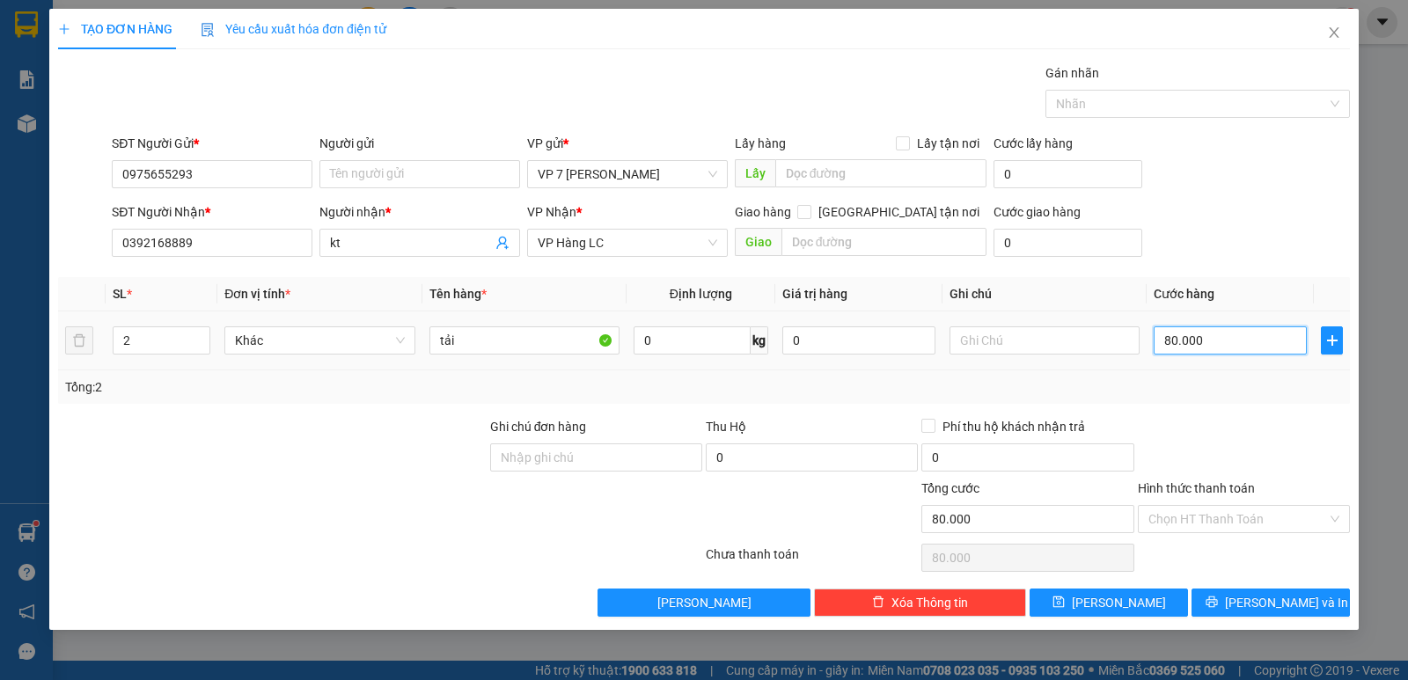
type input "1"
type input "16"
type input "160"
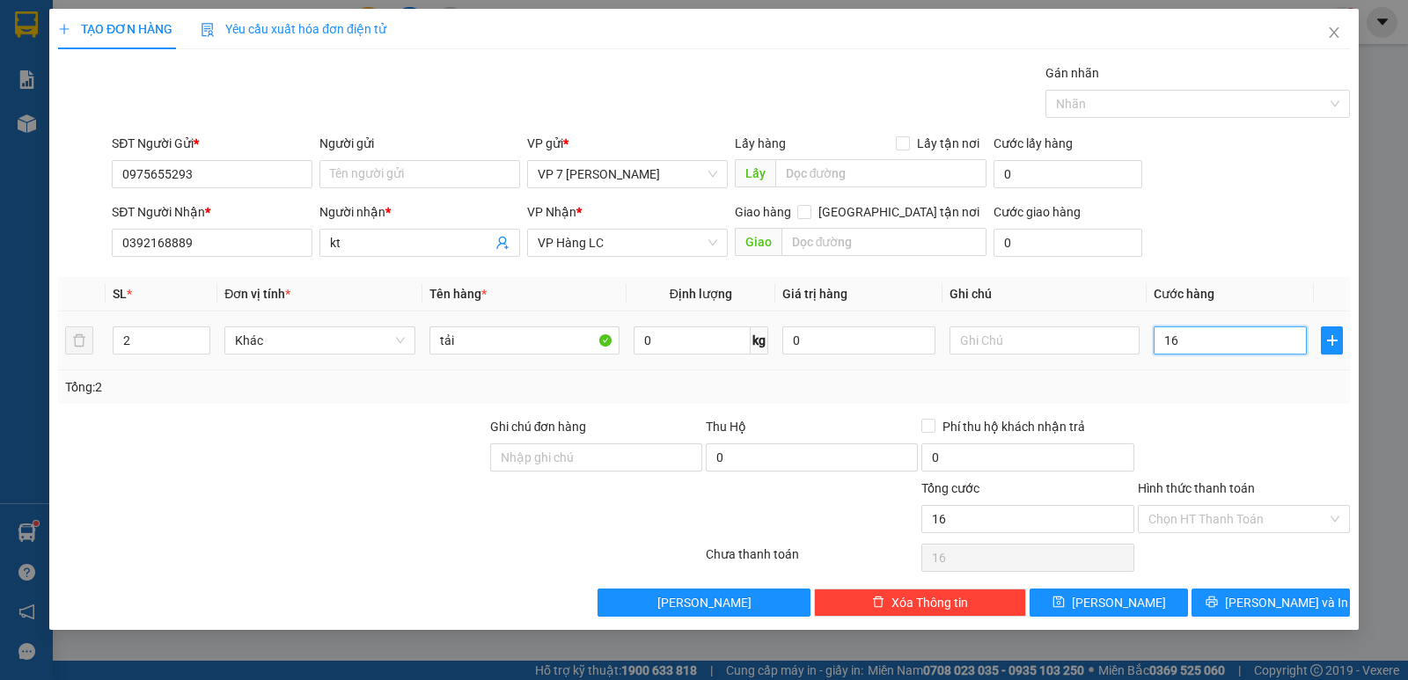
type input "160"
type input "160.000"
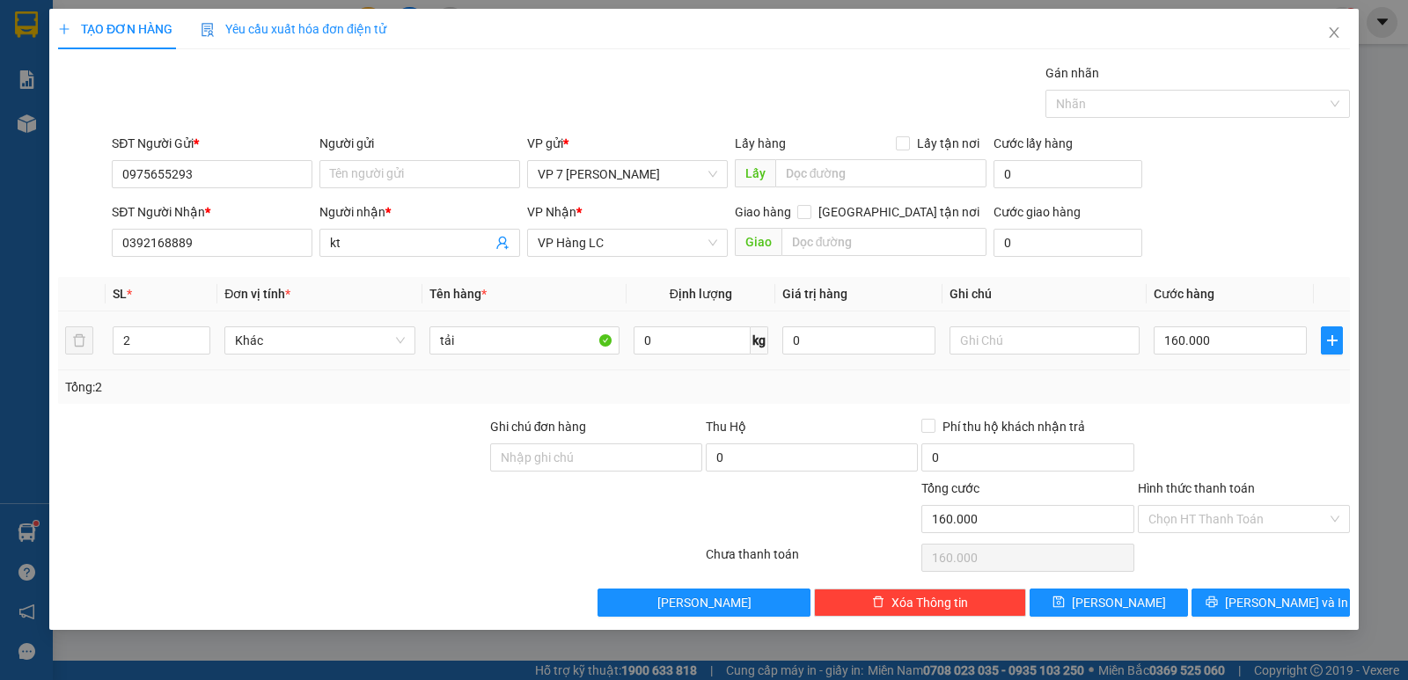
drag, startPoint x: 1214, startPoint y: 356, endPoint x: 1208, endPoint y: 446, distance: 90.9
click at [1214, 356] on div "160.000" at bounding box center [1230, 340] width 153 height 35
click at [1279, 601] on span "[PERSON_NAME] và In" at bounding box center [1286, 602] width 123 height 19
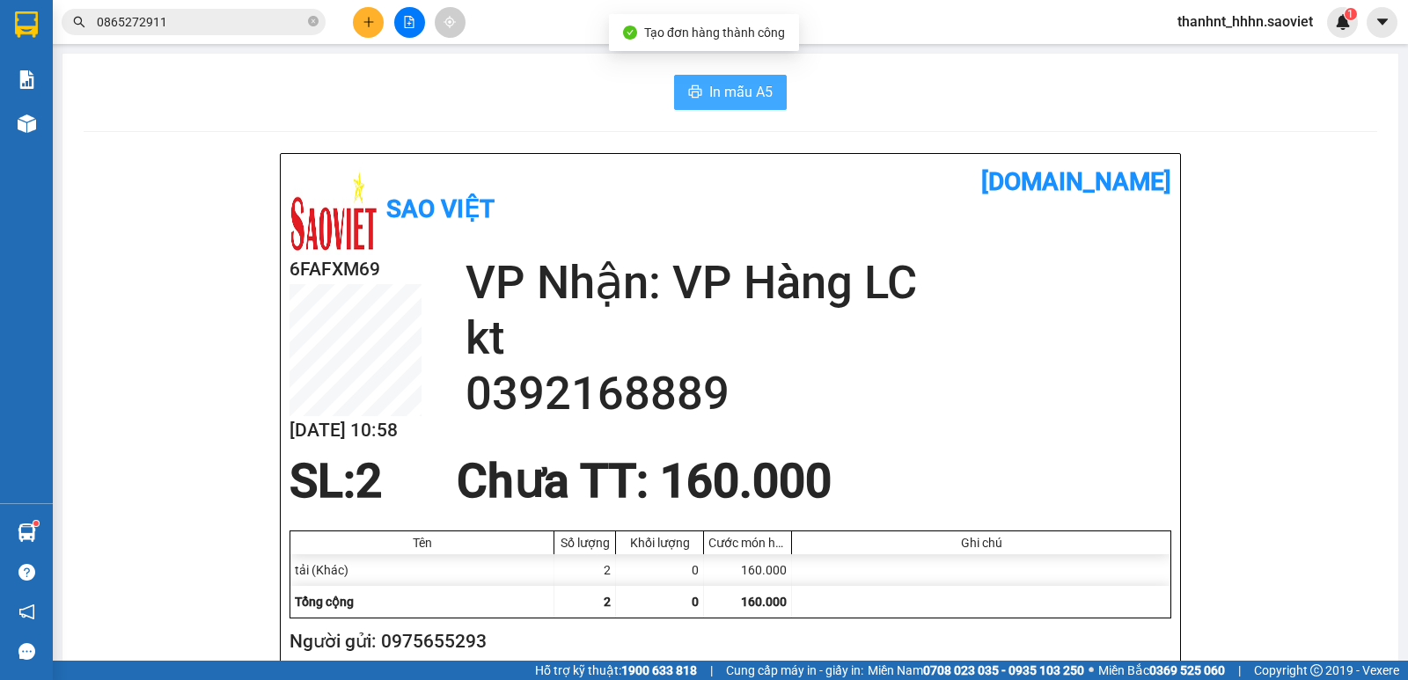
click at [709, 88] on span "In mẫu A5" at bounding box center [740, 92] width 63 height 22
click at [717, 92] on span "In mẫu A5" at bounding box center [740, 92] width 63 height 22
click at [230, 27] on input "0865272911" at bounding box center [201, 21] width 208 height 19
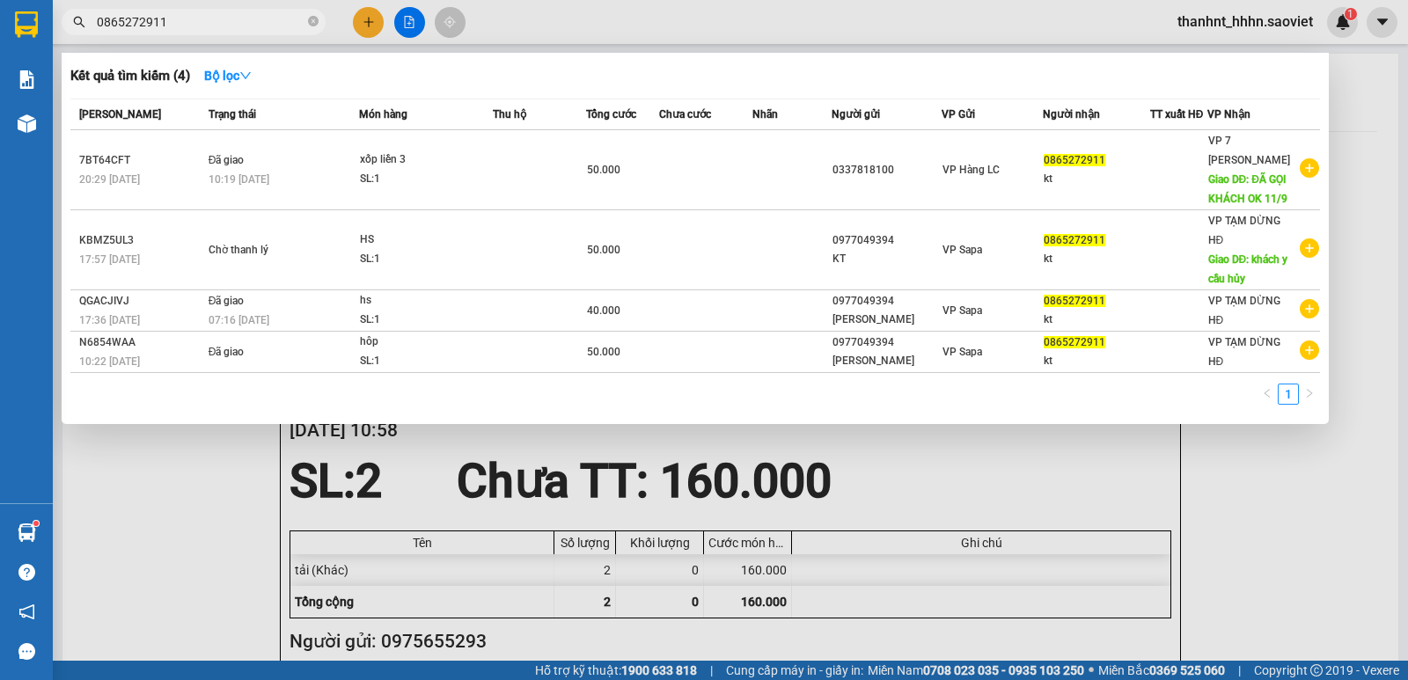
click at [230, 27] on input "0865272911" at bounding box center [201, 21] width 208 height 19
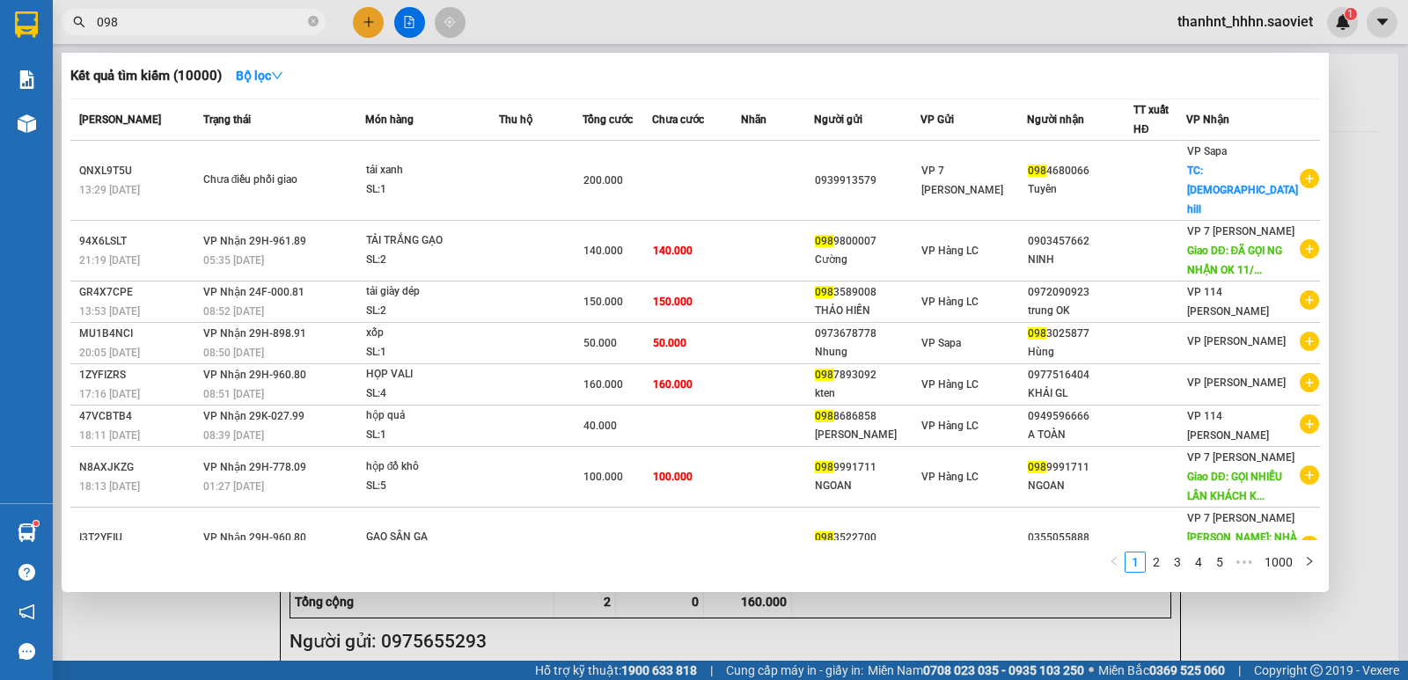
click at [154, 22] on input "098" at bounding box center [201, 21] width 208 height 19
click at [153, 21] on input "098" at bounding box center [201, 21] width 208 height 19
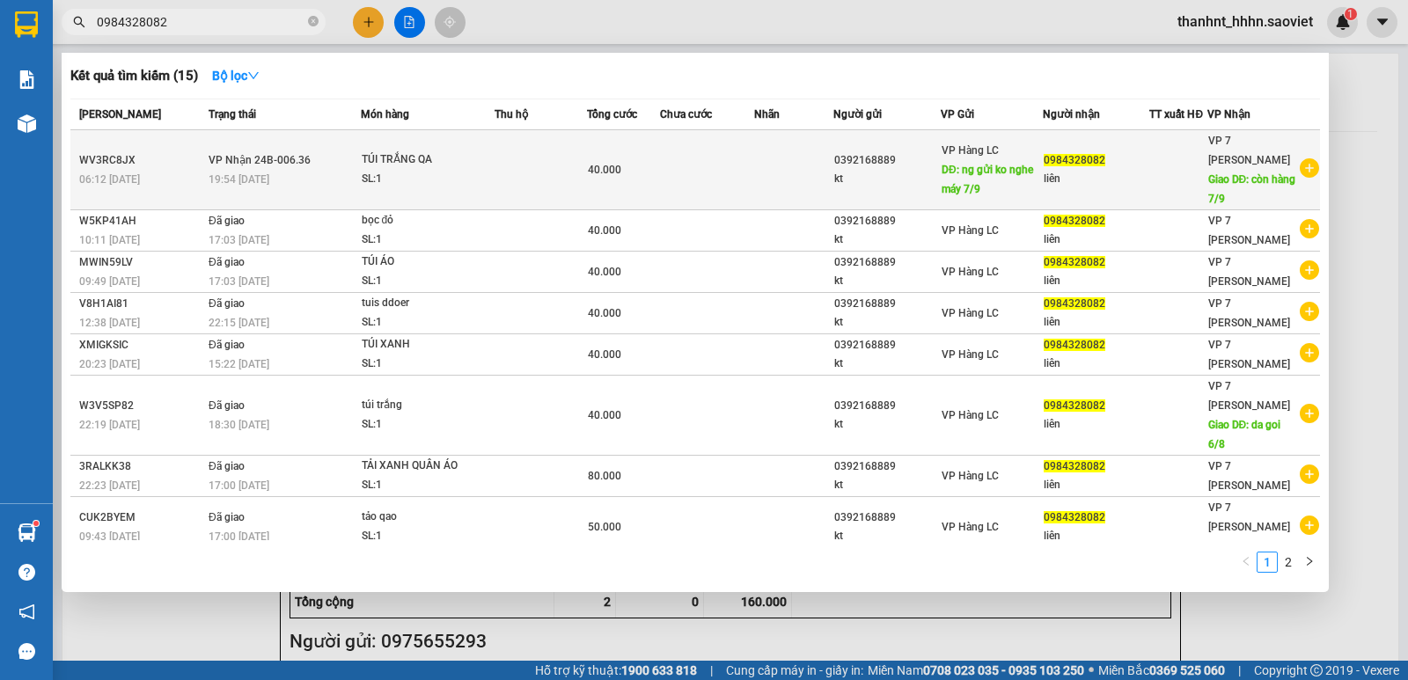
type input "0984328082"
click at [560, 182] on td at bounding box center [541, 170] width 93 height 80
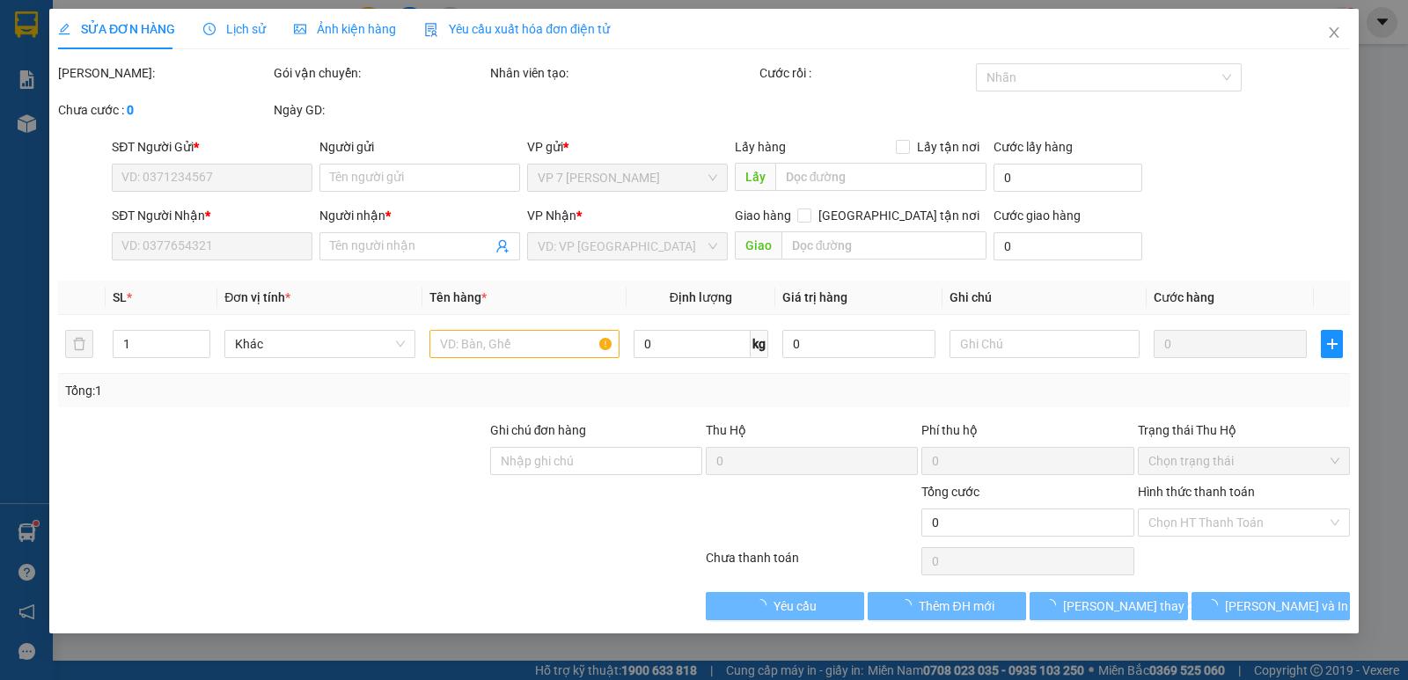
type input "0392168889"
type input "kt"
type input "ng gửi ko nghe máy 7/9"
type input "0984328082"
type input "liên"
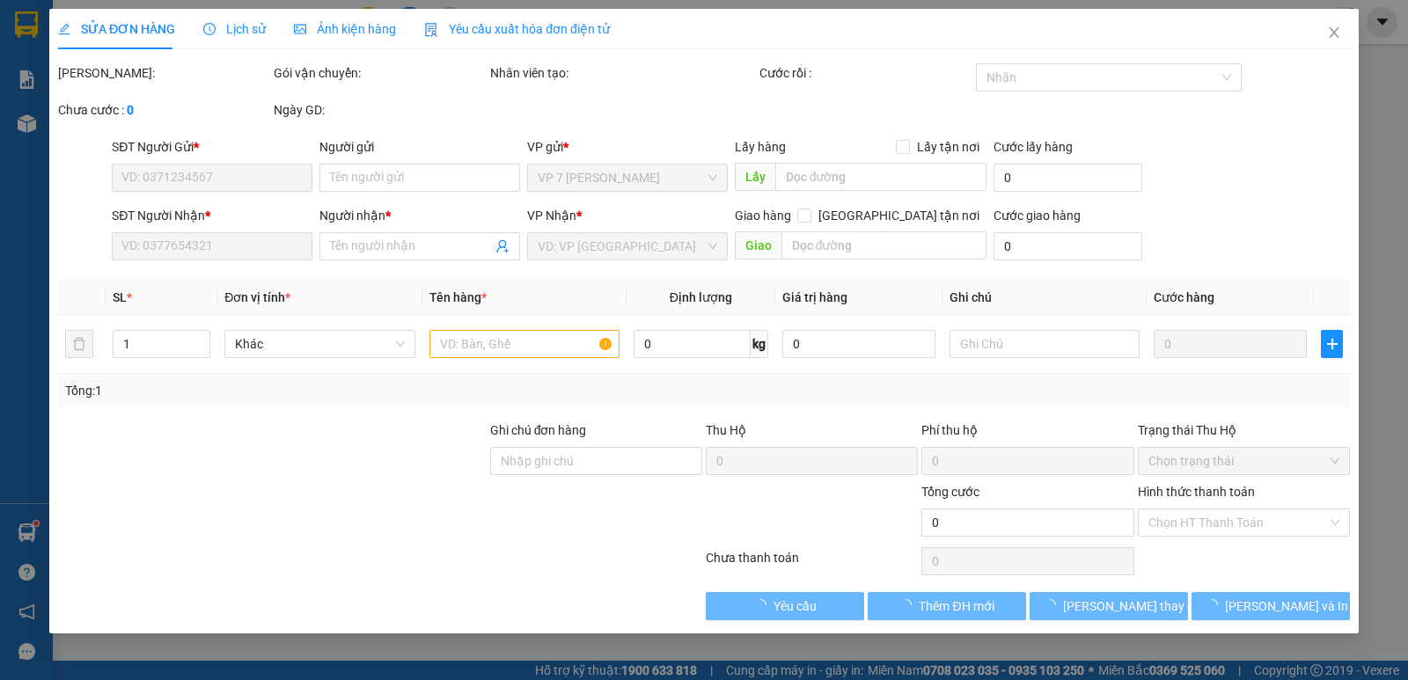
type input "còn hàng 7/9"
type input "40.000"
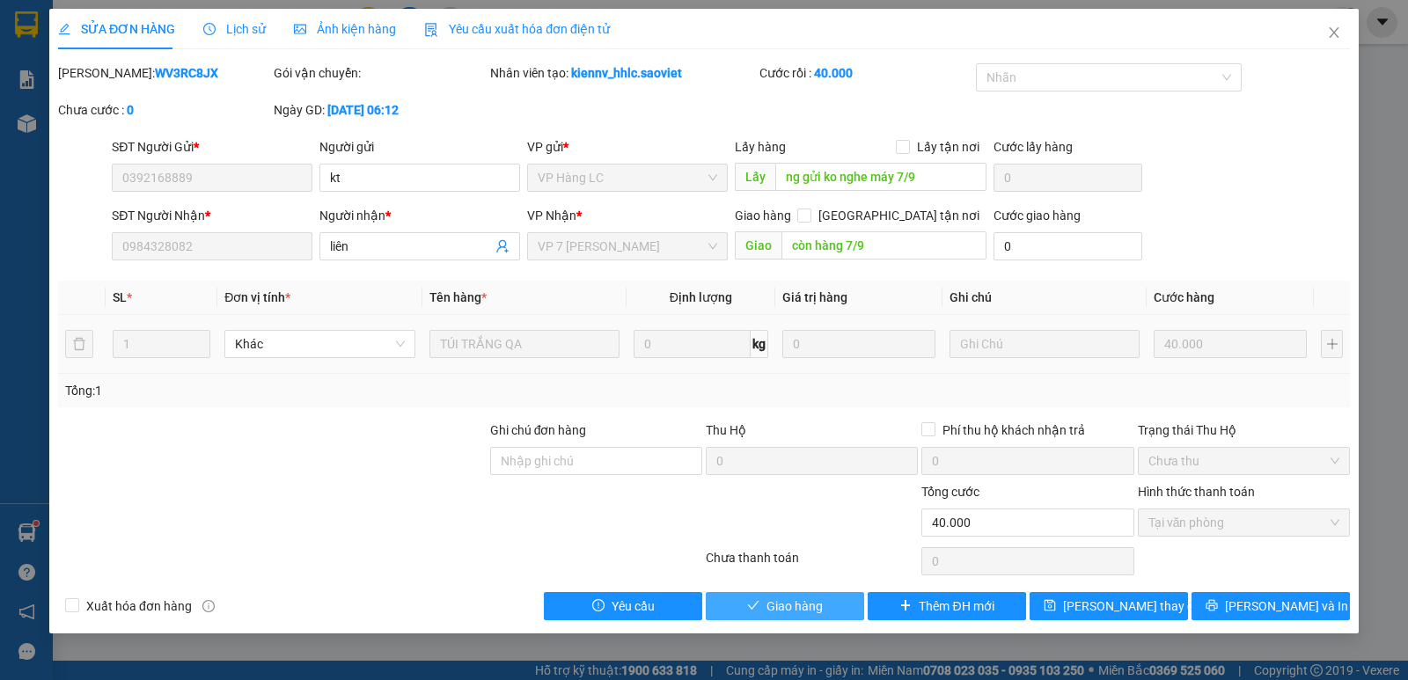
click at [819, 606] on span "Giao hàng" at bounding box center [795, 606] width 56 height 19
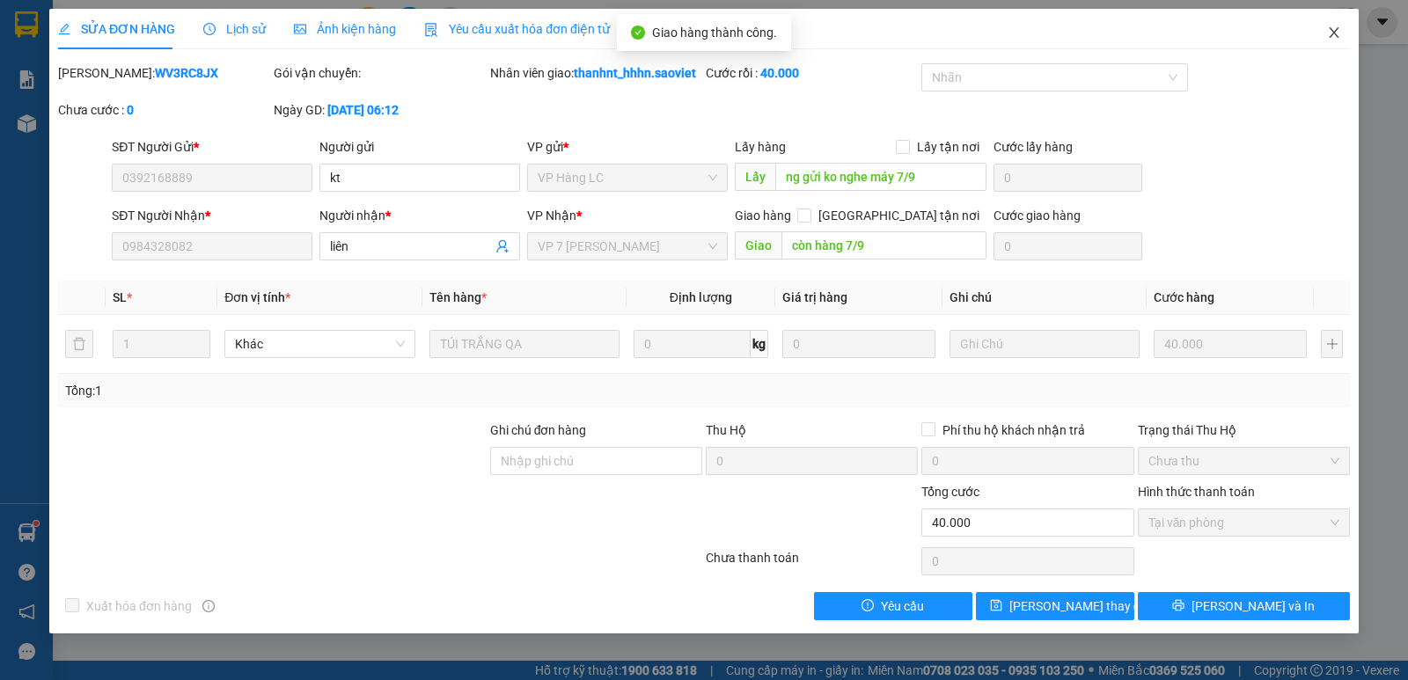
click at [1336, 26] on span "Close" at bounding box center [1334, 33] width 49 height 49
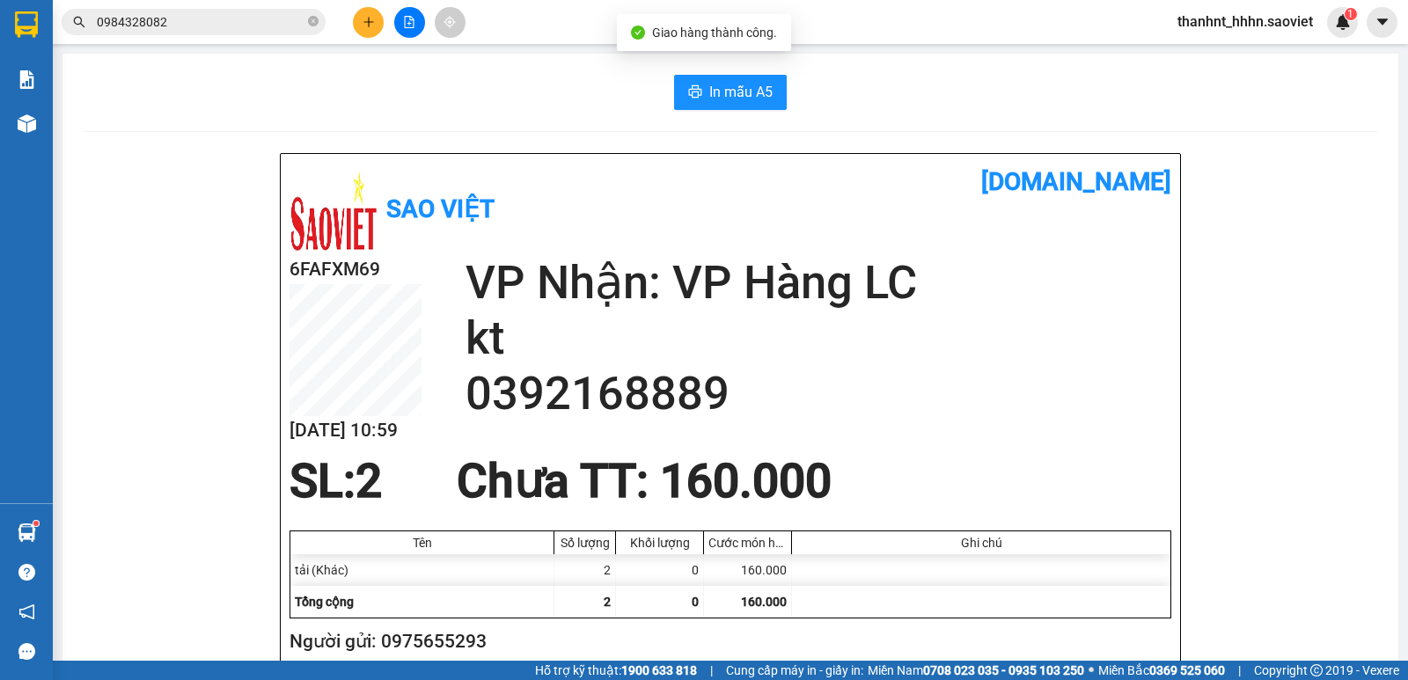
click at [349, 25] on div at bounding box center [409, 22] width 132 height 31
click at [377, 22] on button at bounding box center [368, 22] width 31 height 31
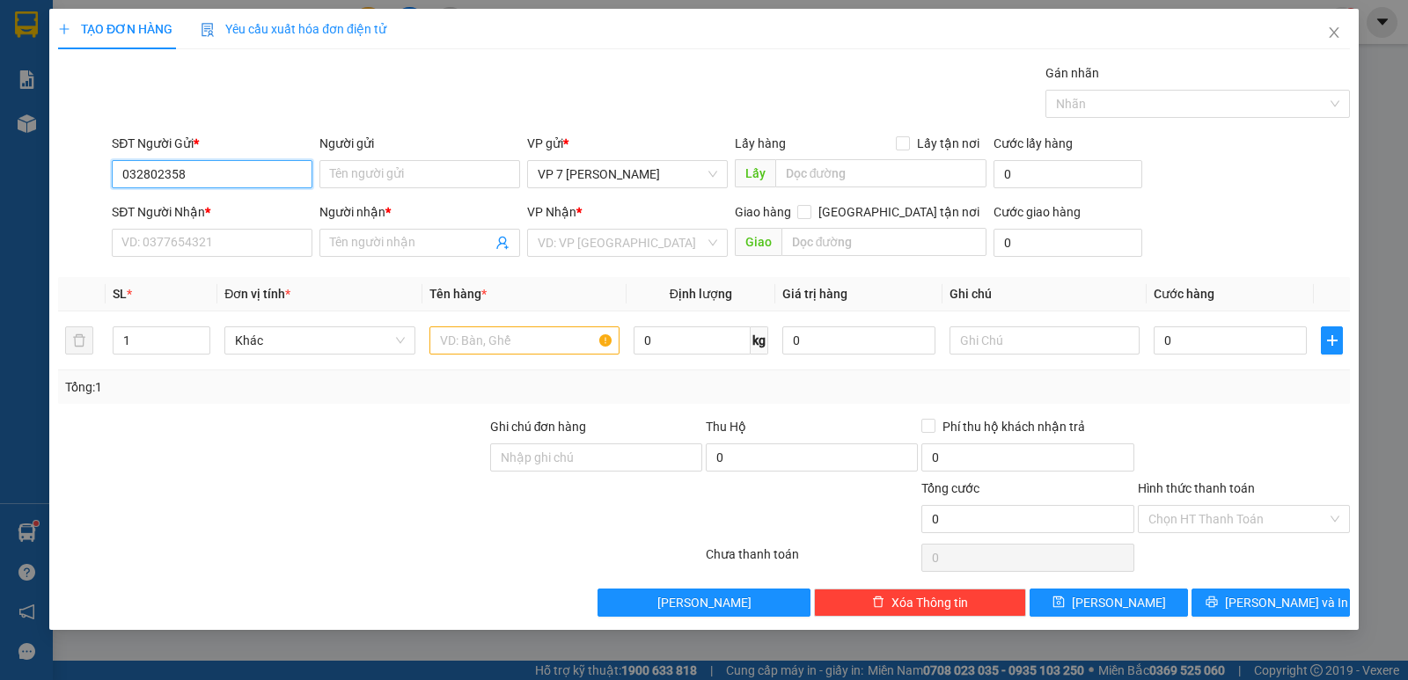
type input "0328023588"
click at [183, 208] on div "0328023588 - CÔNG [PERSON_NAME]" at bounding box center [227, 209] width 210 height 19
type input "CÔNG [PERSON_NAME]"
type input "30/7c dg"
type input "0982705403"
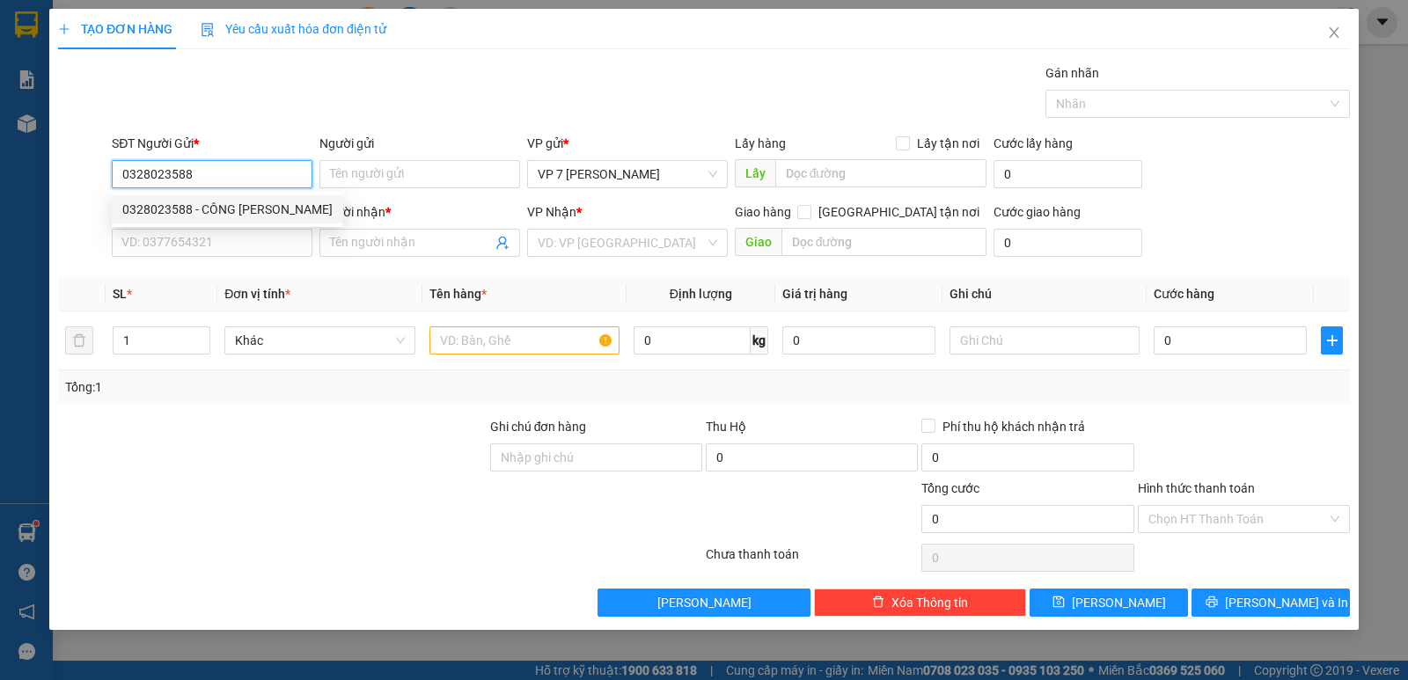
type input "LIÊN"
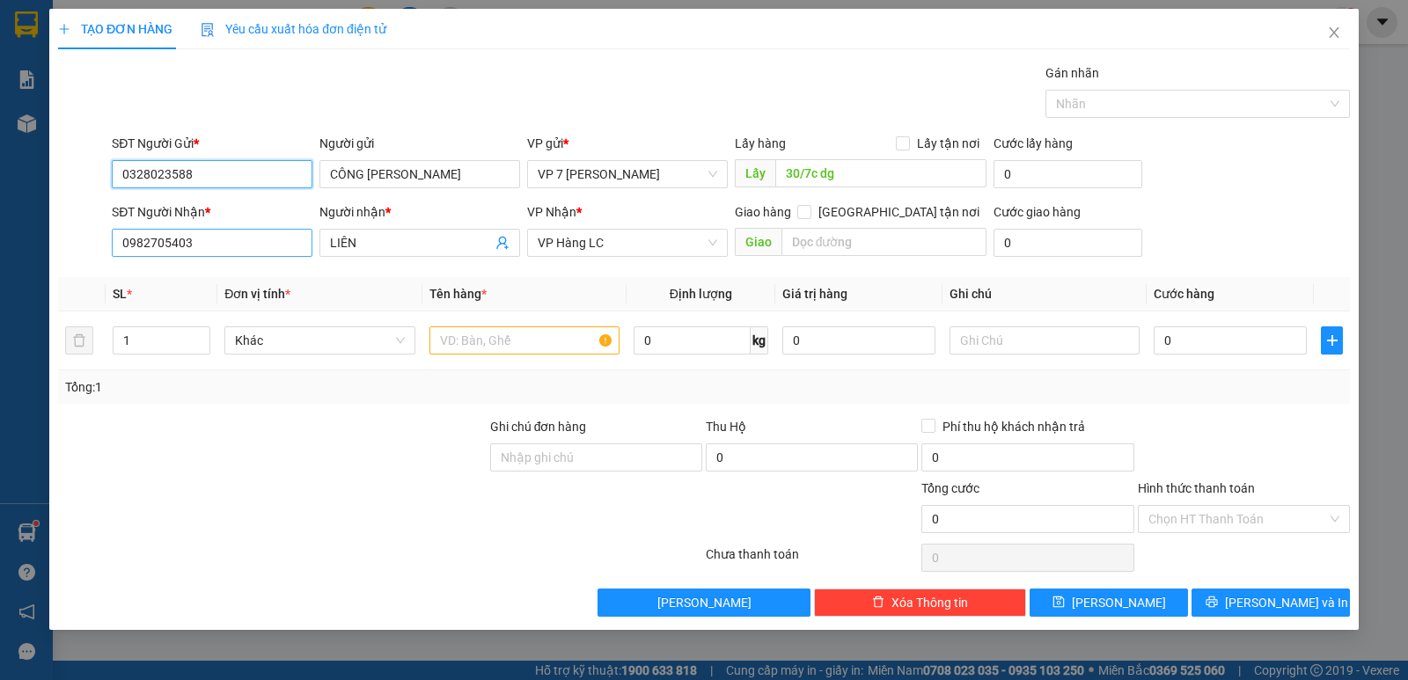
type input "0328023588"
click at [254, 244] on input "0982705403" at bounding box center [212, 243] width 201 height 28
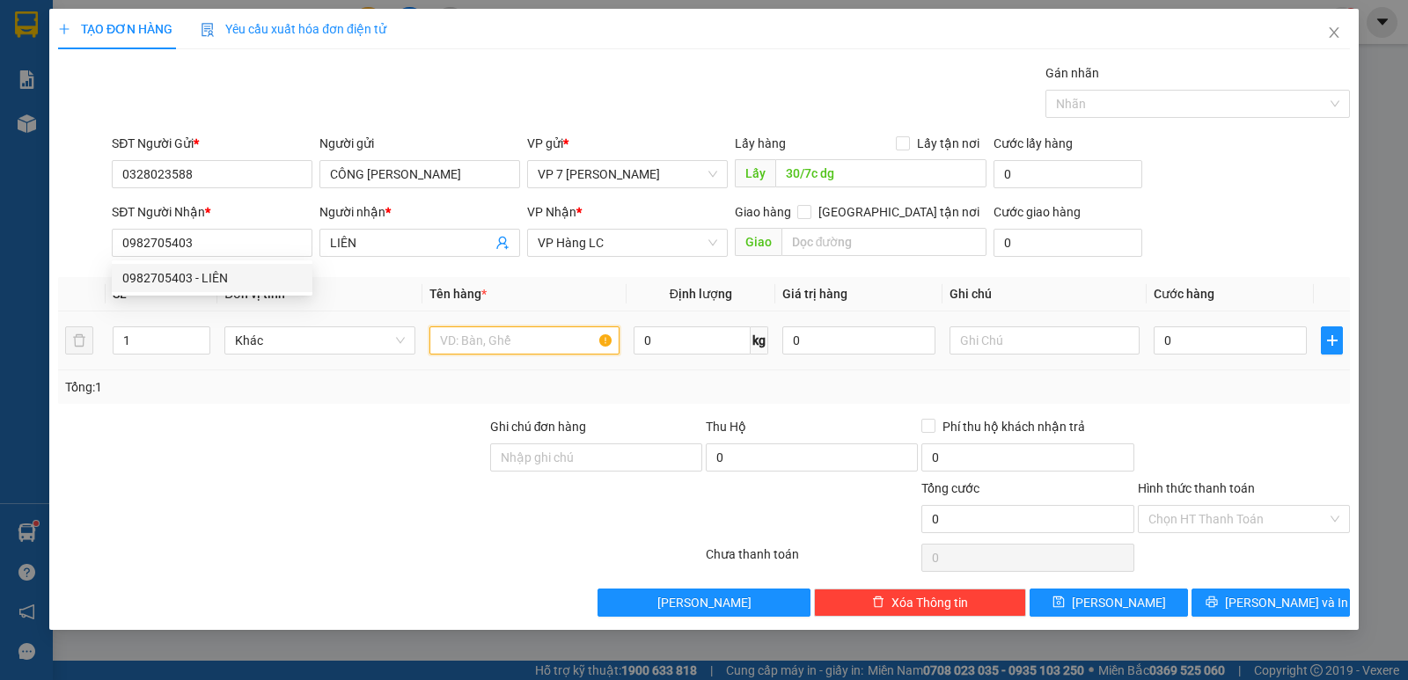
click at [505, 336] on input "text" at bounding box center [525, 341] width 190 height 28
click at [852, 182] on input "30/7c dg" at bounding box center [881, 173] width 212 height 28
click at [489, 342] on input "text" at bounding box center [525, 341] width 190 height 28
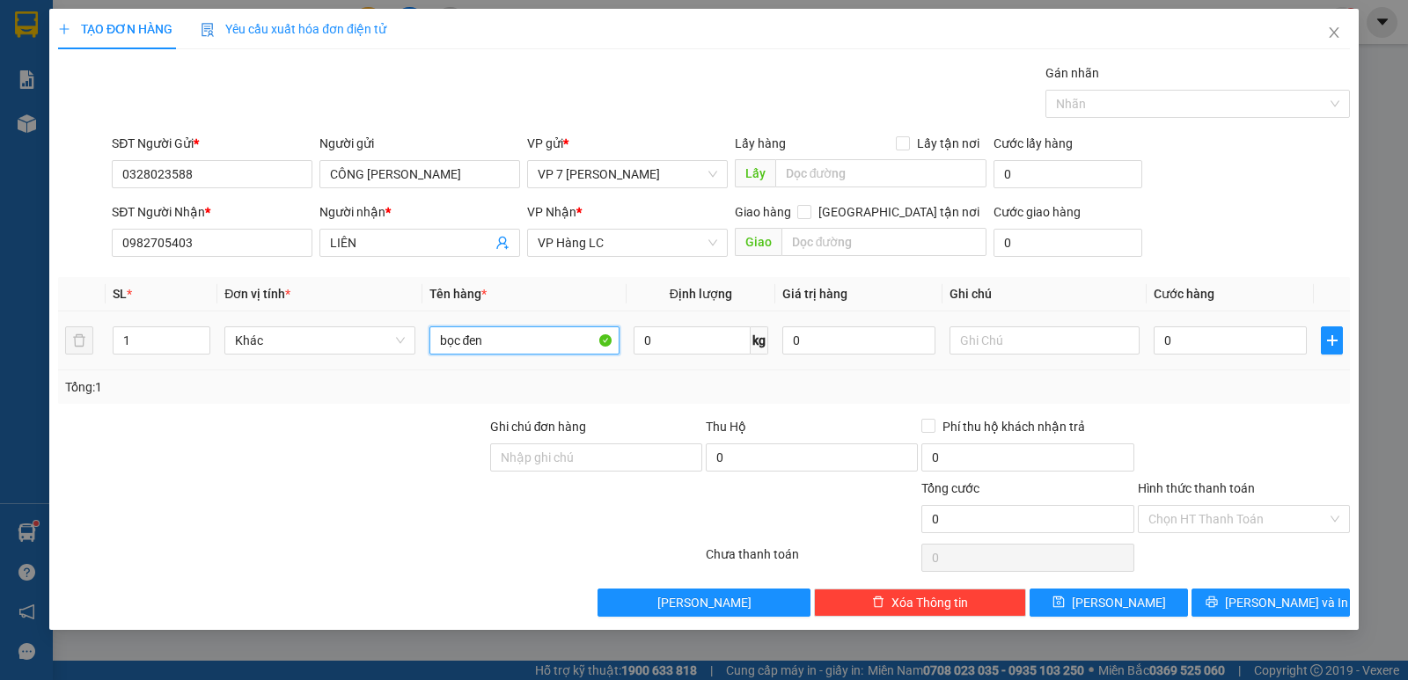
type input "bọc đen"
click at [1198, 326] on div "0" at bounding box center [1230, 340] width 153 height 35
click at [1209, 342] on input "0" at bounding box center [1230, 341] width 153 height 28
type input "4"
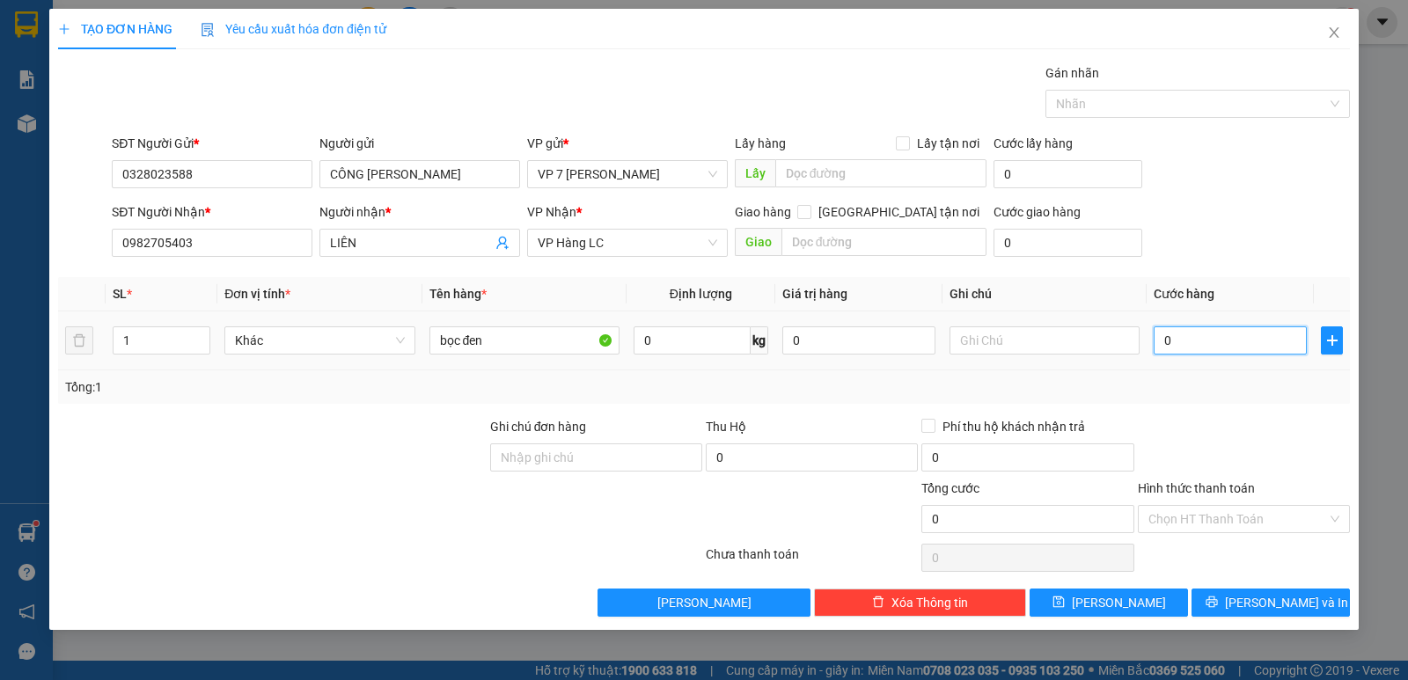
type input "4"
type input "40"
type input "40.000"
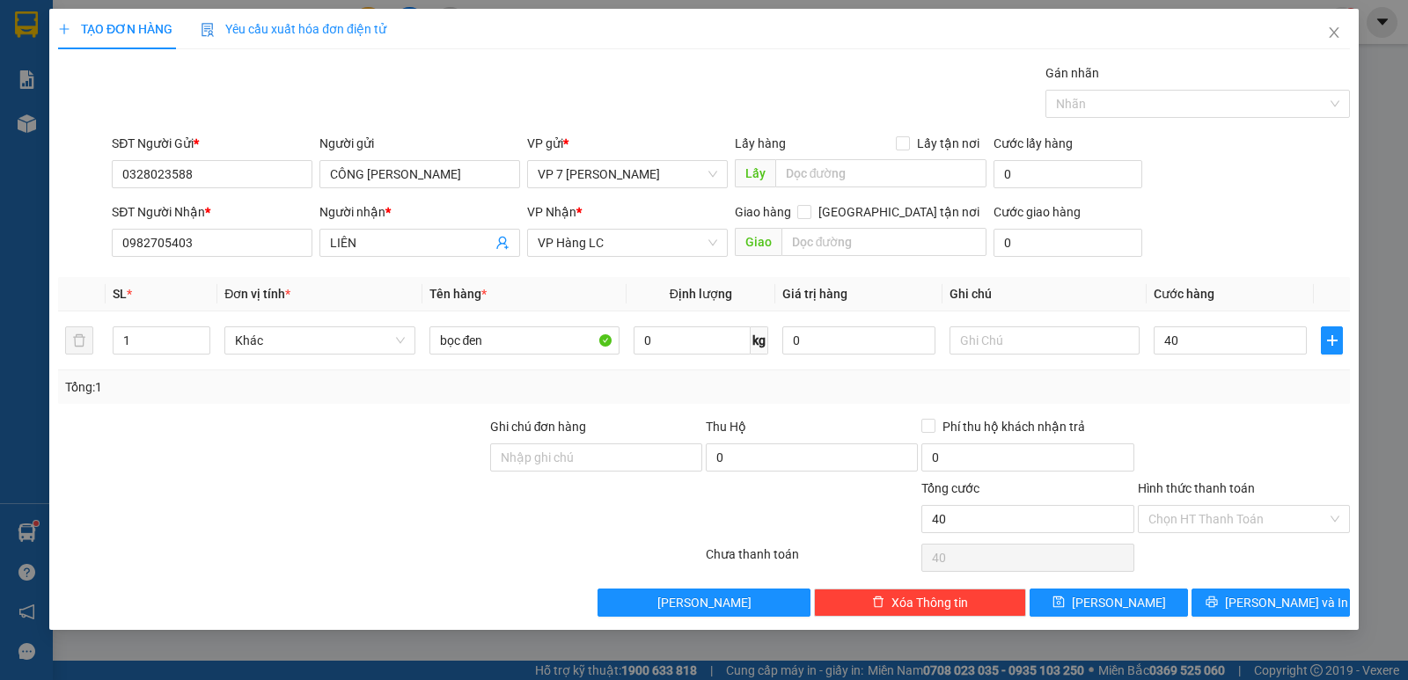
type input "40.000"
drag, startPoint x: 1211, startPoint y: 374, endPoint x: 1217, endPoint y: 411, distance: 37.5
click at [1210, 376] on div "Tổng: 1" at bounding box center [704, 387] width 1292 height 33
click at [1273, 605] on span "[PERSON_NAME] và In" at bounding box center [1286, 602] width 123 height 19
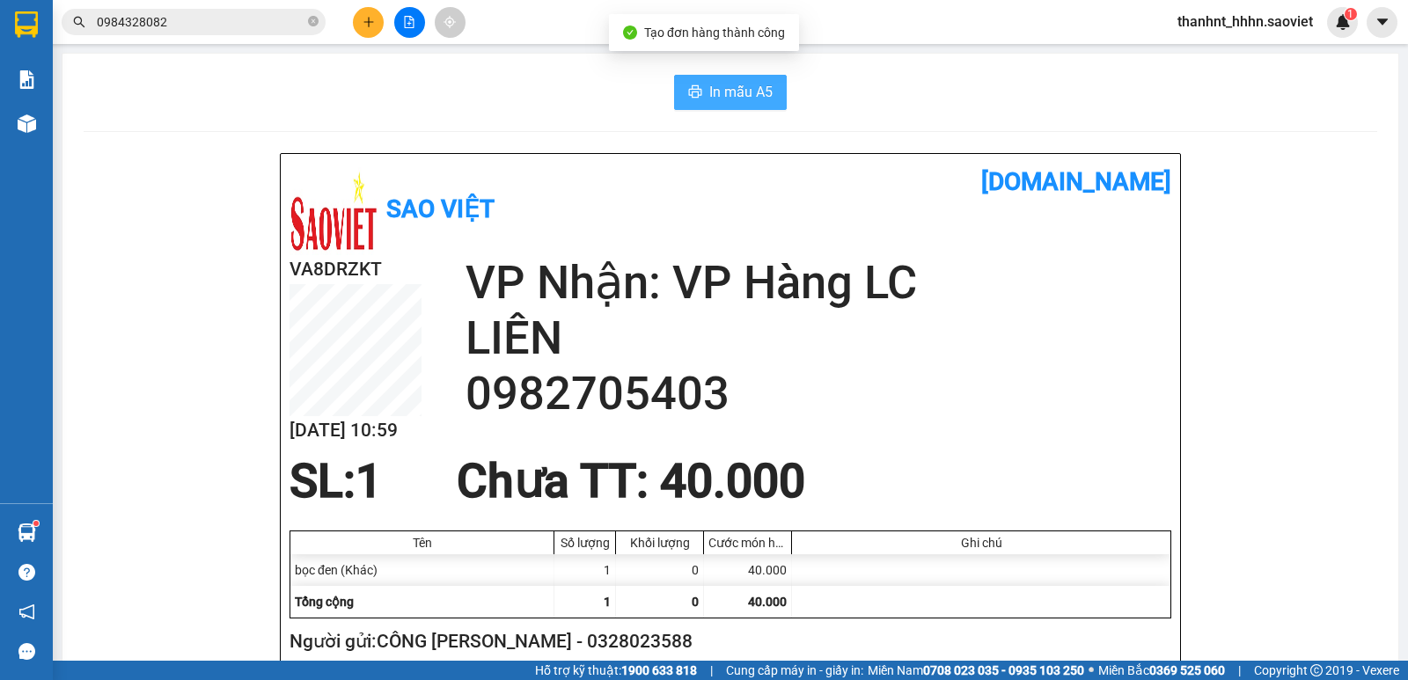
click at [731, 89] on span "In mẫu A5" at bounding box center [740, 92] width 63 height 22
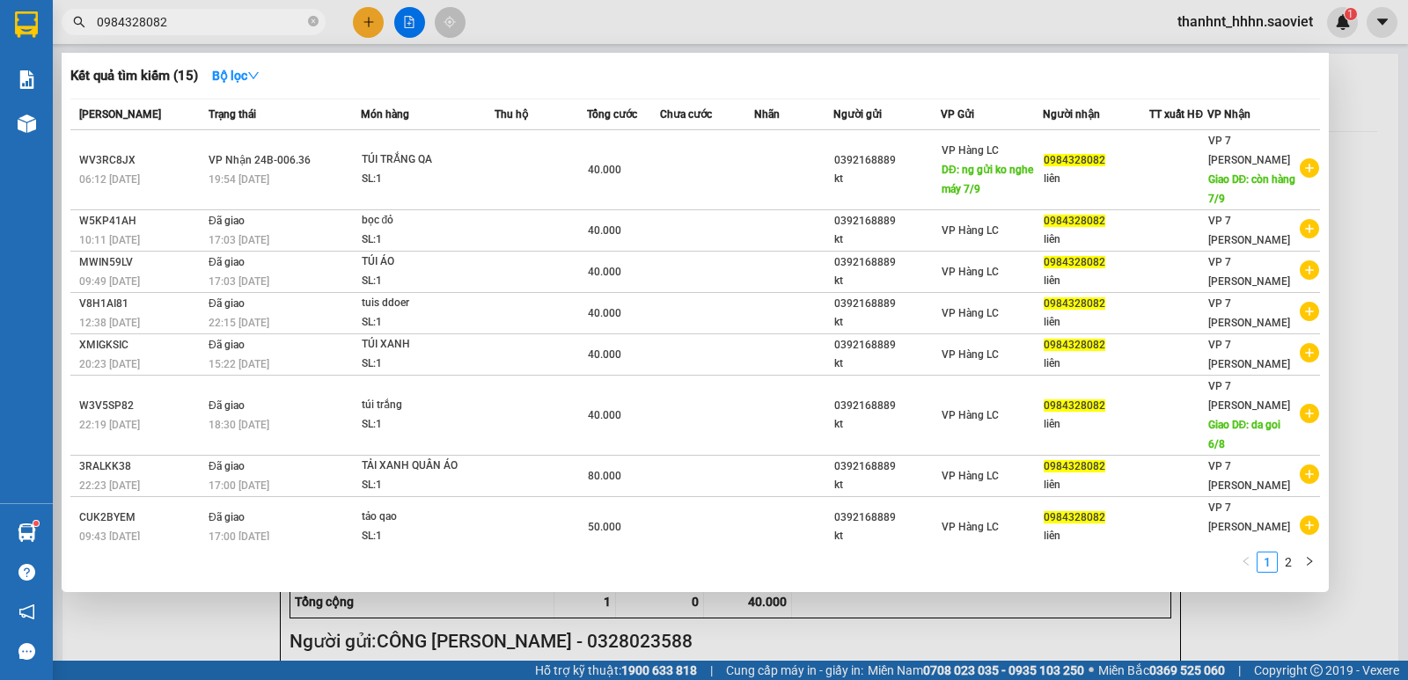
click at [202, 17] on input "0984328082" at bounding box center [201, 21] width 208 height 19
